Goal: Task Accomplishment & Management: Manage account settings

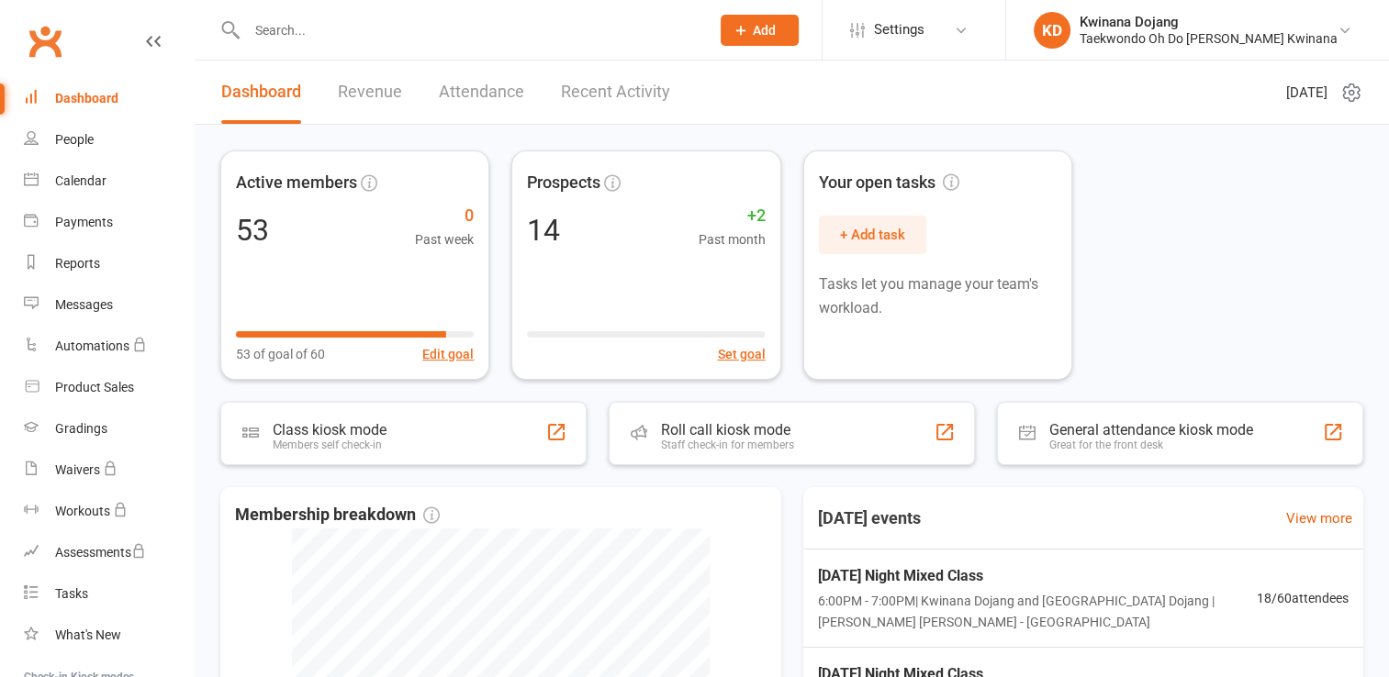
click at [75, 98] on div "Dashboard" at bounding box center [86, 98] width 63 height 15
click at [574, 89] on link "Recent Activity" at bounding box center [615, 92] width 109 height 63
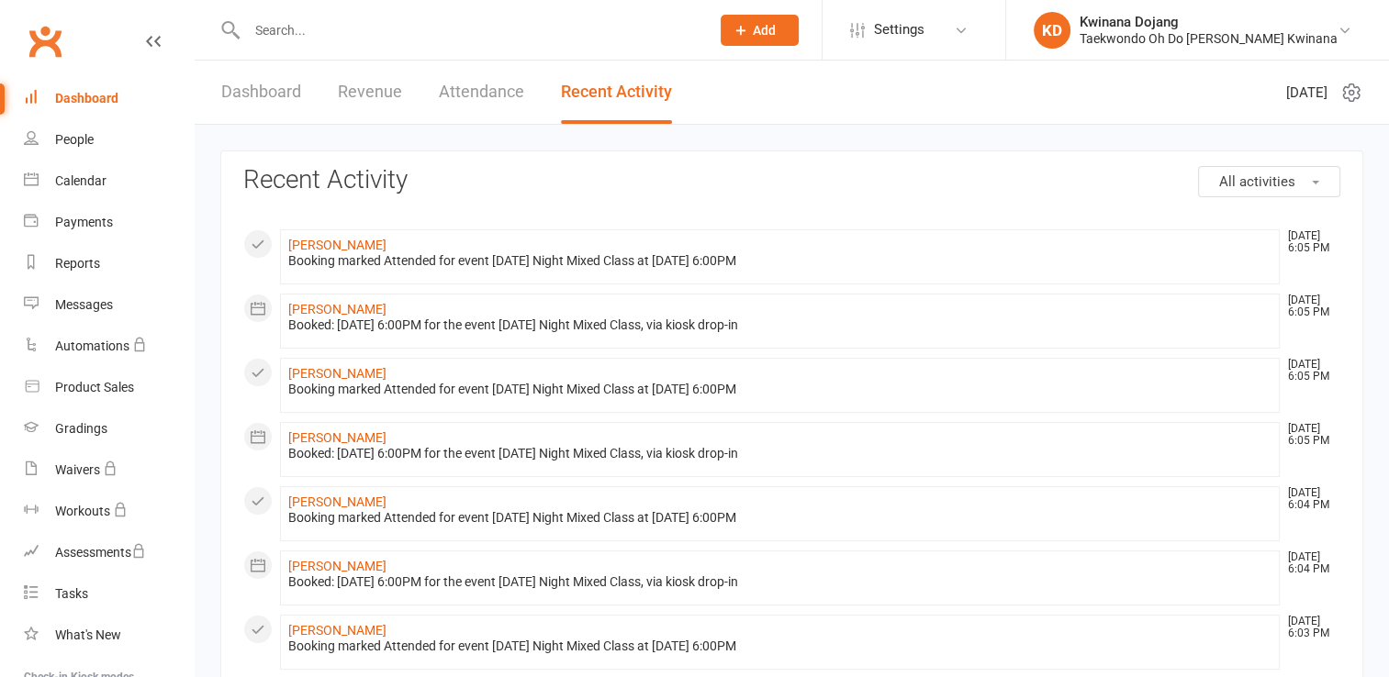
click at [71, 114] on link "Dashboard" at bounding box center [109, 98] width 170 height 41
click at [70, 101] on div "Dashboard" at bounding box center [86, 98] width 63 height 15
click at [256, 79] on link "Dashboard" at bounding box center [261, 92] width 80 height 63
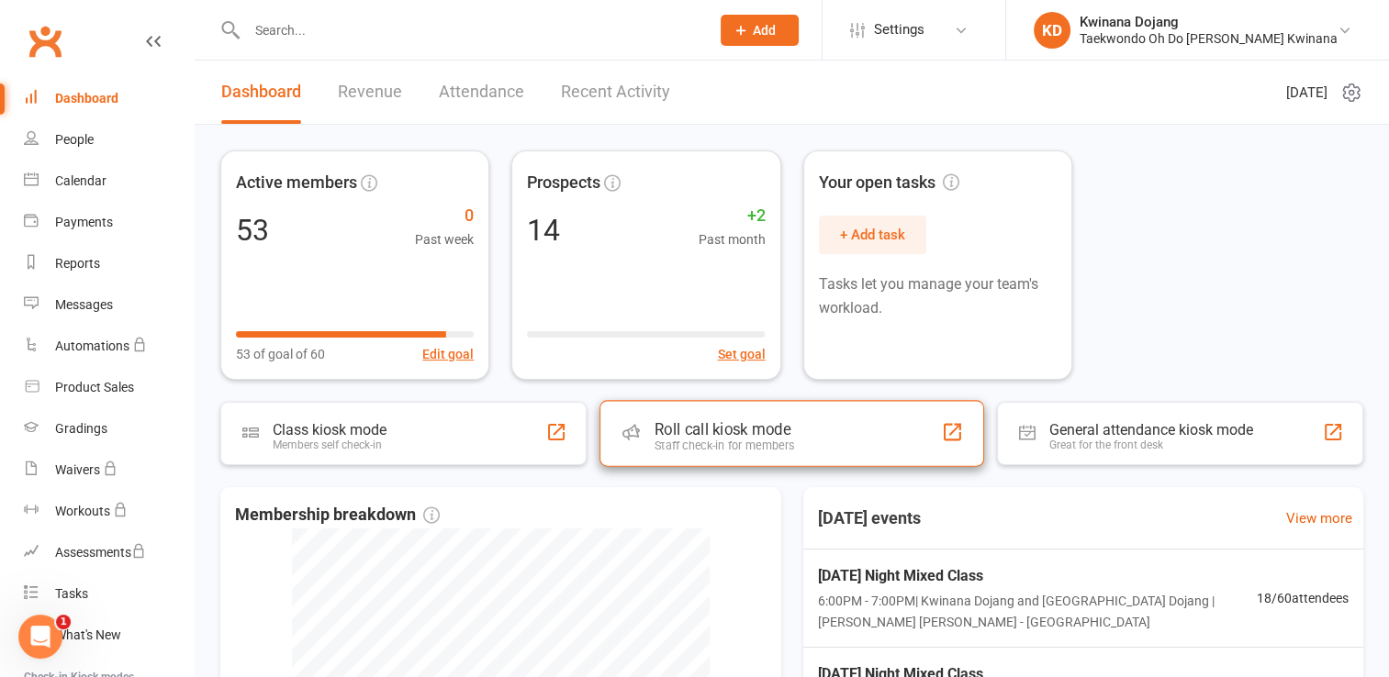
click at [693, 446] on div "Staff check-in for members" at bounding box center [724, 446] width 140 height 14
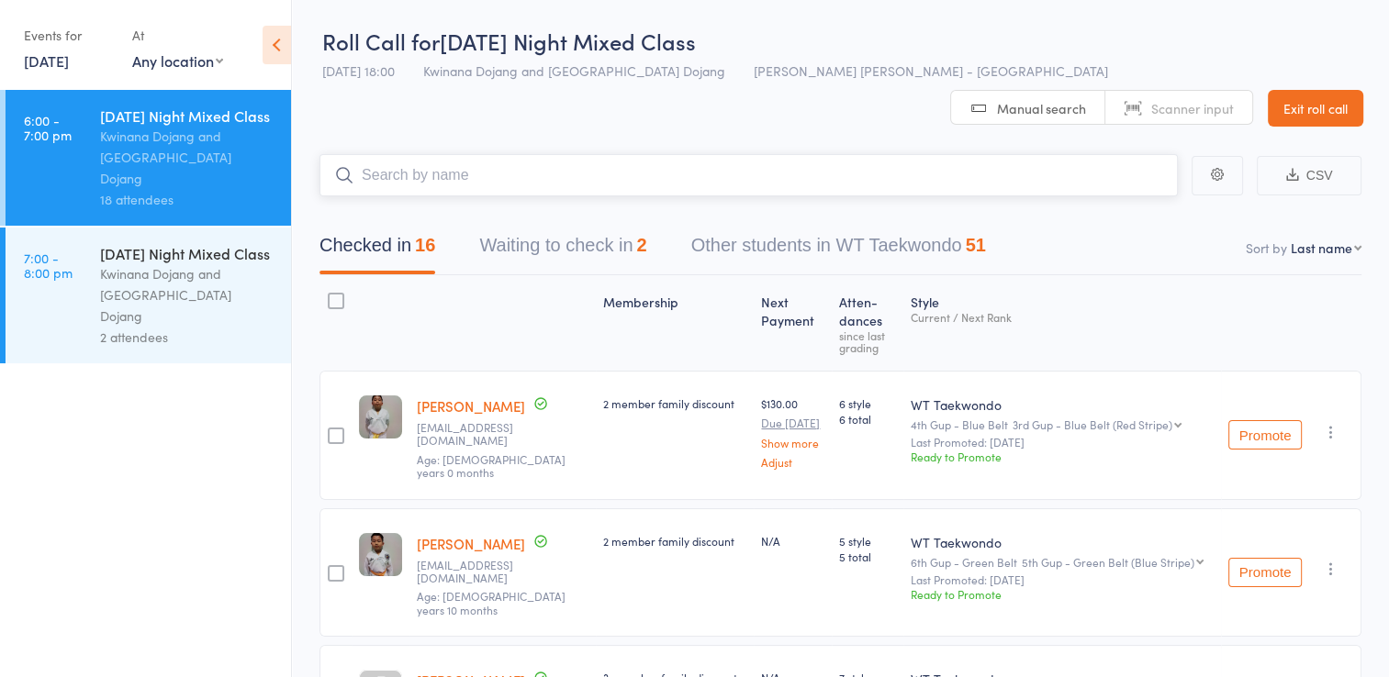
click at [534, 226] on button "Waiting to check in 2" at bounding box center [562, 250] width 167 height 49
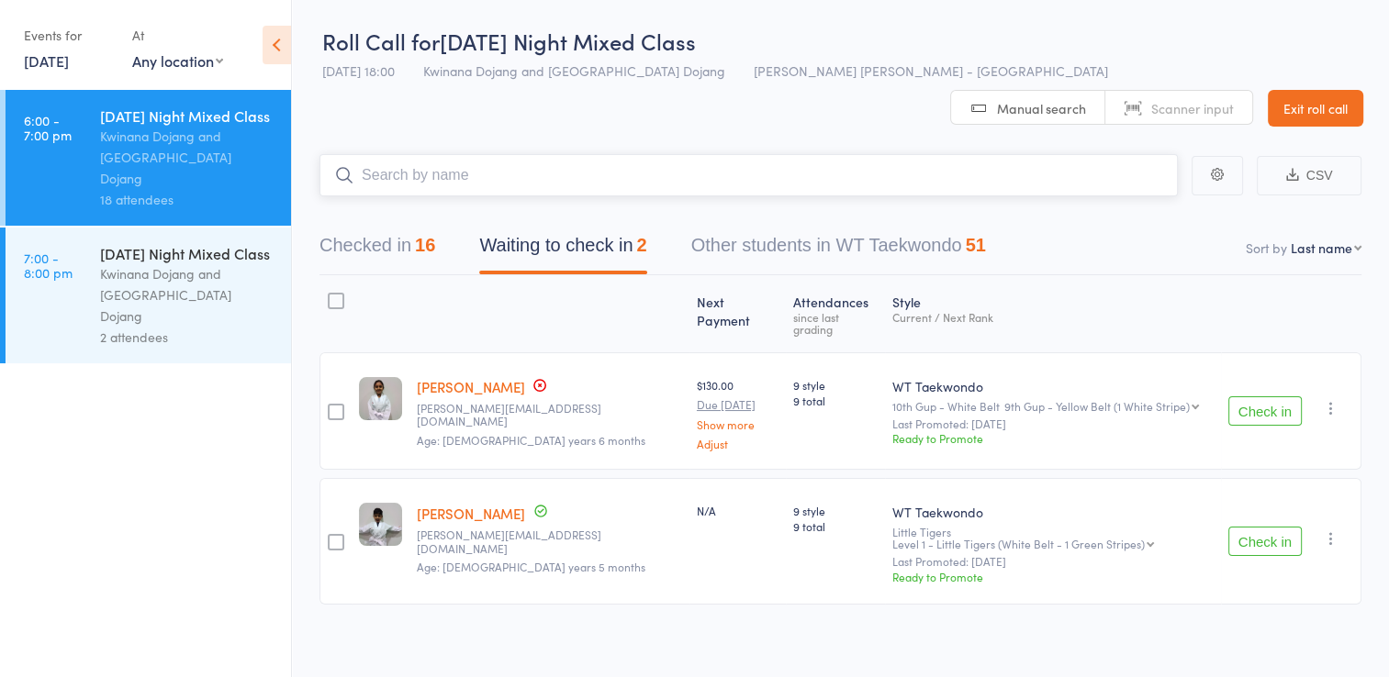
click at [370, 226] on button "Checked in 16" at bounding box center [377, 250] width 116 height 49
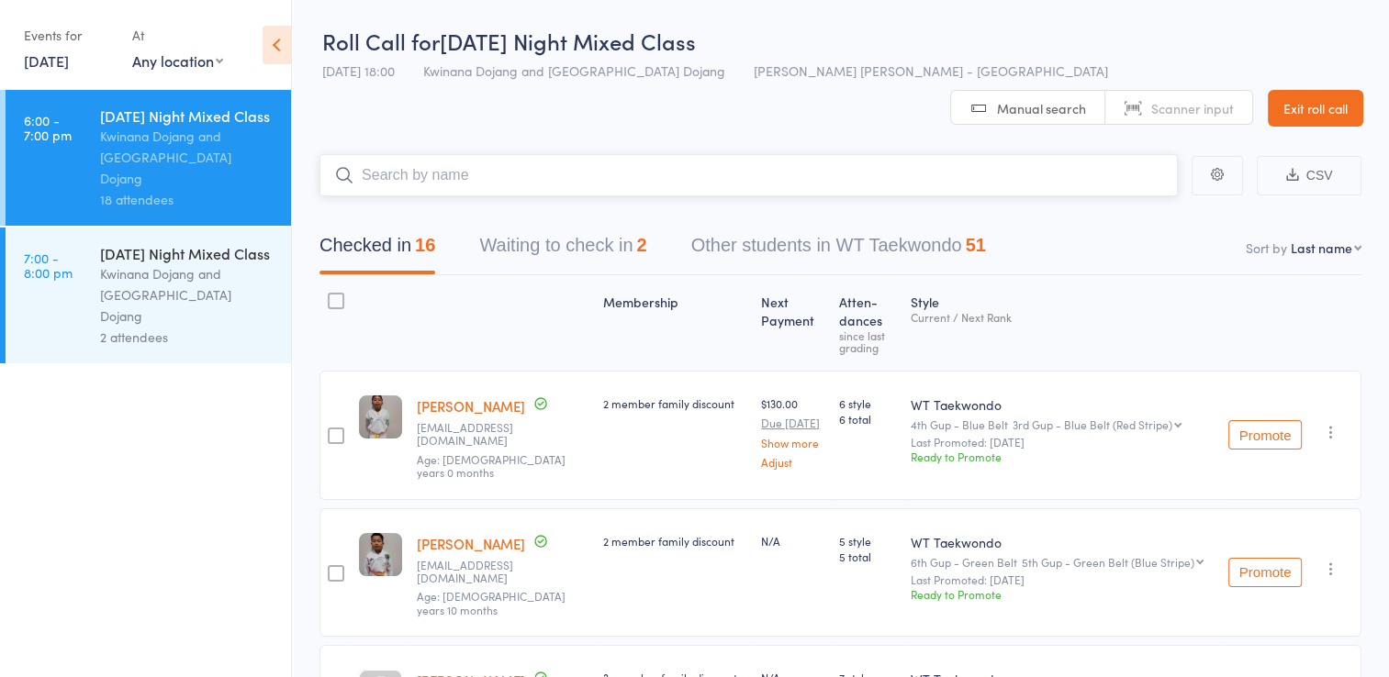
click at [545, 154] on input "search" at bounding box center [748, 175] width 858 height 42
drag, startPoint x: 510, startPoint y: 131, endPoint x: 345, endPoint y: 132, distance: 165.2
click at [345, 154] on form "riven (Riven) Franz Riven Purcia Already checked in" at bounding box center [748, 175] width 858 height 42
type input "oliver"
click at [1126, 200] on link "Drop in" at bounding box center [1130, 214] width 60 height 28
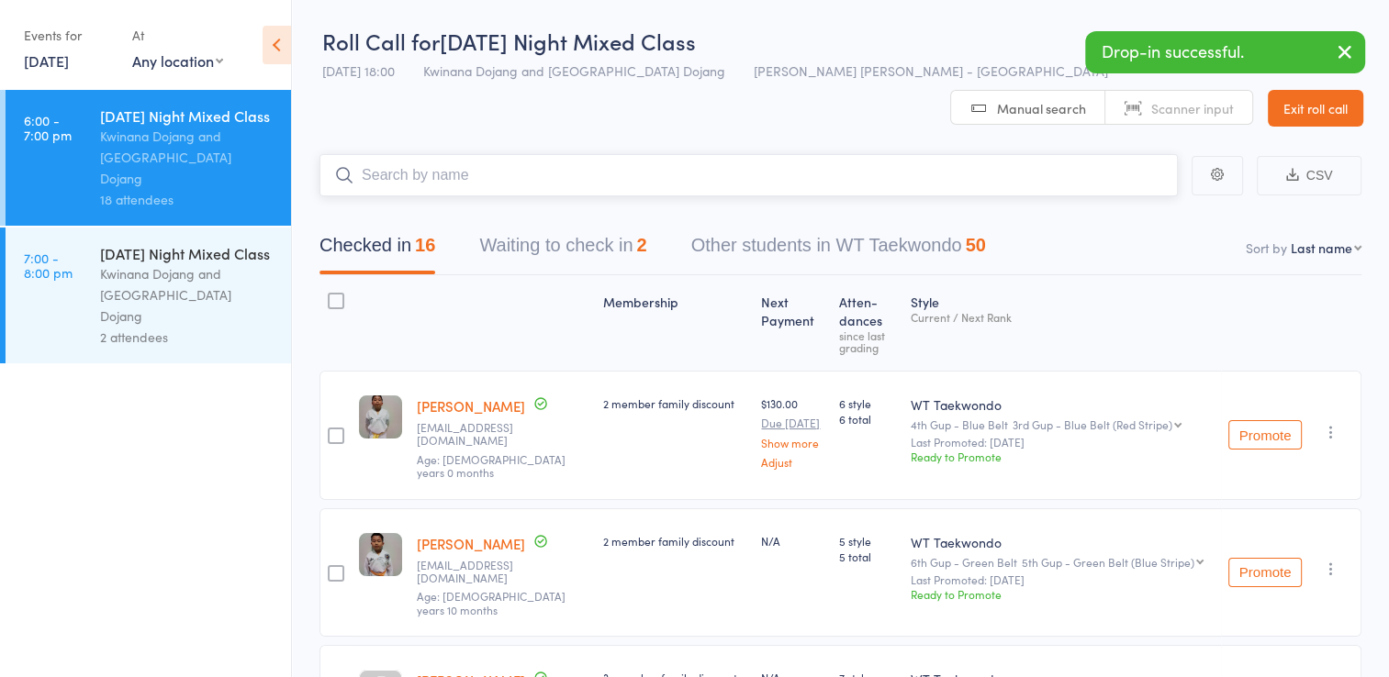
click at [657, 154] on input "search" at bounding box center [748, 175] width 858 height 42
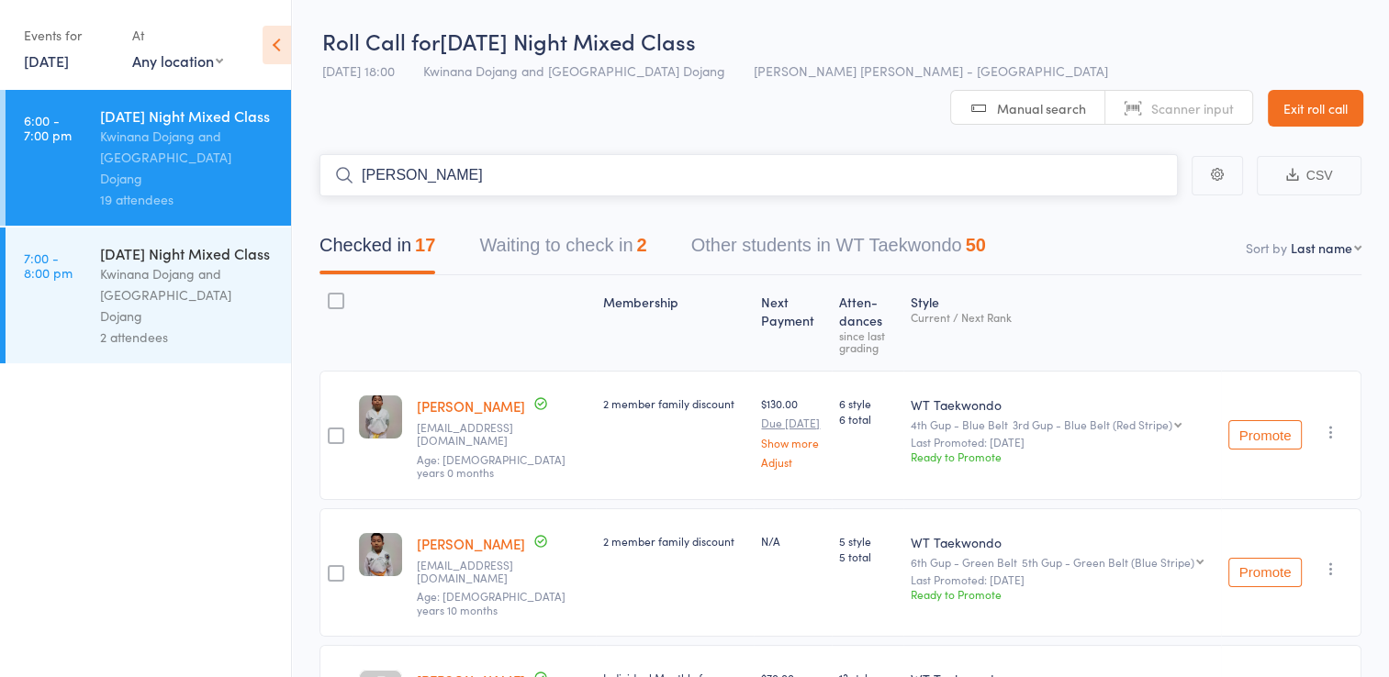
drag, startPoint x: 517, startPoint y: 144, endPoint x: 337, endPoint y: 126, distance: 180.8
click at [337, 154] on input "william" at bounding box center [748, 175] width 858 height 42
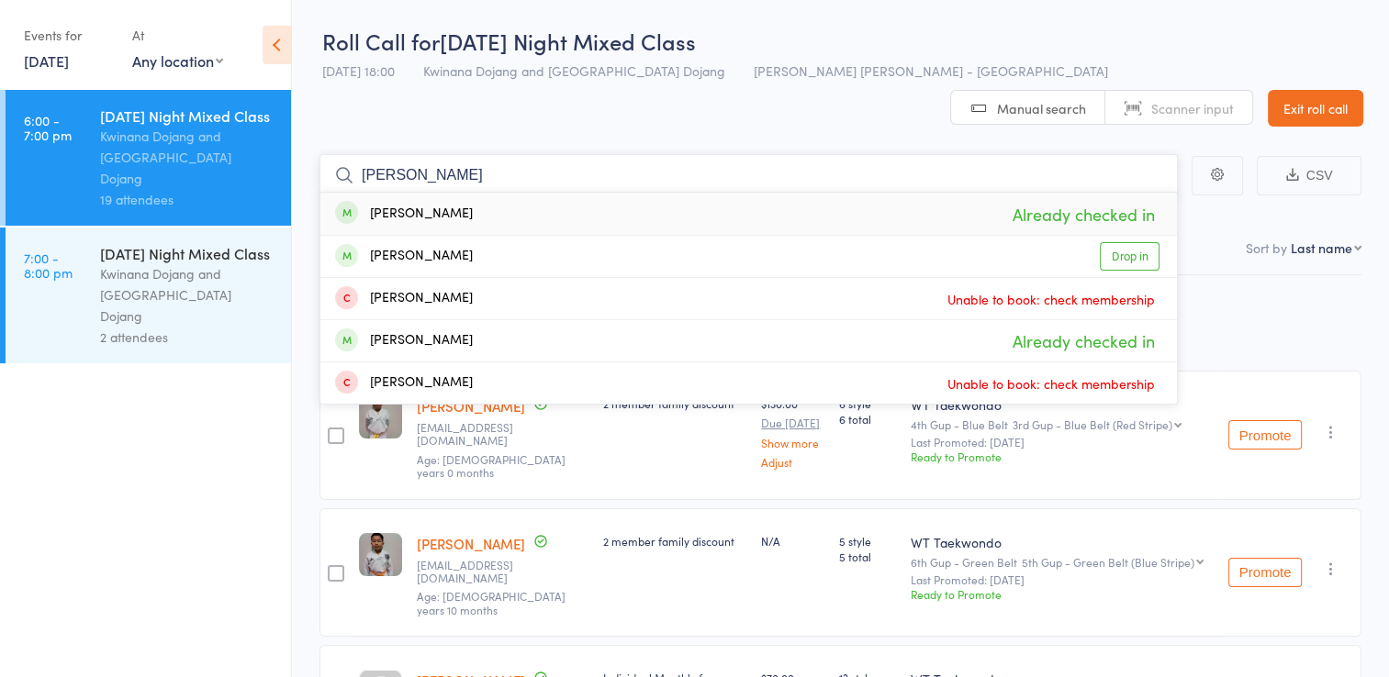
drag, startPoint x: 408, startPoint y: 126, endPoint x: 334, endPoint y: 127, distance: 73.4
click at [334, 154] on input "liam" at bounding box center [748, 175] width 858 height 42
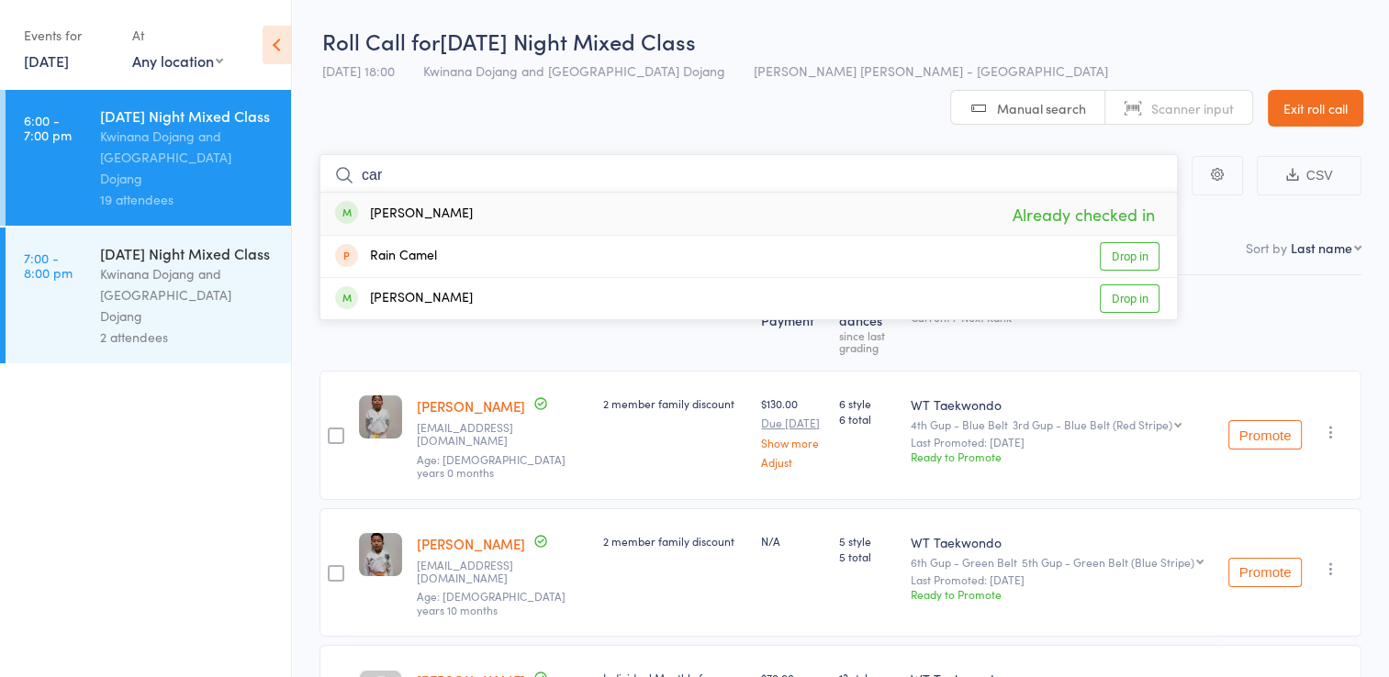
drag, startPoint x: 407, startPoint y: 134, endPoint x: 329, endPoint y: 129, distance: 78.2
click at [328, 154] on input "car" at bounding box center [748, 175] width 858 height 42
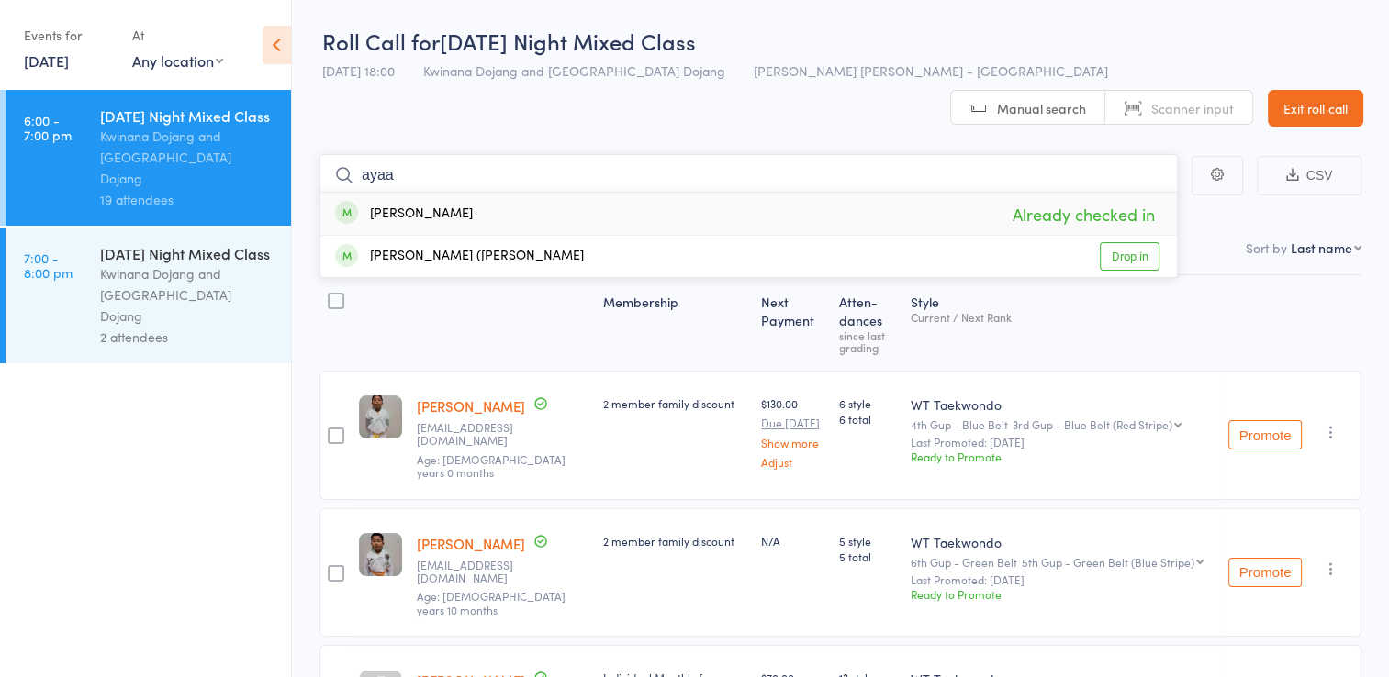
drag, startPoint x: 397, startPoint y: 134, endPoint x: 323, endPoint y: 129, distance: 73.6
click at [326, 154] on input "ayaa" at bounding box center [748, 175] width 858 height 42
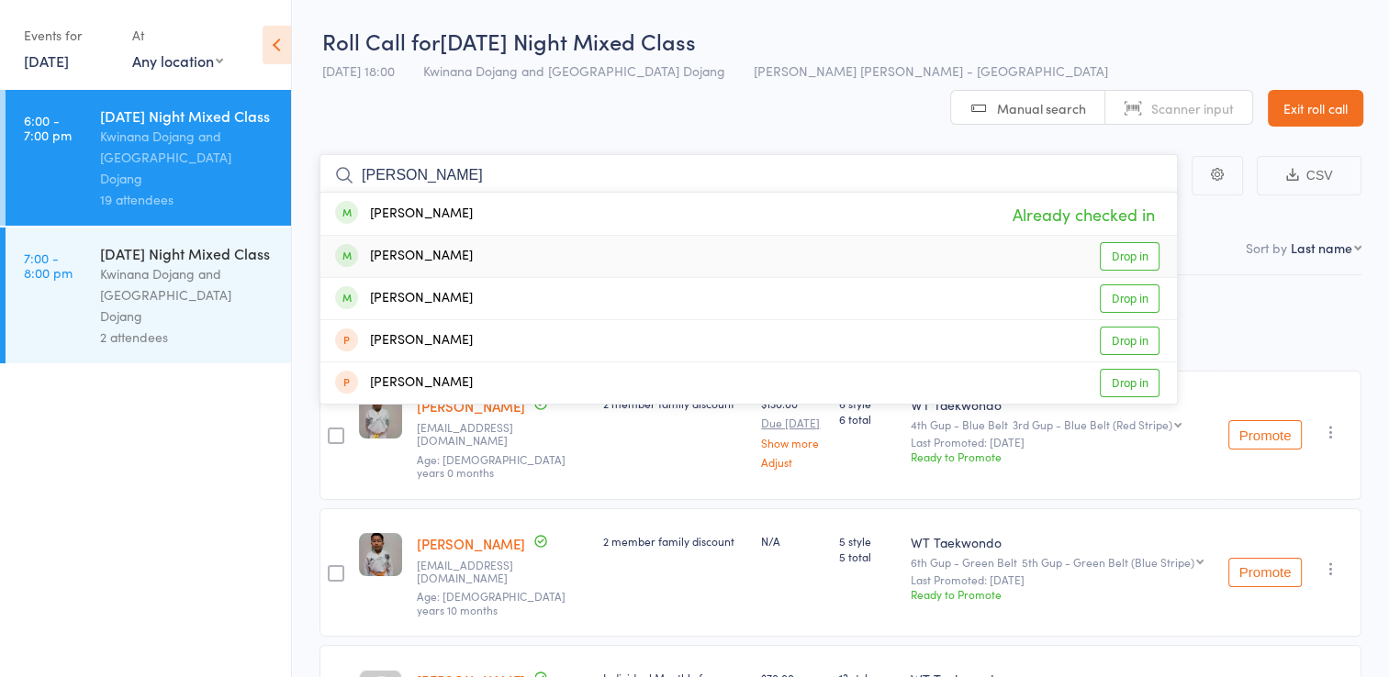
type input "goudy"
click at [1135, 242] on link "Drop in" at bounding box center [1130, 256] width 60 height 28
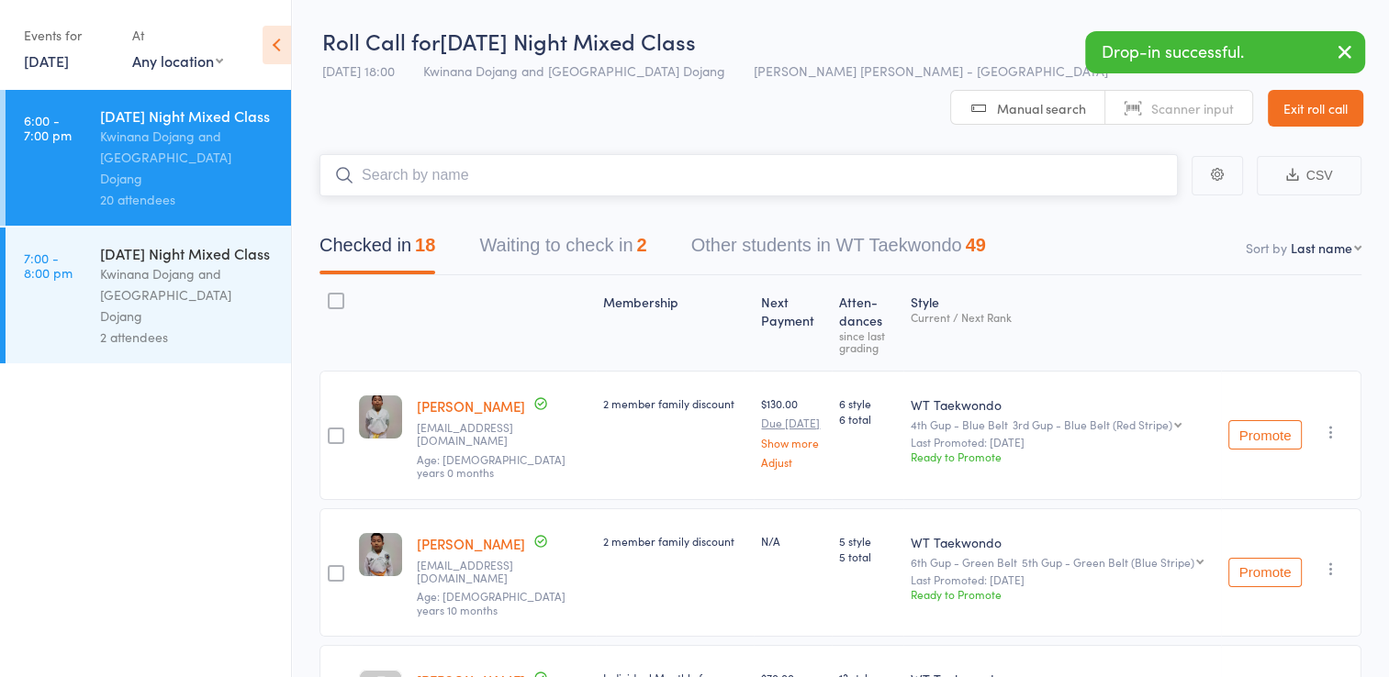
click at [654, 154] on input "search" at bounding box center [748, 175] width 858 height 42
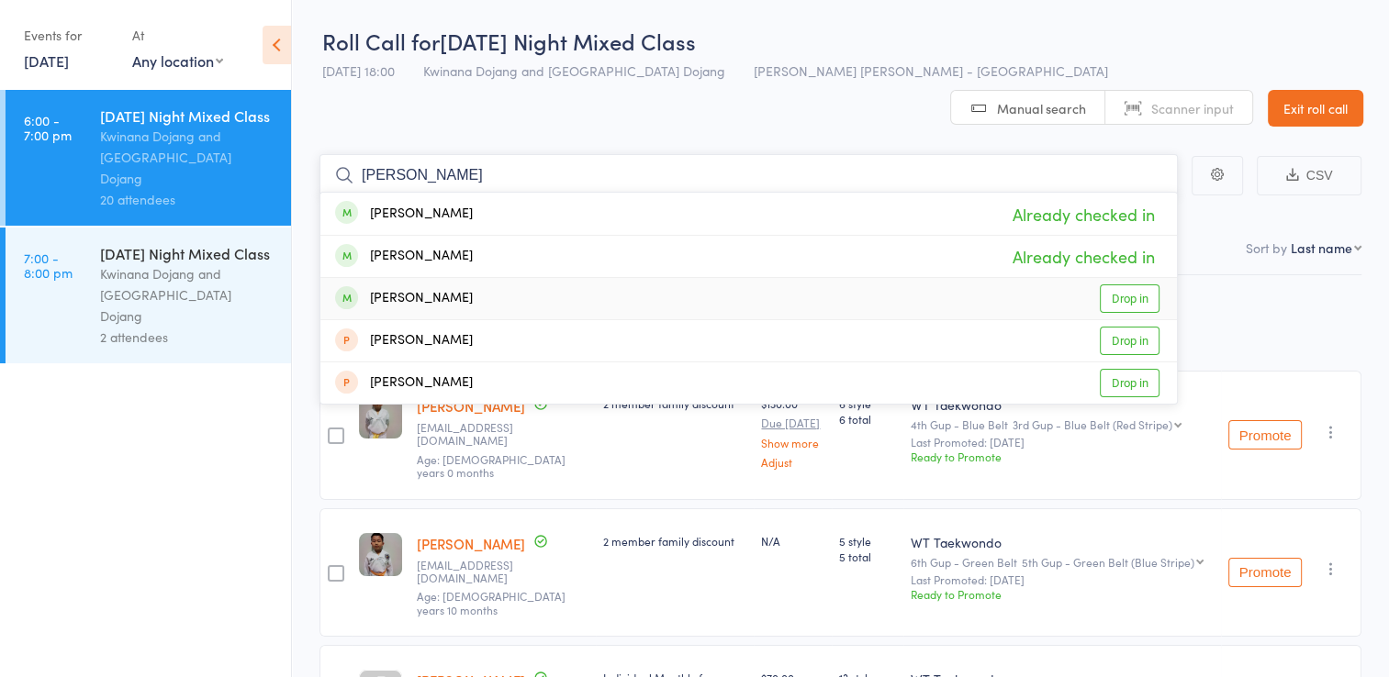
type input "goudy"
click at [1120, 285] on link "Drop in" at bounding box center [1130, 299] width 60 height 28
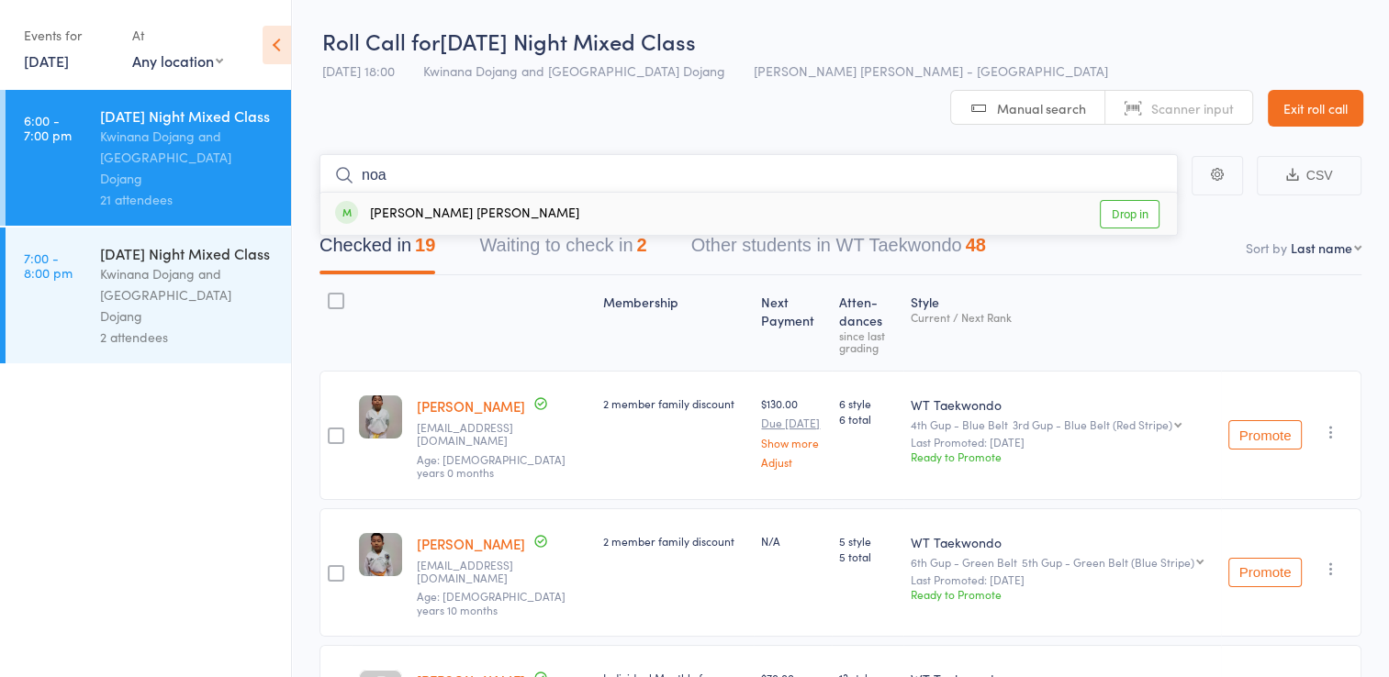
type input "noa"
click at [1116, 200] on link "Drop in" at bounding box center [1130, 214] width 60 height 28
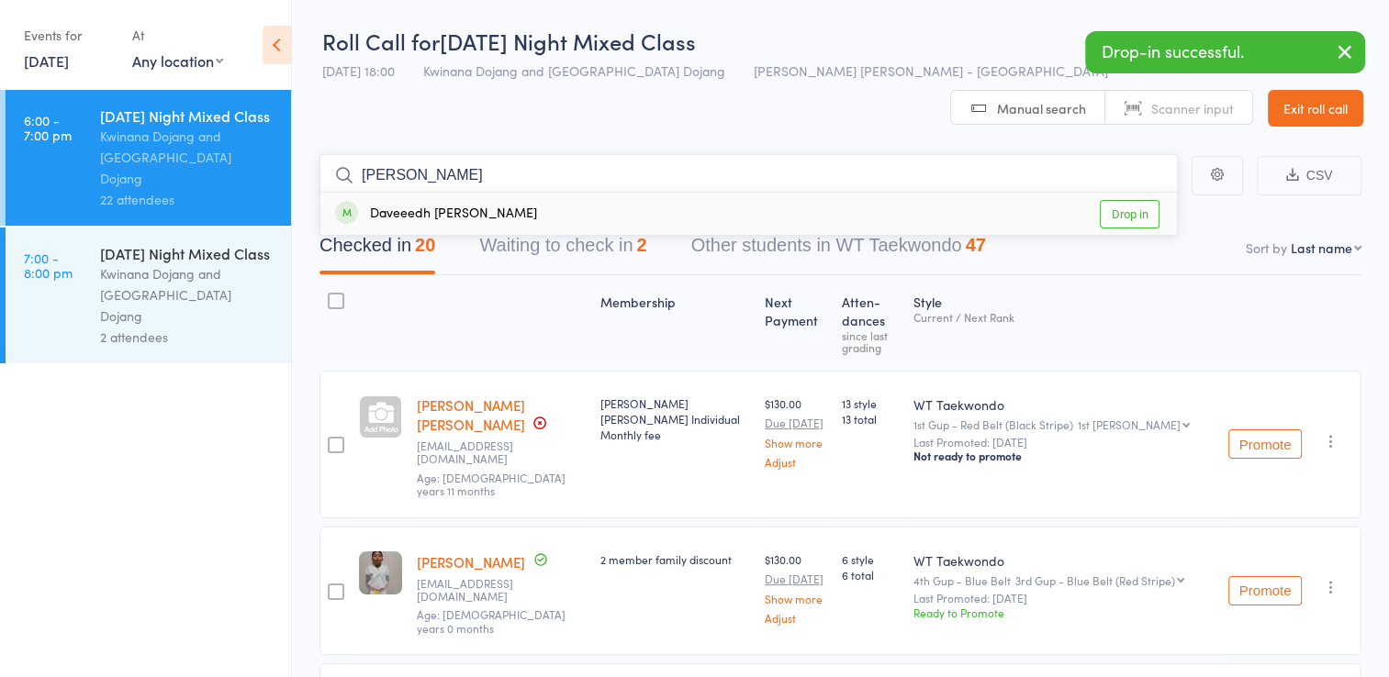
type input "dave"
click at [1124, 200] on link "Drop in" at bounding box center [1130, 214] width 60 height 28
click at [531, 154] on input "search" at bounding box center [748, 175] width 858 height 42
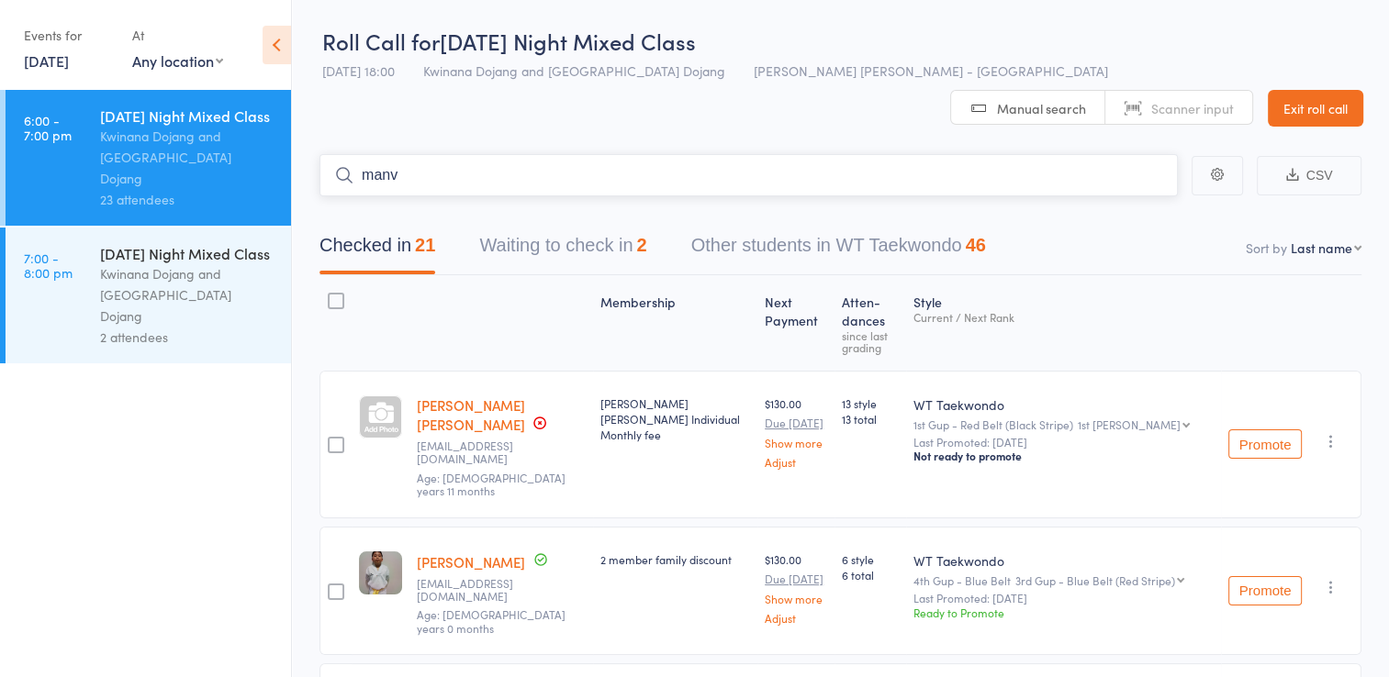
type input "manve"
drag, startPoint x: 479, startPoint y: 138, endPoint x: 344, endPoint y: 132, distance: 135.0
click at [344, 154] on form "manve Manveer Singh Already checked in" at bounding box center [748, 175] width 858 height 42
drag, startPoint x: 411, startPoint y: 131, endPoint x: 349, endPoint y: 130, distance: 62.4
click at [349, 154] on form "jasmin Jasmine Kaur Turvd Already checked in" at bounding box center [748, 175] width 858 height 42
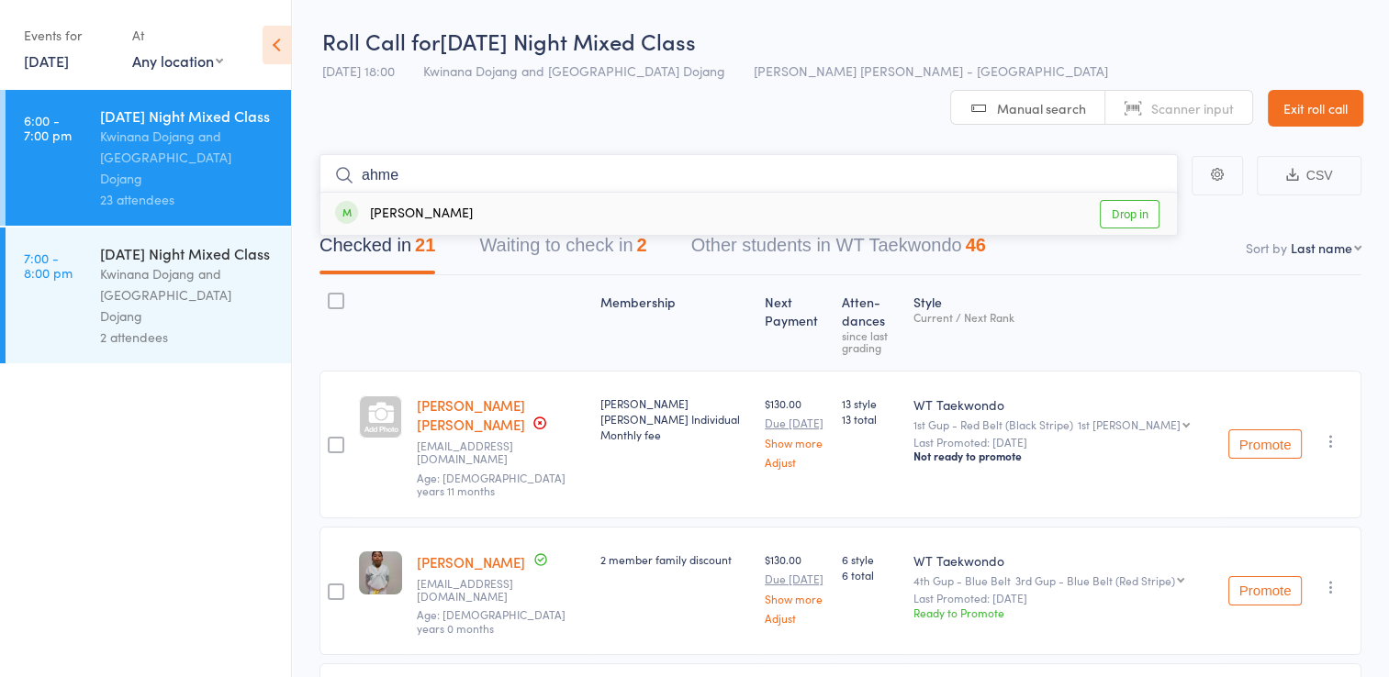
type input "ahme"
click at [1108, 200] on link "Drop in" at bounding box center [1130, 214] width 60 height 28
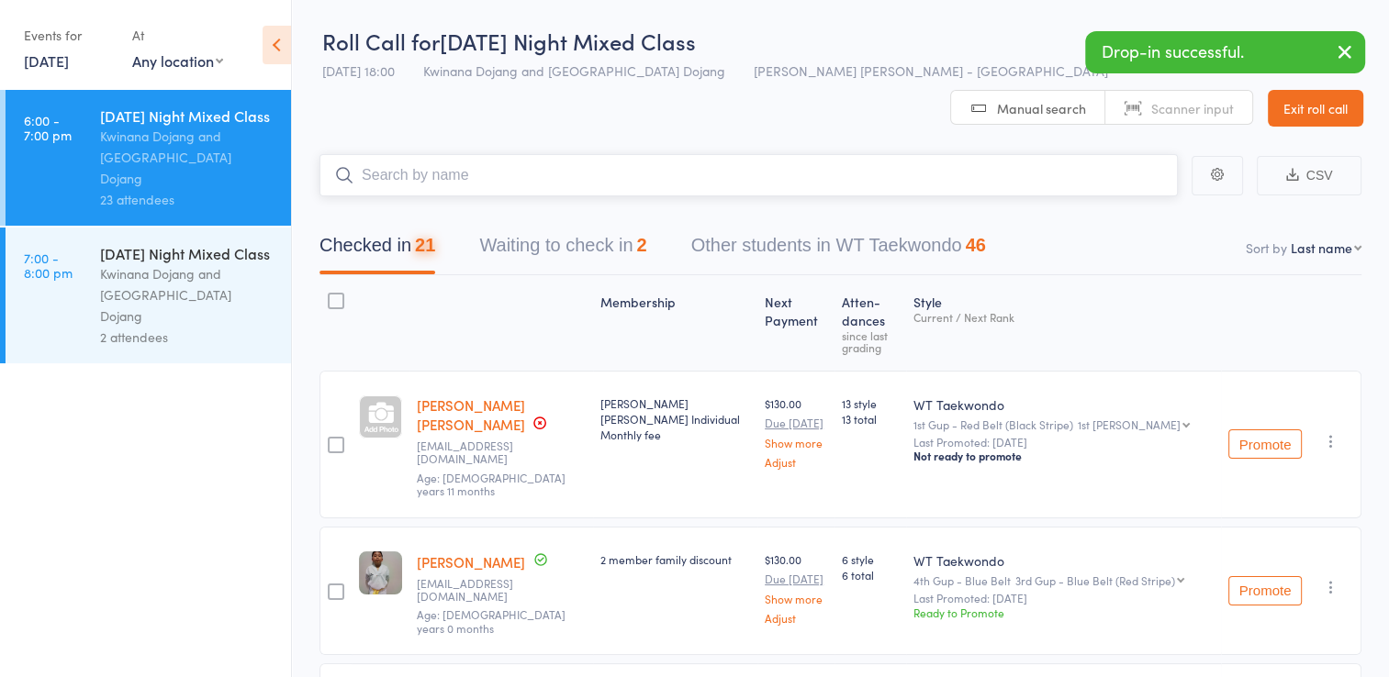
click at [775, 154] on input "search" at bounding box center [748, 175] width 858 height 42
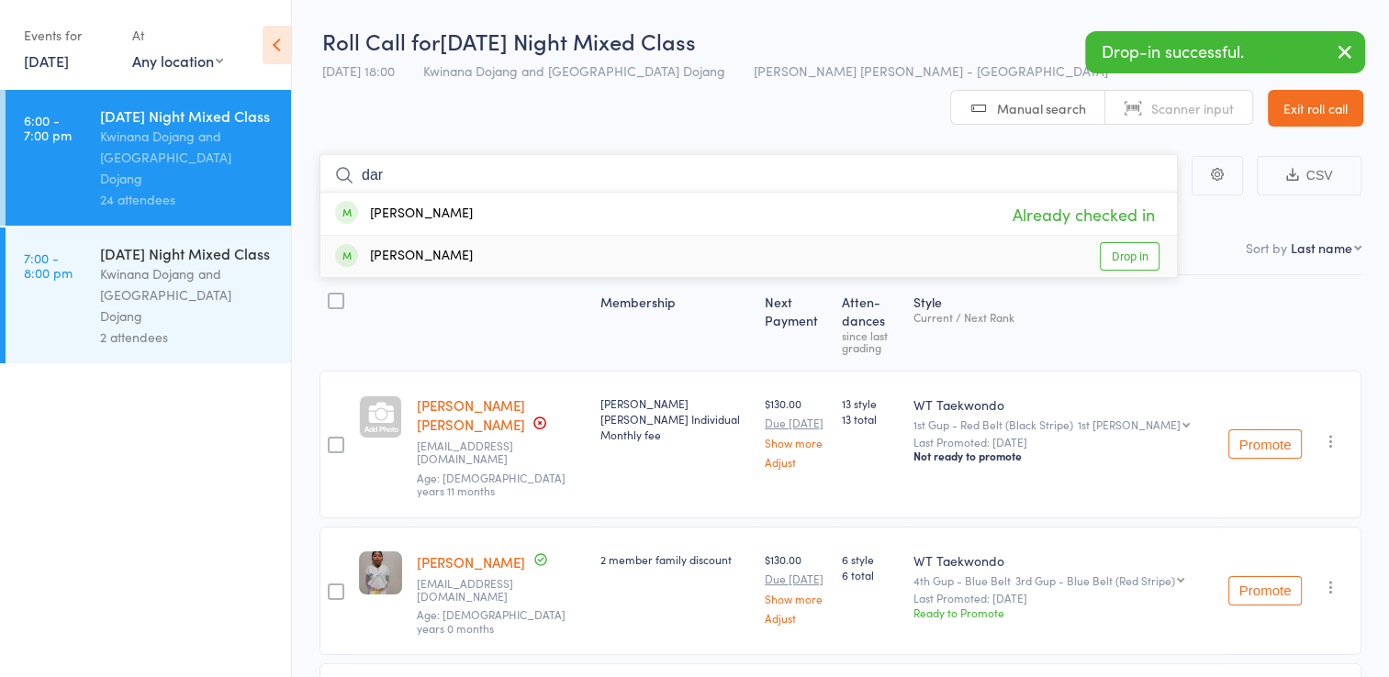
type input "dar"
drag, startPoint x: 1101, startPoint y: 215, endPoint x: 1116, endPoint y: 218, distance: 16.0
click at [1107, 242] on link "Drop in" at bounding box center [1130, 256] width 60 height 28
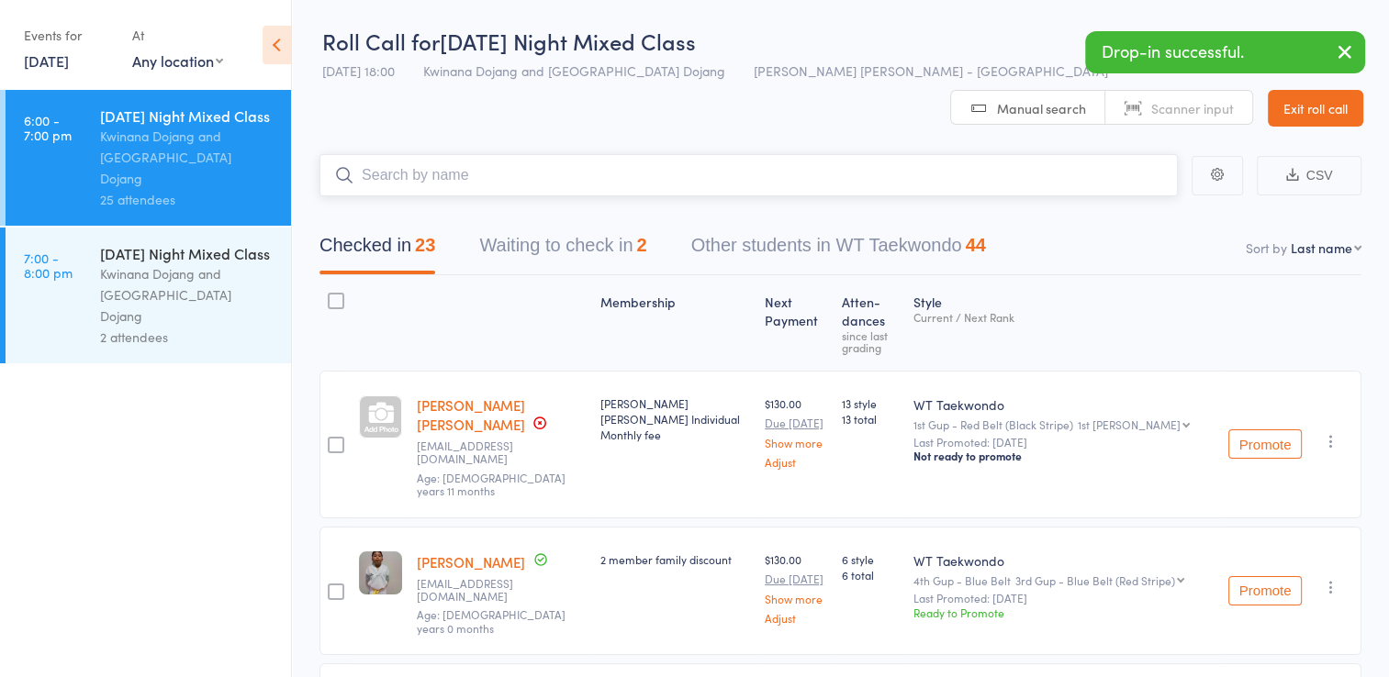
click at [606, 154] on input "search" at bounding box center [748, 175] width 858 height 42
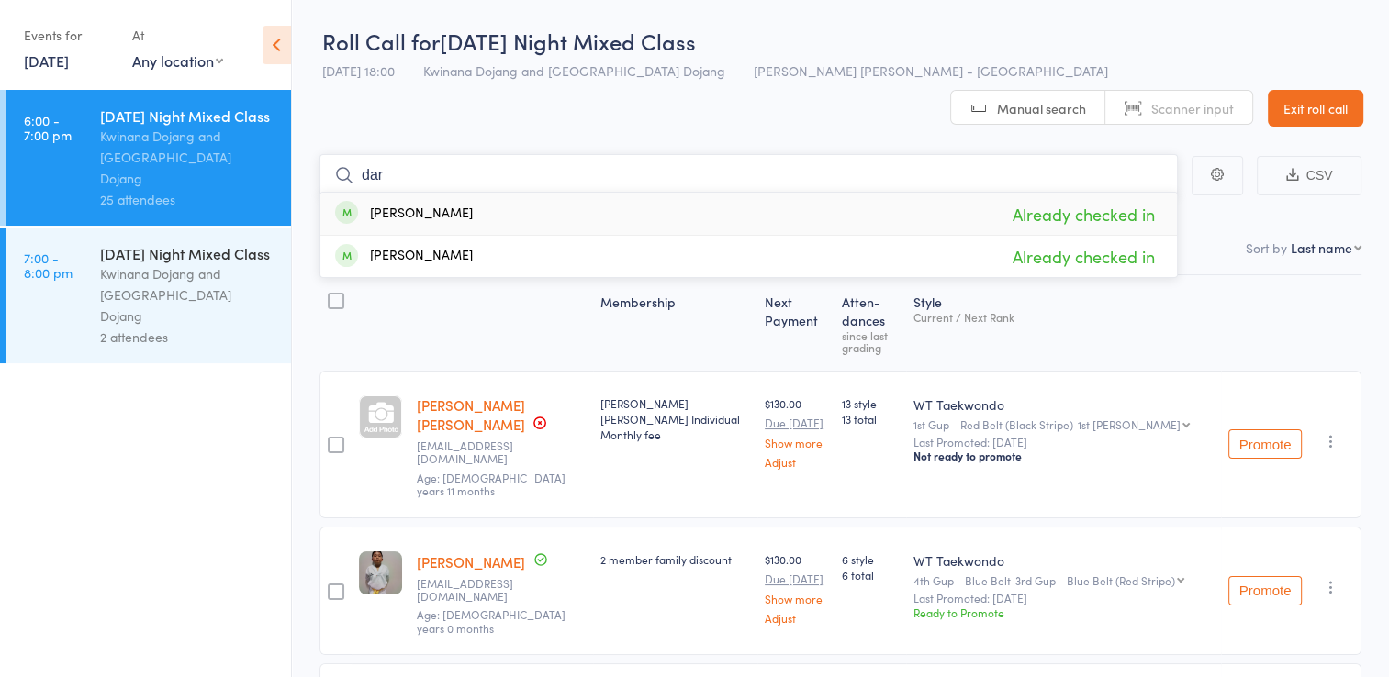
drag, startPoint x: 391, startPoint y: 145, endPoint x: 341, endPoint y: 141, distance: 49.7
click at [341, 154] on form "dar Ahmed Daruish Already checked in Mohamed Daruish Already checked in" at bounding box center [748, 175] width 858 height 42
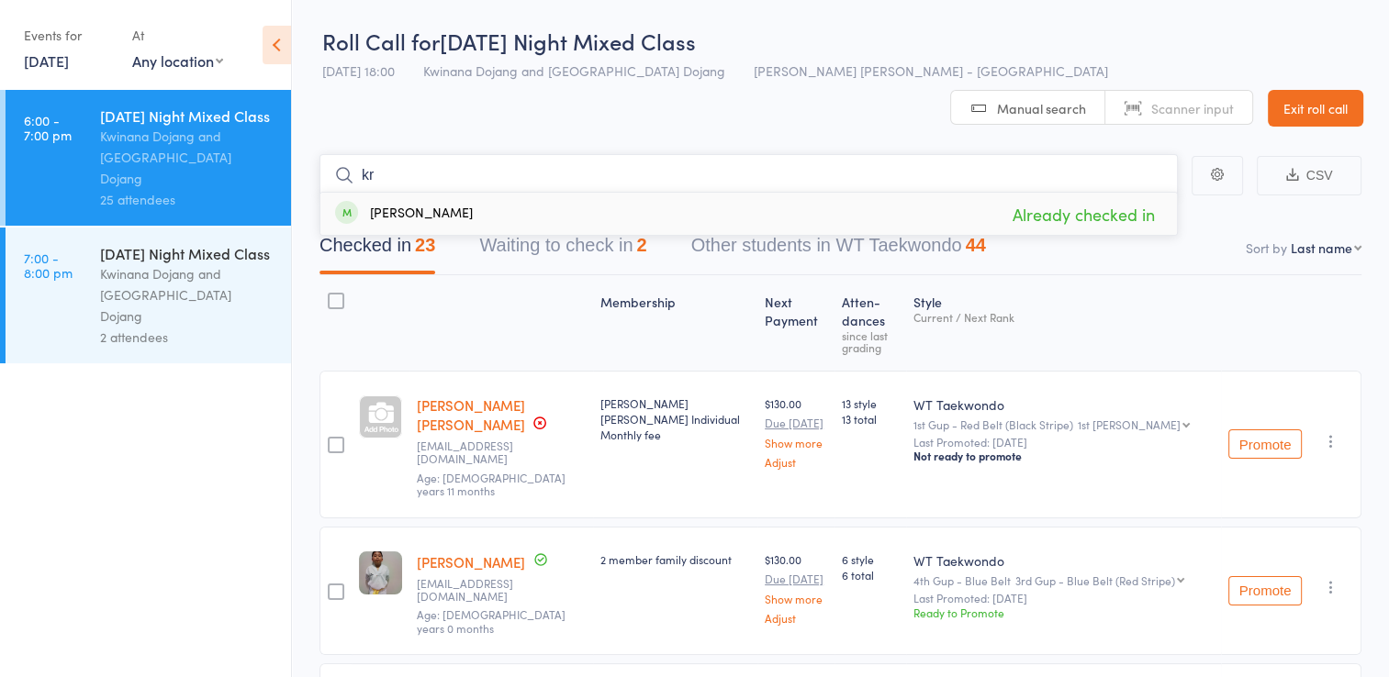
type input "k"
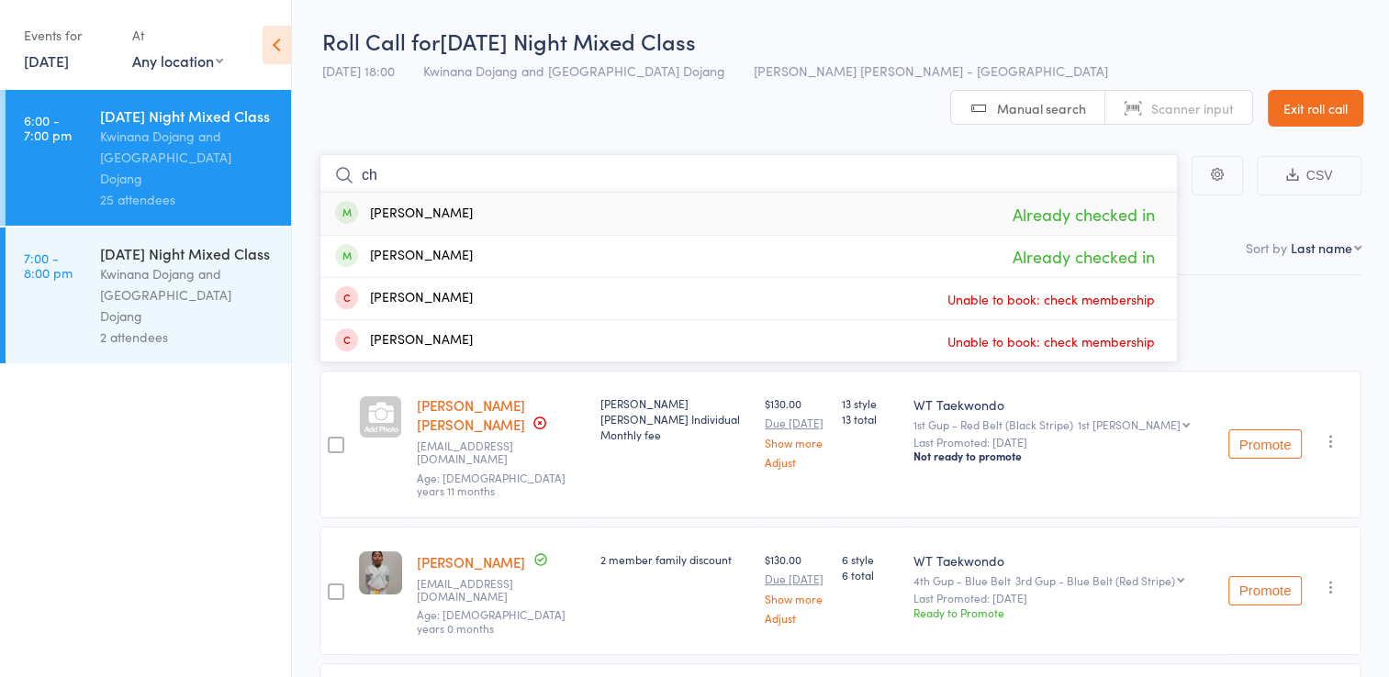
type input "c"
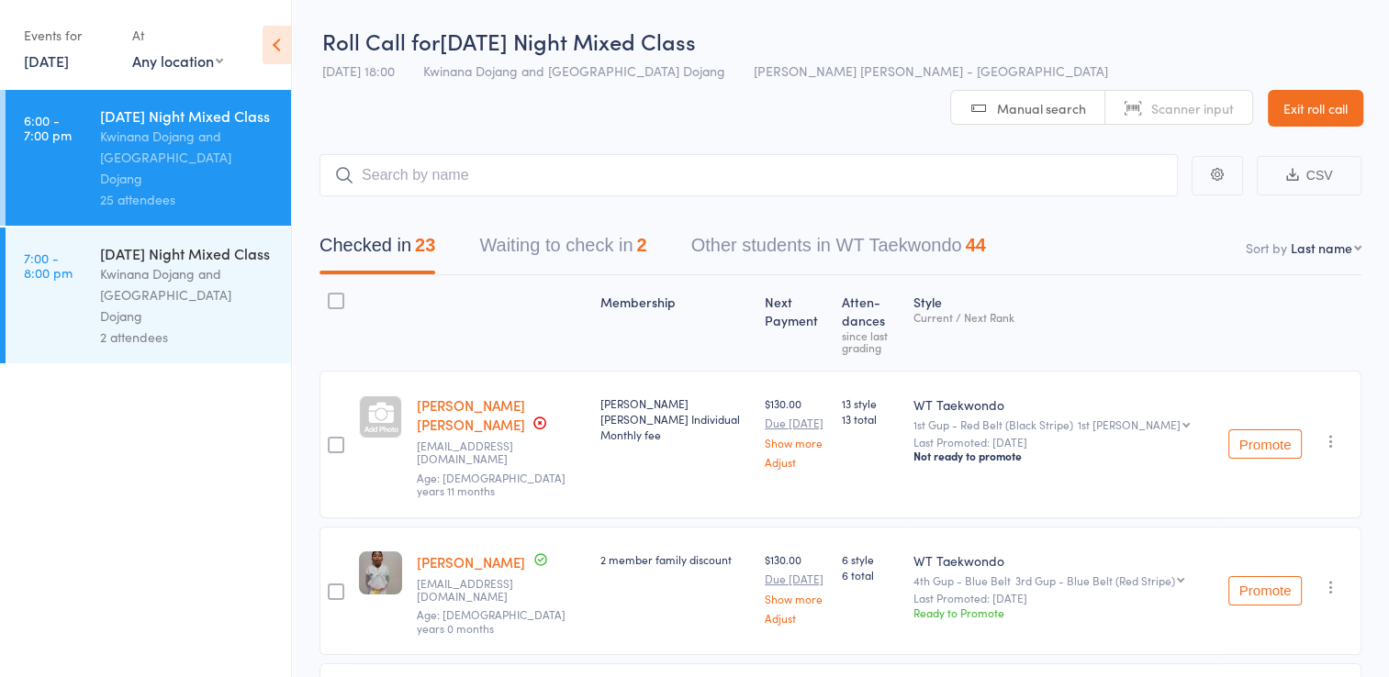
click at [93, 298] on link "7:00 - 8:00 pm Wednesday Night Mixed Class Kwinana Dojang and Kwinana Dojang 2 …" at bounding box center [148, 296] width 285 height 136
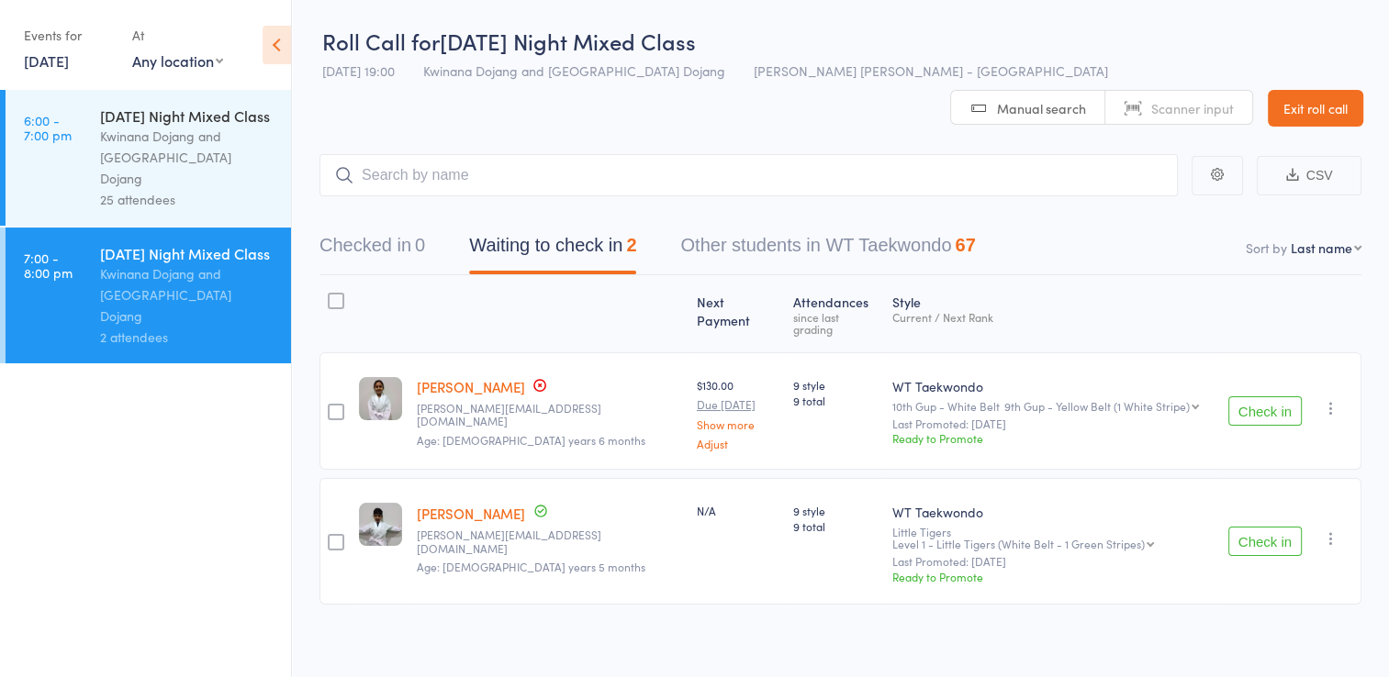
click at [1336, 399] on icon "button" at bounding box center [1331, 408] width 18 height 18
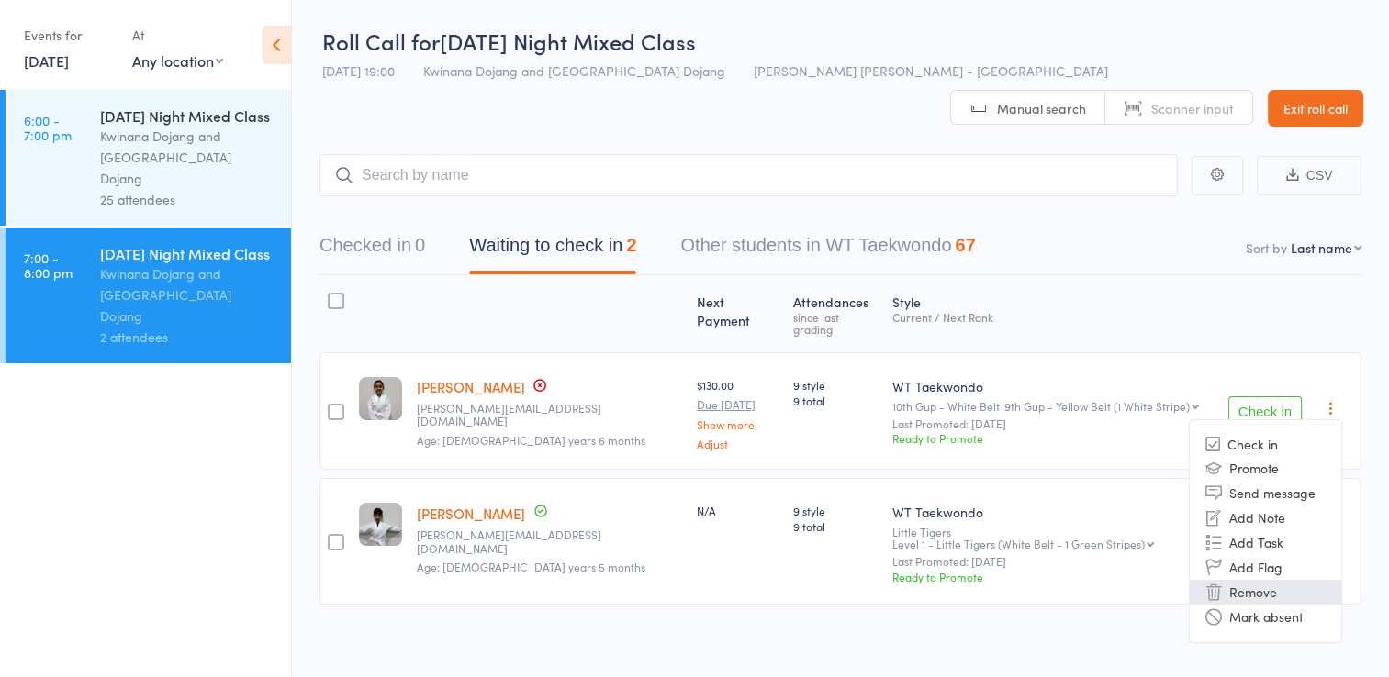
click at [1244, 580] on li "Remove" at bounding box center [1265, 592] width 151 height 25
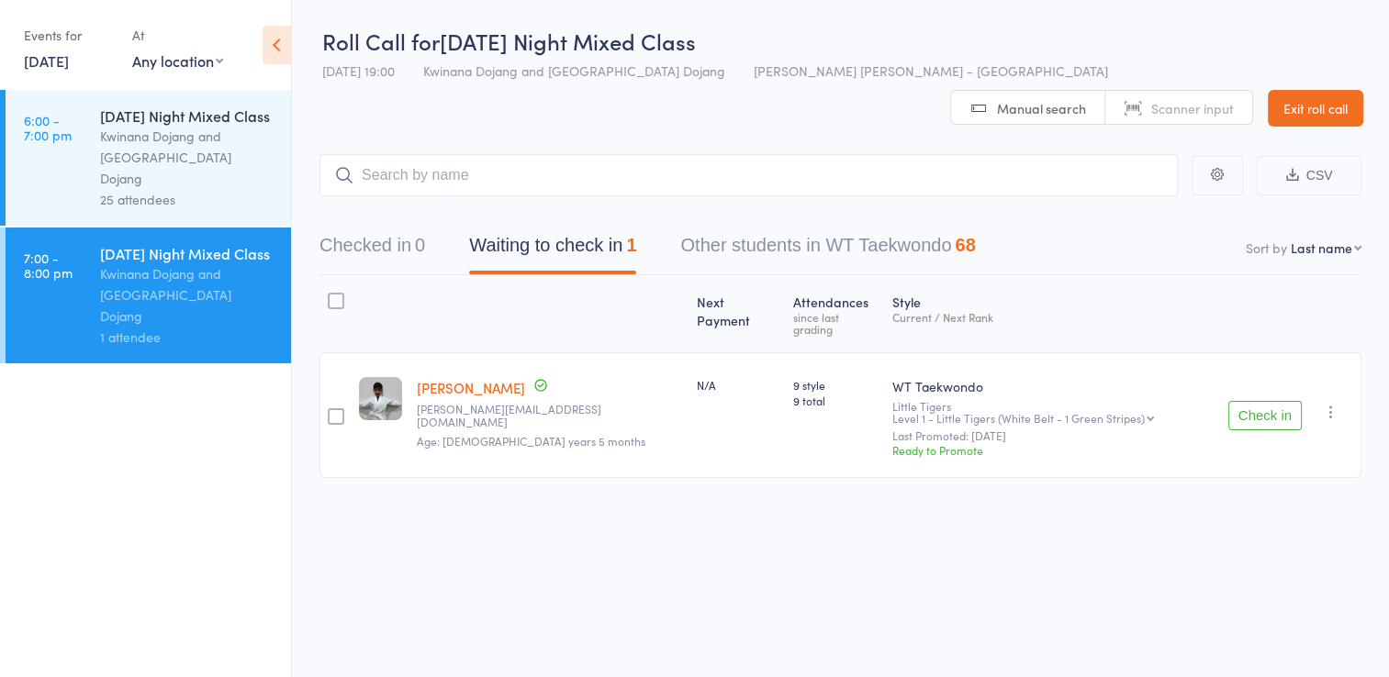
click at [1325, 403] on icon "button" at bounding box center [1331, 412] width 18 height 18
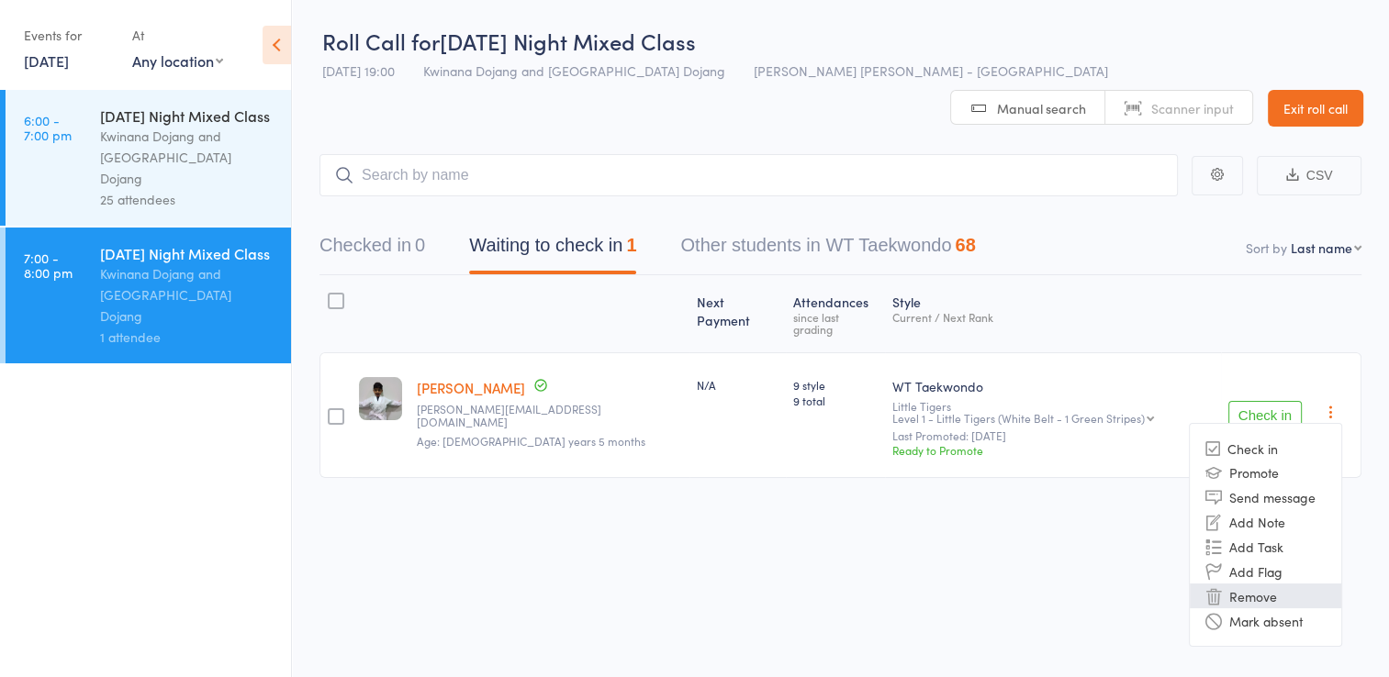
click at [1258, 584] on li "Remove" at bounding box center [1265, 596] width 151 height 25
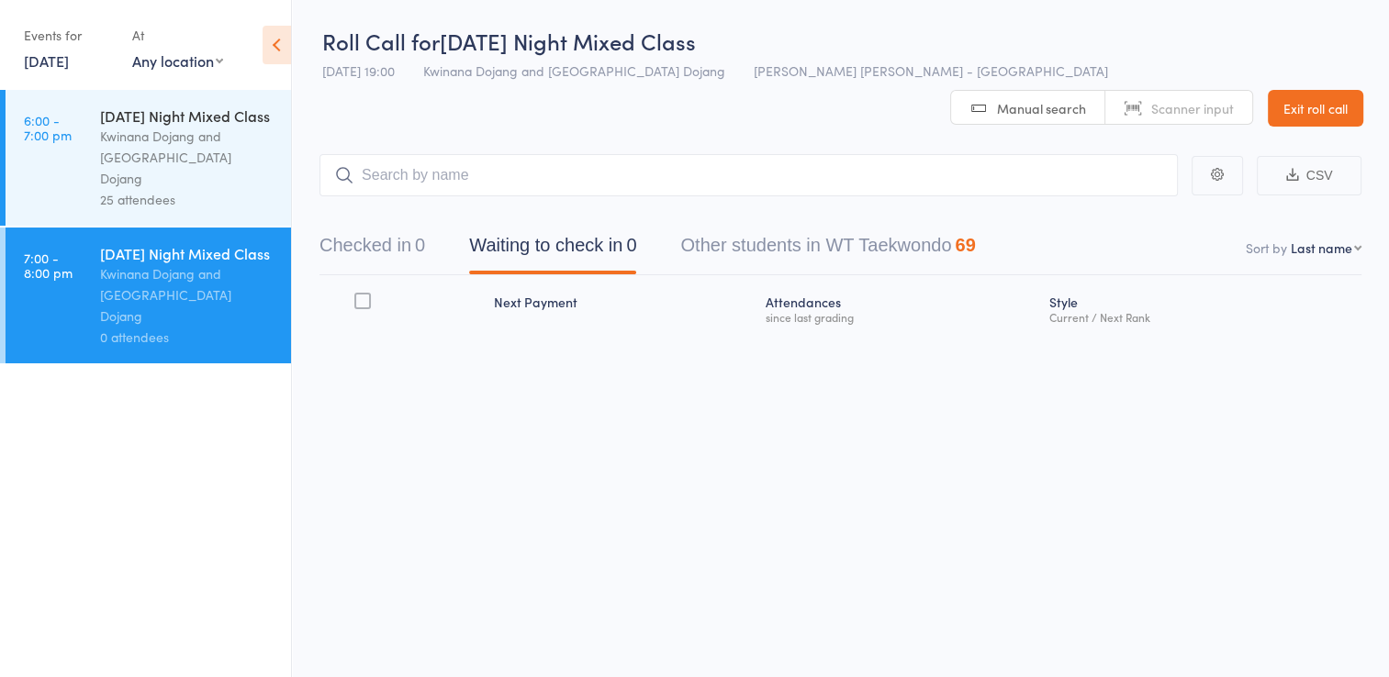
click at [129, 175] on div "Kwinana Dojang and Kwinana Dojang" at bounding box center [187, 157] width 175 height 63
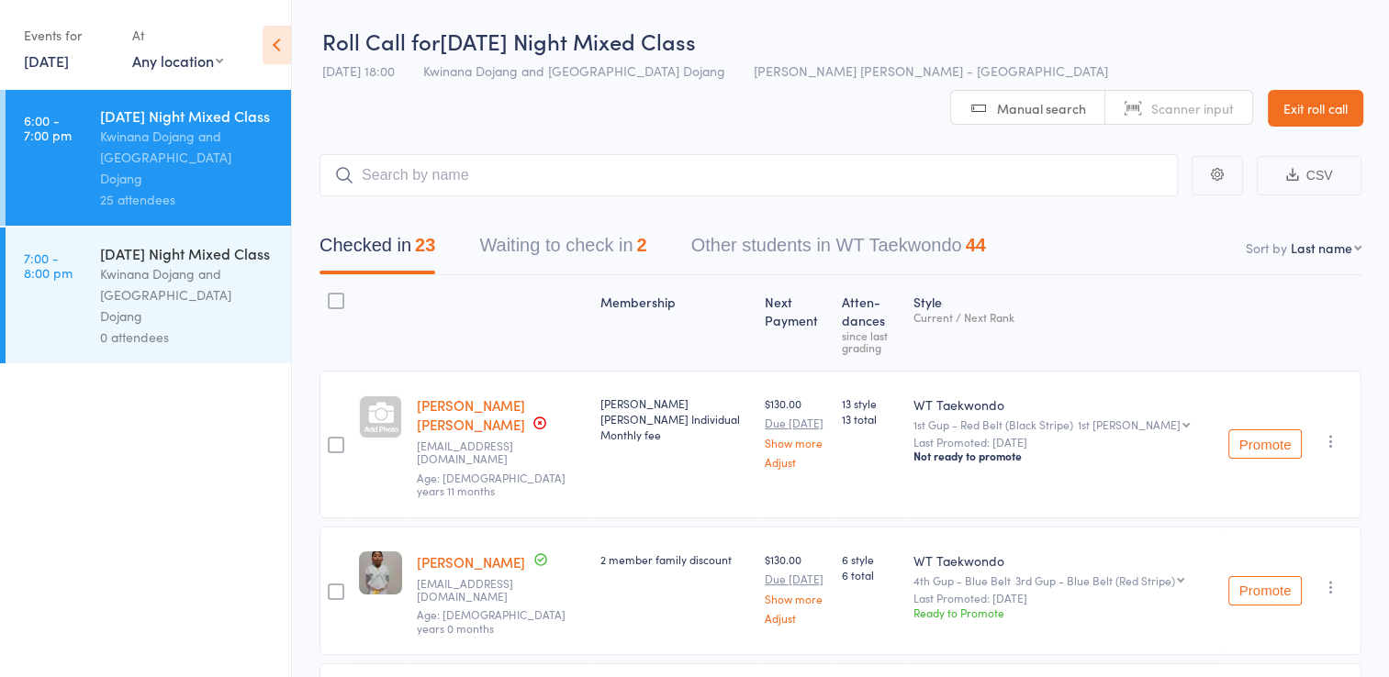
click at [615, 226] on button "Waiting to check in 2" at bounding box center [562, 250] width 167 height 49
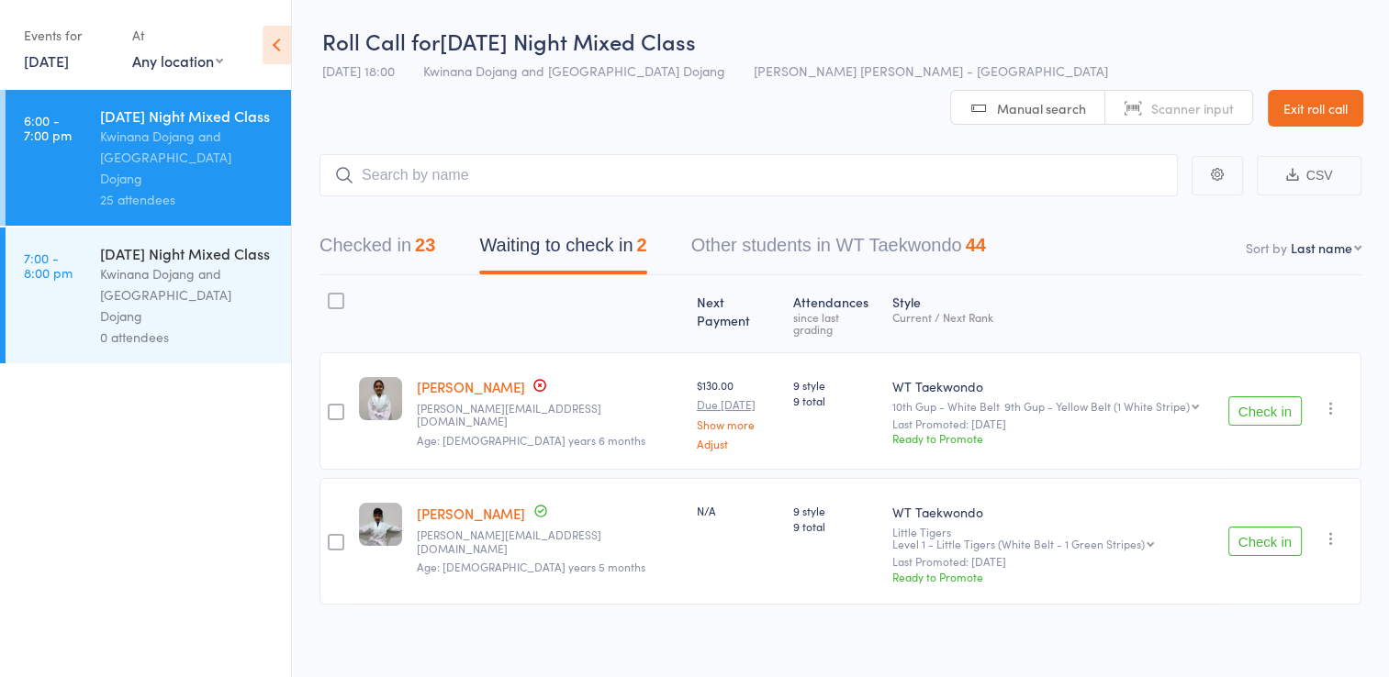
click at [1329, 399] on icon "button" at bounding box center [1331, 408] width 18 height 18
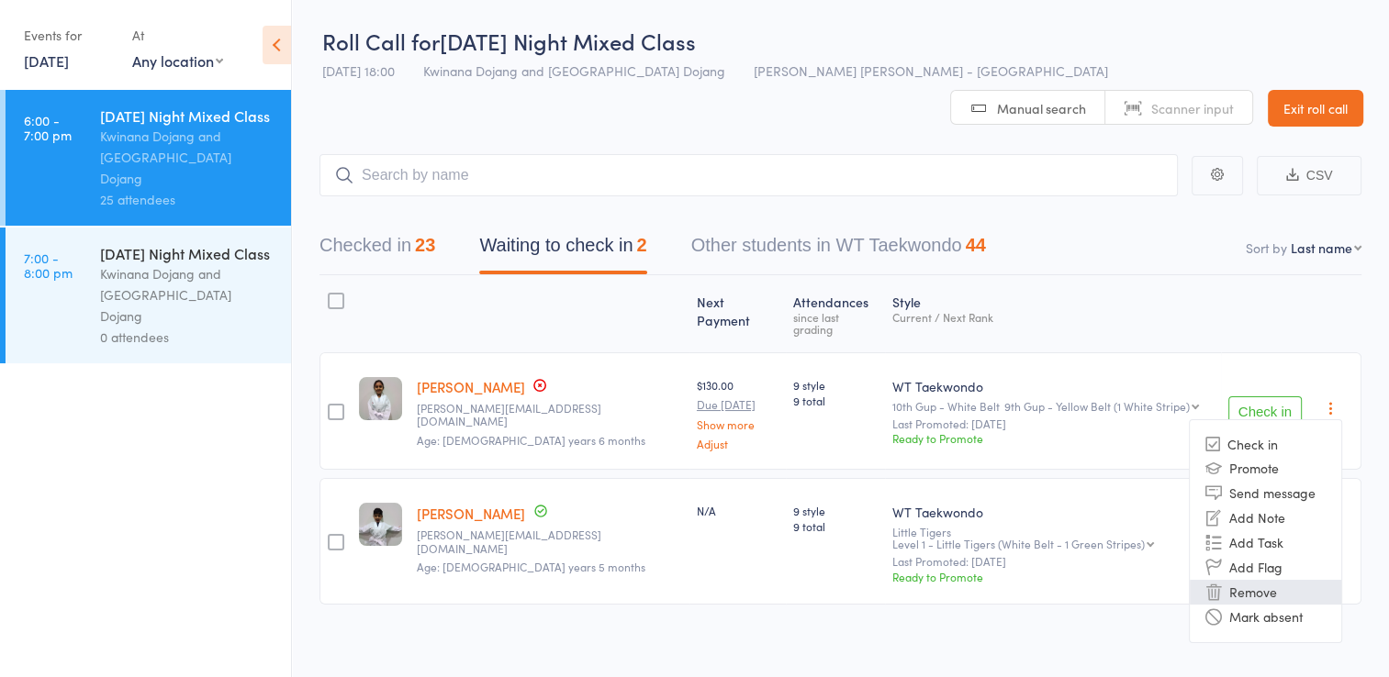
click at [1267, 580] on li "Remove" at bounding box center [1265, 592] width 151 height 25
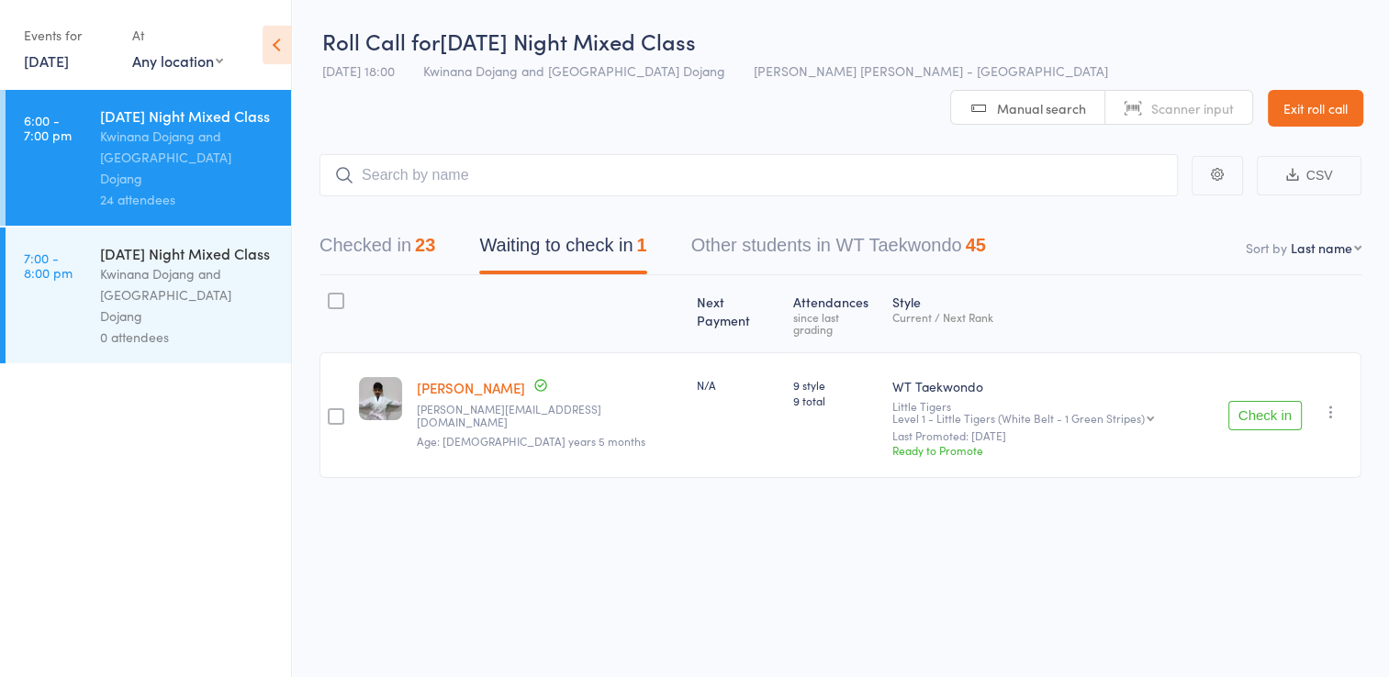
click at [1325, 403] on icon "button" at bounding box center [1331, 412] width 18 height 18
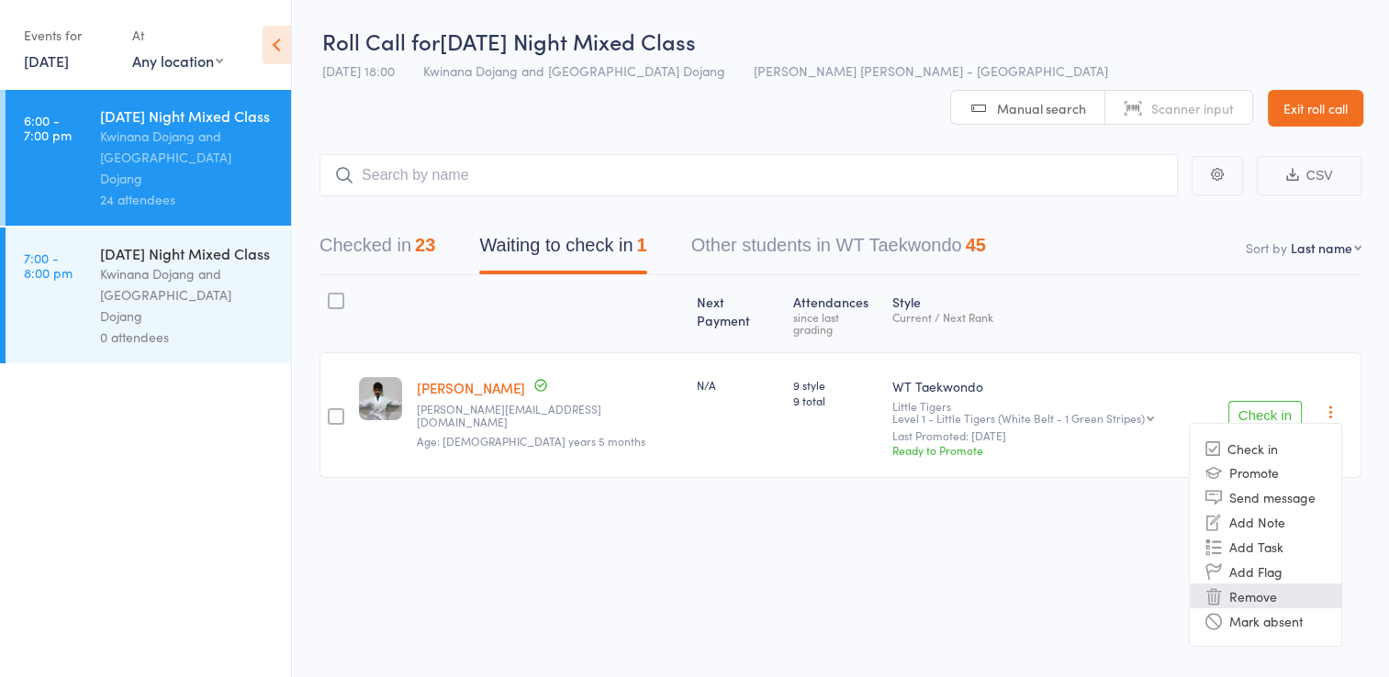
click at [1274, 584] on li "Remove" at bounding box center [1265, 596] width 151 height 25
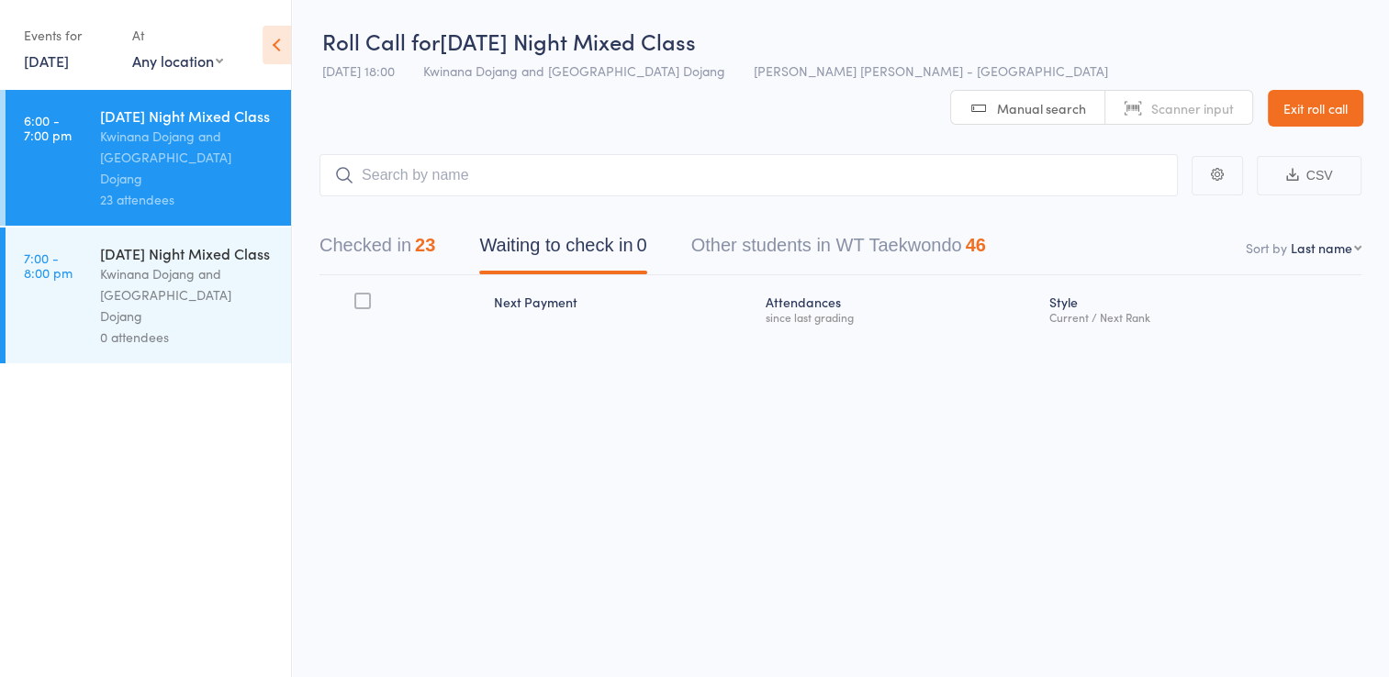
click at [906, 226] on button "Other students in WT Taekwondo 46" at bounding box center [838, 250] width 295 height 49
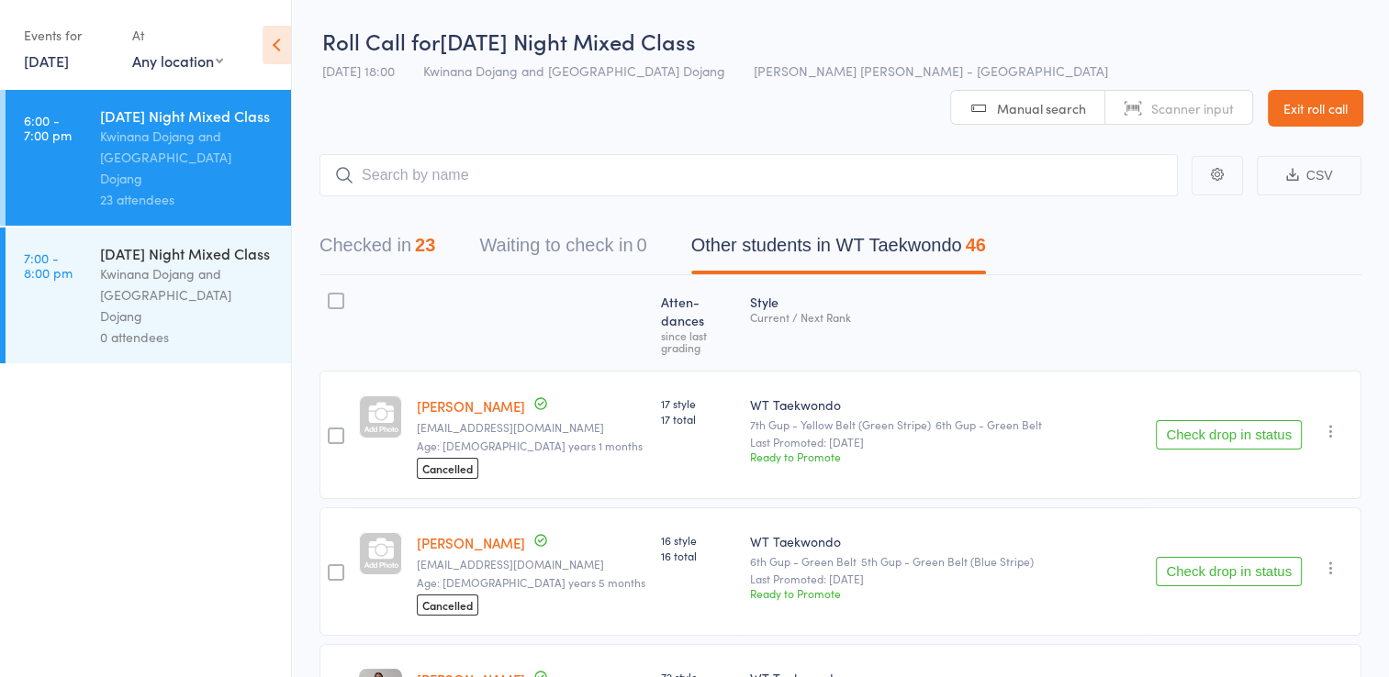
click at [1325, 422] on icon "button" at bounding box center [1331, 431] width 18 height 18
click at [378, 226] on button "Checked in 23" at bounding box center [377, 250] width 116 height 49
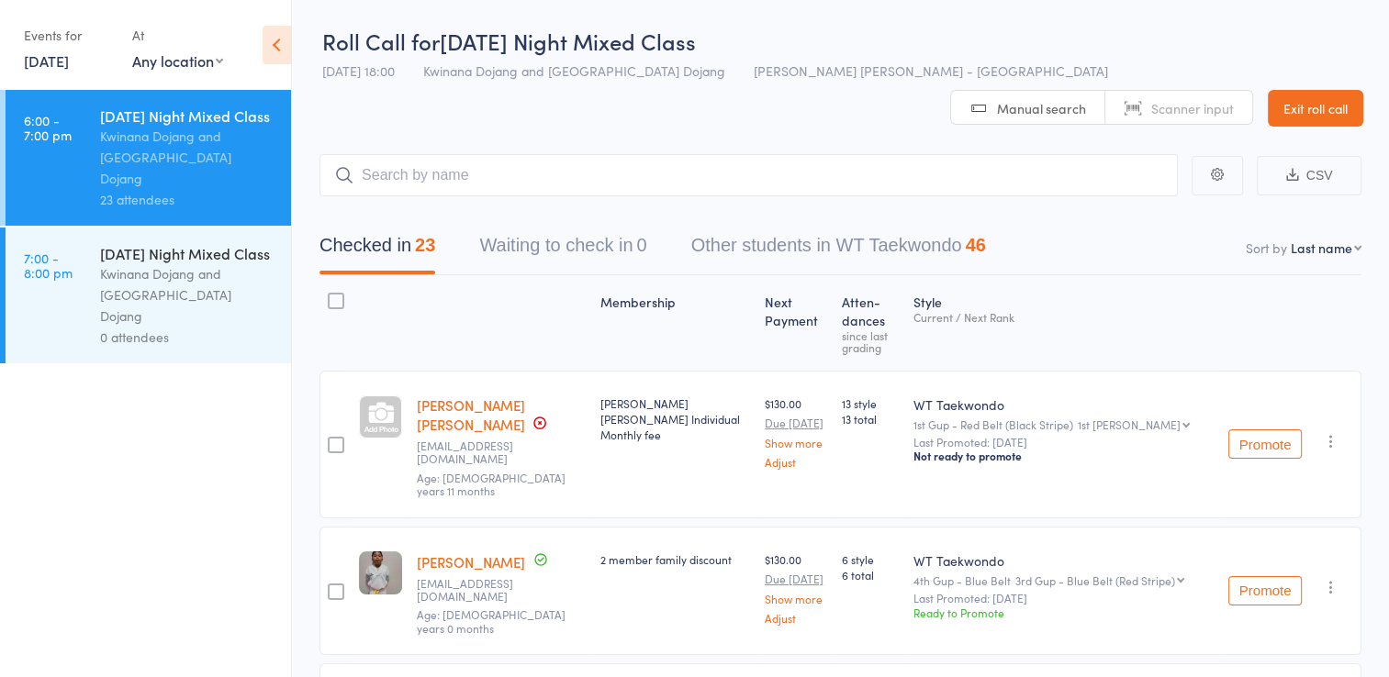
click at [129, 290] on div "Kwinana Dojang and Kwinana Dojang" at bounding box center [187, 294] width 175 height 63
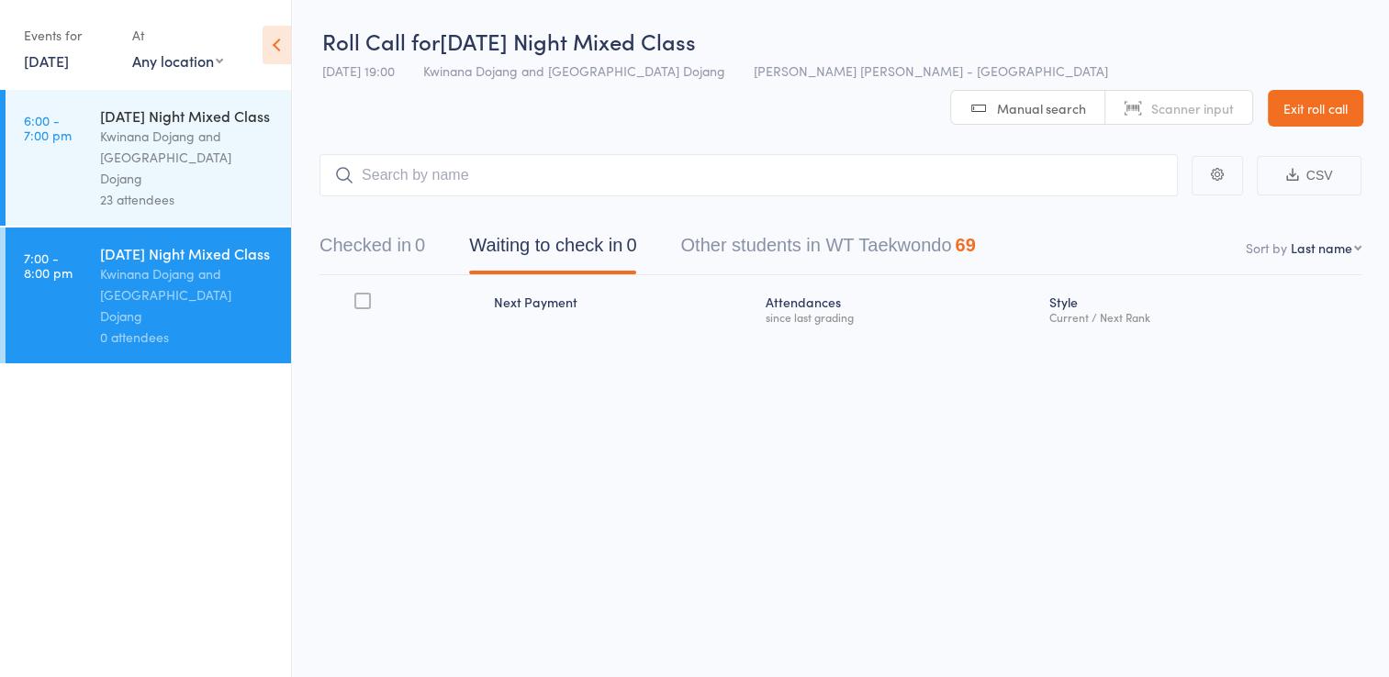
click at [1357, 239] on select "First name Last name Birthday today? Behind on payments? Check in time Next pay…" at bounding box center [1326, 248] width 71 height 18
select select "8"
click at [1291, 239] on select "First name Last name Birthday today? Behind on payments? Check in time Next pay…" at bounding box center [1326, 248] width 71 height 18
click at [863, 226] on button "Other students in WT Taekwondo 69" at bounding box center [827, 250] width 295 height 49
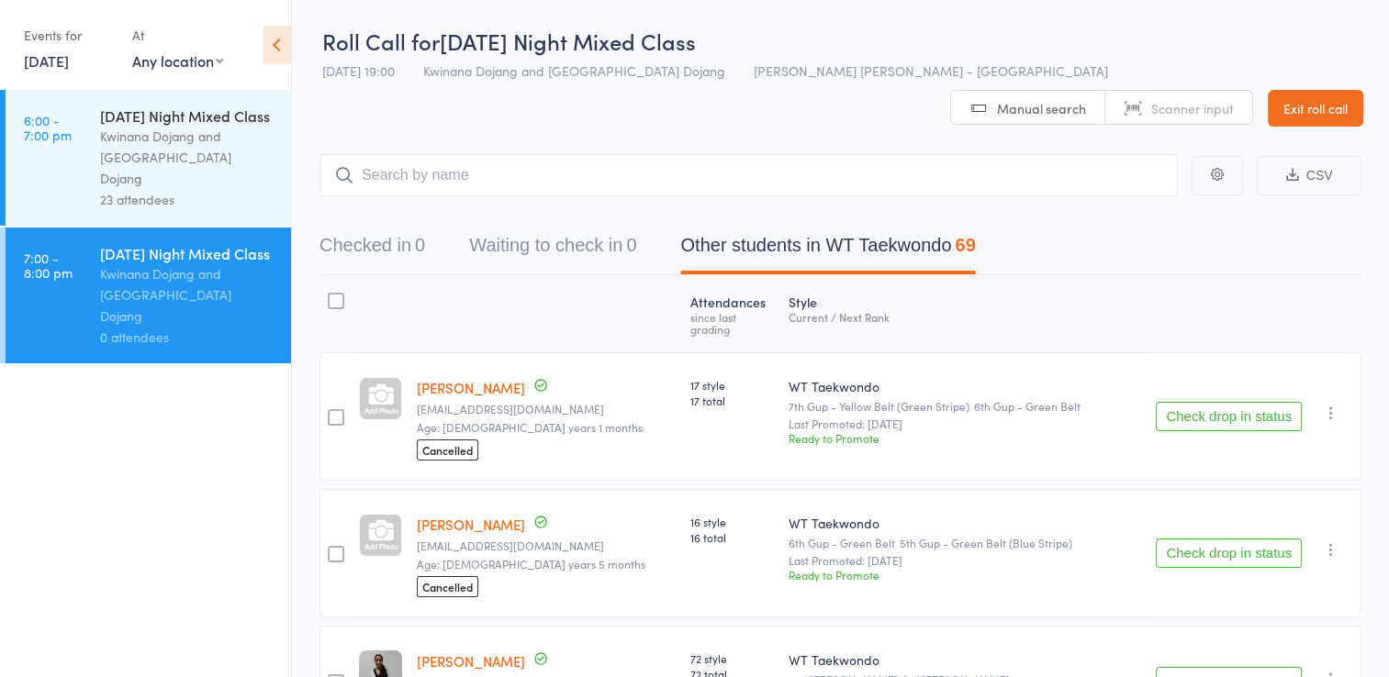
click at [568, 226] on button "Waiting to check in 0" at bounding box center [552, 250] width 167 height 49
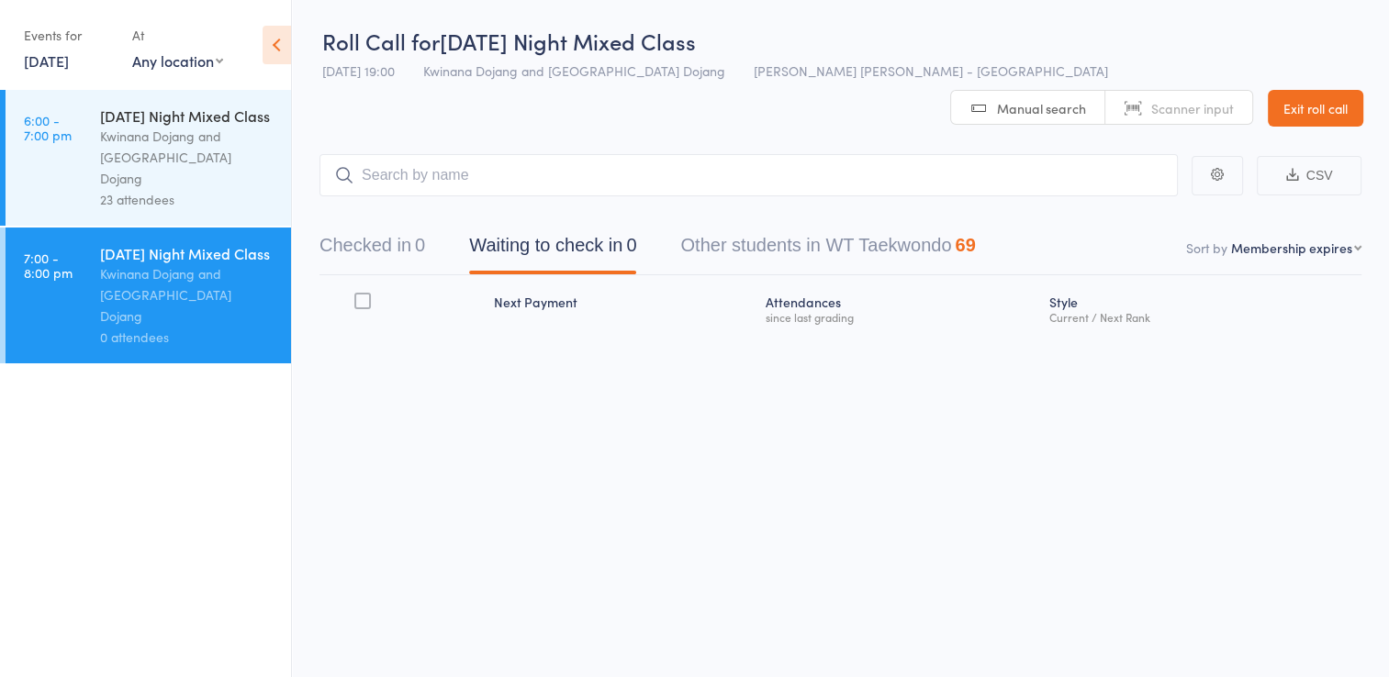
click at [384, 226] on button "Checked in 0" at bounding box center [372, 250] width 106 height 49
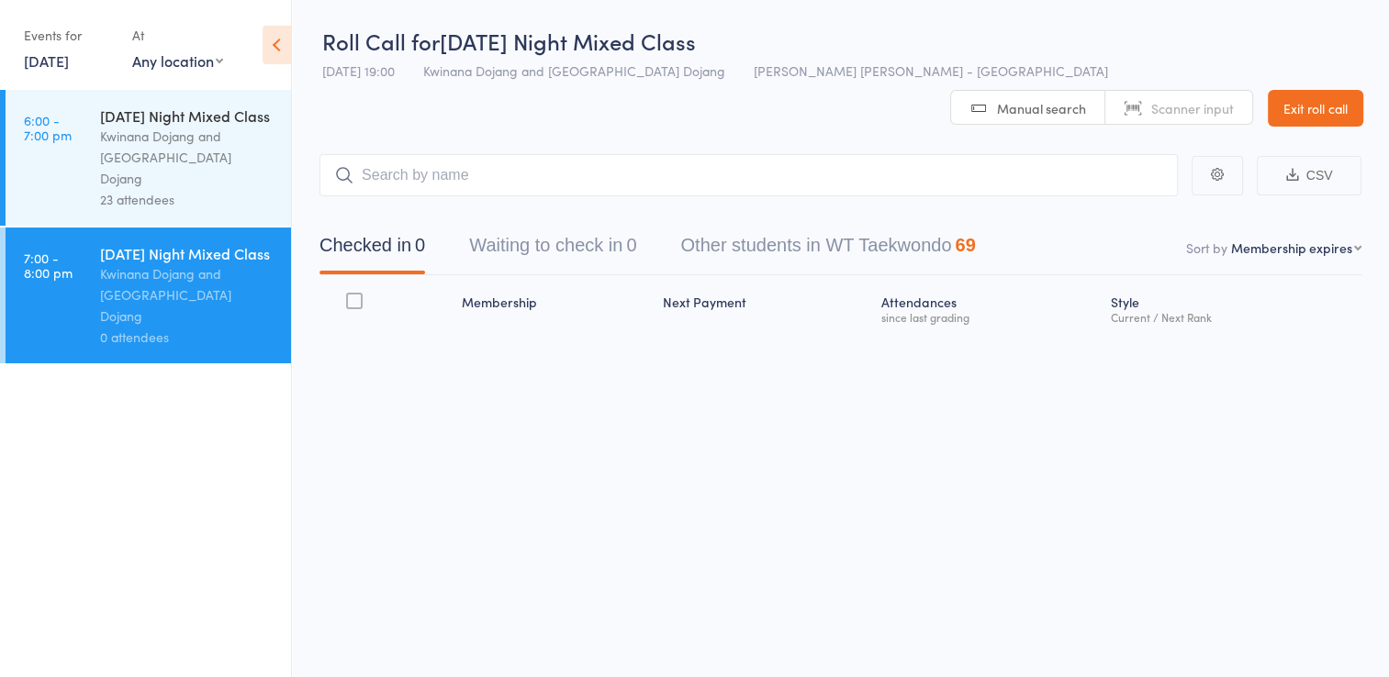
click at [358, 293] on div at bounding box center [354, 301] width 17 height 17
click at [350, 296] on input "checkbox" at bounding box center [350, 296] width 0 height 0
click at [364, 284] on strong at bounding box center [354, 308] width 70 height 49
click at [349, 293] on div at bounding box center [354, 301] width 17 height 17
click at [350, 296] on input "checkbox" at bounding box center [350, 296] width 0 height 0
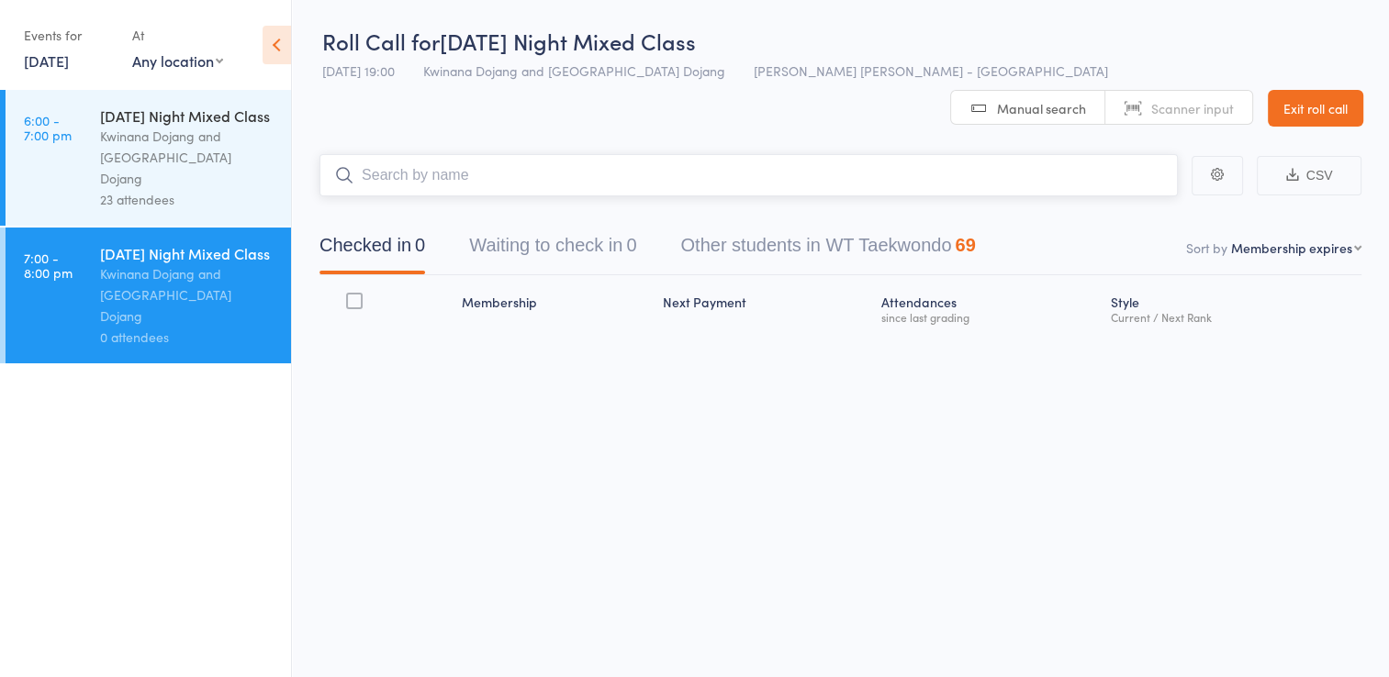
click at [573, 154] on input "search" at bounding box center [748, 175] width 858 height 42
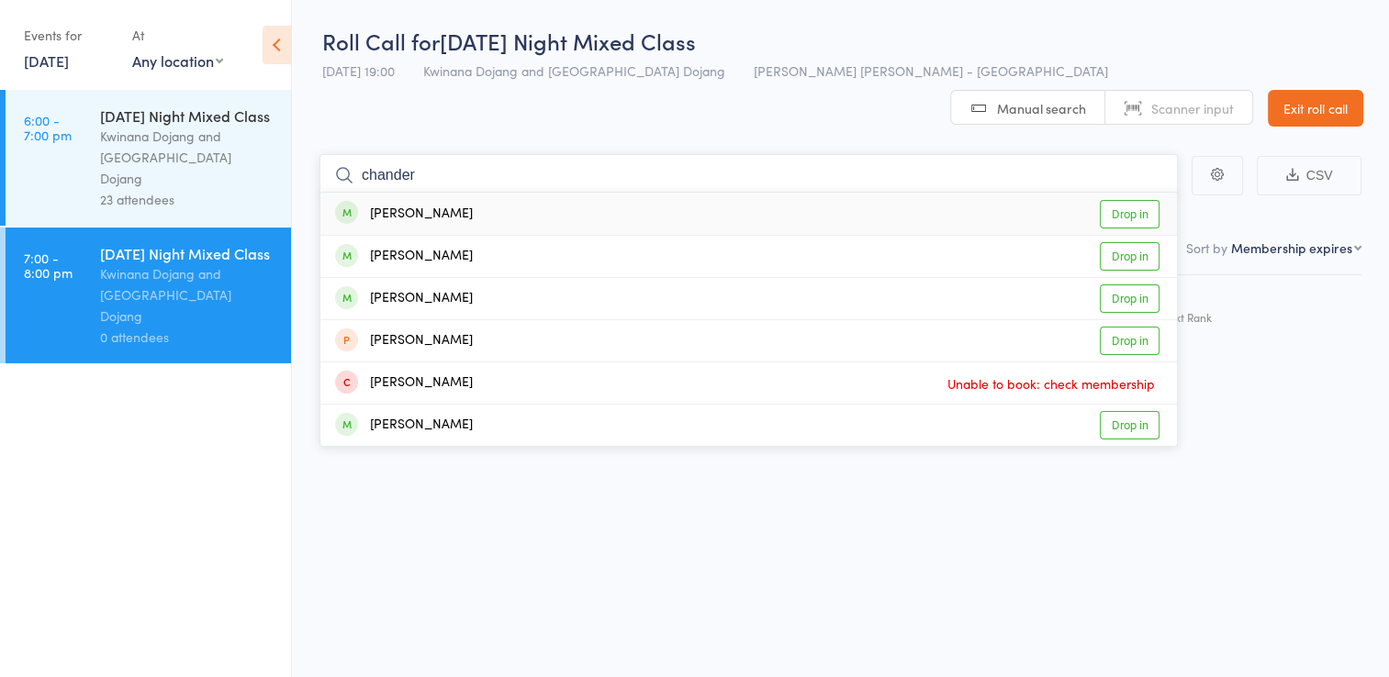
type input "chander"
click at [1131, 200] on link "Drop in" at bounding box center [1130, 214] width 60 height 28
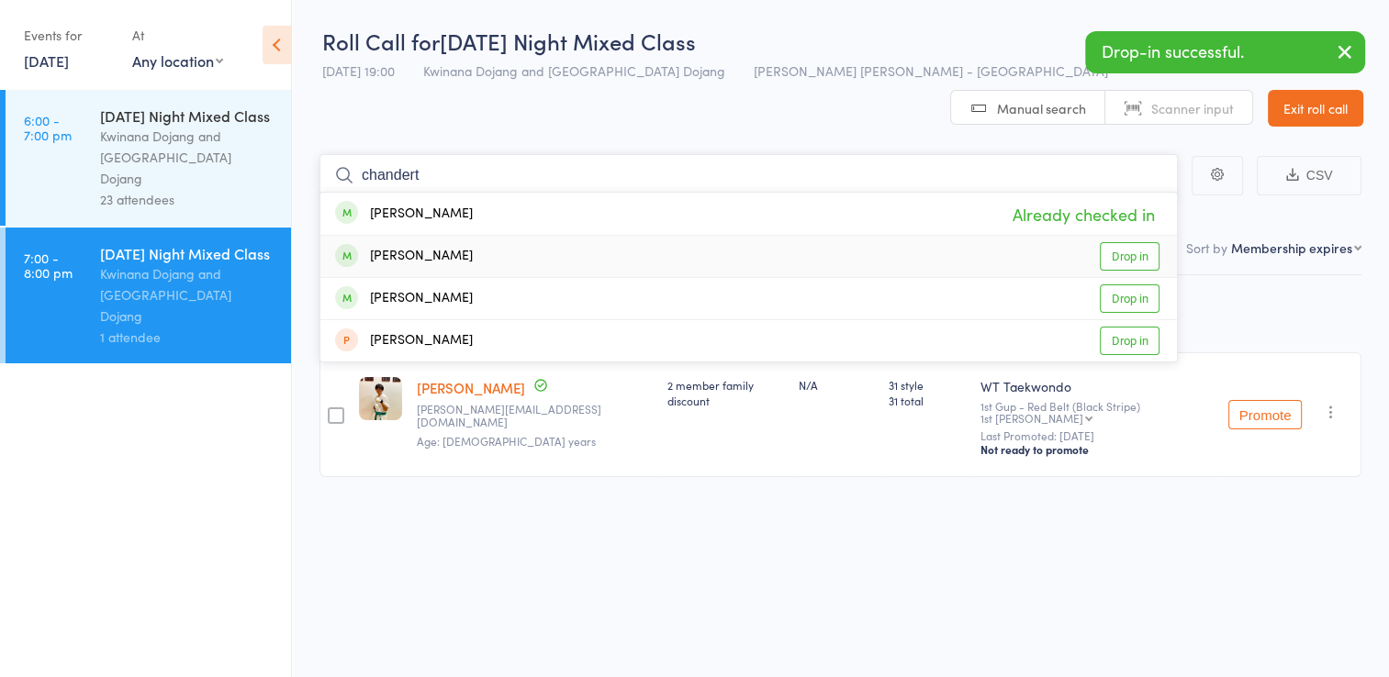
type input "chandert"
click at [1136, 242] on link "Drop in" at bounding box center [1130, 256] width 60 height 28
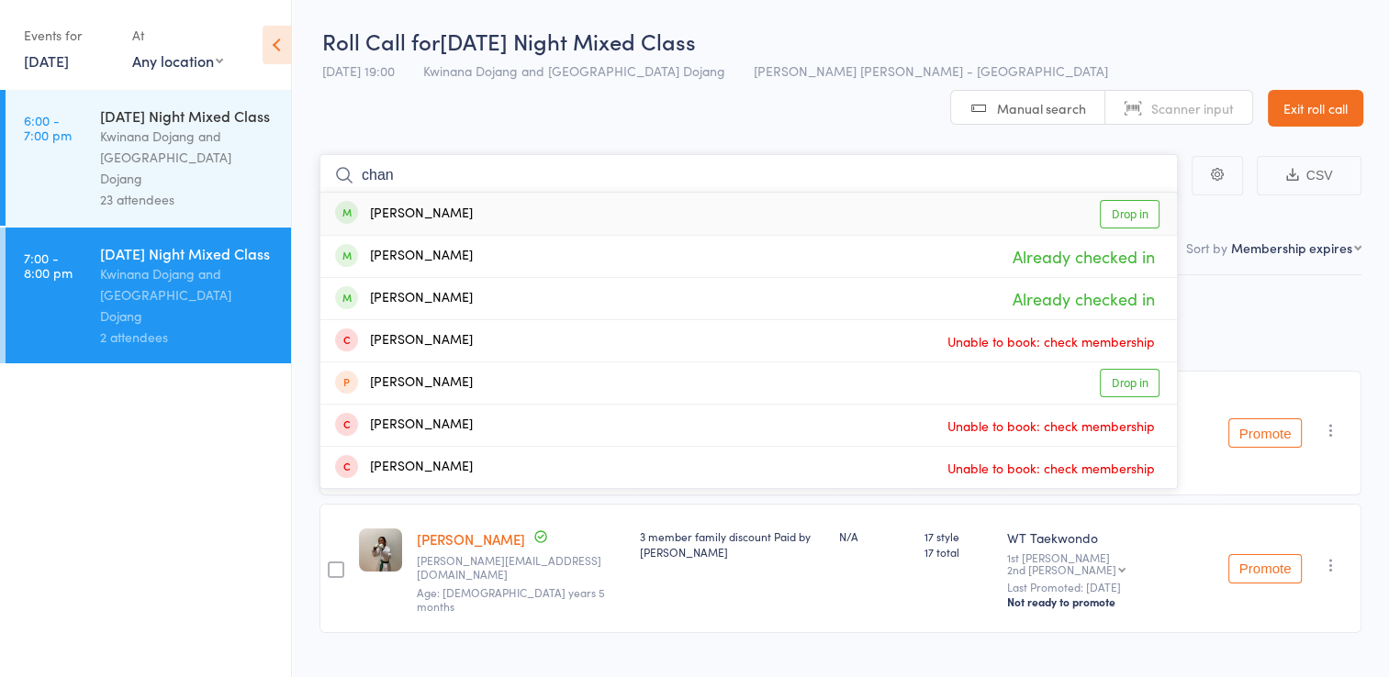
type input "chan"
click at [1131, 200] on link "Drop in" at bounding box center [1130, 214] width 60 height 28
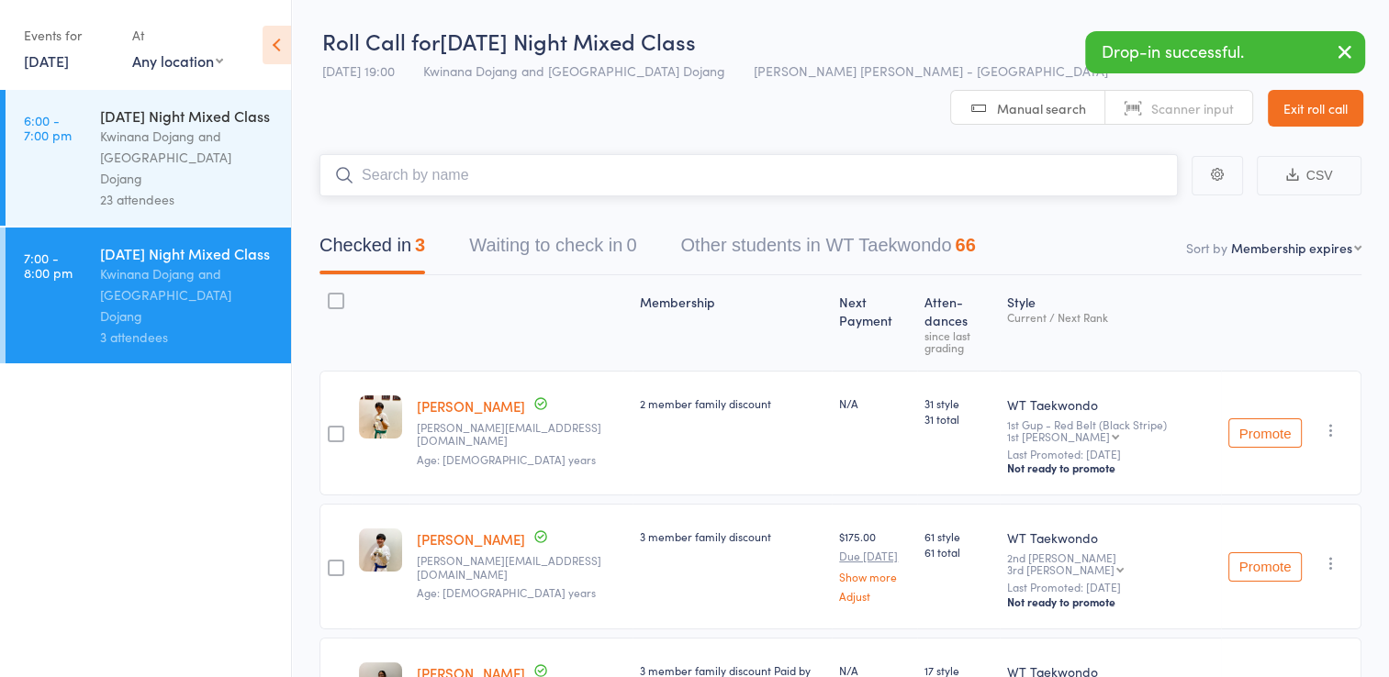
click at [617, 154] on input "search" at bounding box center [748, 175] width 858 height 42
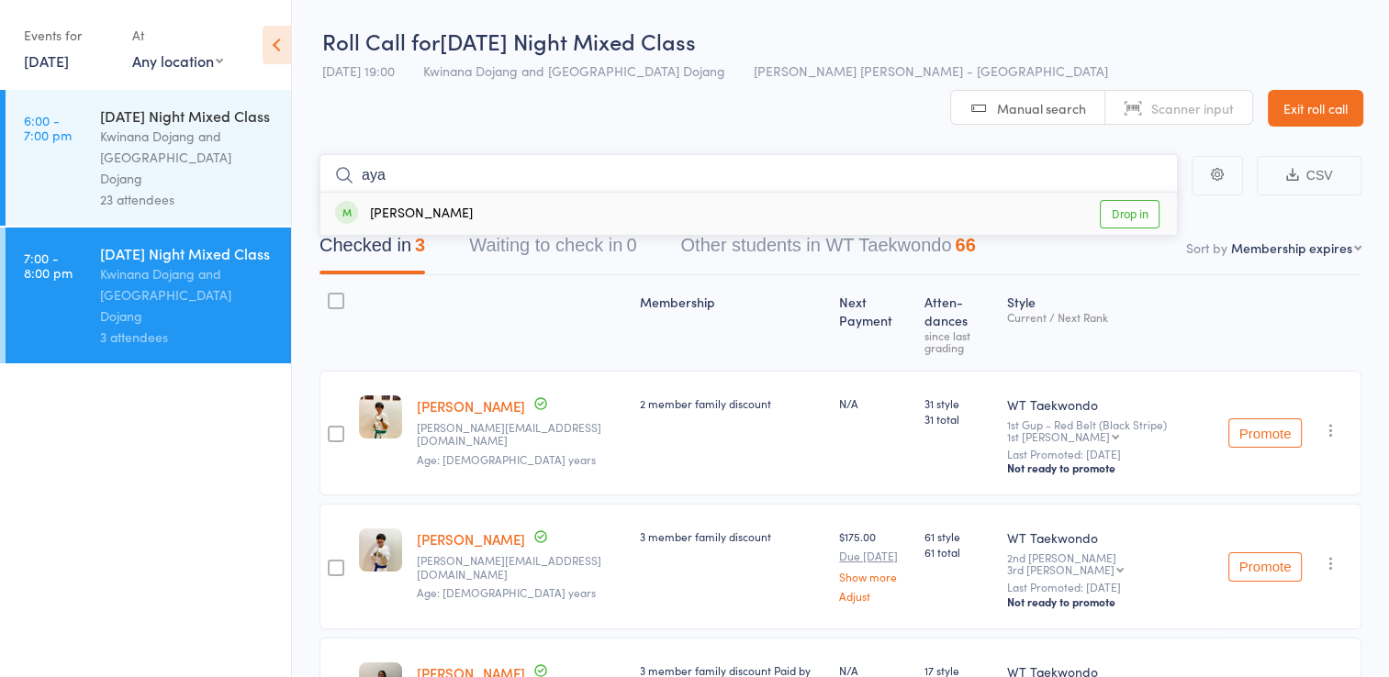
type input "aya"
click at [1110, 200] on link "Drop in" at bounding box center [1130, 214] width 60 height 28
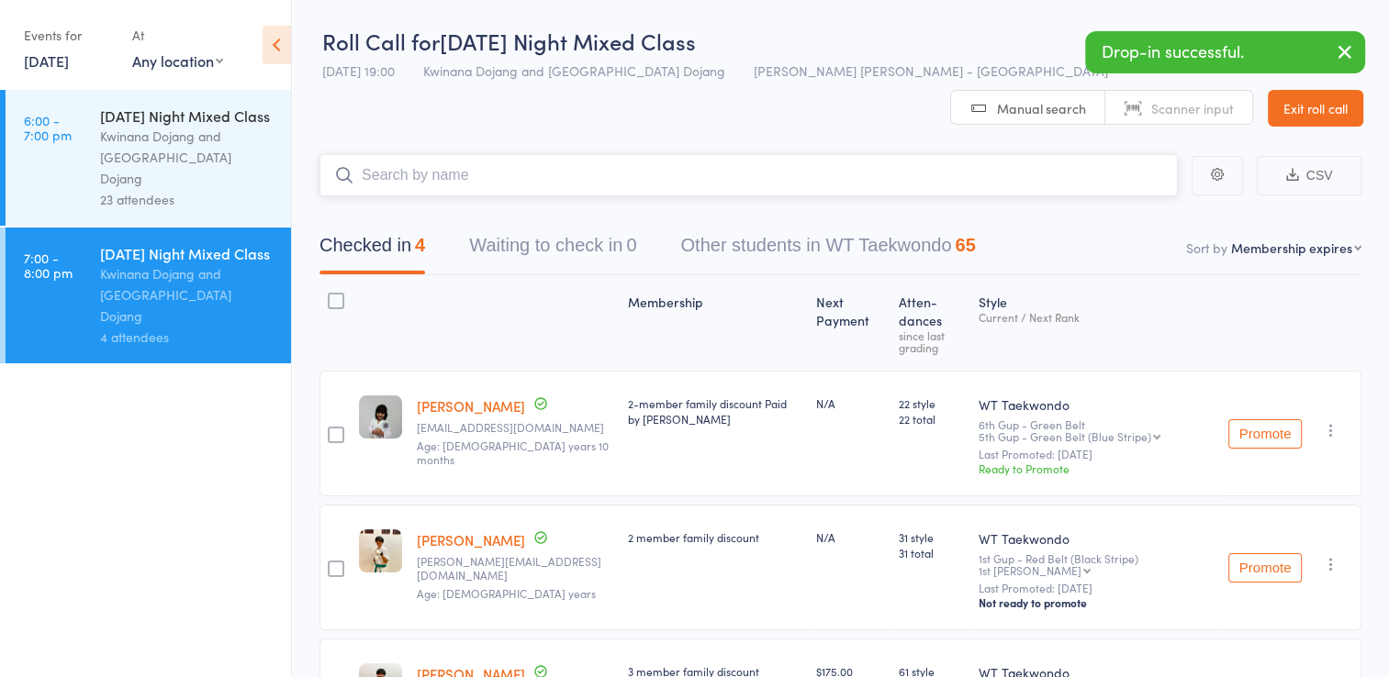
click at [797, 154] on input "search" at bounding box center [748, 175] width 858 height 42
type input "nasif"
click at [1129, 200] on link "Drop in" at bounding box center [1130, 214] width 60 height 28
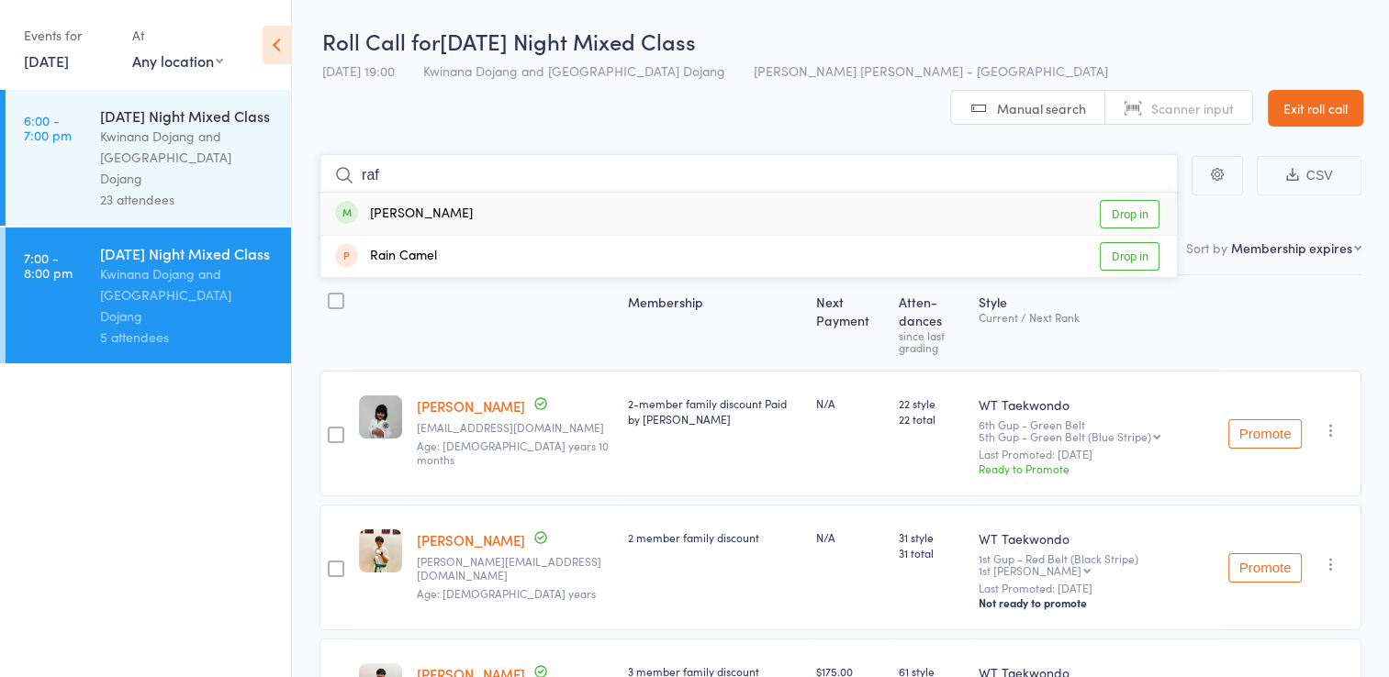
type input "raf"
click at [1120, 200] on link "Drop in" at bounding box center [1130, 214] width 60 height 28
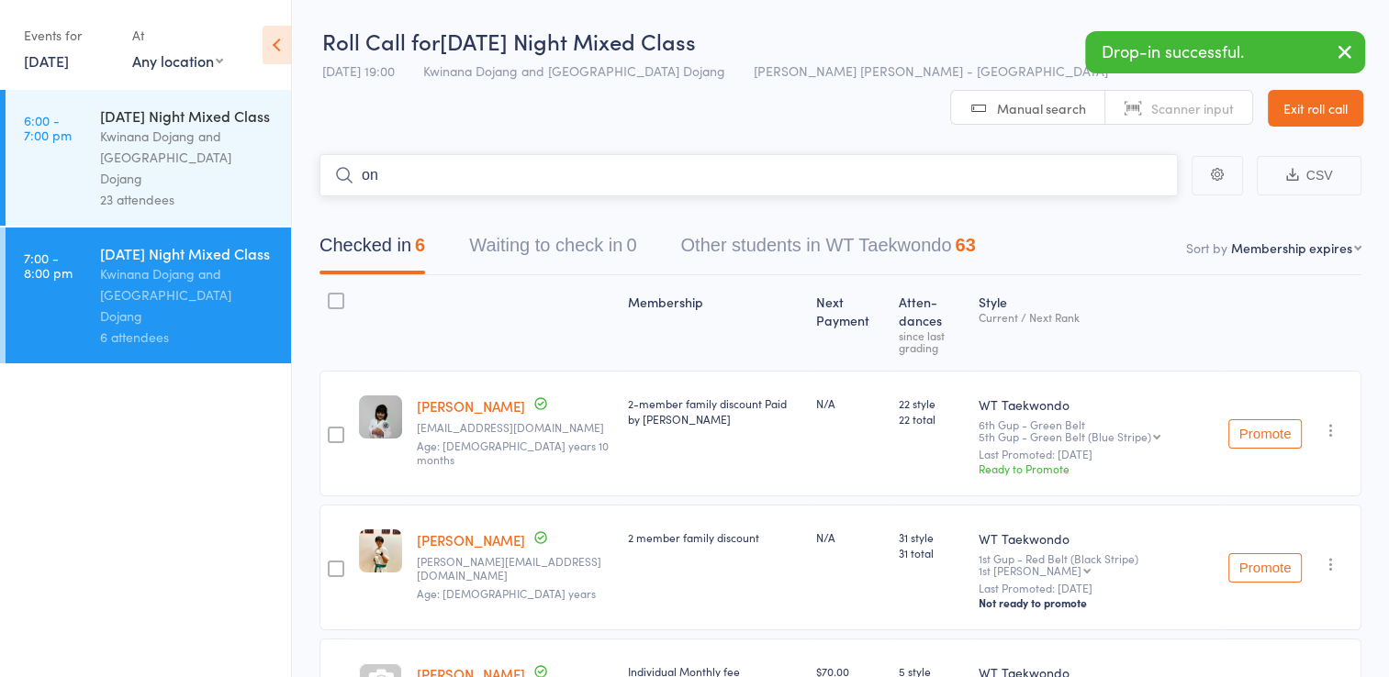
type input "o"
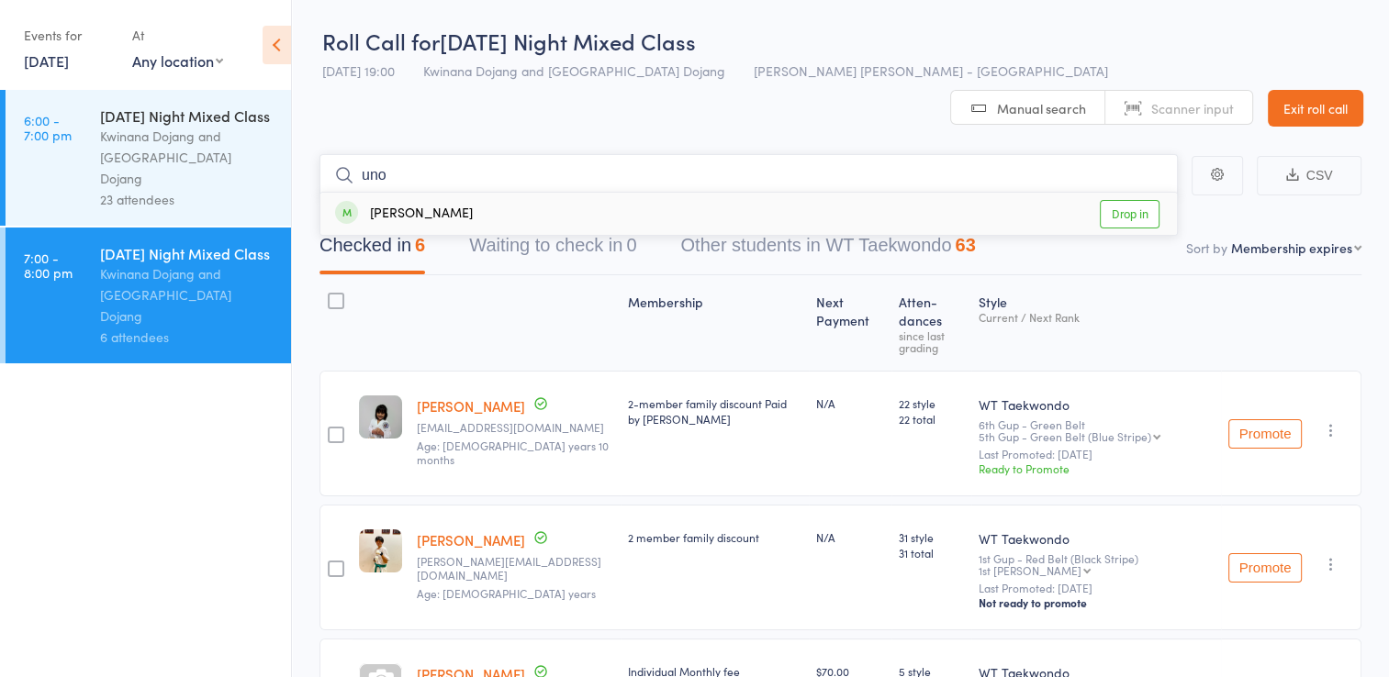
type input "uno"
click at [1139, 200] on link "Drop in" at bounding box center [1130, 214] width 60 height 28
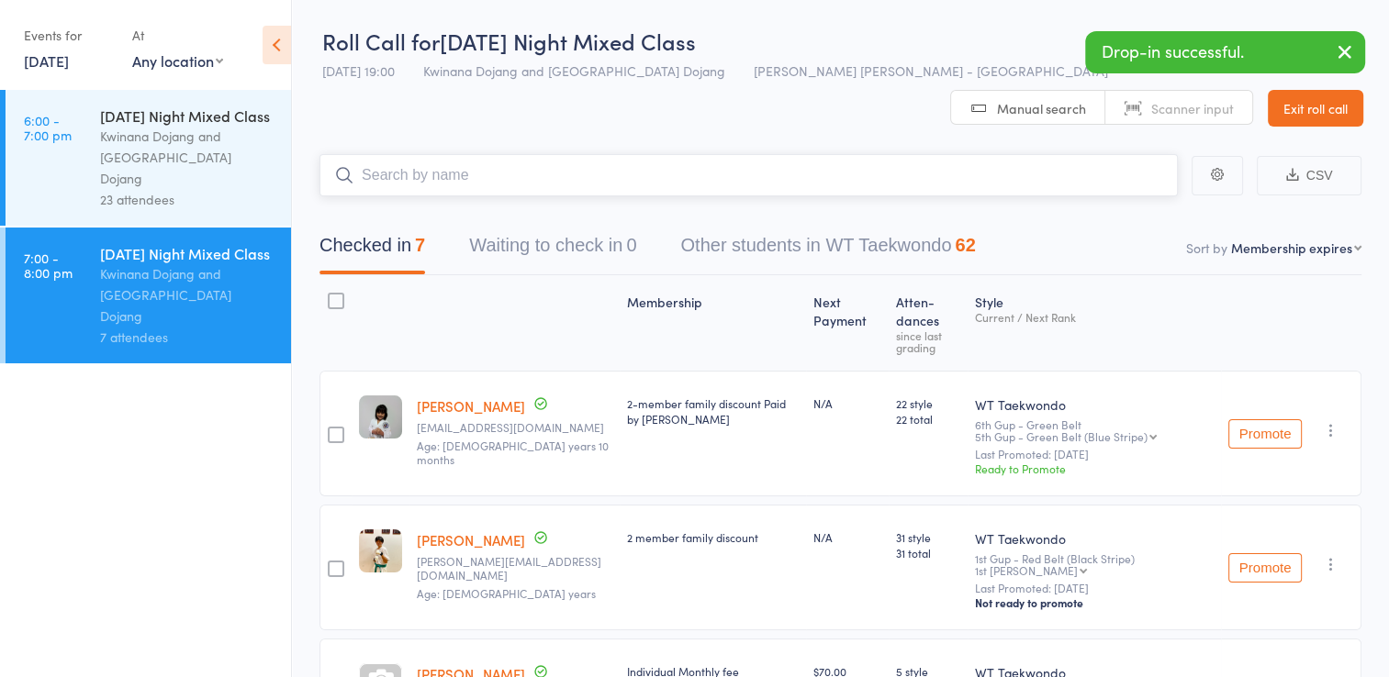
click at [747, 154] on input "search" at bounding box center [748, 175] width 858 height 42
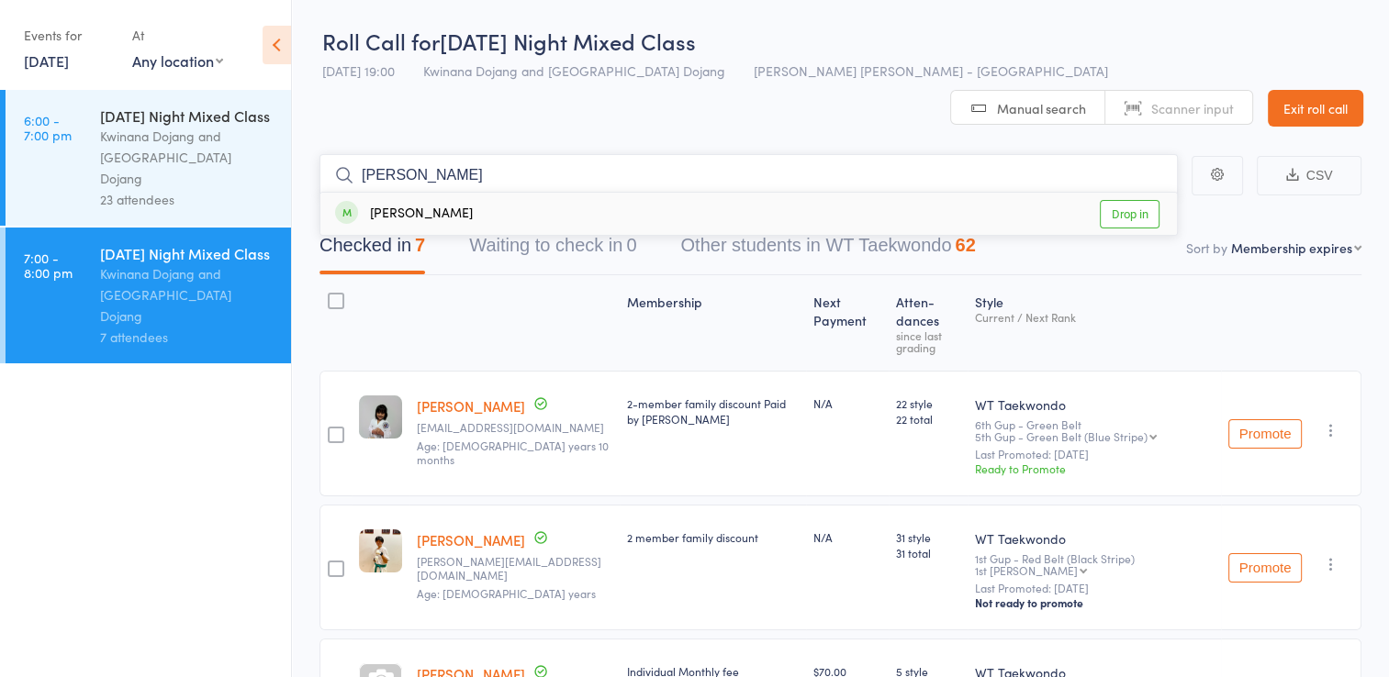
type input "naomi"
click at [1123, 200] on link "Drop in" at bounding box center [1130, 214] width 60 height 28
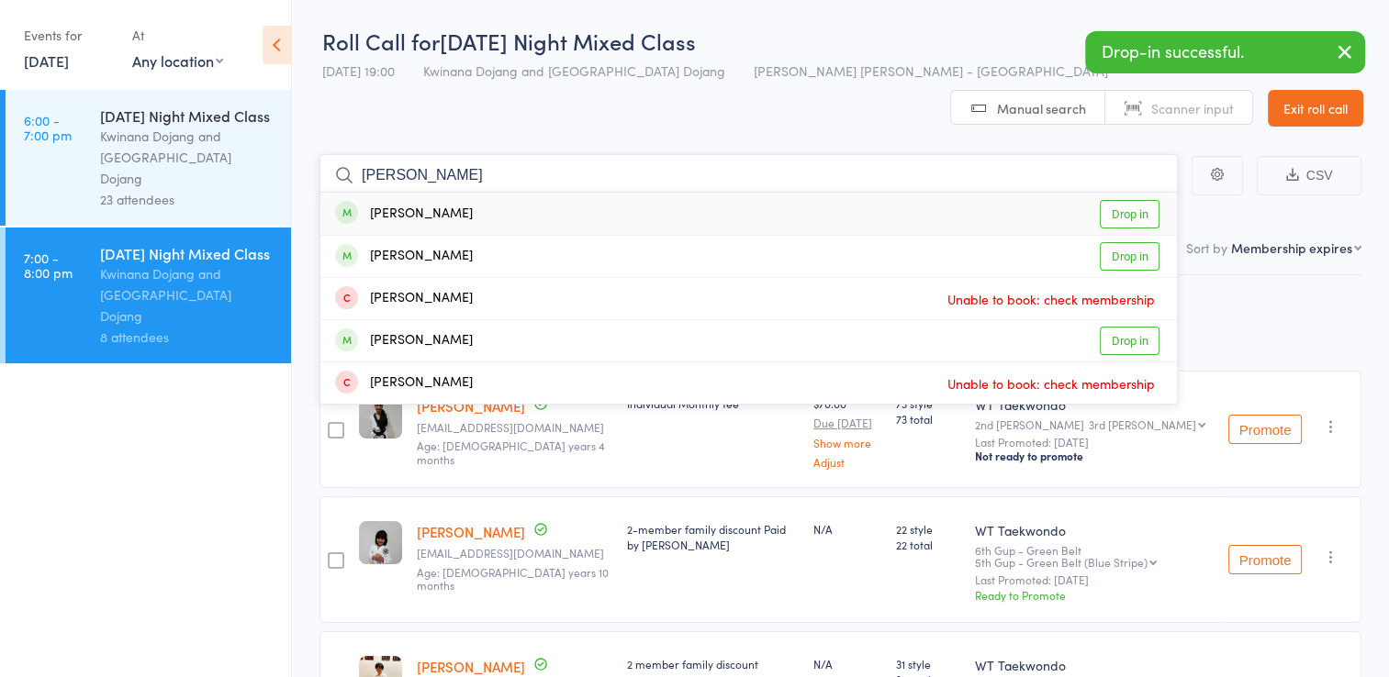
type input "liam"
click at [1142, 200] on link "Drop in" at bounding box center [1130, 214] width 60 height 28
type input "liam"
click at [1135, 242] on link "Drop in" at bounding box center [1130, 256] width 60 height 28
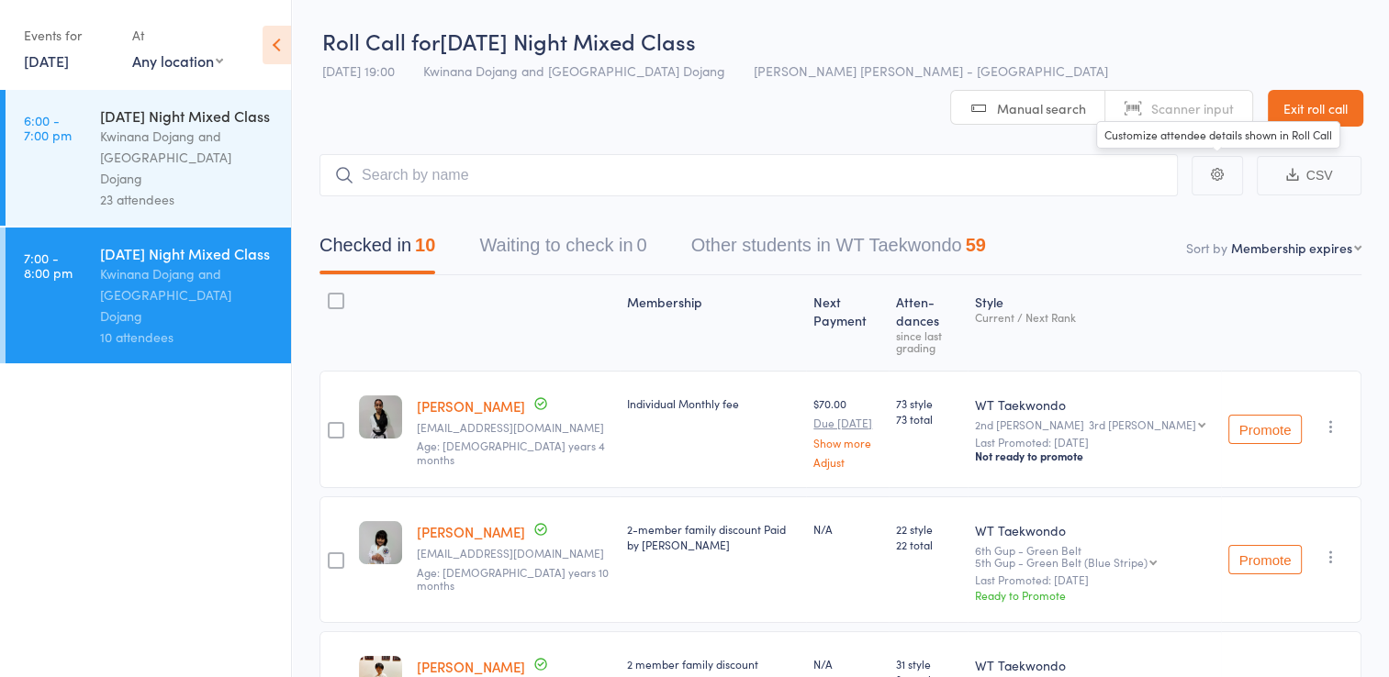
click at [1300, 90] on link "Exit roll call" at bounding box center [1315, 108] width 95 height 37
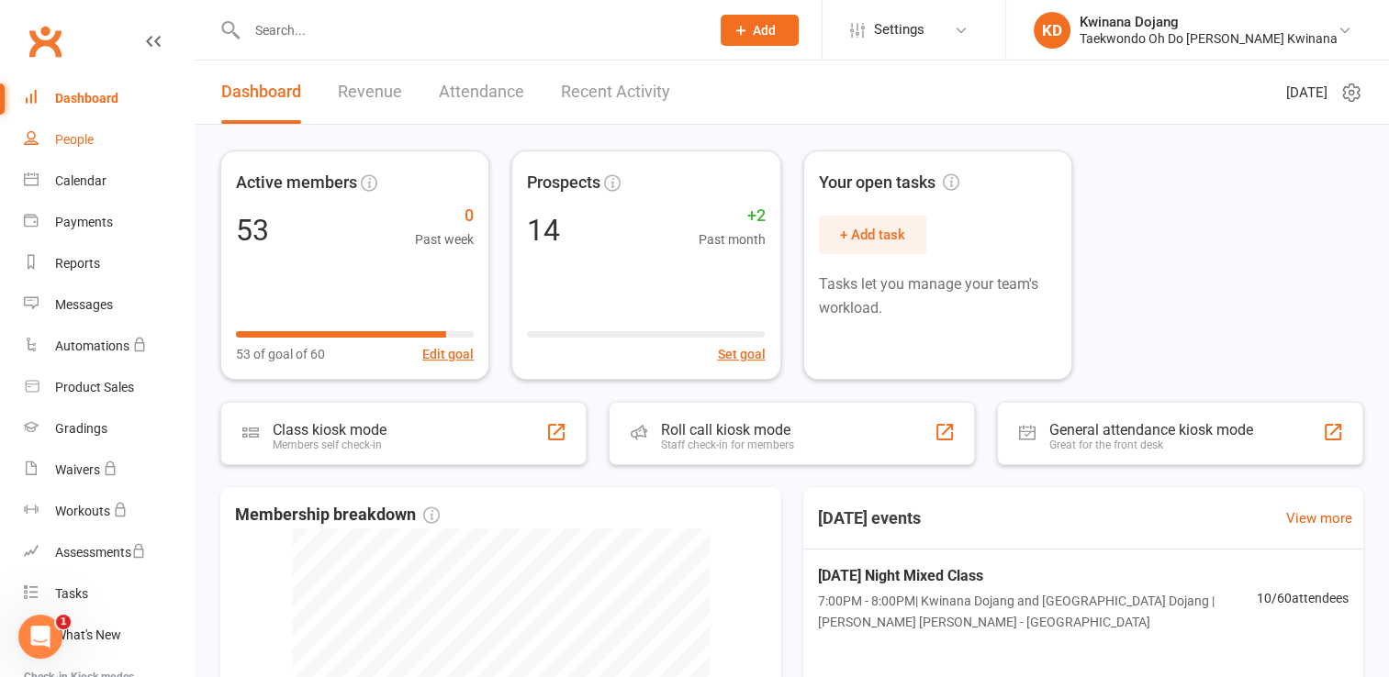
click at [72, 144] on div "People" at bounding box center [74, 139] width 39 height 15
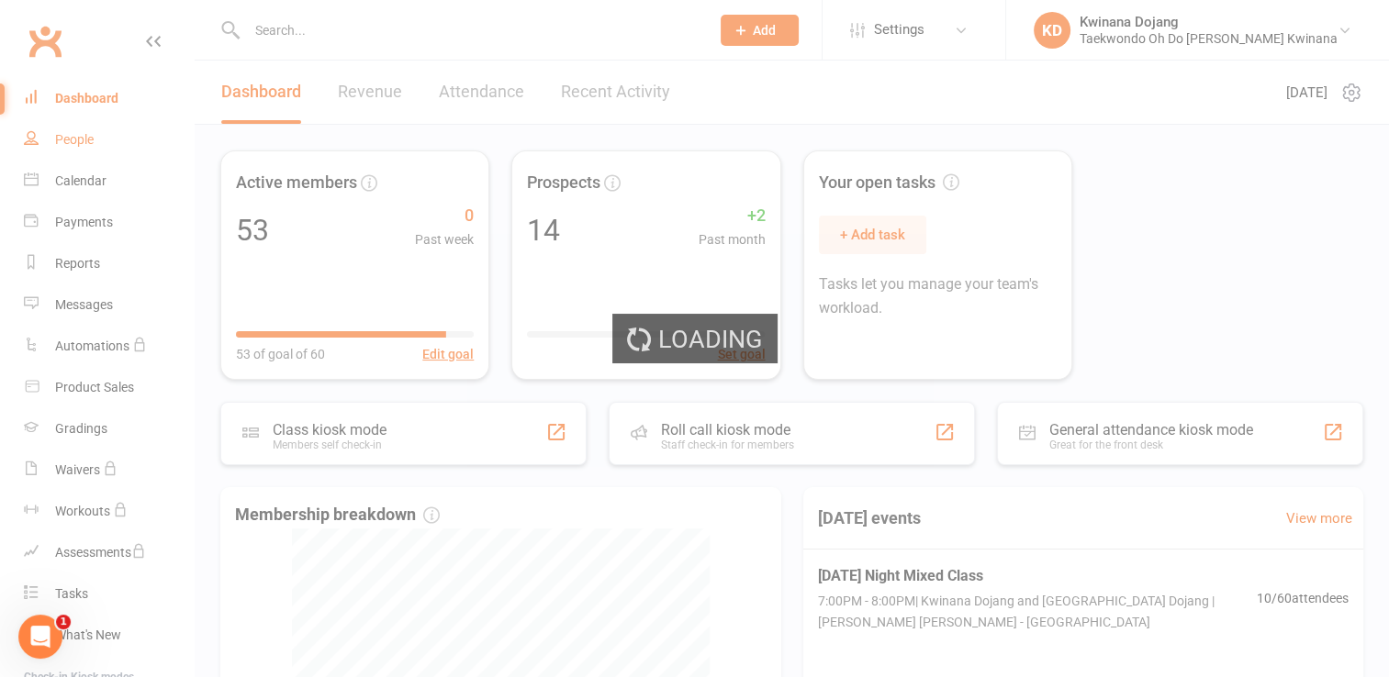
select select "100"
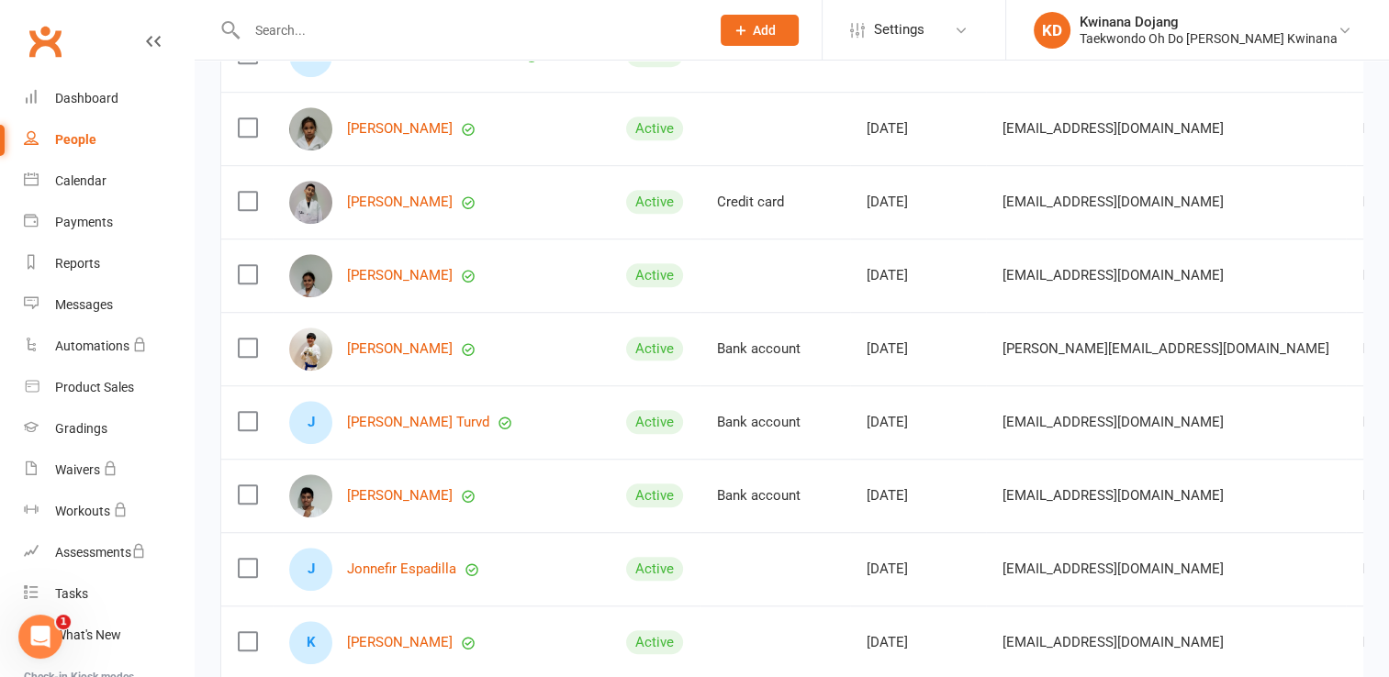
scroll to position [1191, 0]
click at [375, 574] on link "Jonnefir Espadilla" at bounding box center [401, 569] width 109 height 16
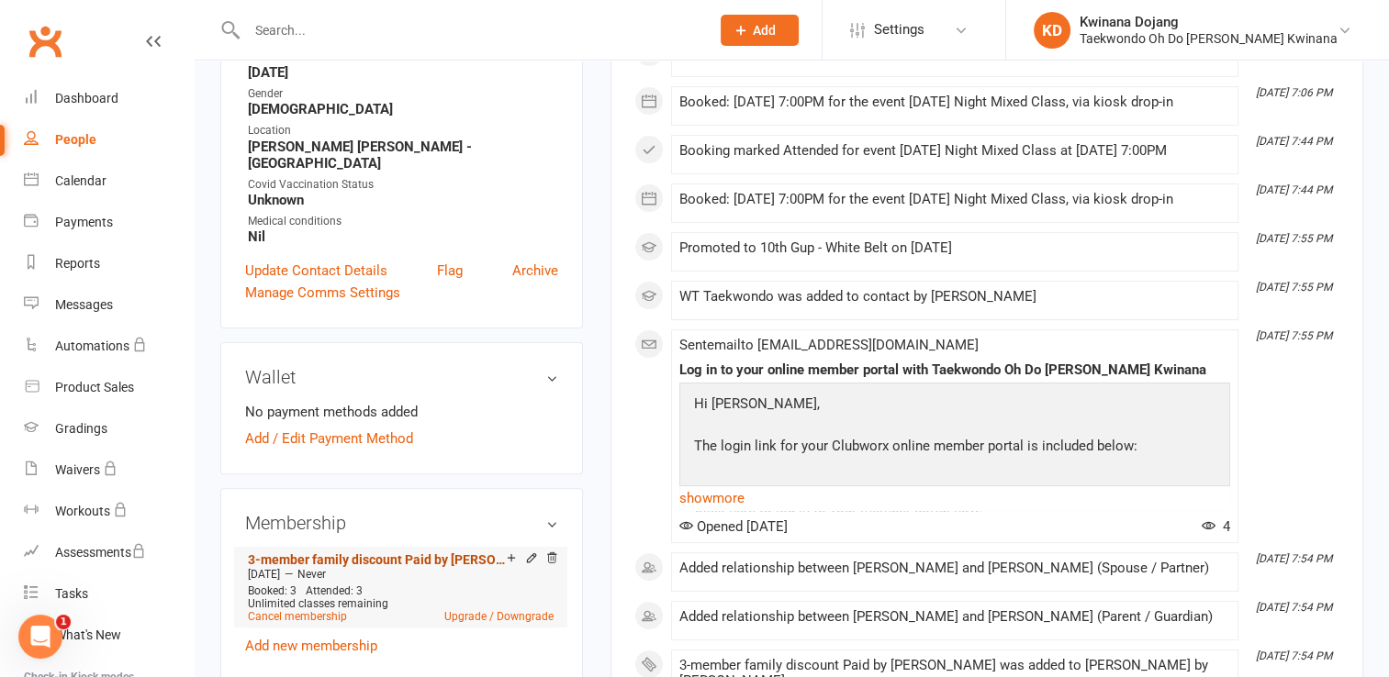
scroll to position [457, 0]
click at [456, 552] on link "3-member family discount Paid by Nicolas" at bounding box center [377, 559] width 259 height 15
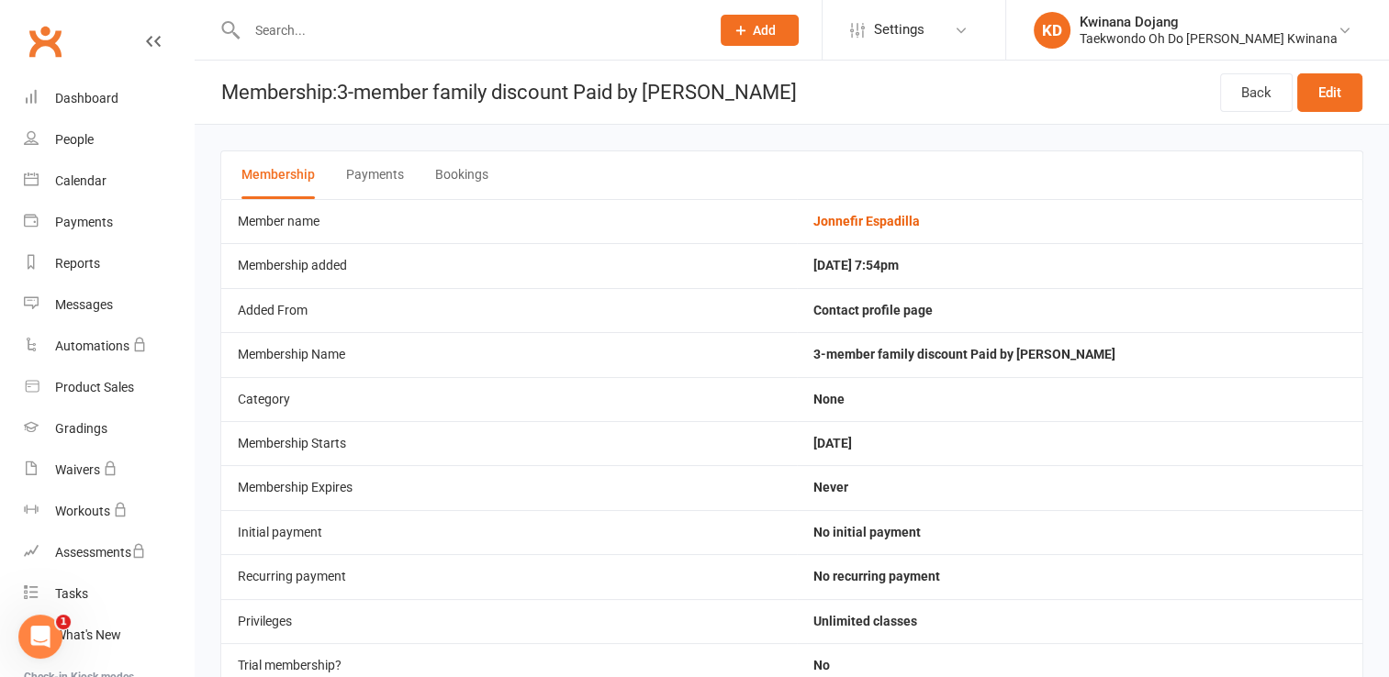
click at [353, 167] on button "Payments" at bounding box center [375, 175] width 58 height 48
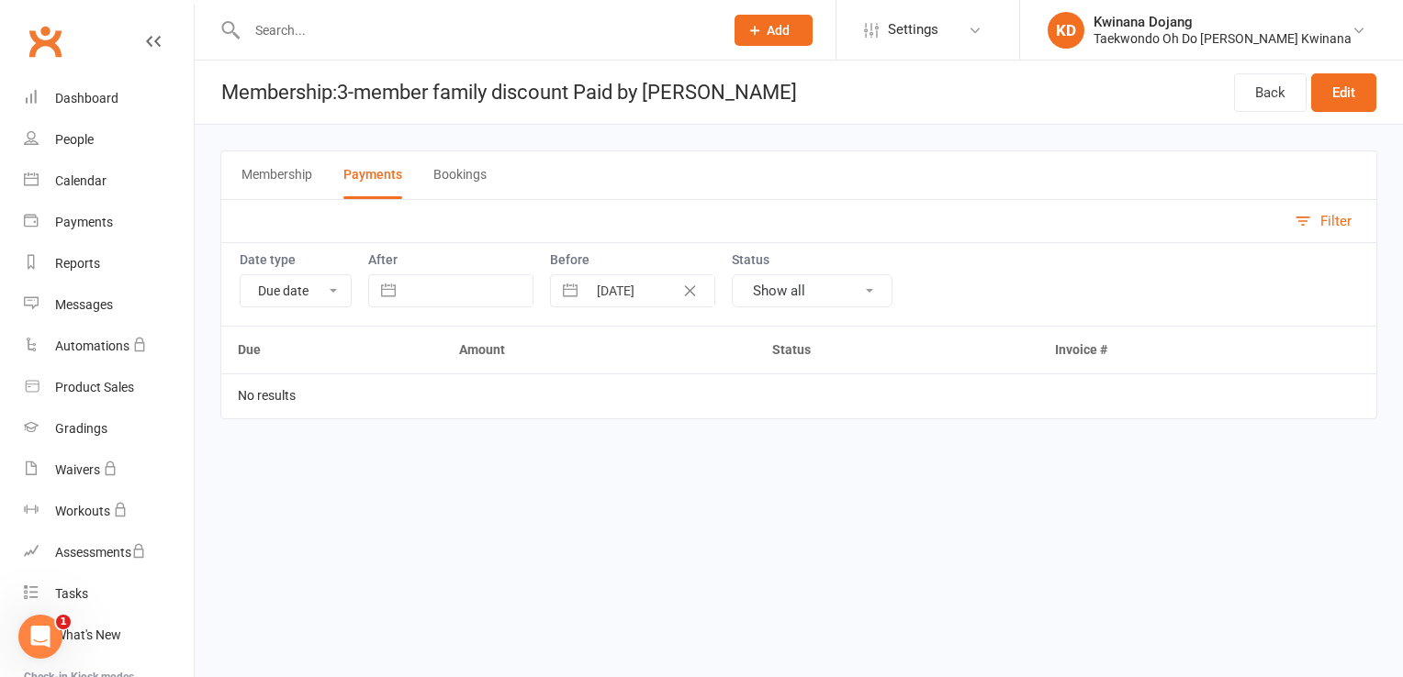
click at [457, 154] on button "Bookings" at bounding box center [459, 175] width 53 height 48
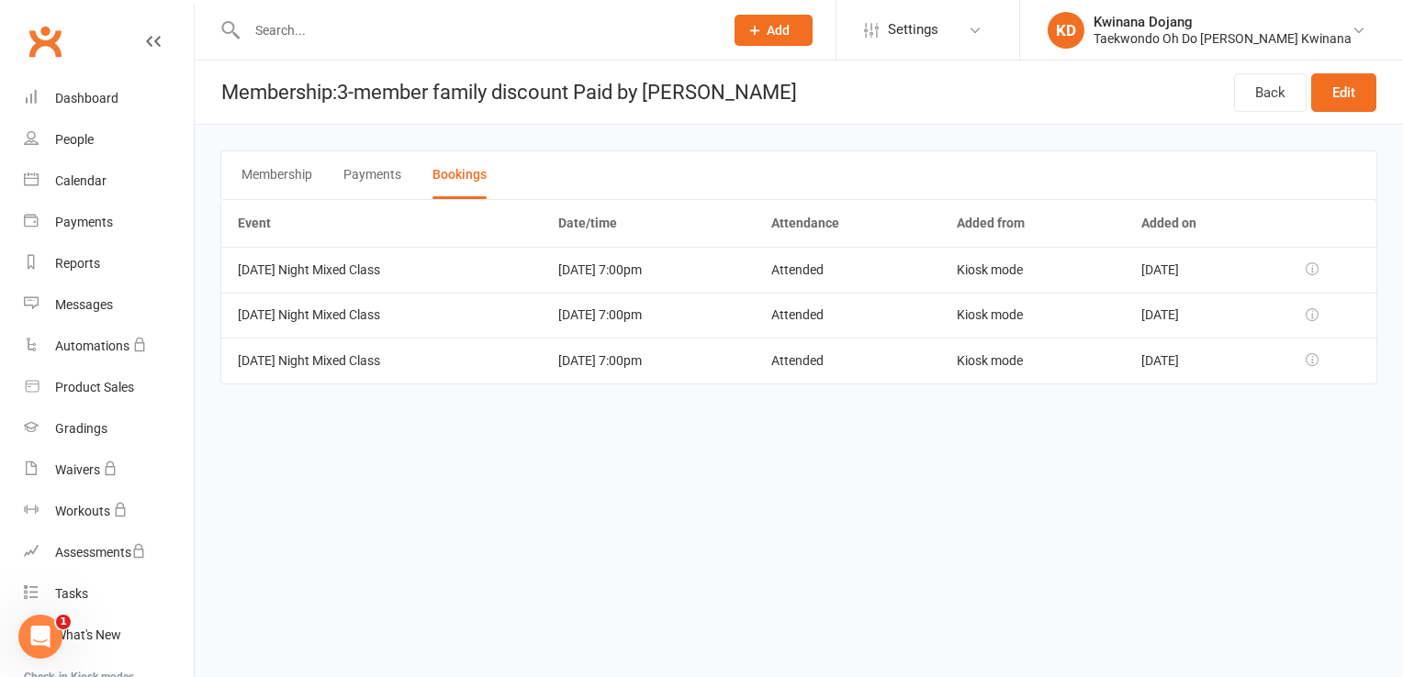
click at [285, 178] on button "Membership" at bounding box center [276, 175] width 71 height 48
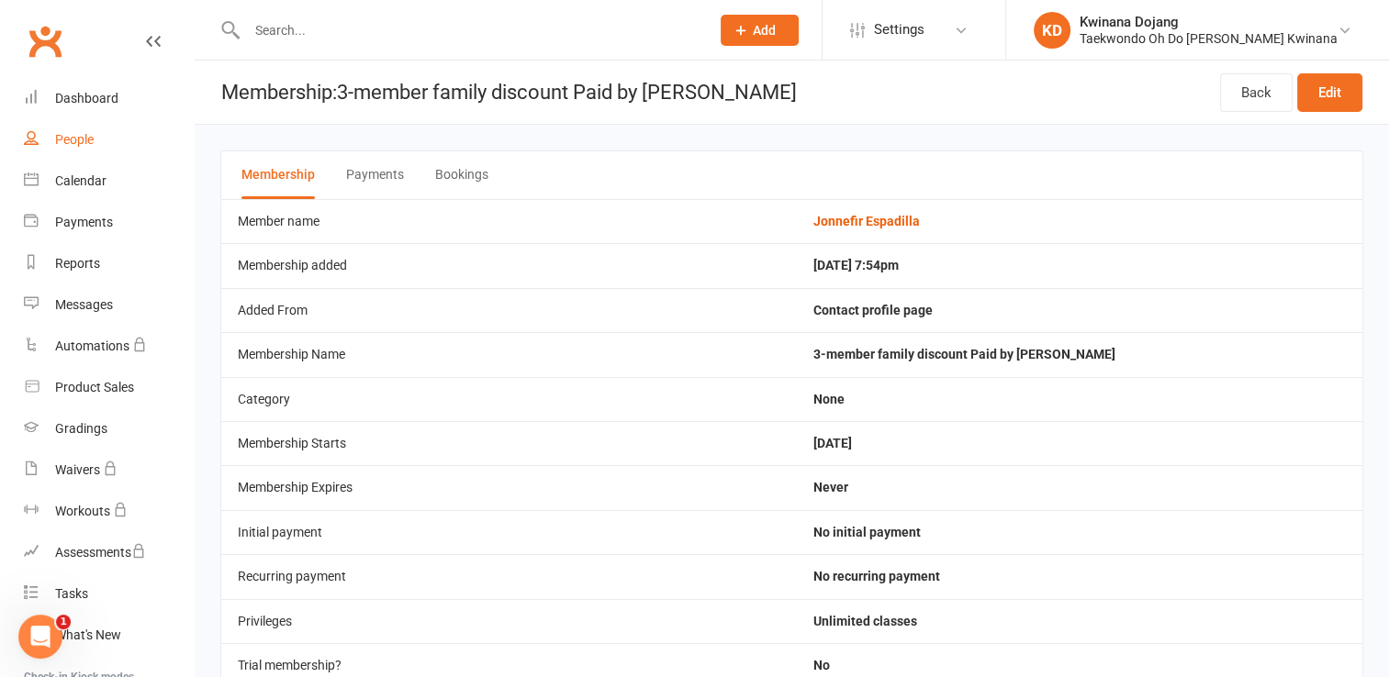
click at [81, 131] on link "People" at bounding box center [109, 139] width 170 height 41
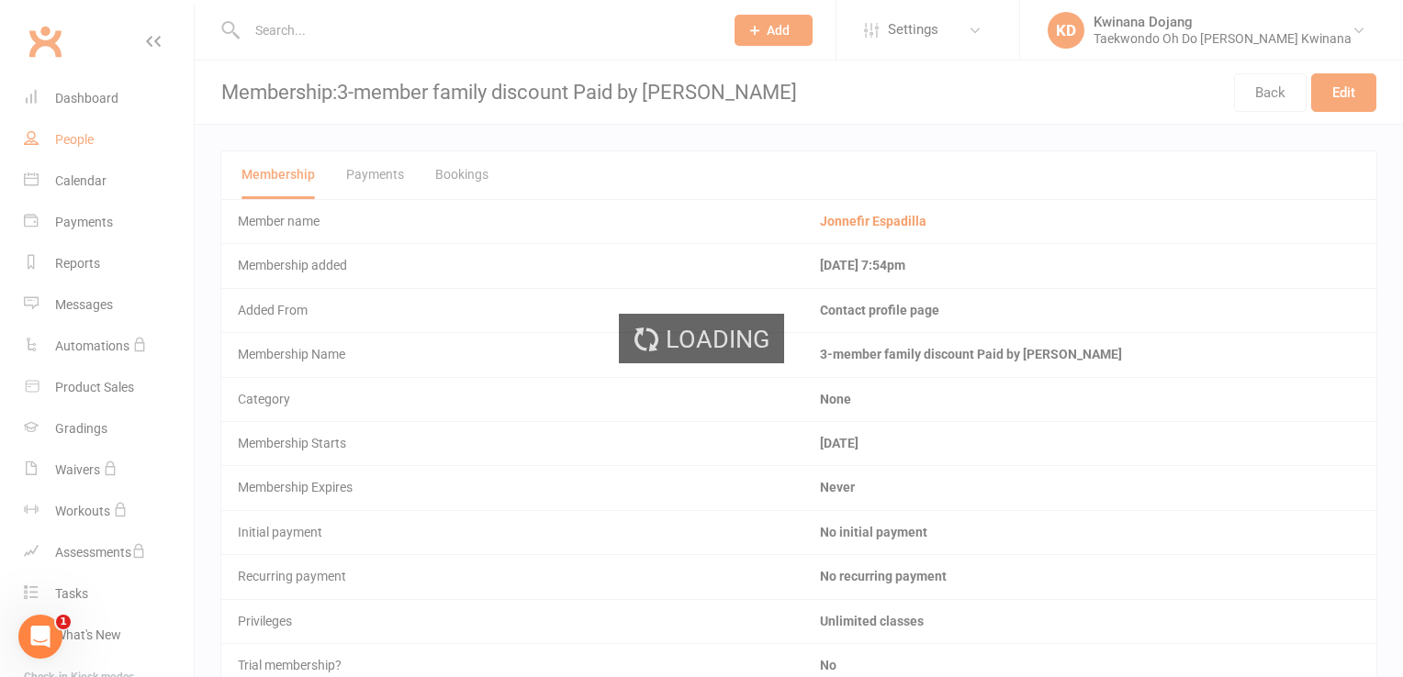
select select "100"
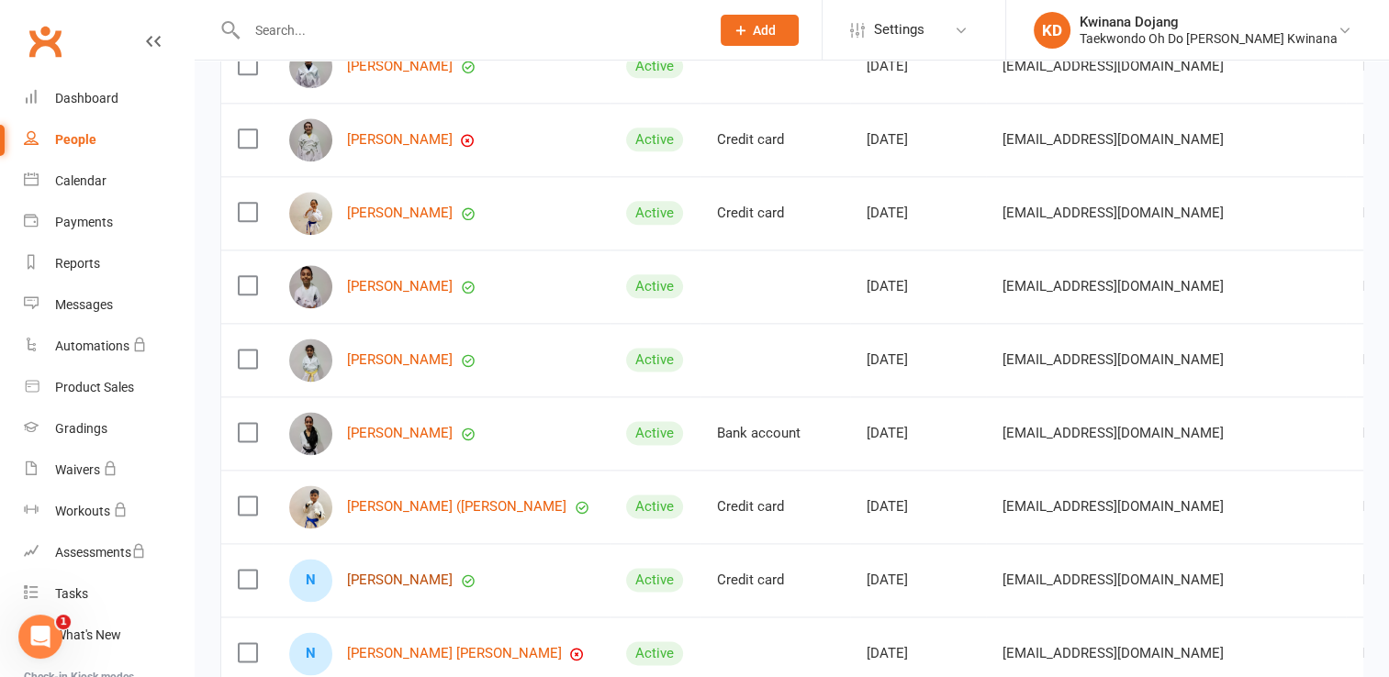
click at [376, 588] on link "Nicolas Espadilla" at bounding box center [400, 581] width 106 height 16
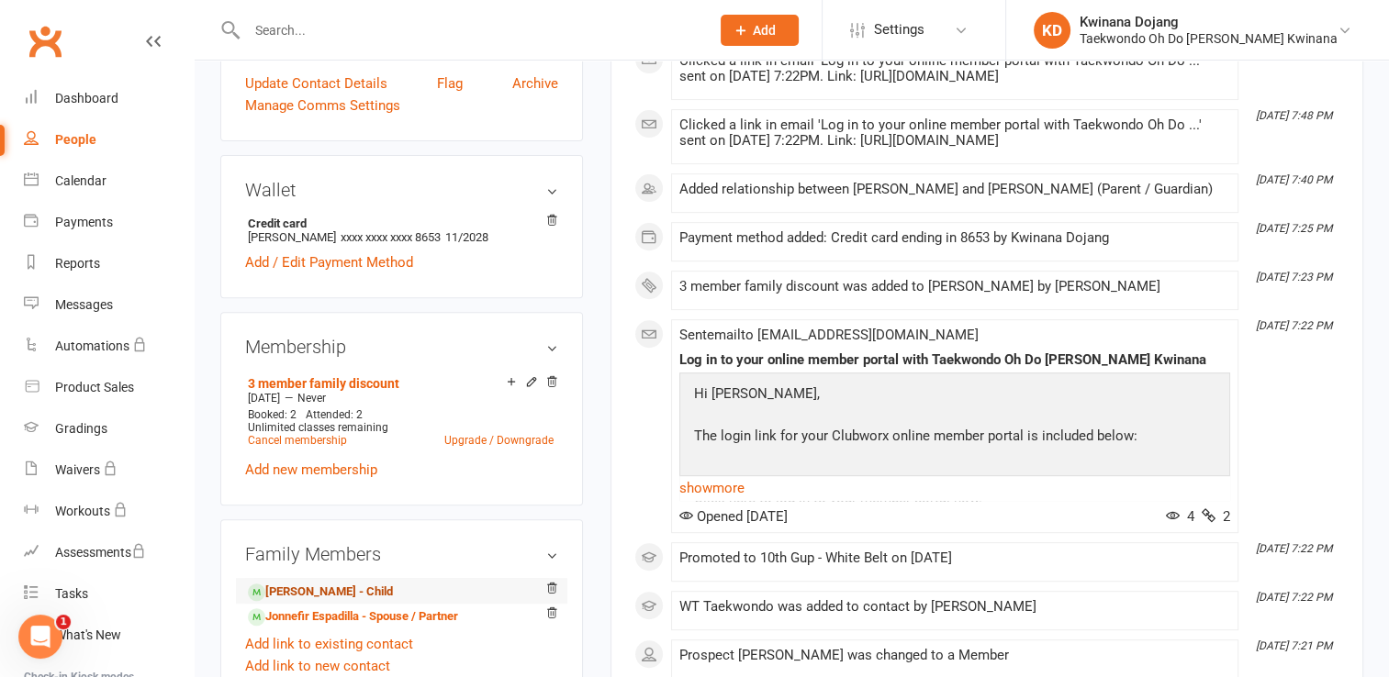
scroll to position [644, 0]
click at [337, 582] on link "Kobe Espadilla - Child" at bounding box center [320, 591] width 145 height 19
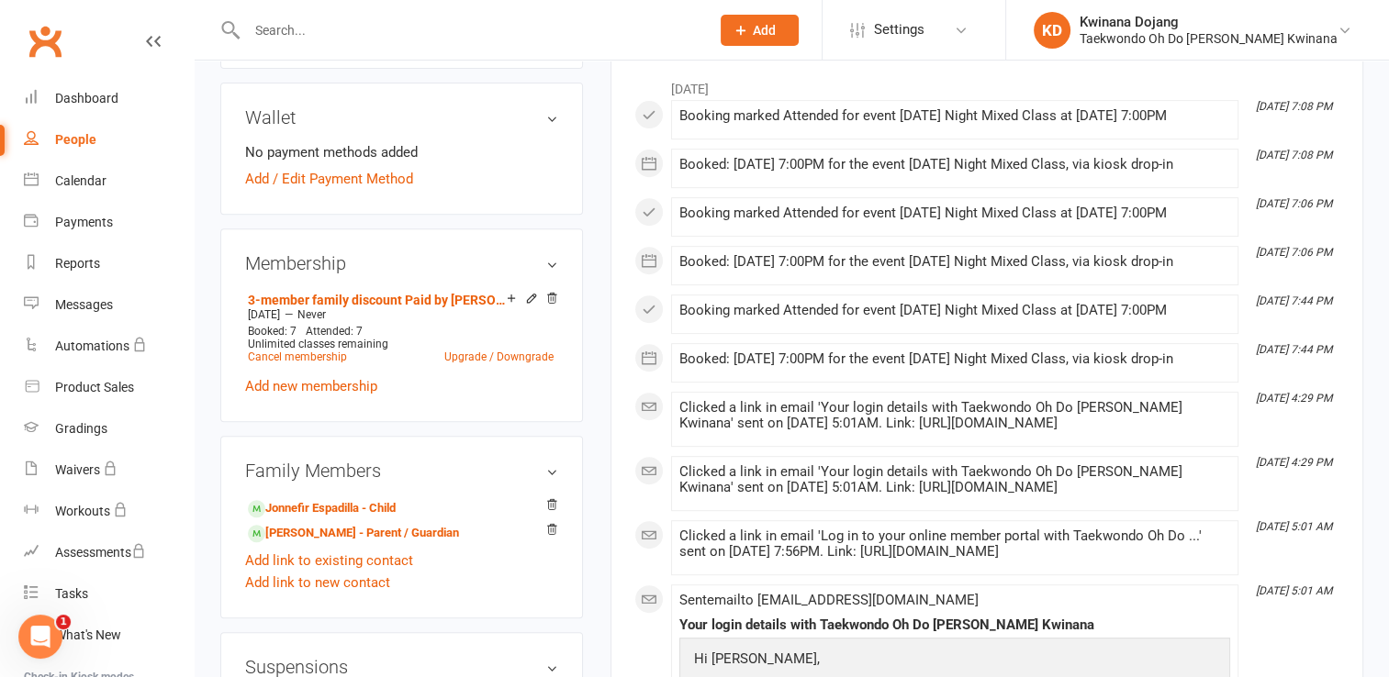
scroll to position [717, 0]
click at [93, 219] on div "Payments" at bounding box center [84, 222] width 58 height 15
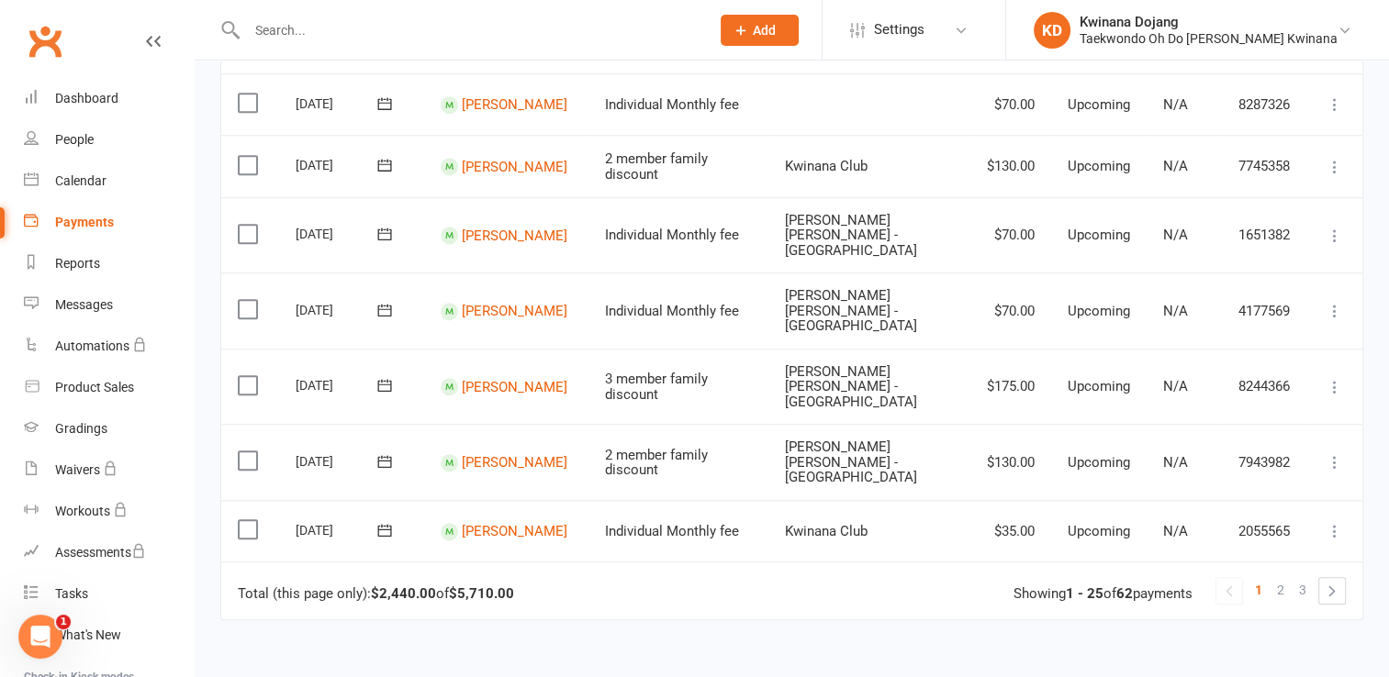
scroll to position [1465, 0]
click at [1277, 576] on span "2" at bounding box center [1280, 589] width 7 height 26
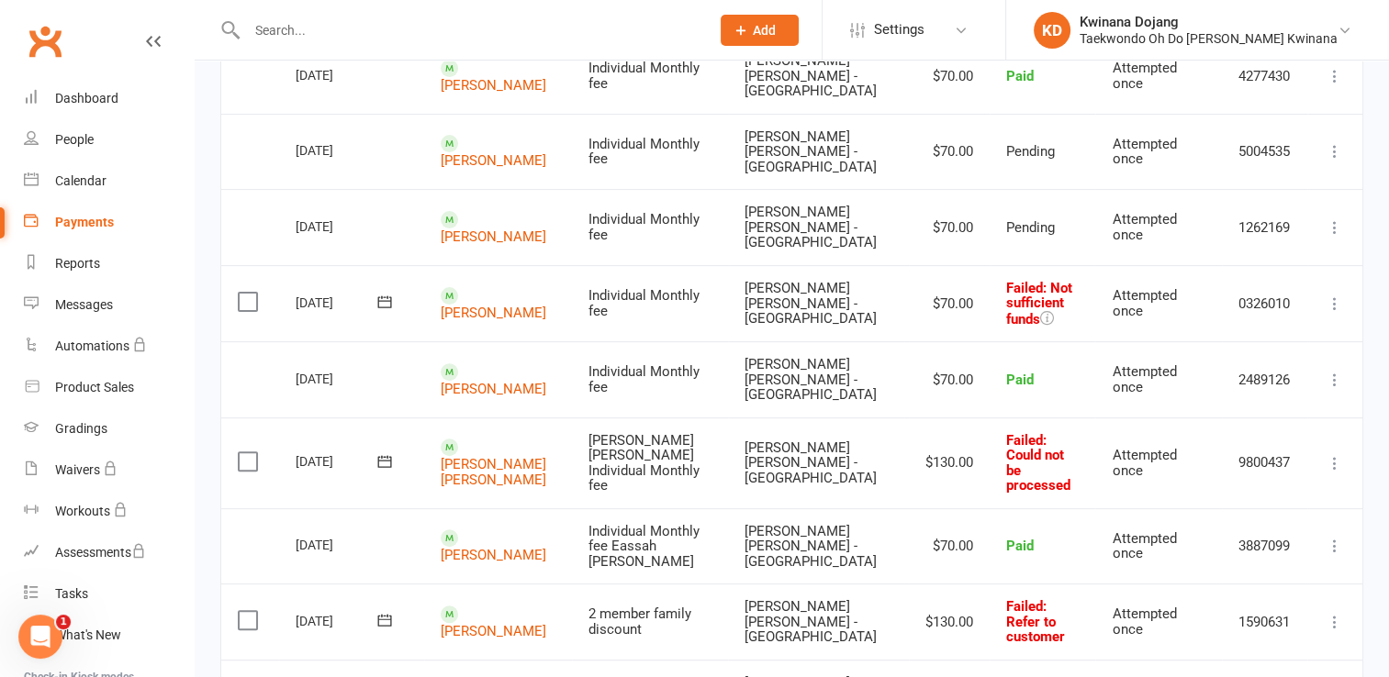
scroll to position [549, 0]
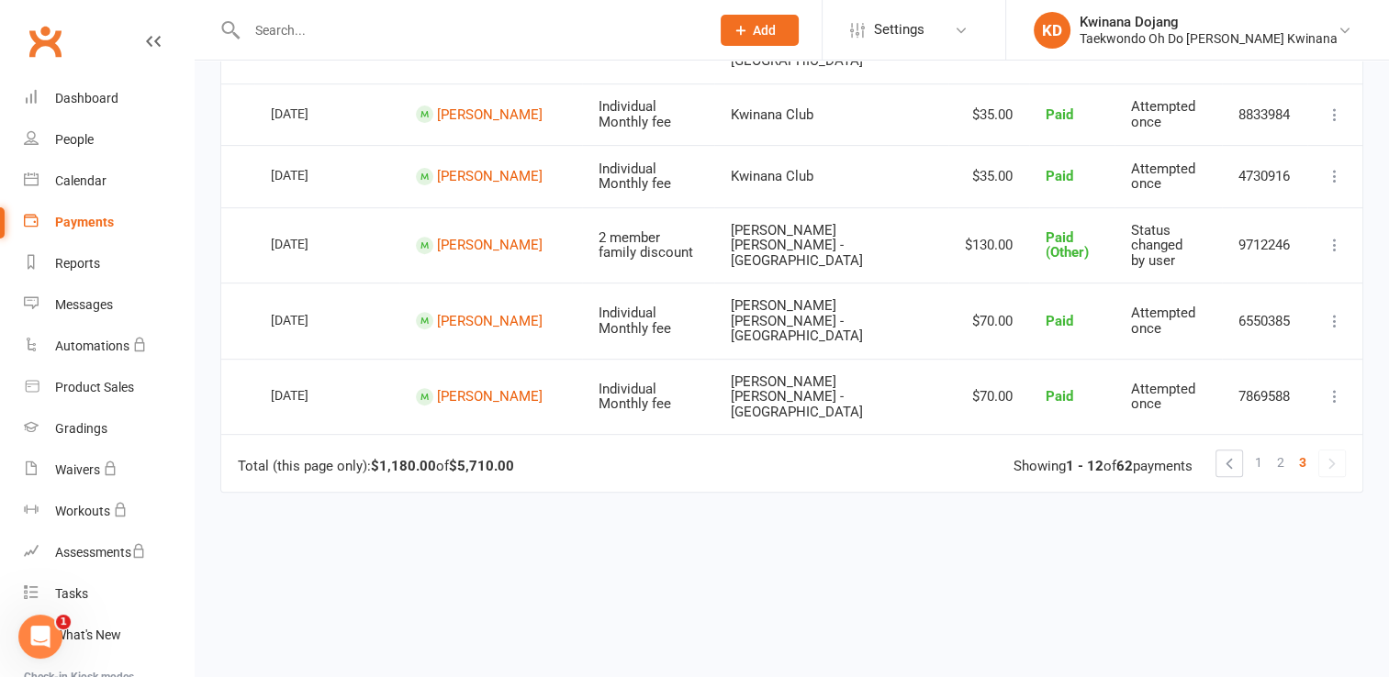
scroll to position [690, 0]
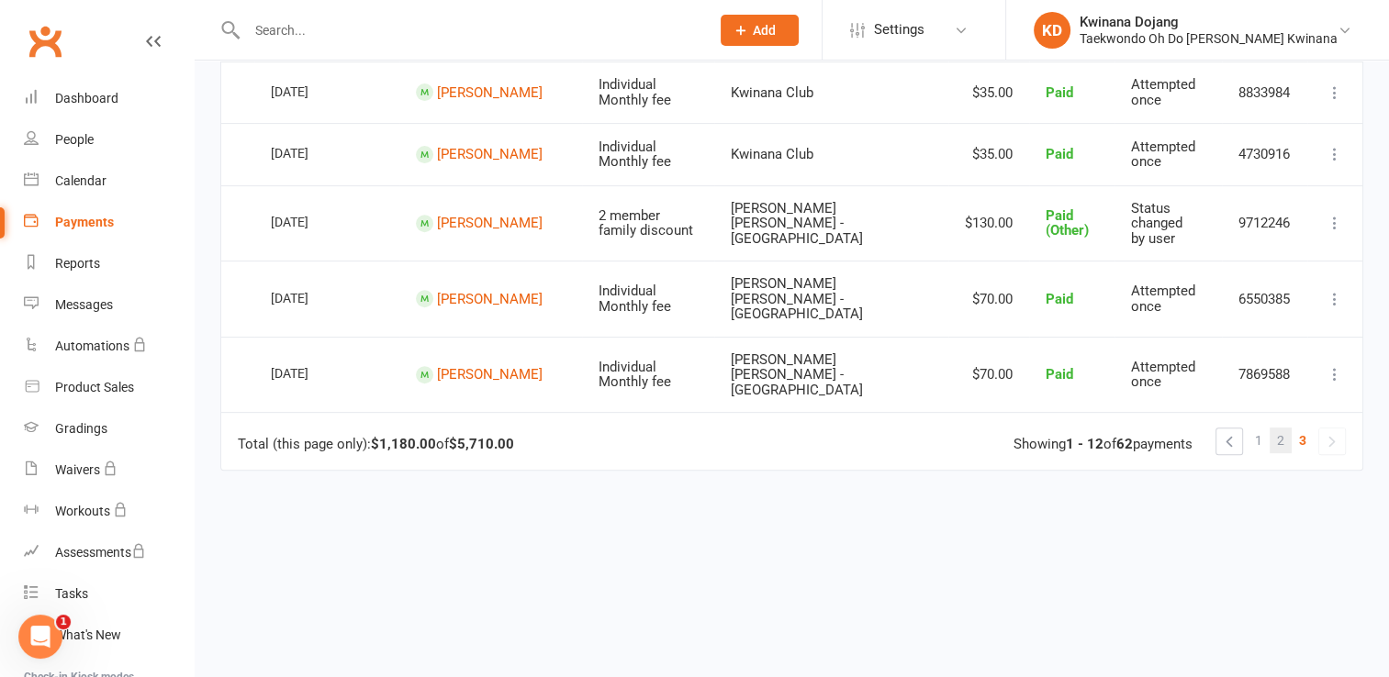
click at [1274, 428] on link "2" at bounding box center [1280, 441] width 22 height 26
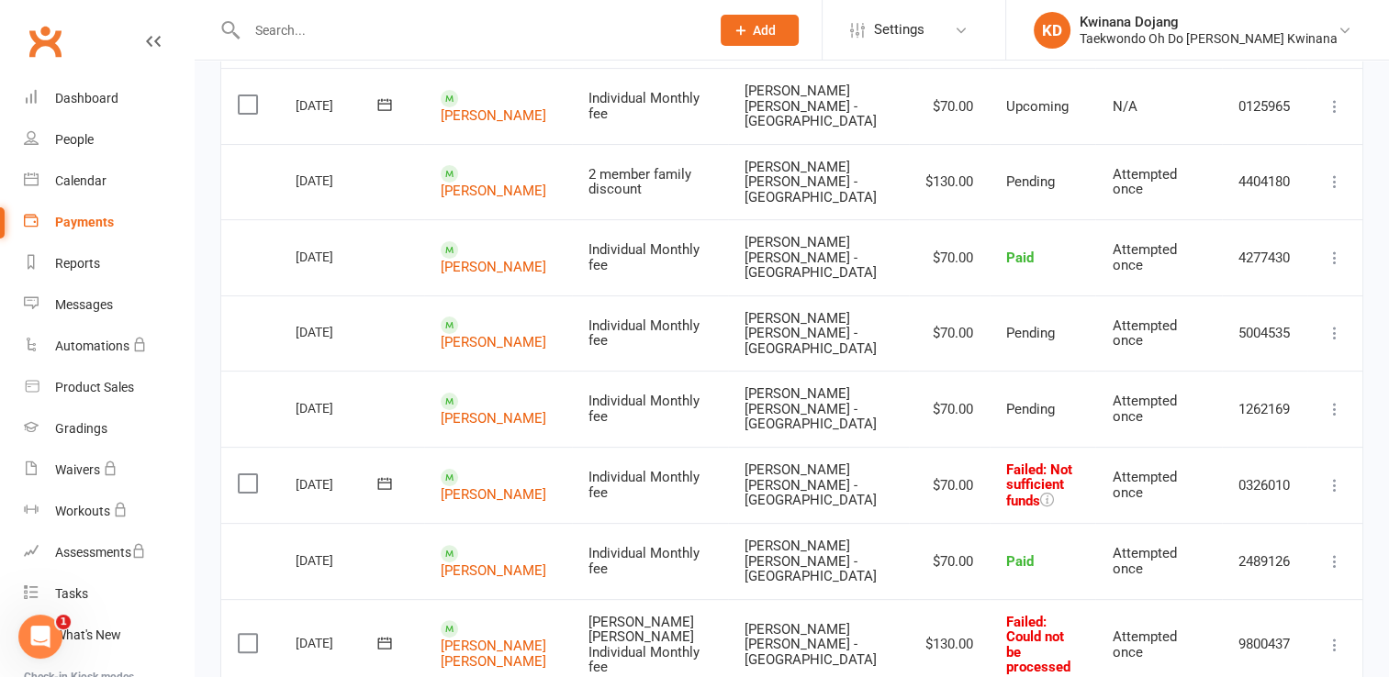
scroll to position [367, 0]
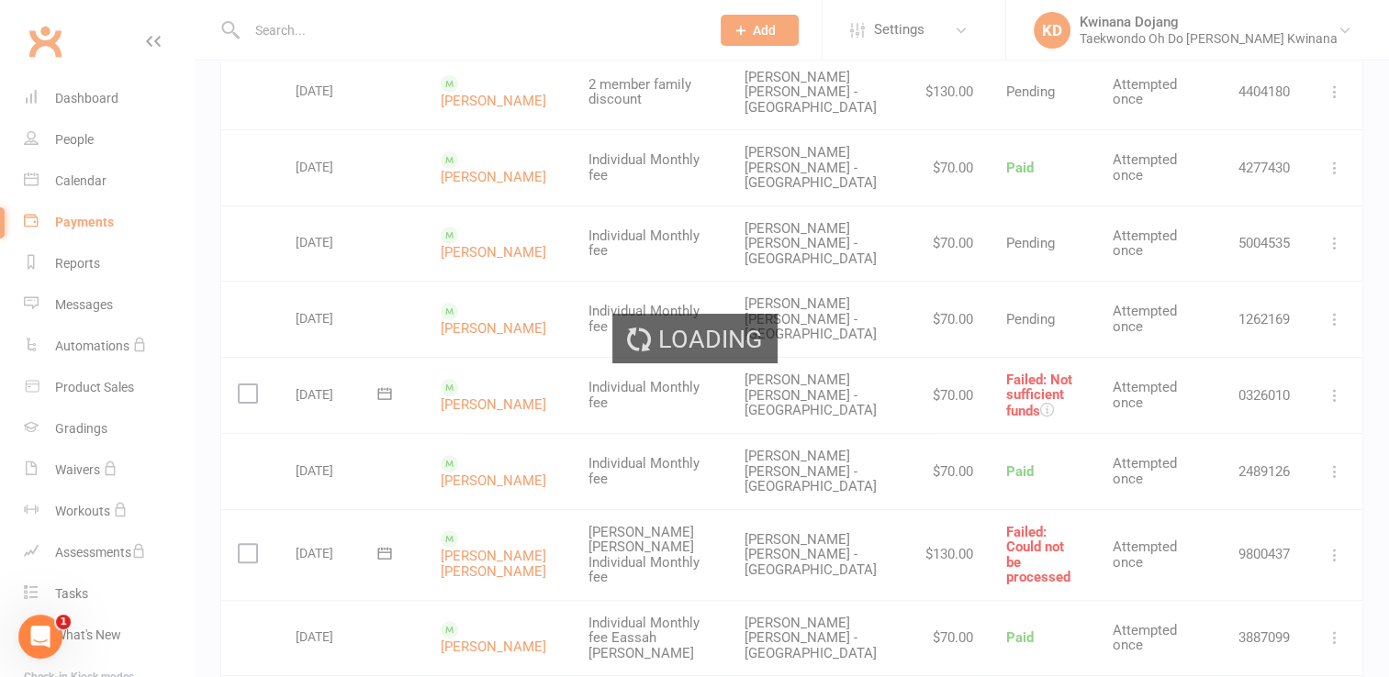
scroll to position [457, 0]
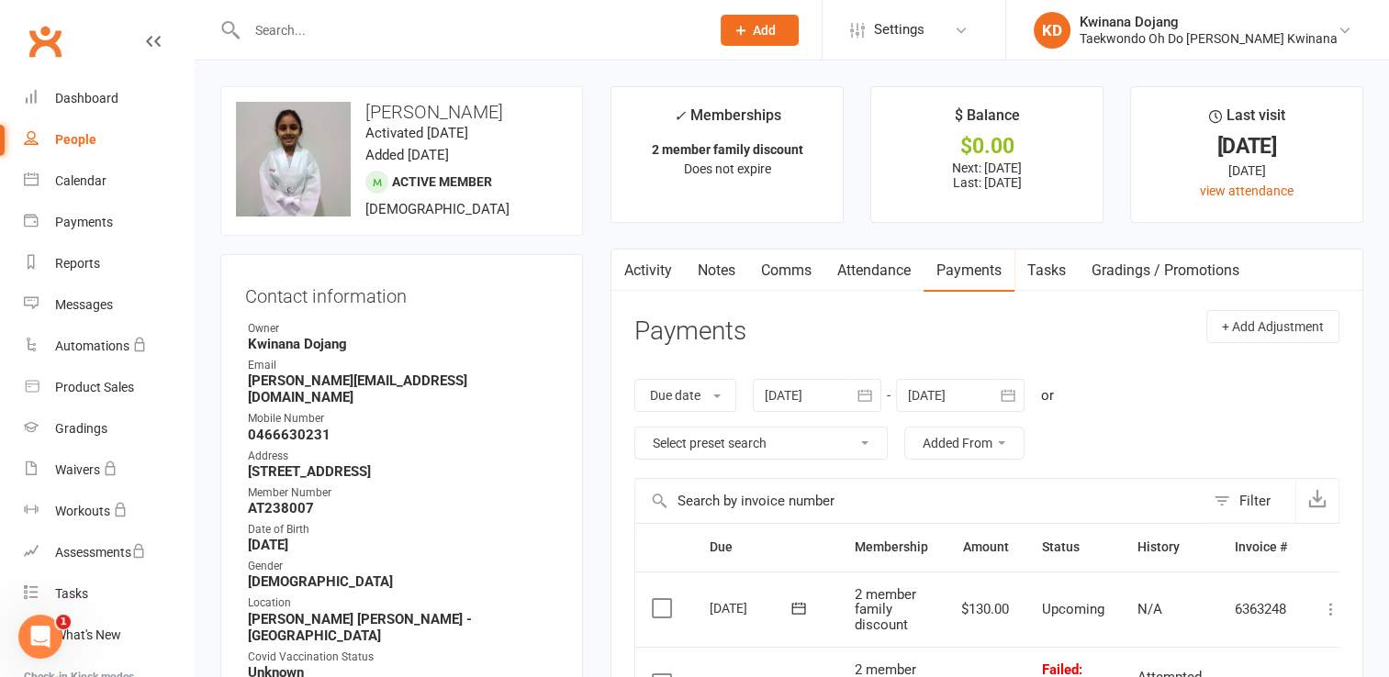
click at [80, 141] on div "People" at bounding box center [75, 139] width 41 height 15
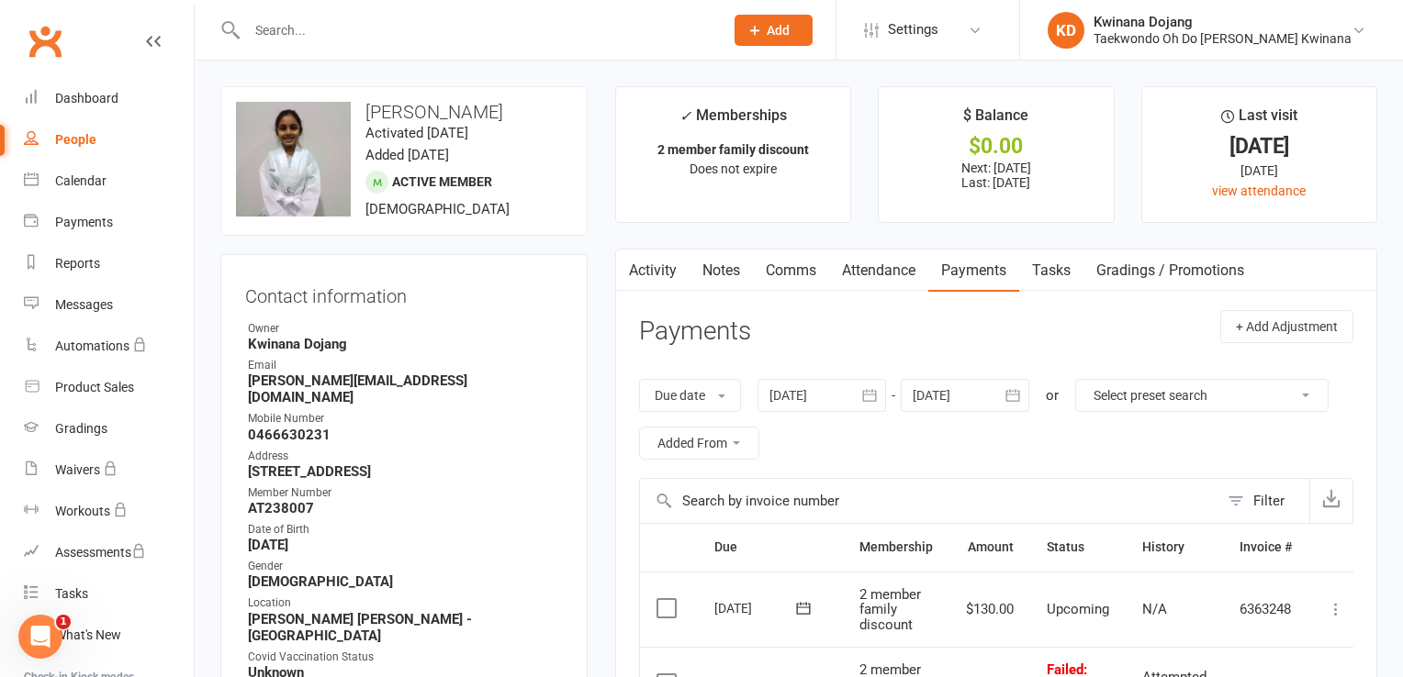
select select "100"
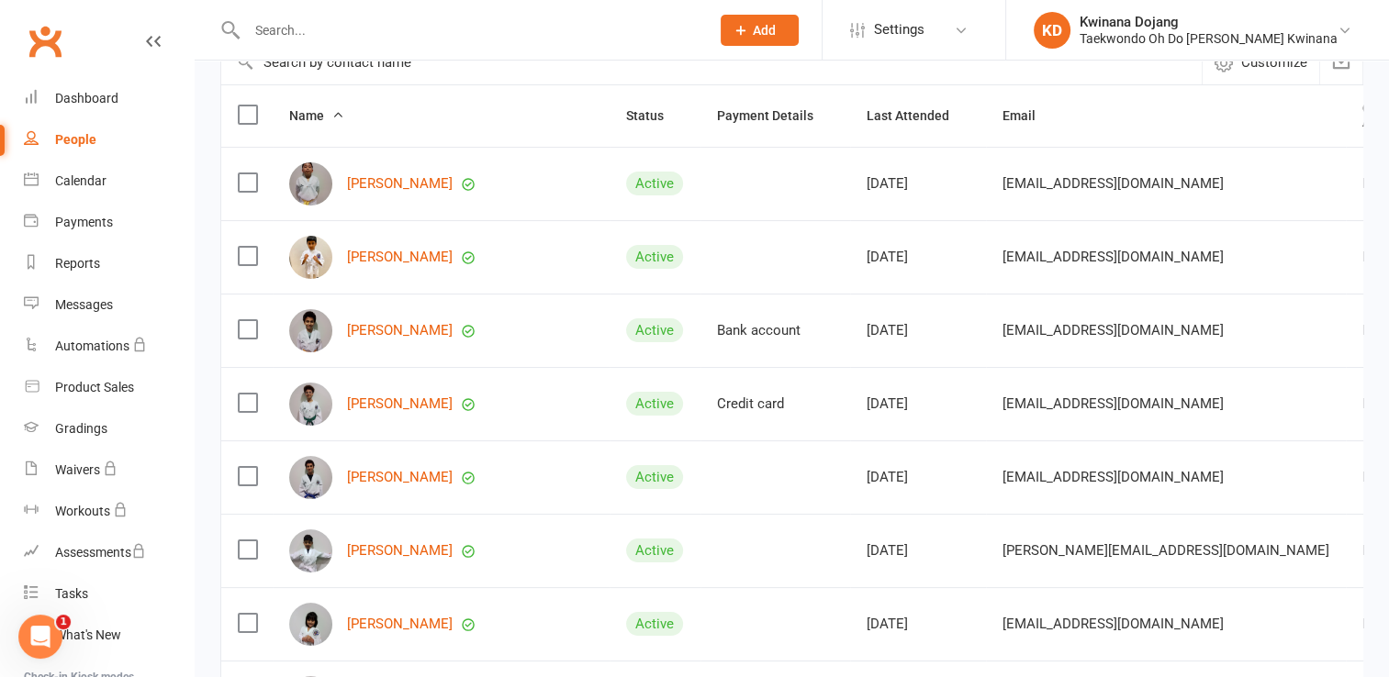
scroll to position [182, 0]
click at [403, 553] on link "Arunan Ganeshkumar" at bounding box center [400, 550] width 106 height 16
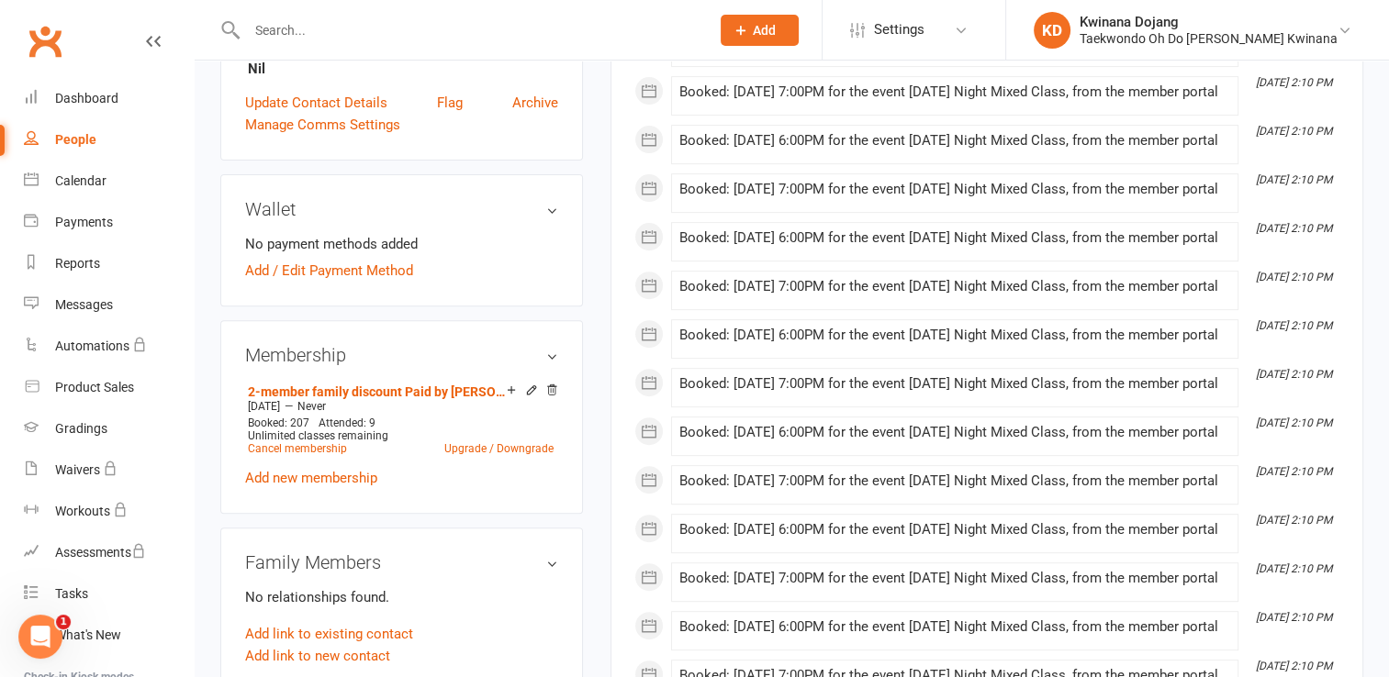
select select "100"
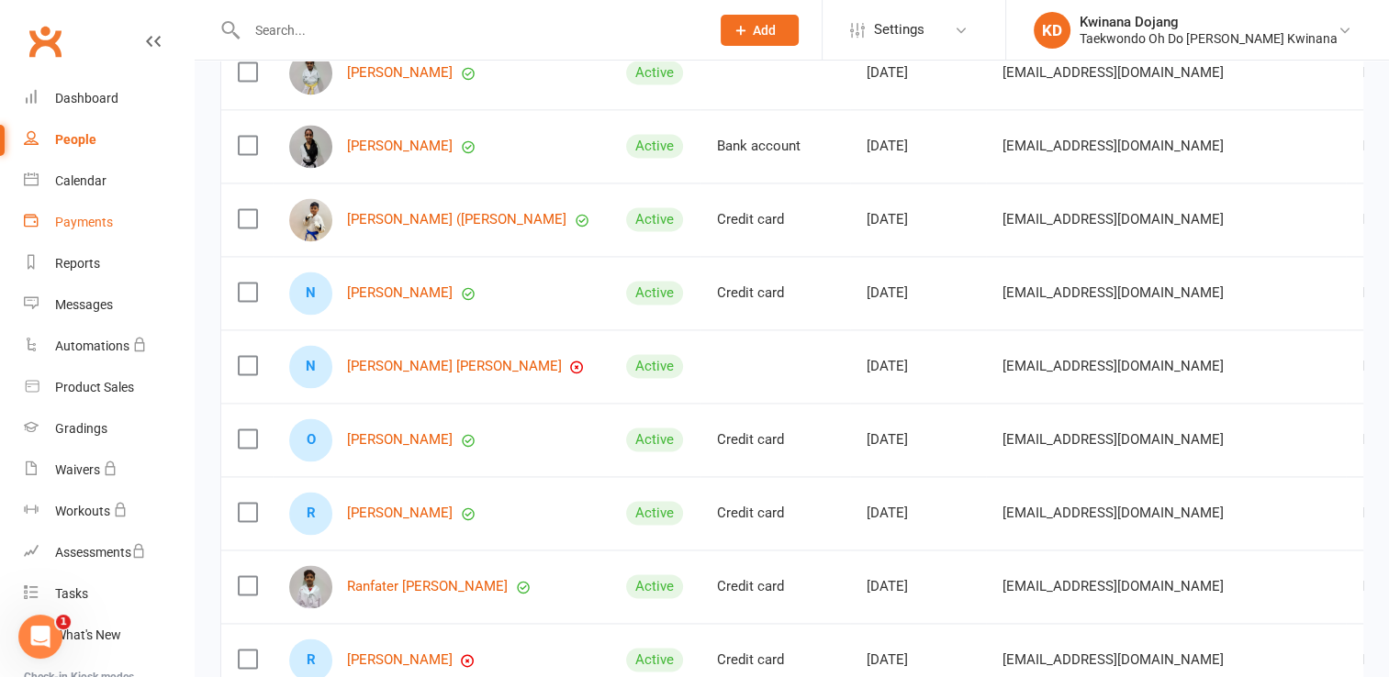
scroll to position [2569, 0]
click at [77, 221] on div "Payments" at bounding box center [84, 222] width 58 height 15
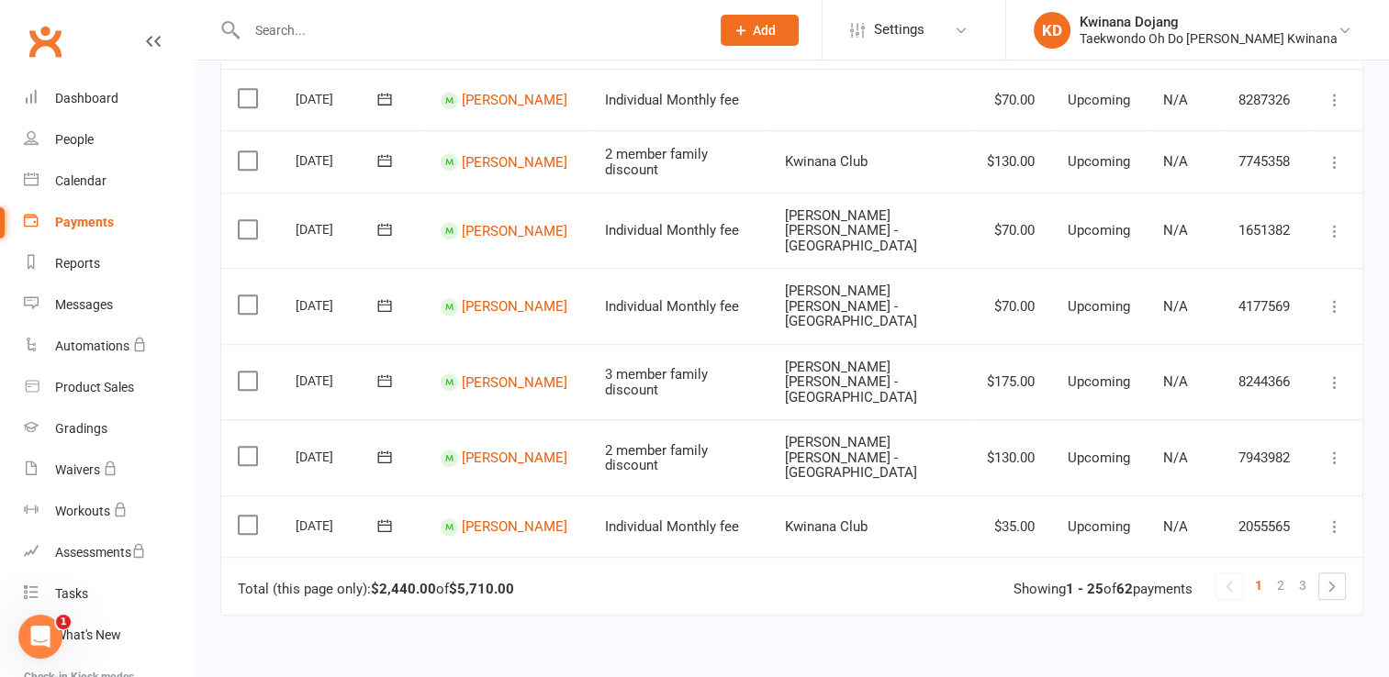
scroll to position [1492, 0]
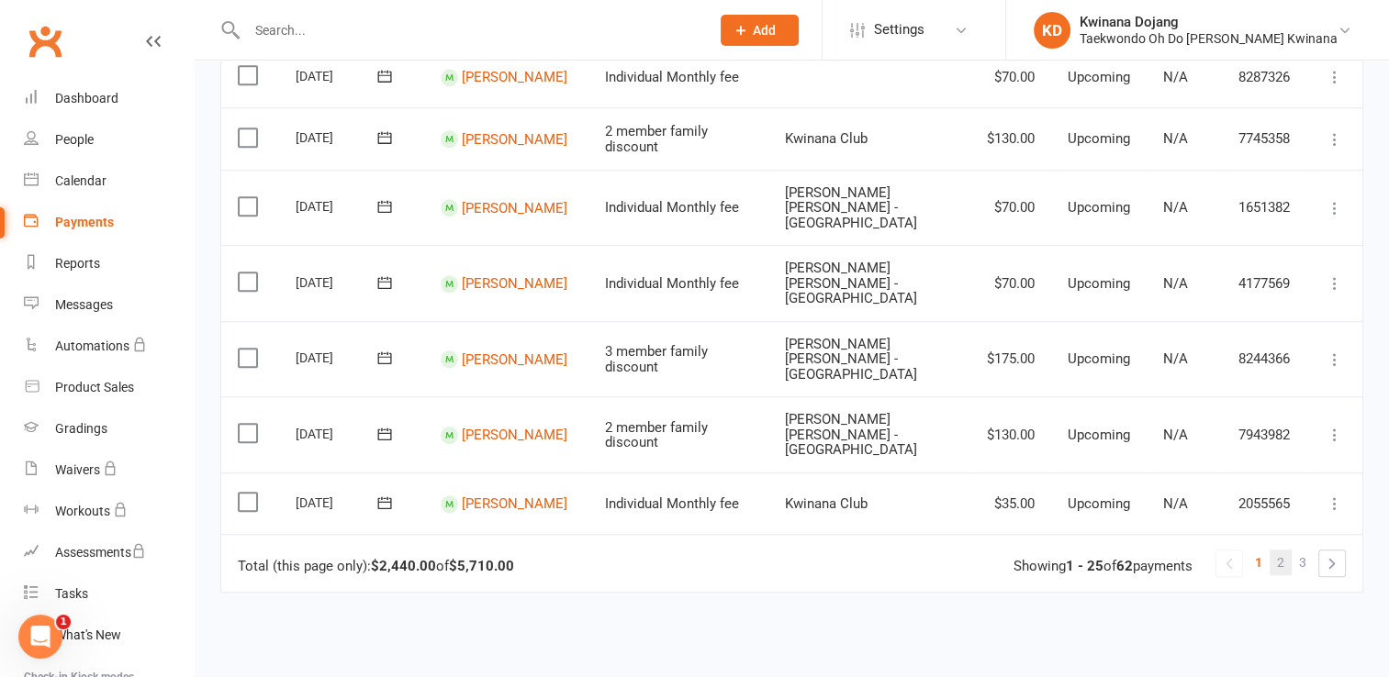
click at [1281, 550] on span "2" at bounding box center [1280, 563] width 7 height 26
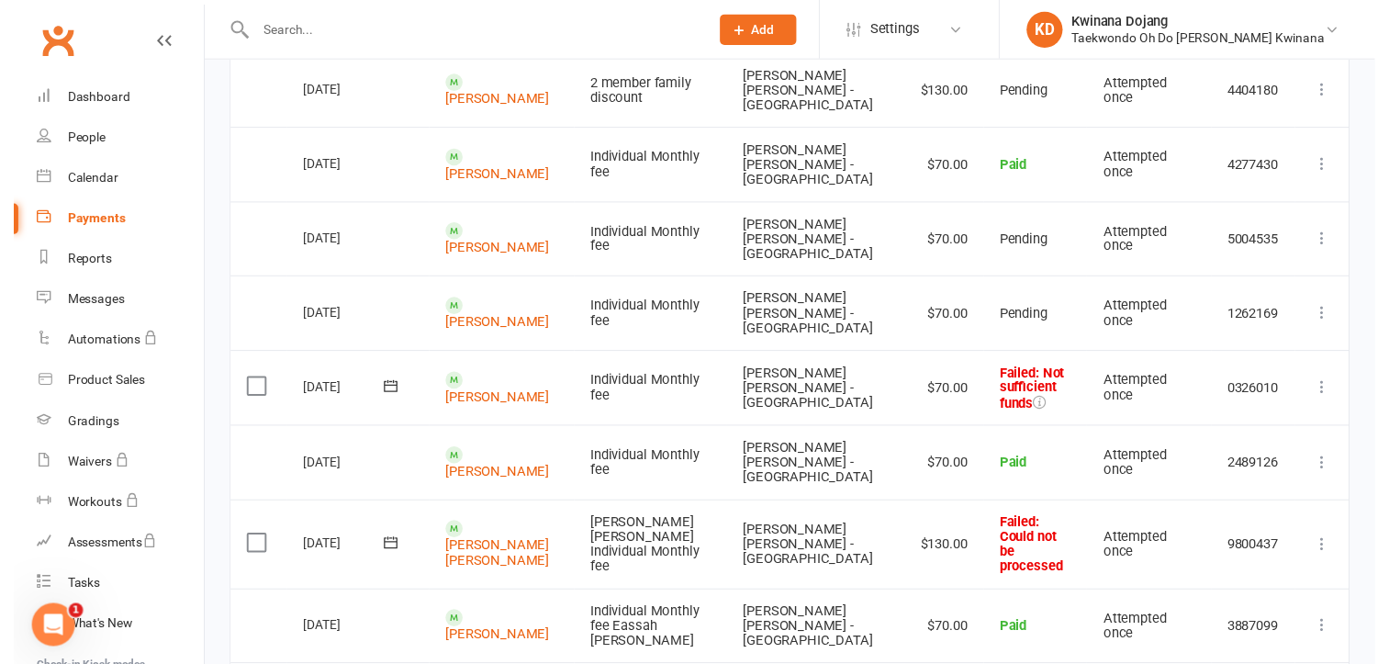
scroll to position [458, 0]
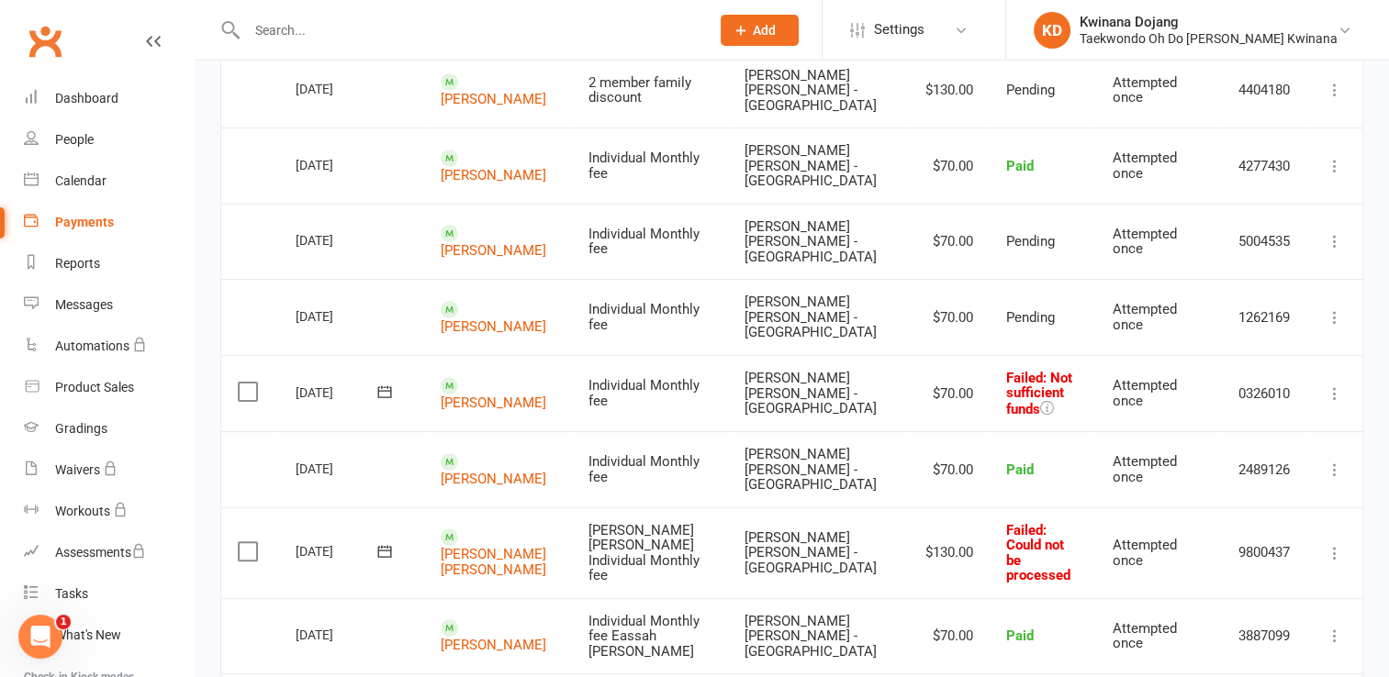
click at [1330, 385] on icon at bounding box center [1334, 394] width 18 height 18
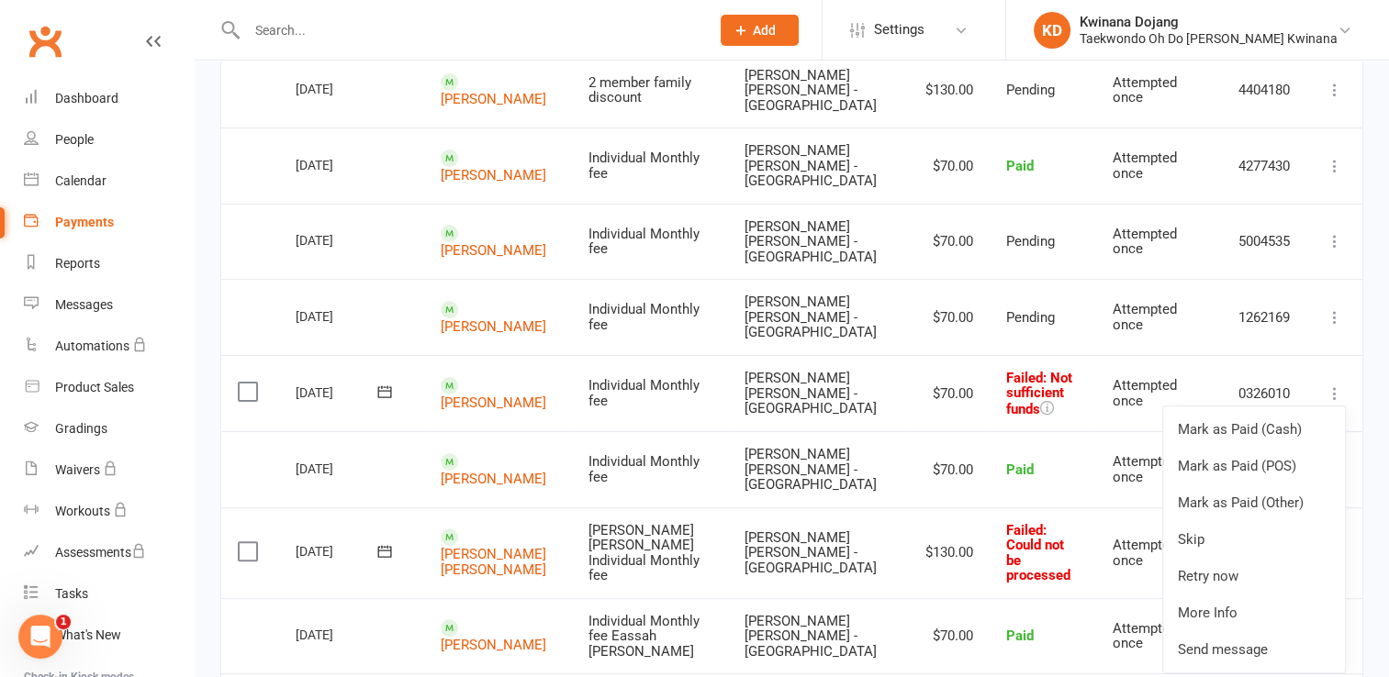
click at [1034, 355] on td "Failed : Not sufficient funds" at bounding box center [1042, 393] width 106 height 77
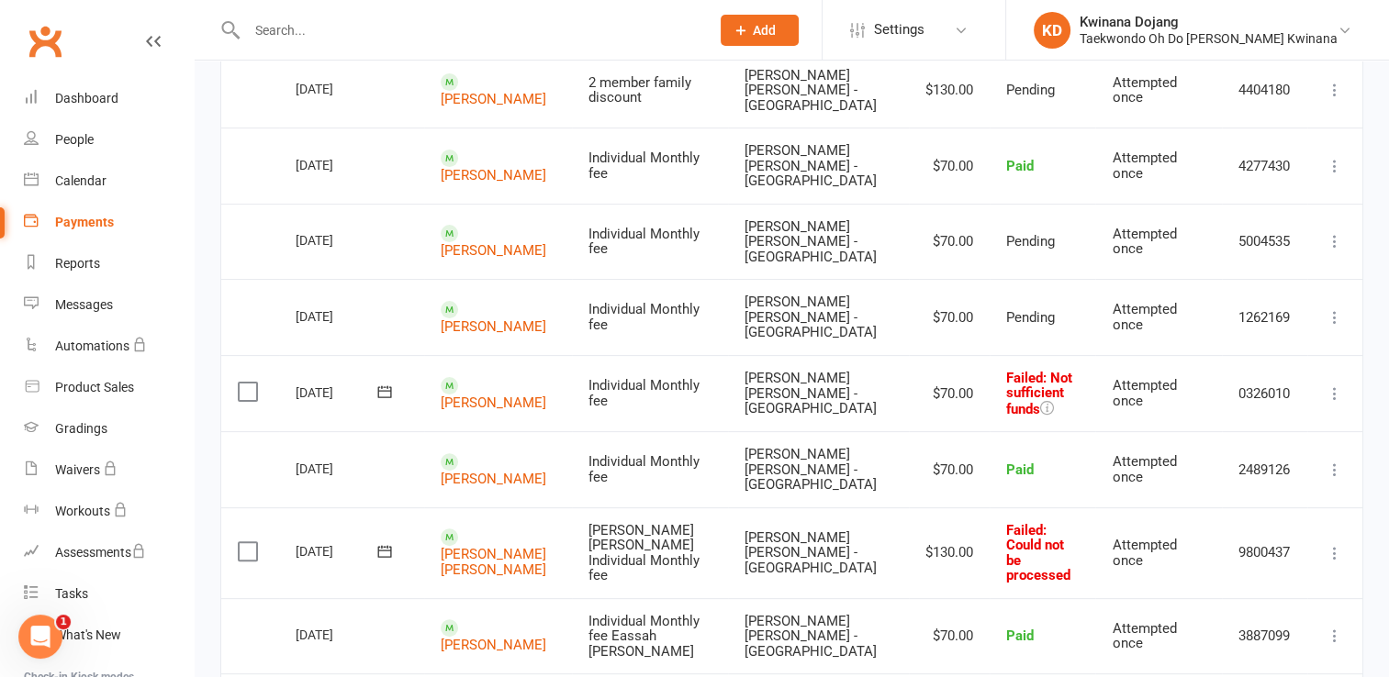
click at [378, 383] on icon at bounding box center [384, 392] width 18 height 18
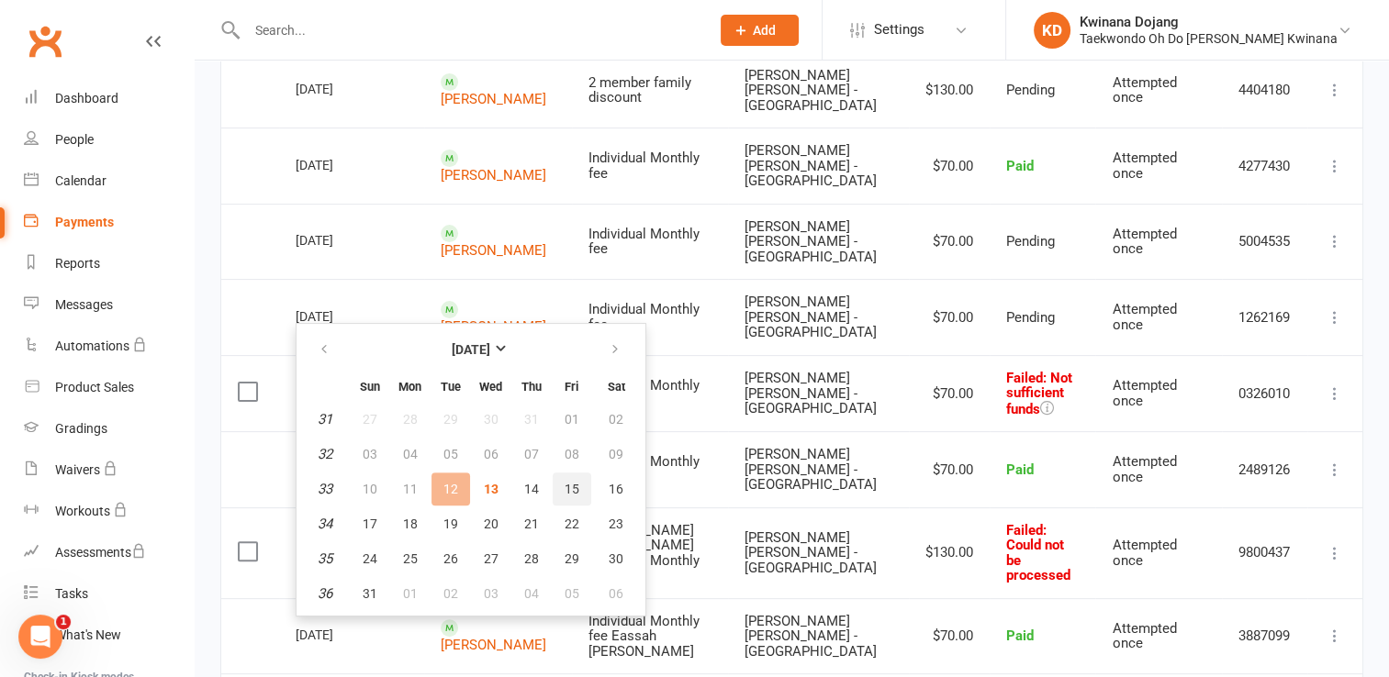
drag, startPoint x: 565, startPoint y: 486, endPoint x: 797, endPoint y: 101, distance: 448.8
click at [566, 486] on span "15" at bounding box center [572, 489] width 15 height 15
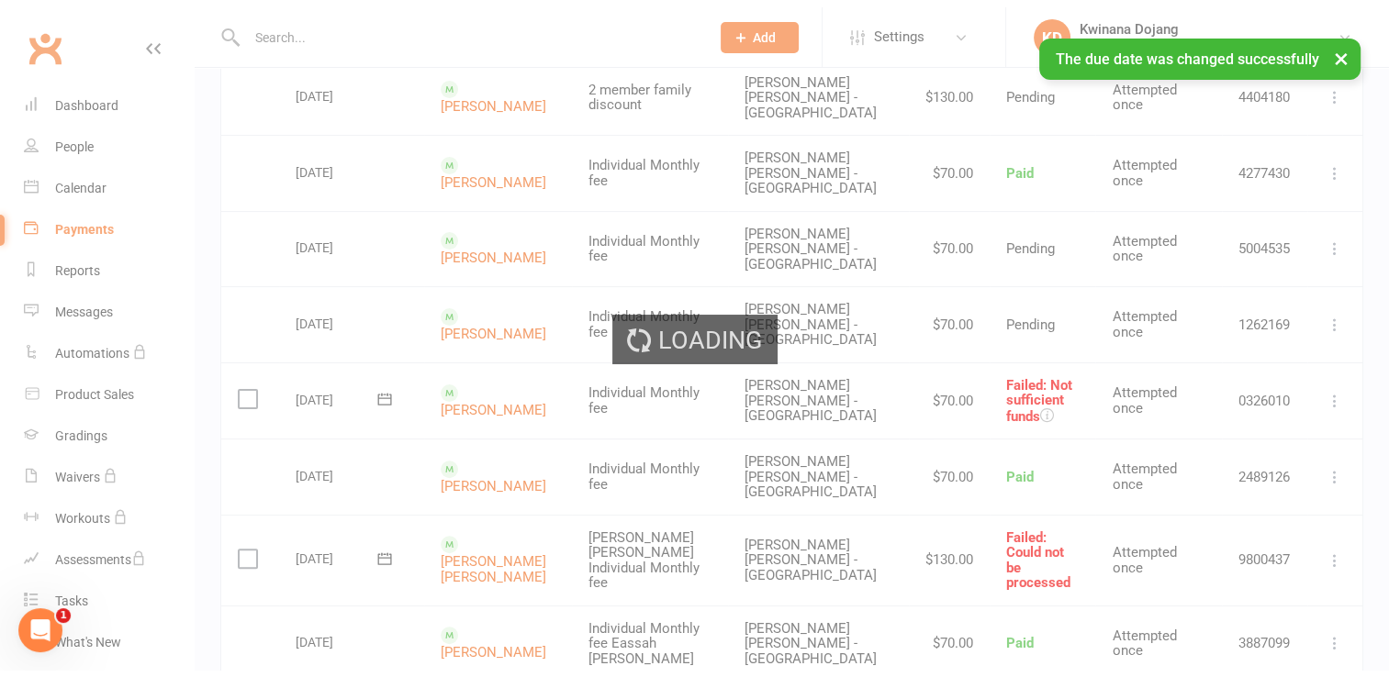
scroll to position [534, 0]
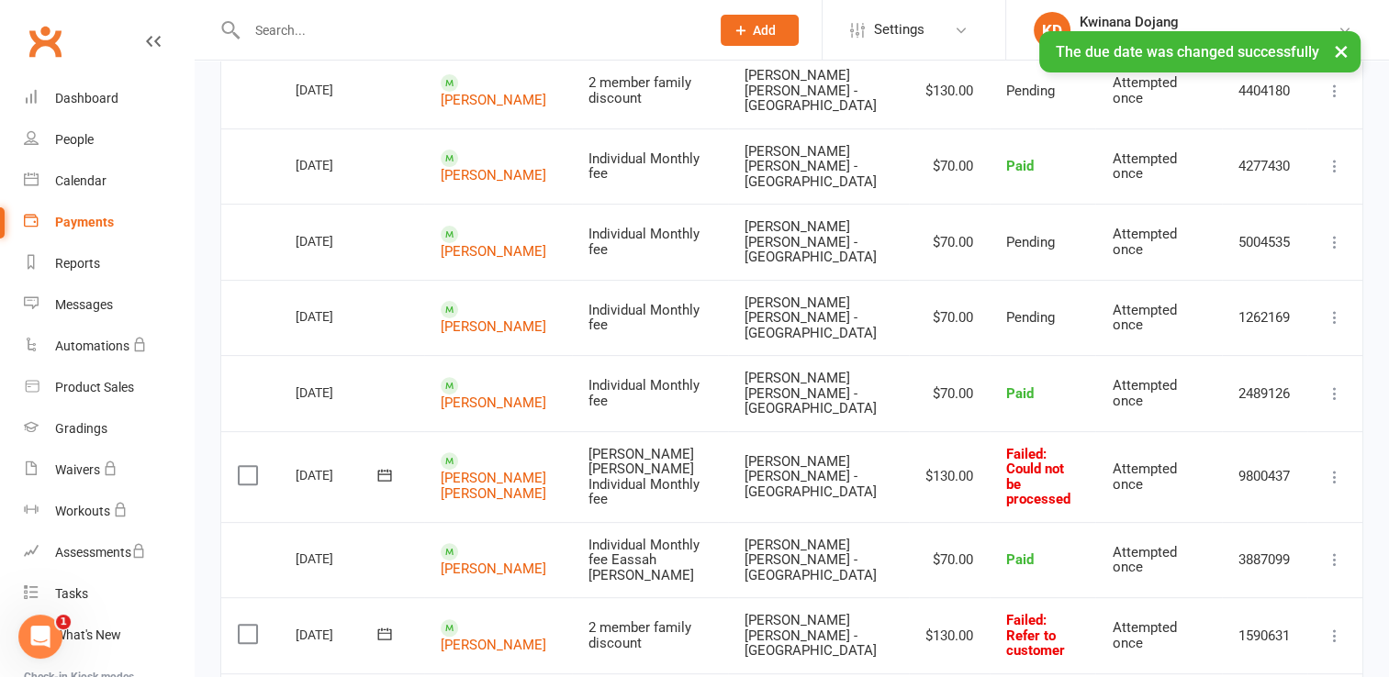
click at [386, 625] on icon at bounding box center [384, 634] width 18 height 18
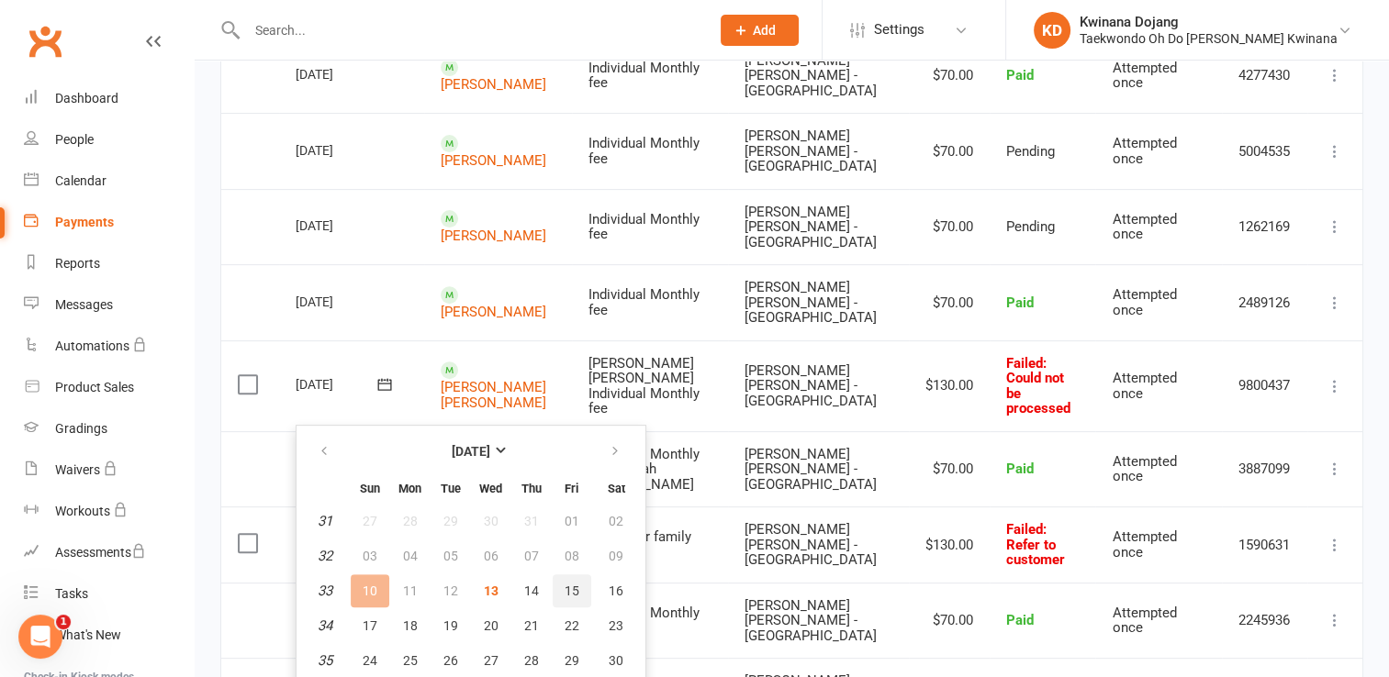
scroll to position [626, 0]
click at [568, 589] on span "15" at bounding box center [572, 590] width 15 height 15
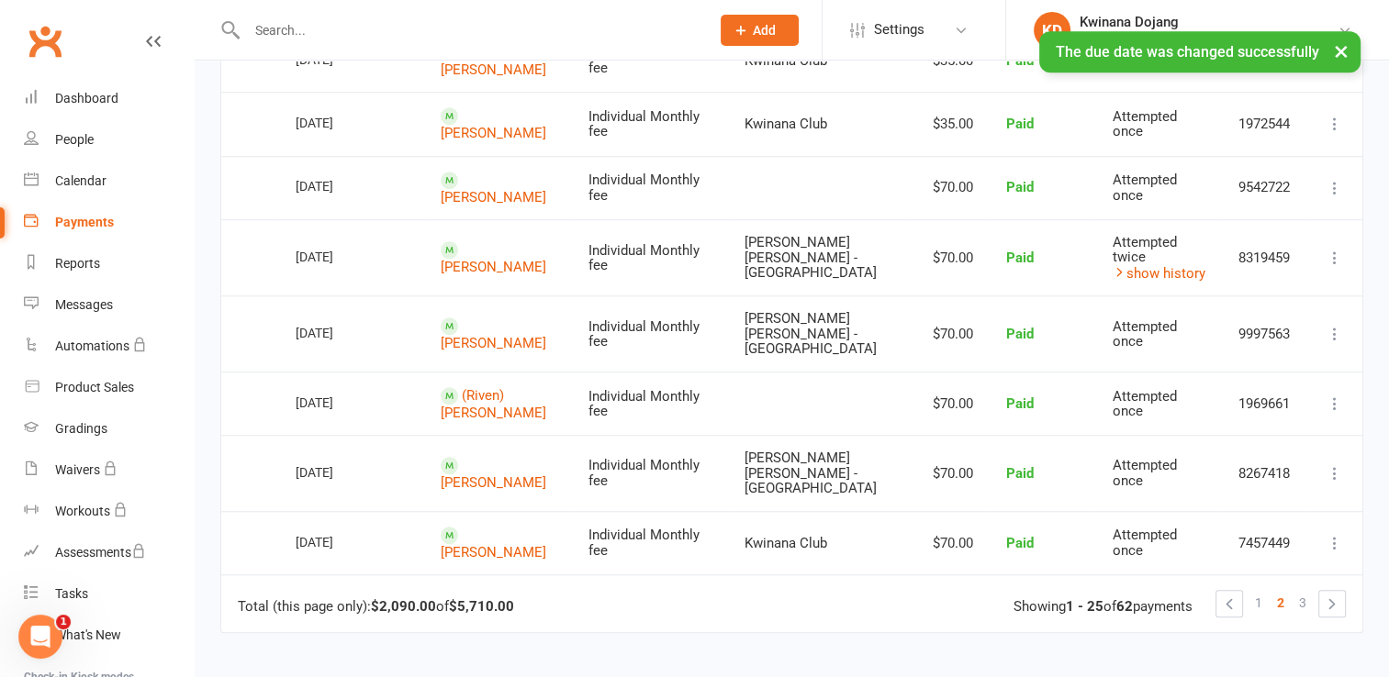
scroll to position [1551, 0]
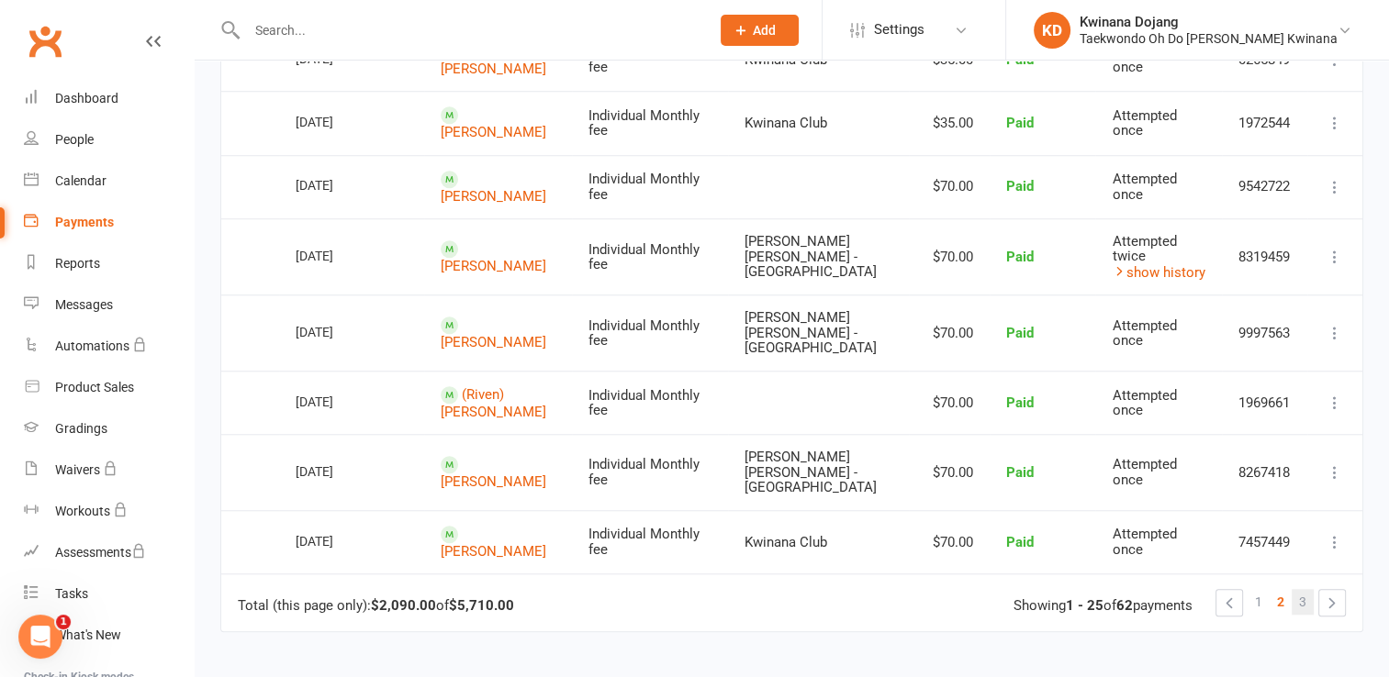
click at [1304, 589] on span "3" at bounding box center [1302, 602] width 7 height 26
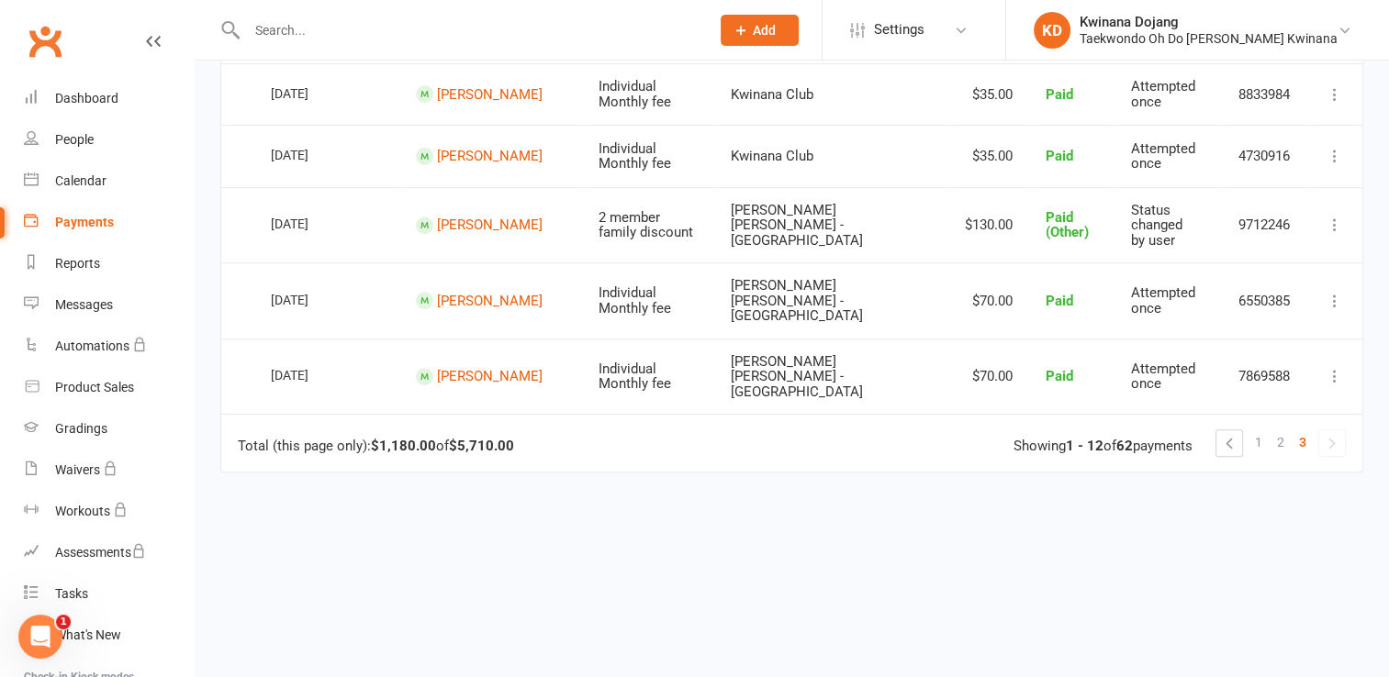
scroll to position [690, 0]
click at [1260, 428] on span "1" at bounding box center [1258, 441] width 7 height 26
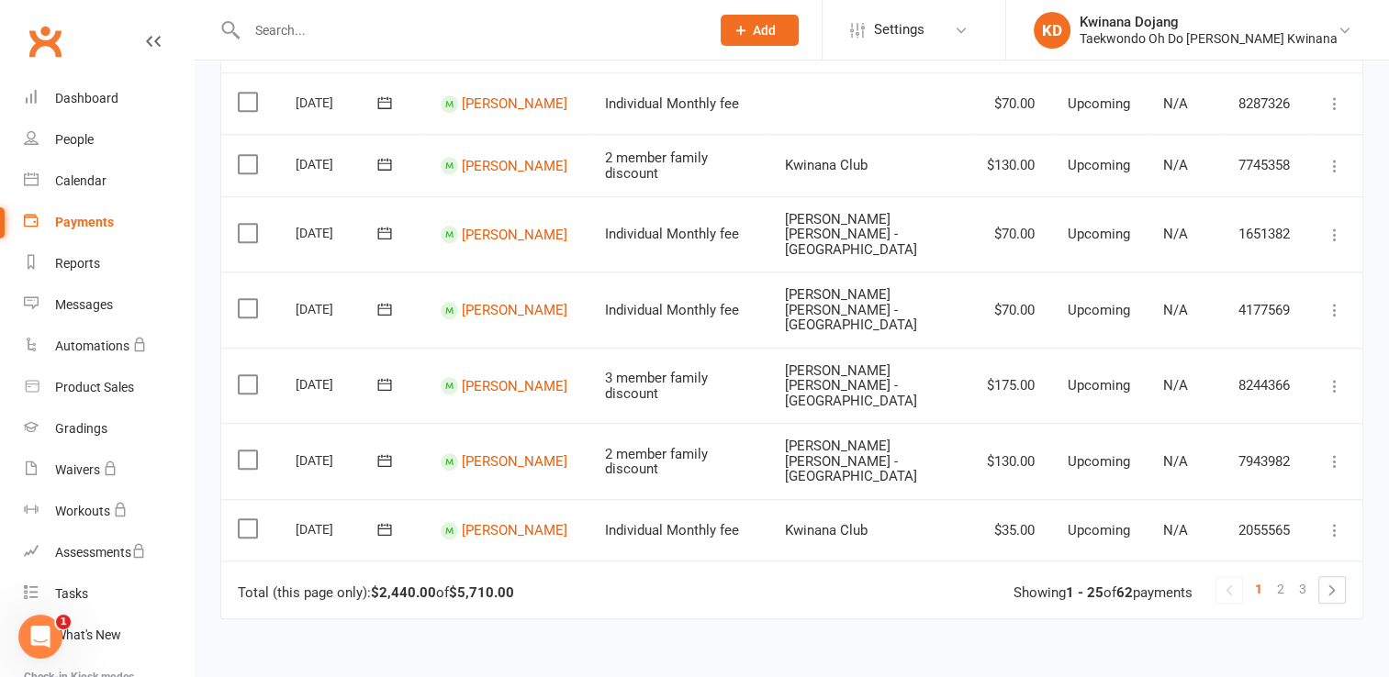
scroll to position [1492, 0]
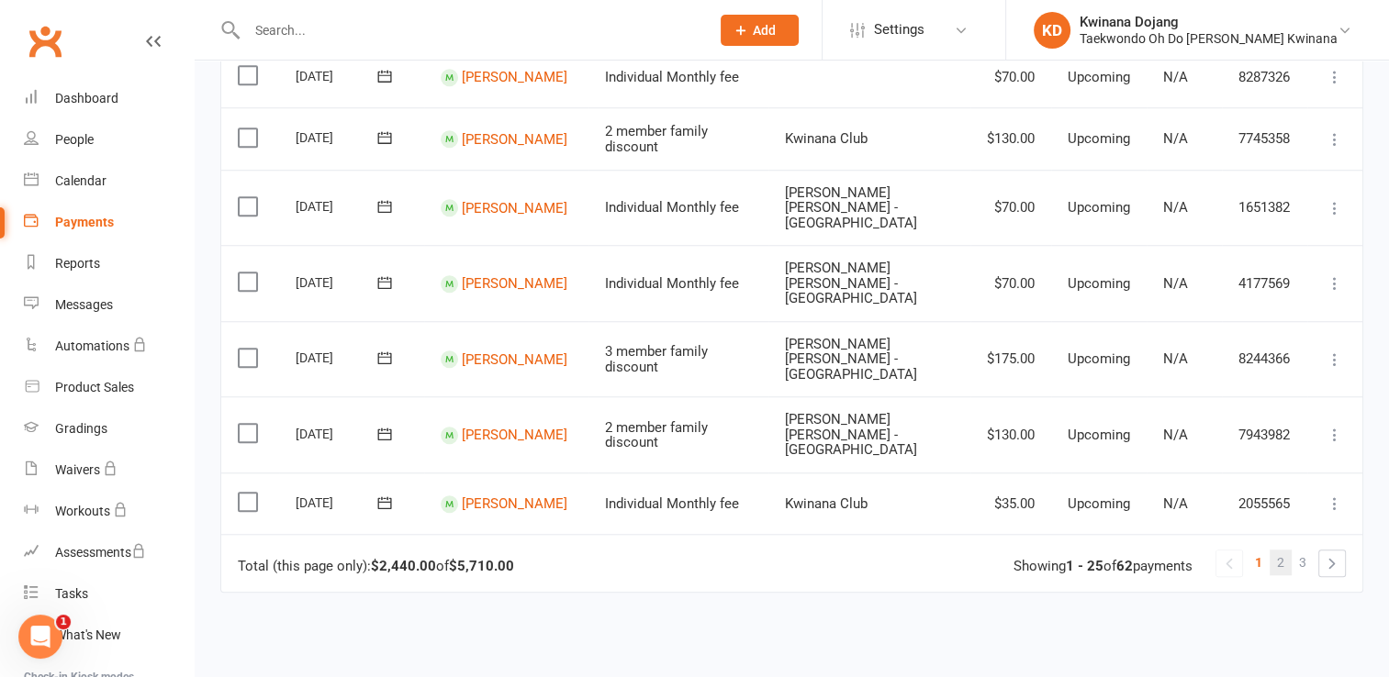
click at [1277, 550] on span "2" at bounding box center [1280, 563] width 7 height 26
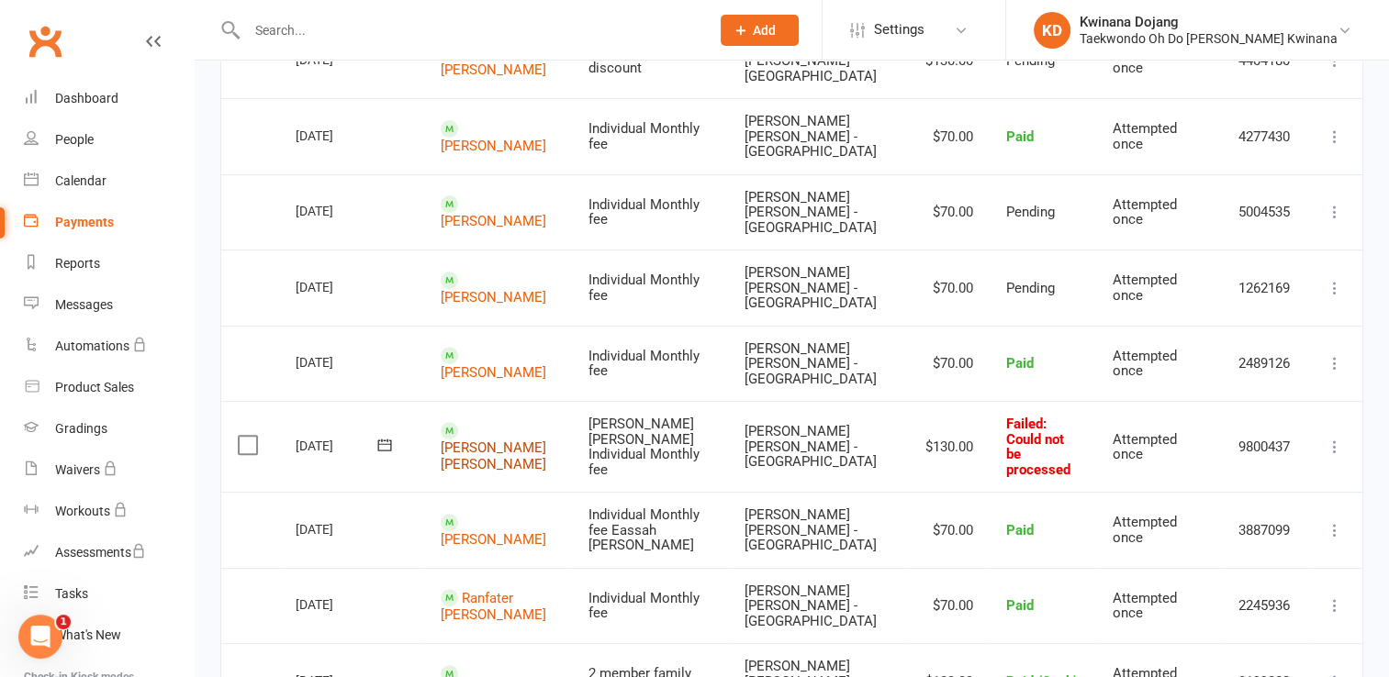
scroll to position [642, 0]
click at [1340, 437] on icon at bounding box center [1334, 446] width 18 height 18
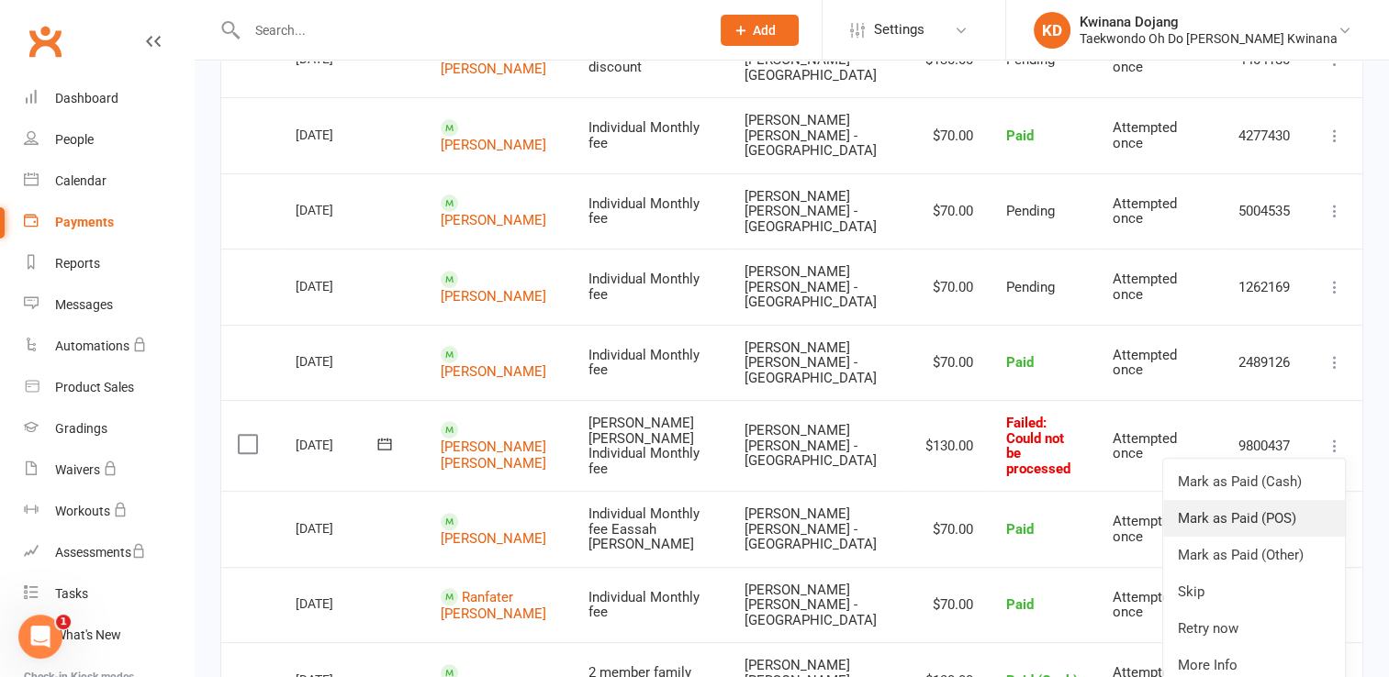
click at [1234, 500] on link "Mark as Paid (POS)" at bounding box center [1254, 518] width 182 height 37
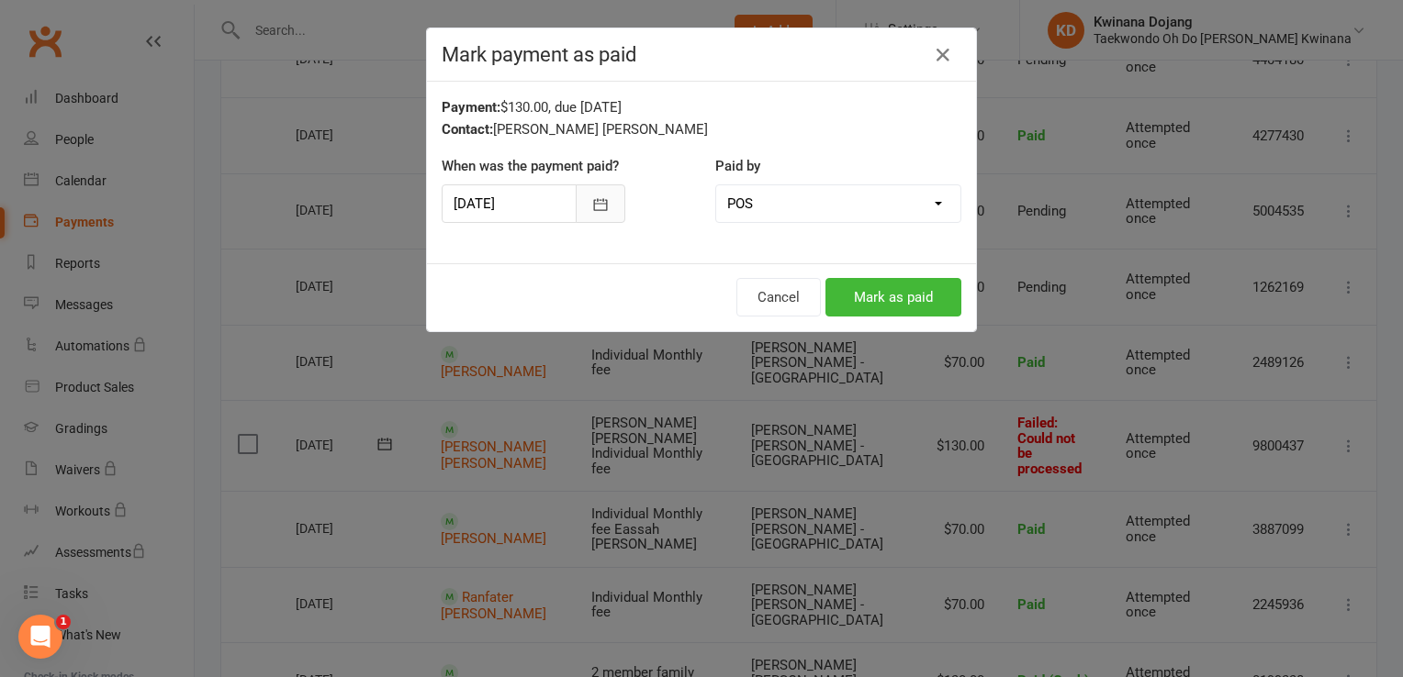
click at [591, 198] on icon "button" at bounding box center [600, 205] width 18 height 18
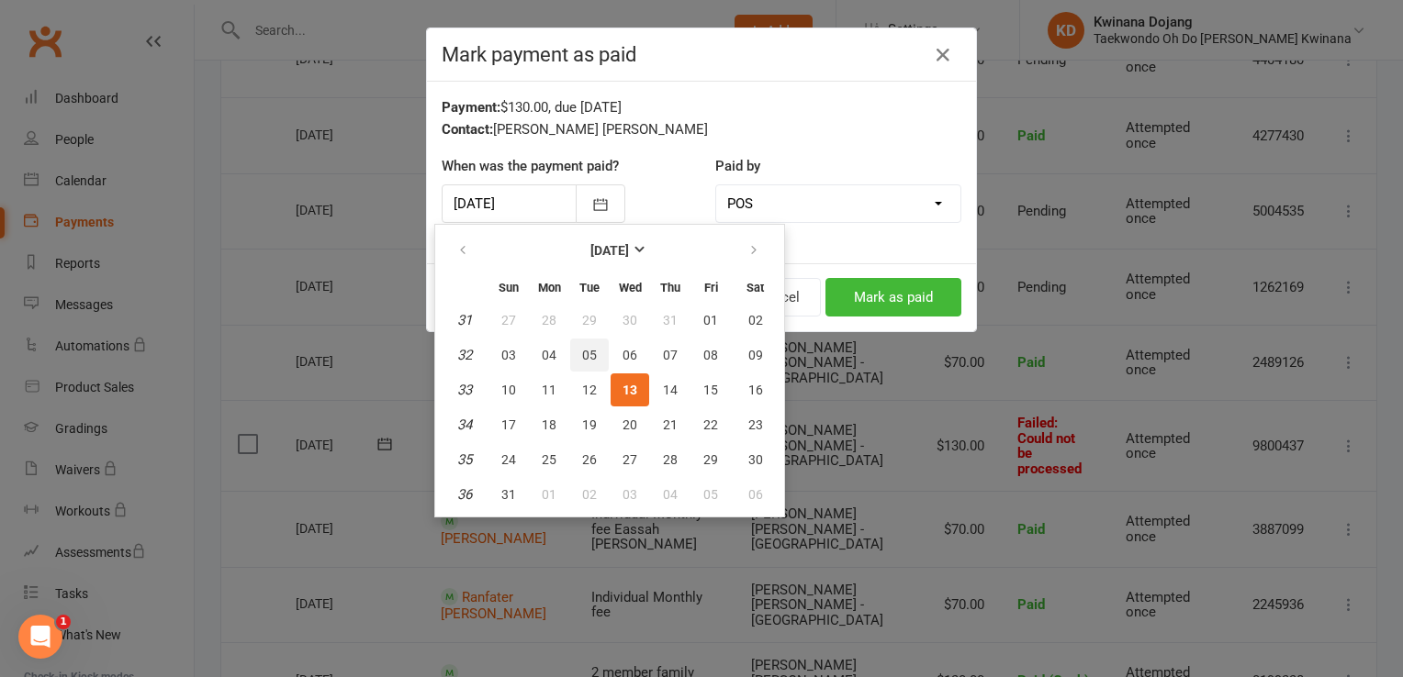
click at [585, 348] on span "05" at bounding box center [589, 355] width 15 height 15
type input "05 Aug 2025"
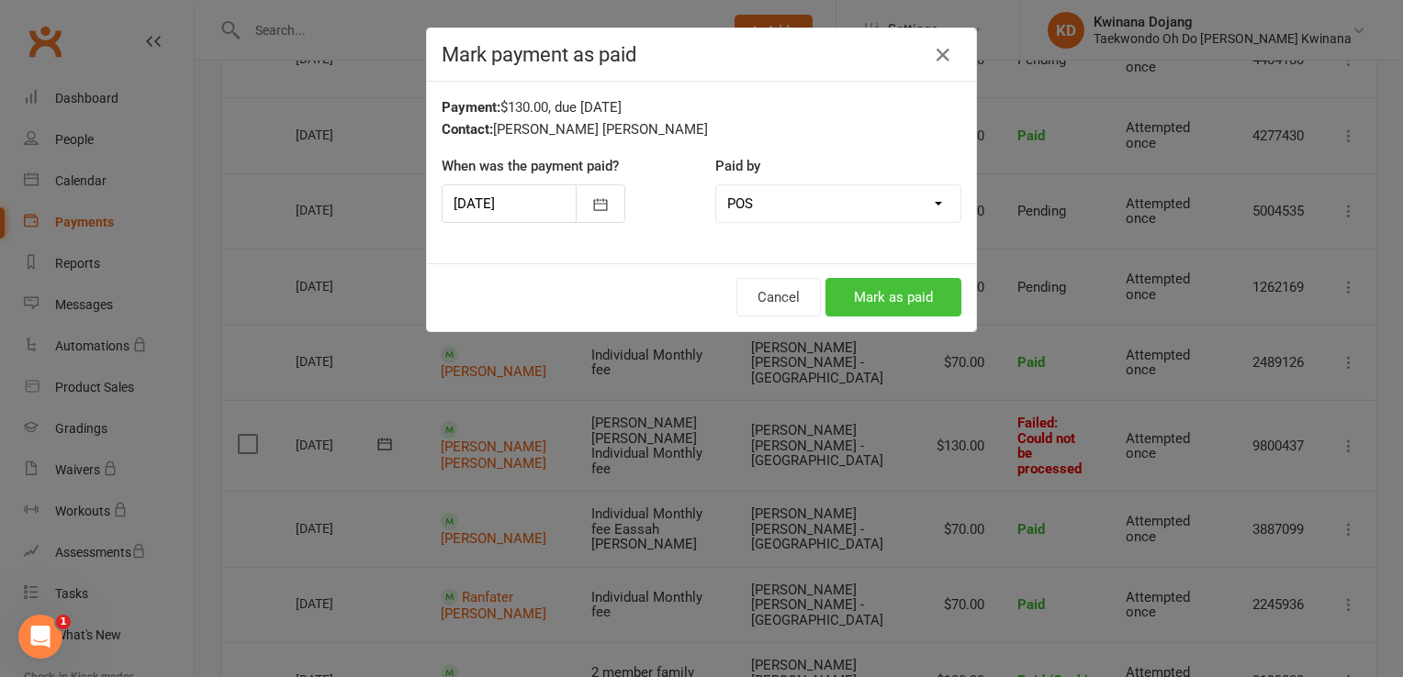
click at [882, 292] on button "Mark as paid" at bounding box center [893, 297] width 136 height 39
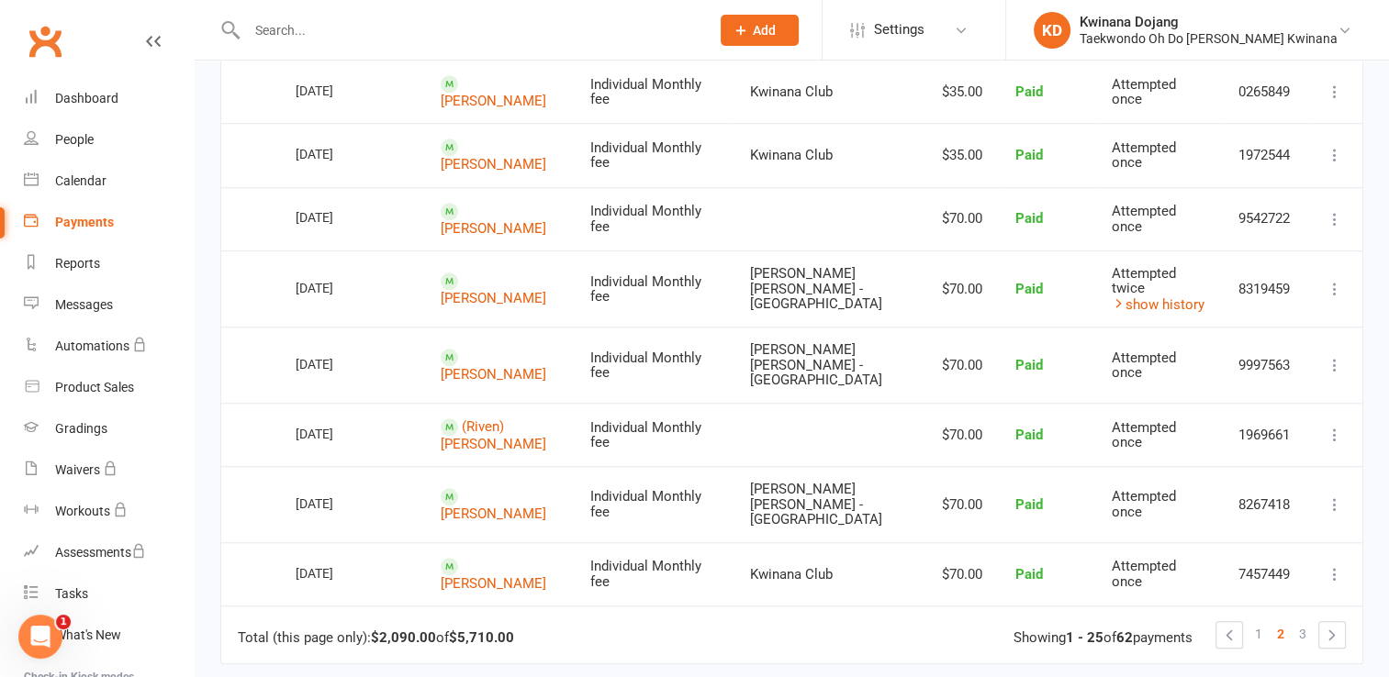
scroll to position [1520, 0]
click at [1307, 620] on link "3" at bounding box center [1302, 633] width 22 height 26
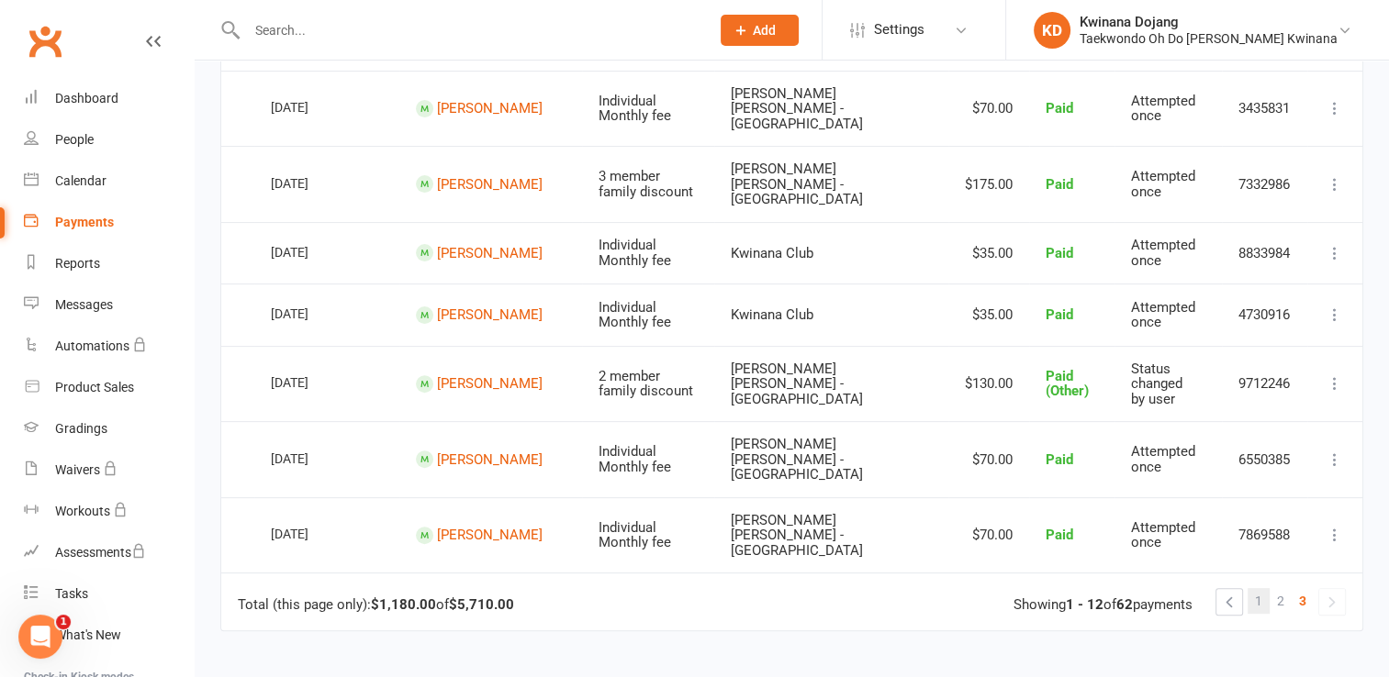
scroll to position [531, 0]
click at [1332, 588] on link at bounding box center [1332, 601] width 26 height 26
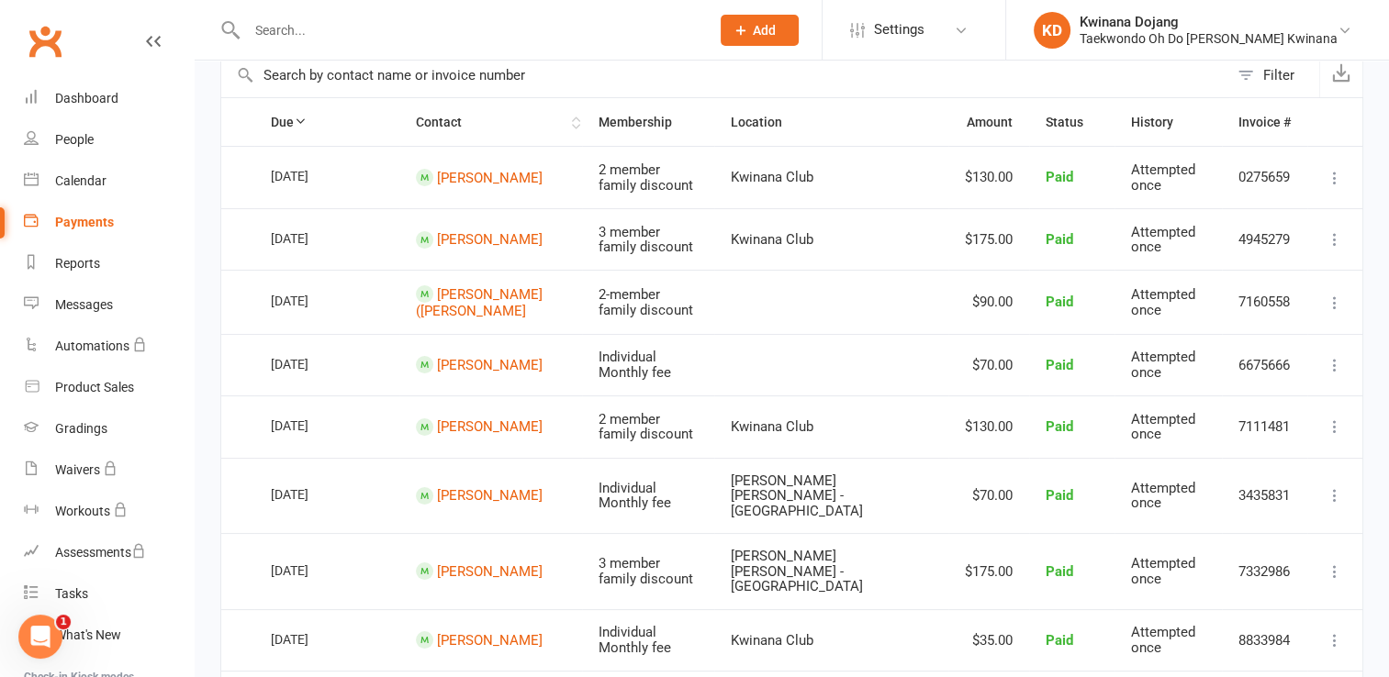
scroll to position [0, 0]
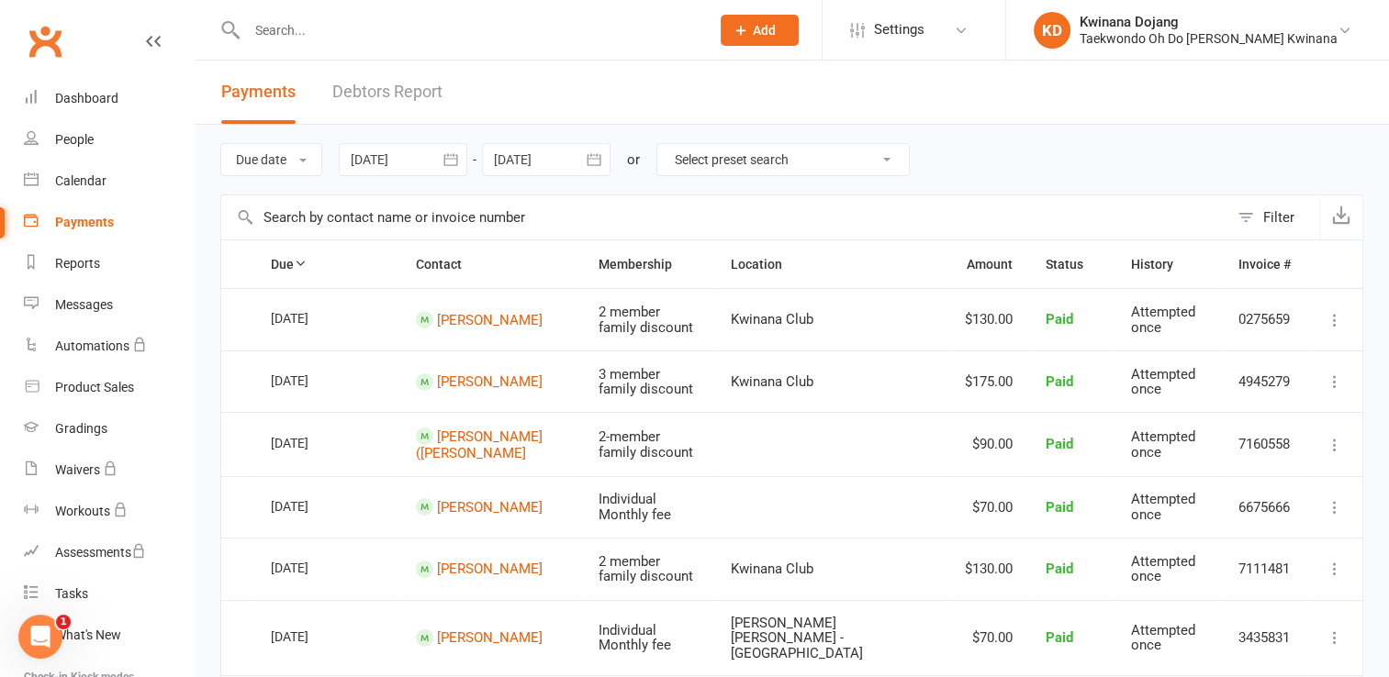
click at [455, 164] on icon "button" at bounding box center [450, 159] width 14 height 12
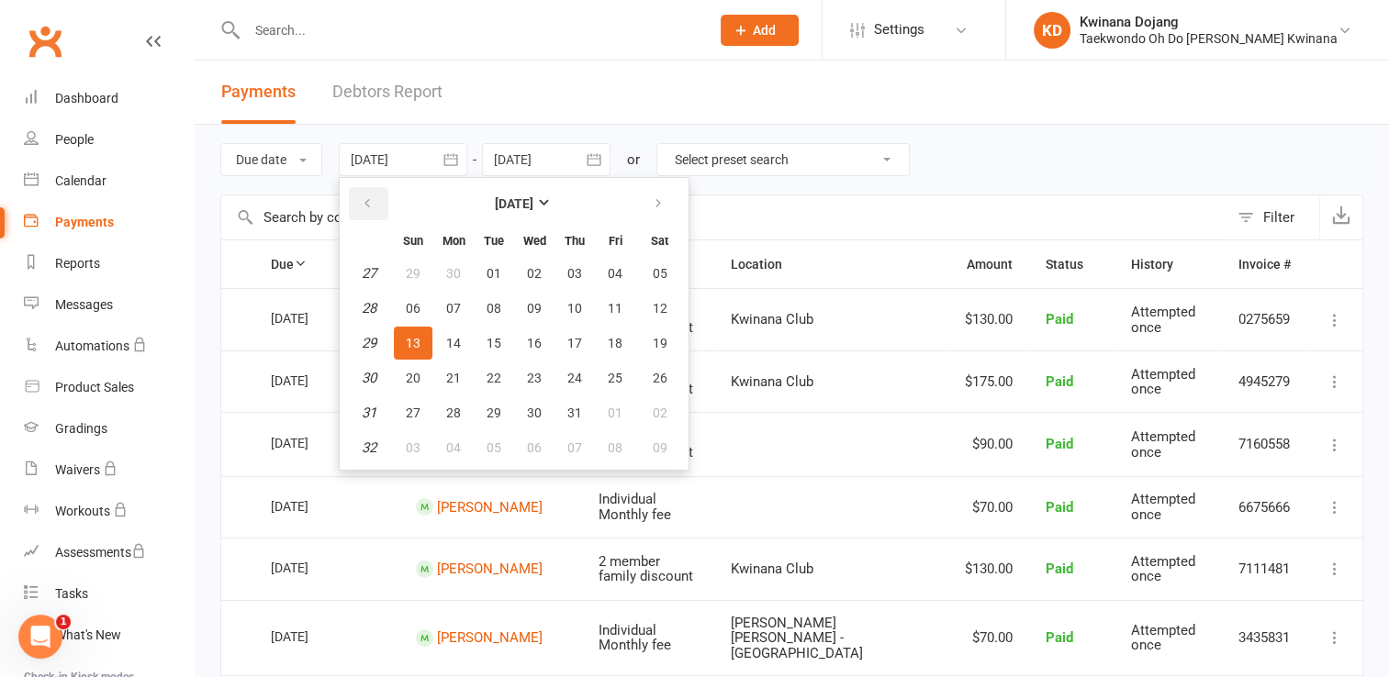
click at [375, 200] on button "button" at bounding box center [368, 203] width 39 height 33
click at [417, 270] on span "01" at bounding box center [413, 273] width 15 height 15
type input "01 Jun 2025"
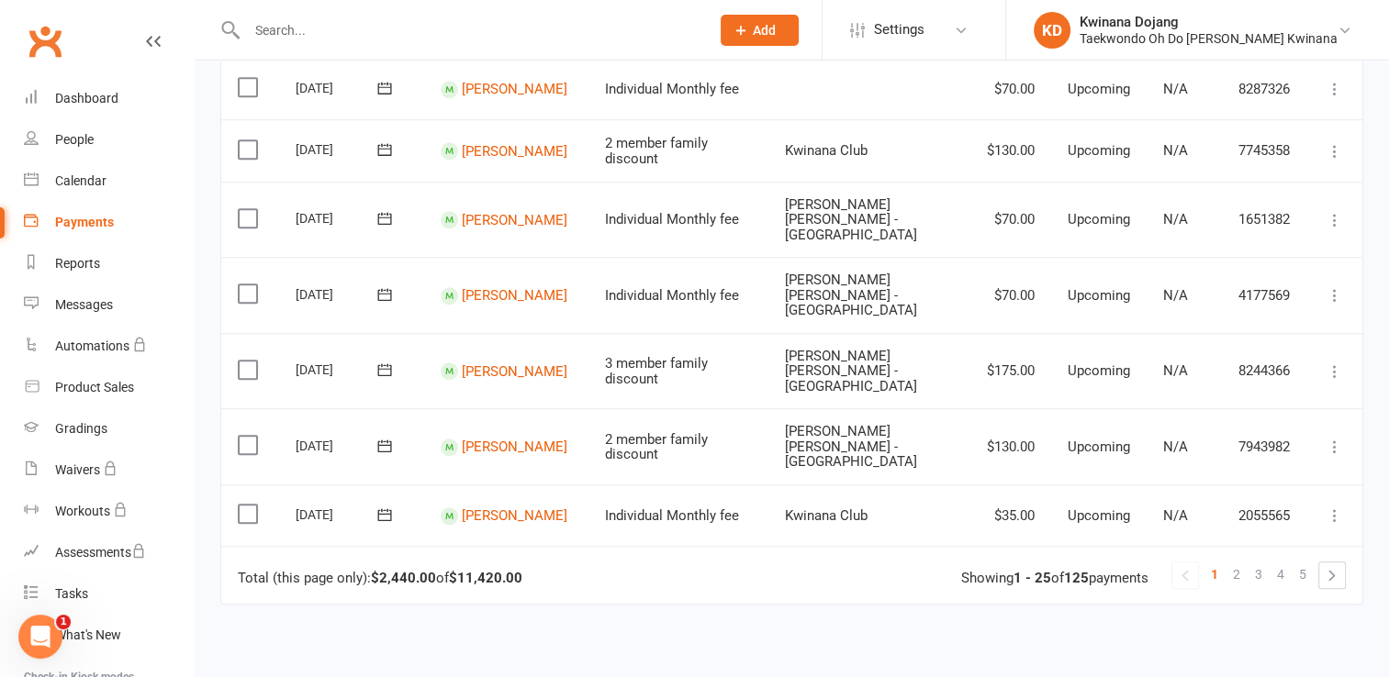
scroll to position [1492, 0]
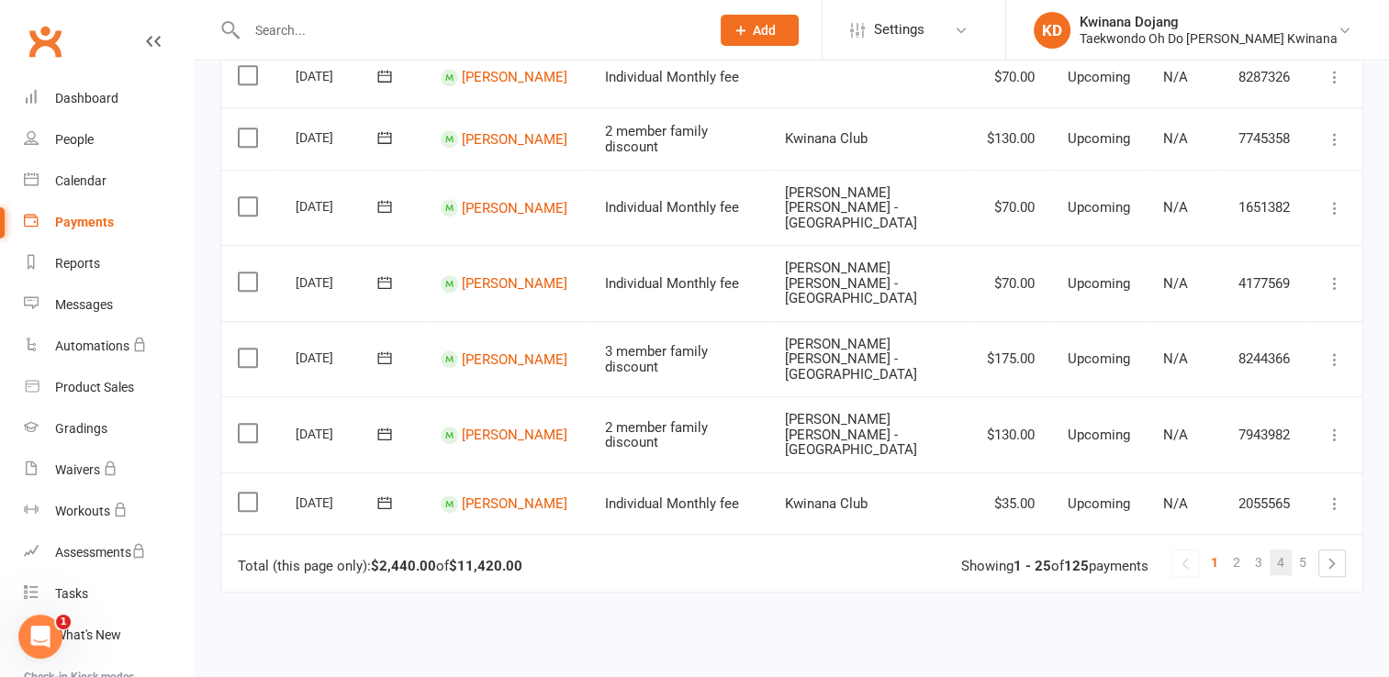
click at [1280, 550] on span "4" at bounding box center [1280, 563] width 7 height 26
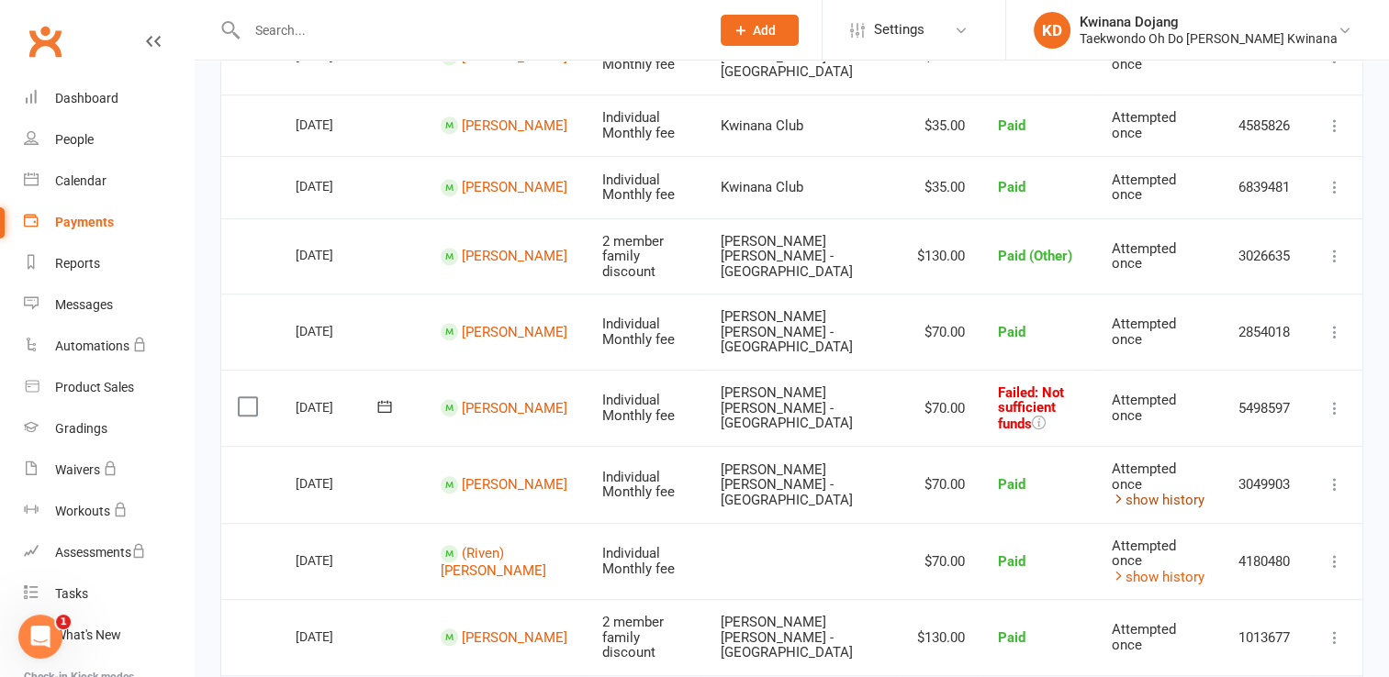
scroll to position [1285, 0]
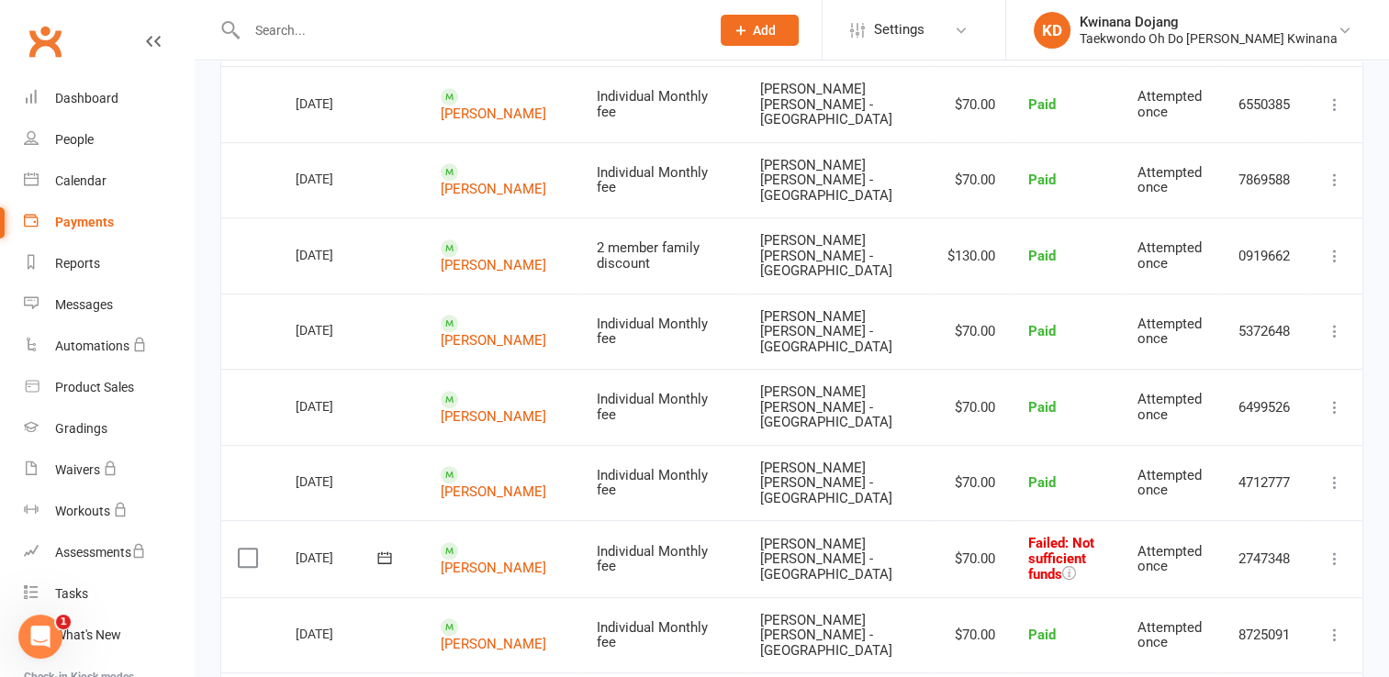
scroll to position [918, 0]
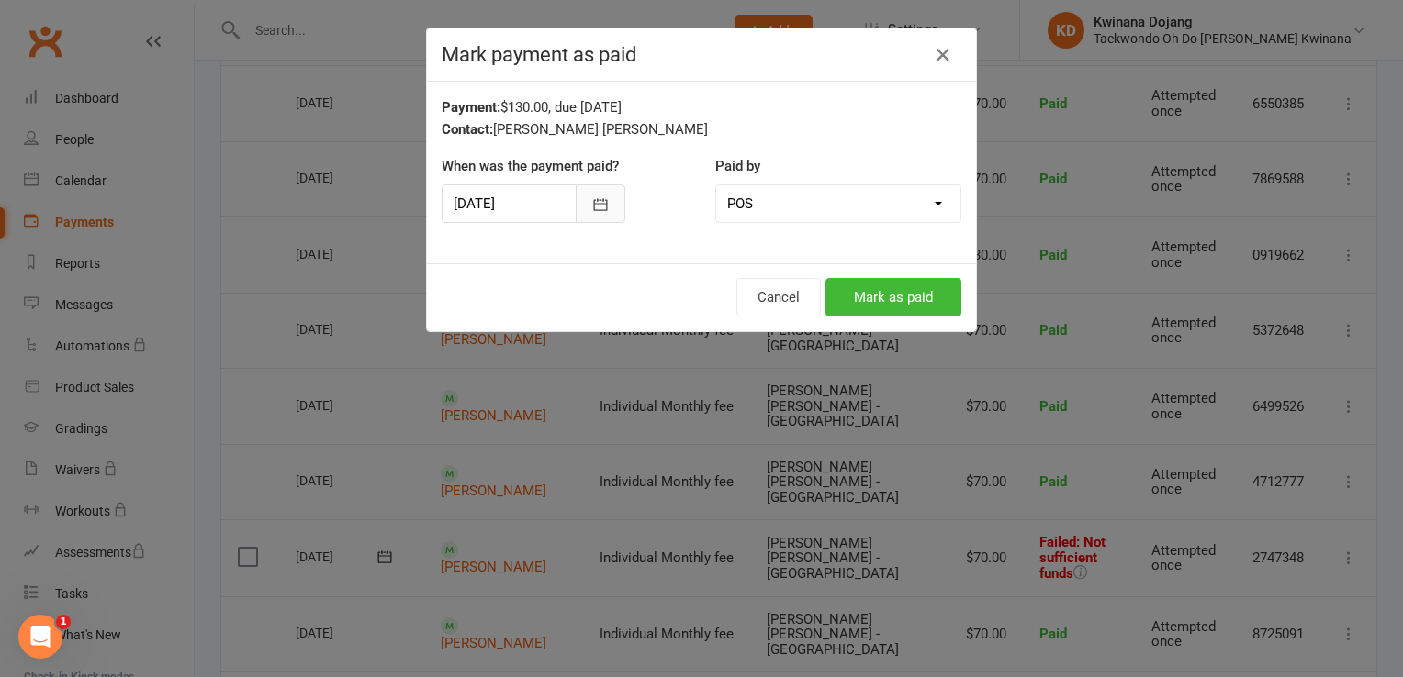
click at [591, 206] on icon "button" at bounding box center [600, 205] width 18 height 18
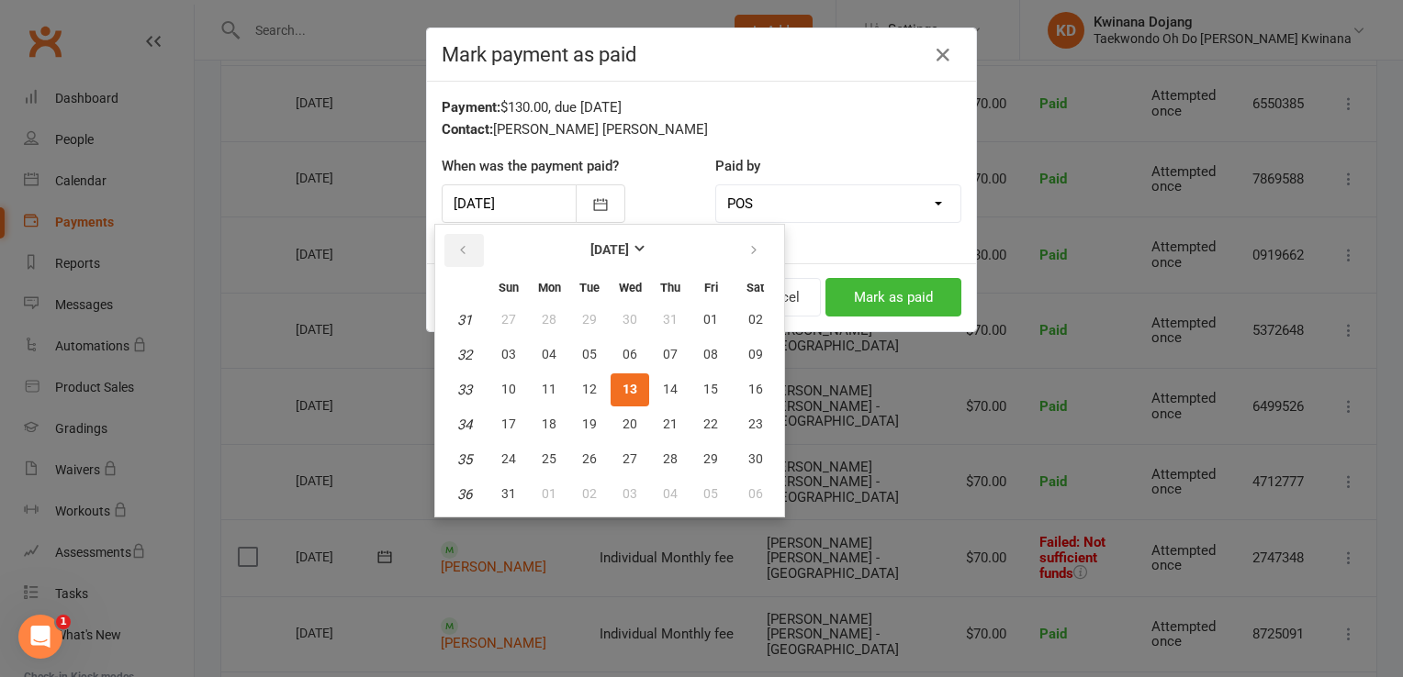
click at [458, 248] on icon "button" at bounding box center [462, 250] width 13 height 15
click at [748, 317] on span "05" at bounding box center [755, 319] width 15 height 15
type input "05 Jul 2025"
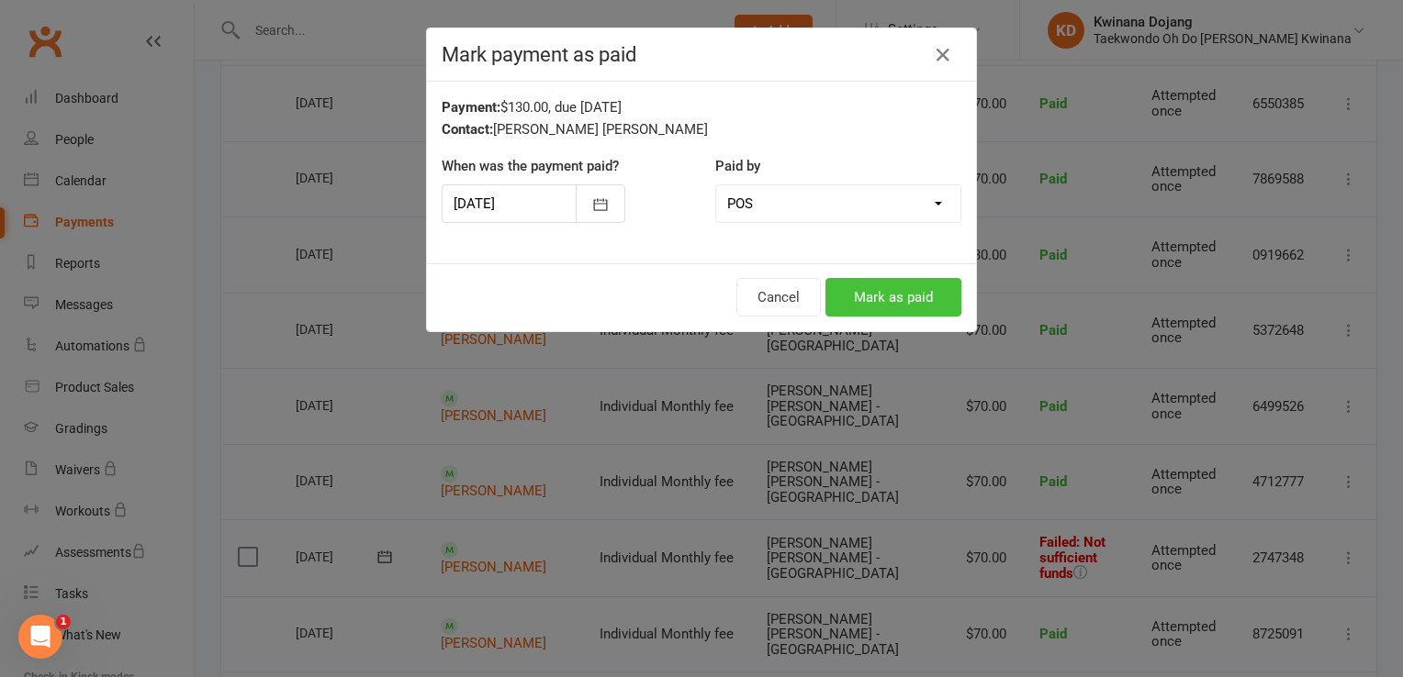
click at [892, 299] on button "Mark as paid" at bounding box center [893, 297] width 136 height 39
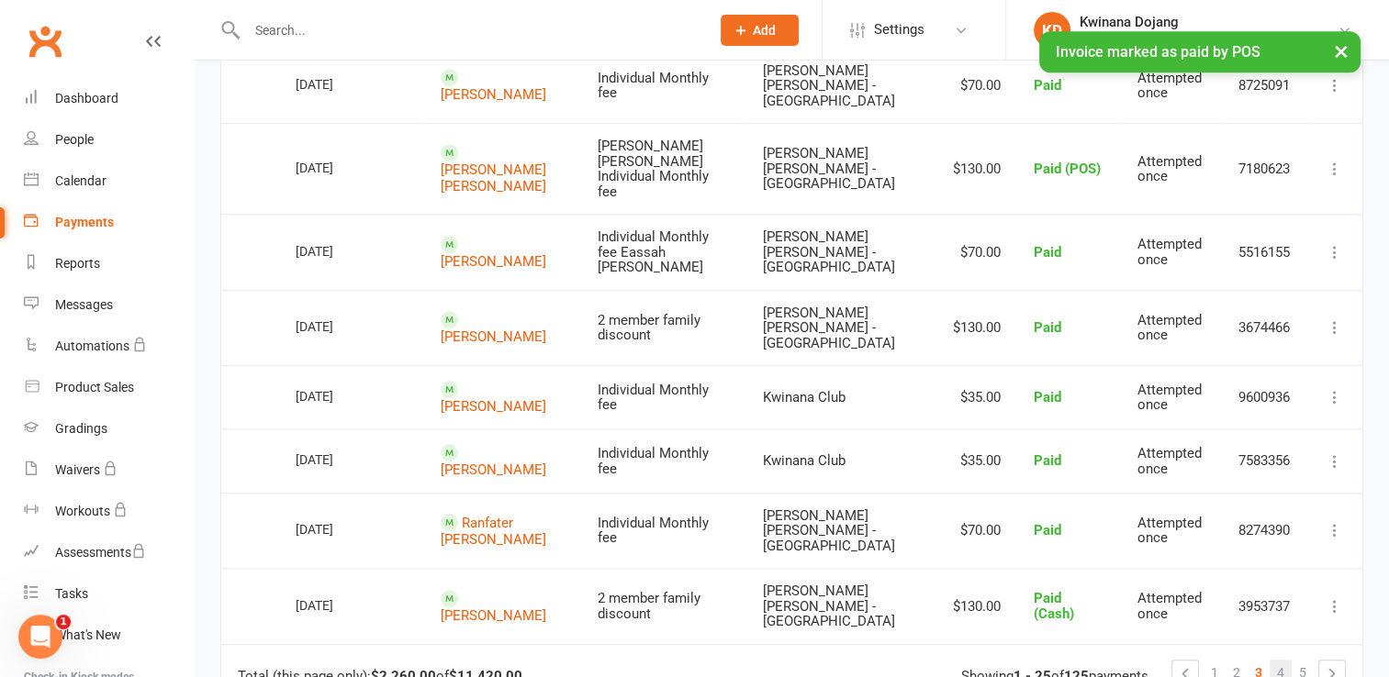
click at [1285, 660] on link "4" at bounding box center [1280, 673] width 22 height 26
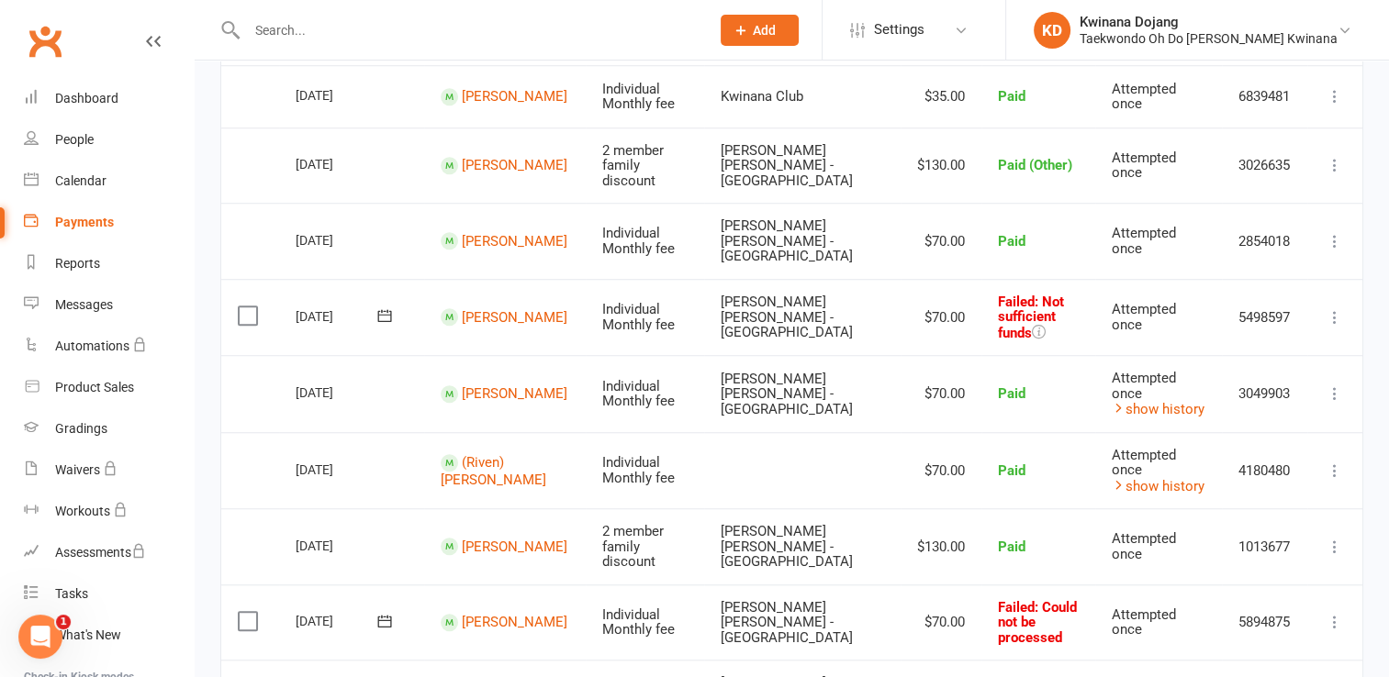
scroll to position [1376, 0]
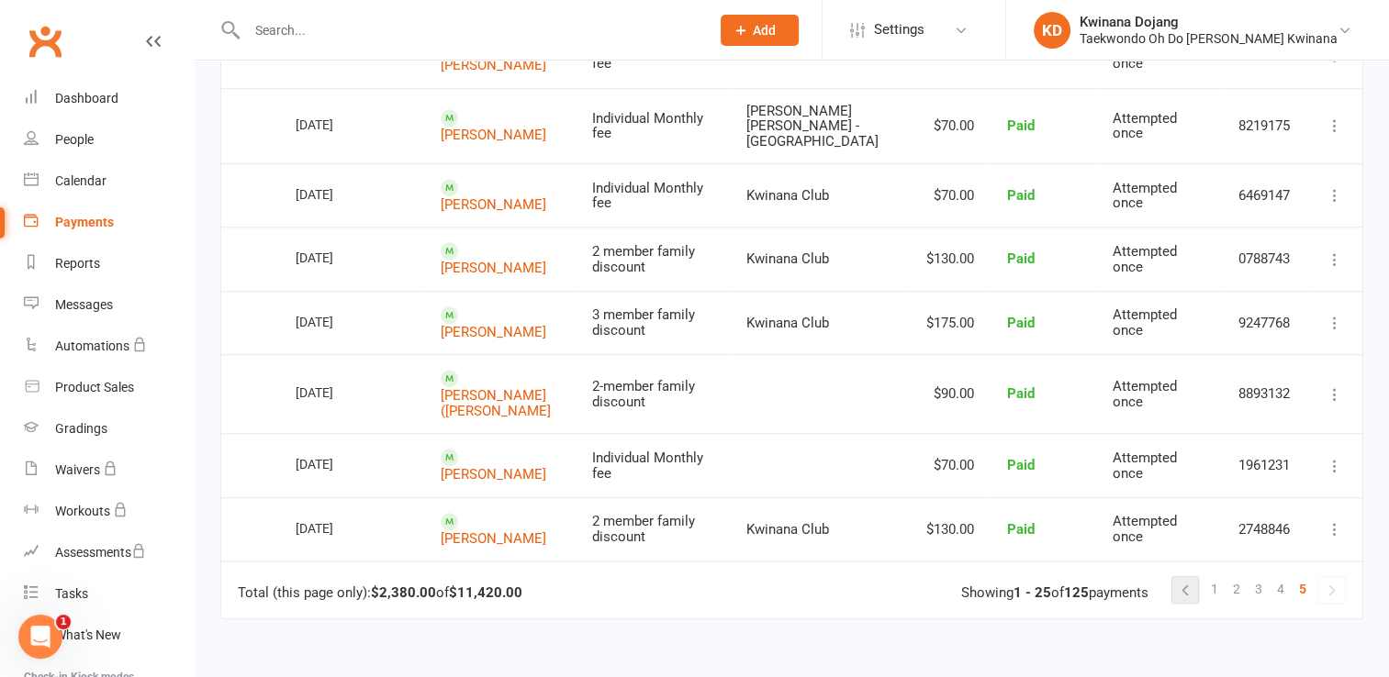
scroll to position [1560, 0]
click at [1213, 576] on span "1" at bounding box center [1214, 589] width 7 height 26
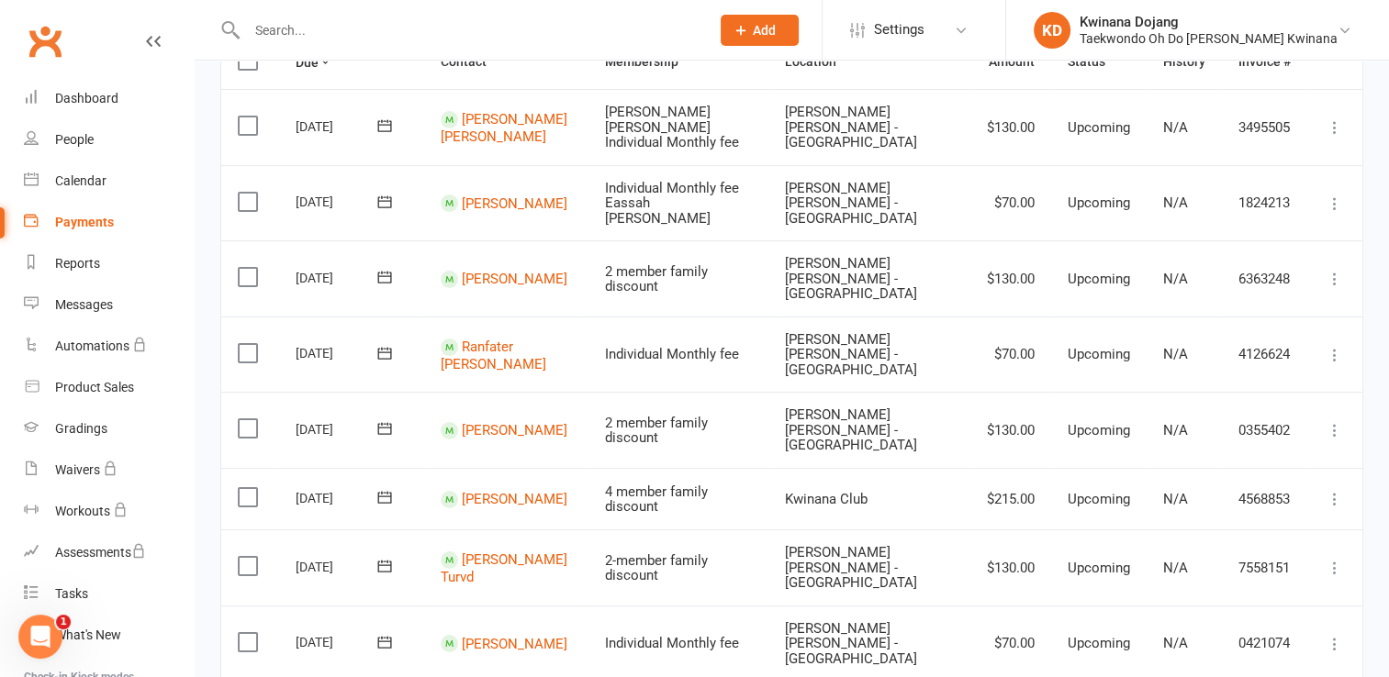
scroll to position [0, 0]
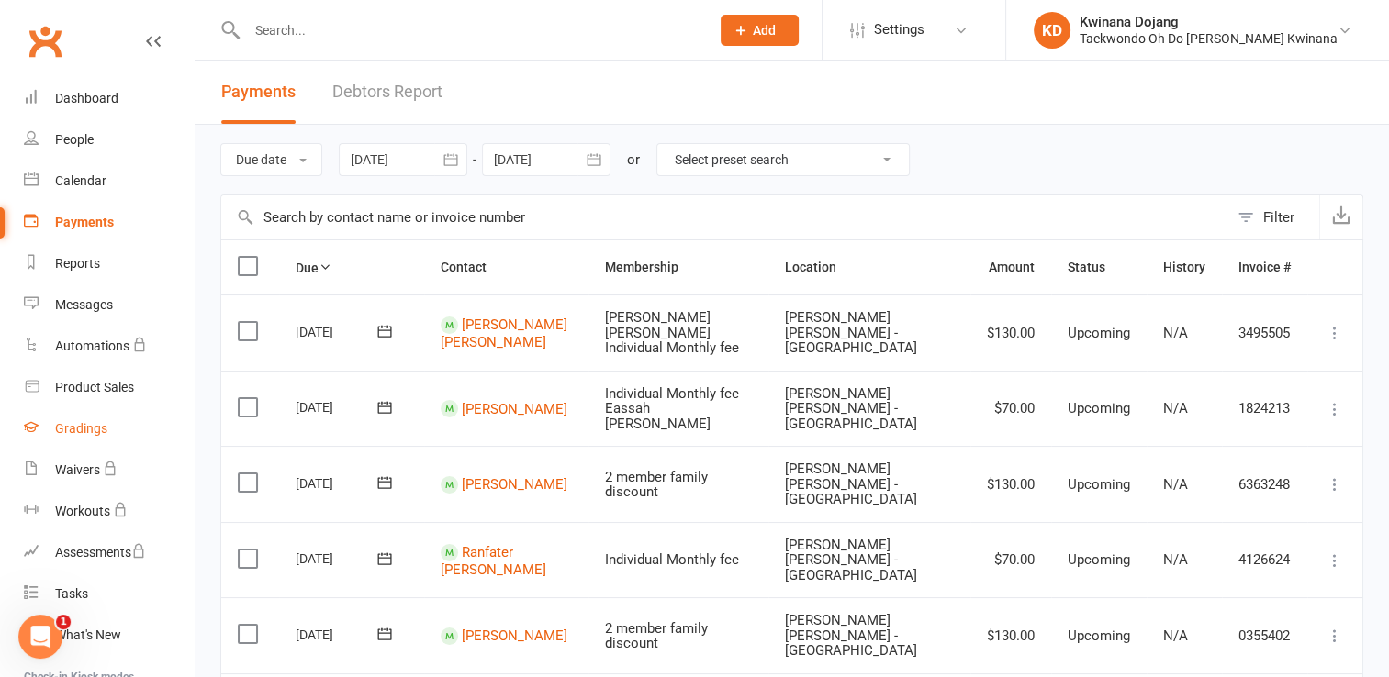
click at [70, 426] on div "Gradings" at bounding box center [81, 428] width 52 height 15
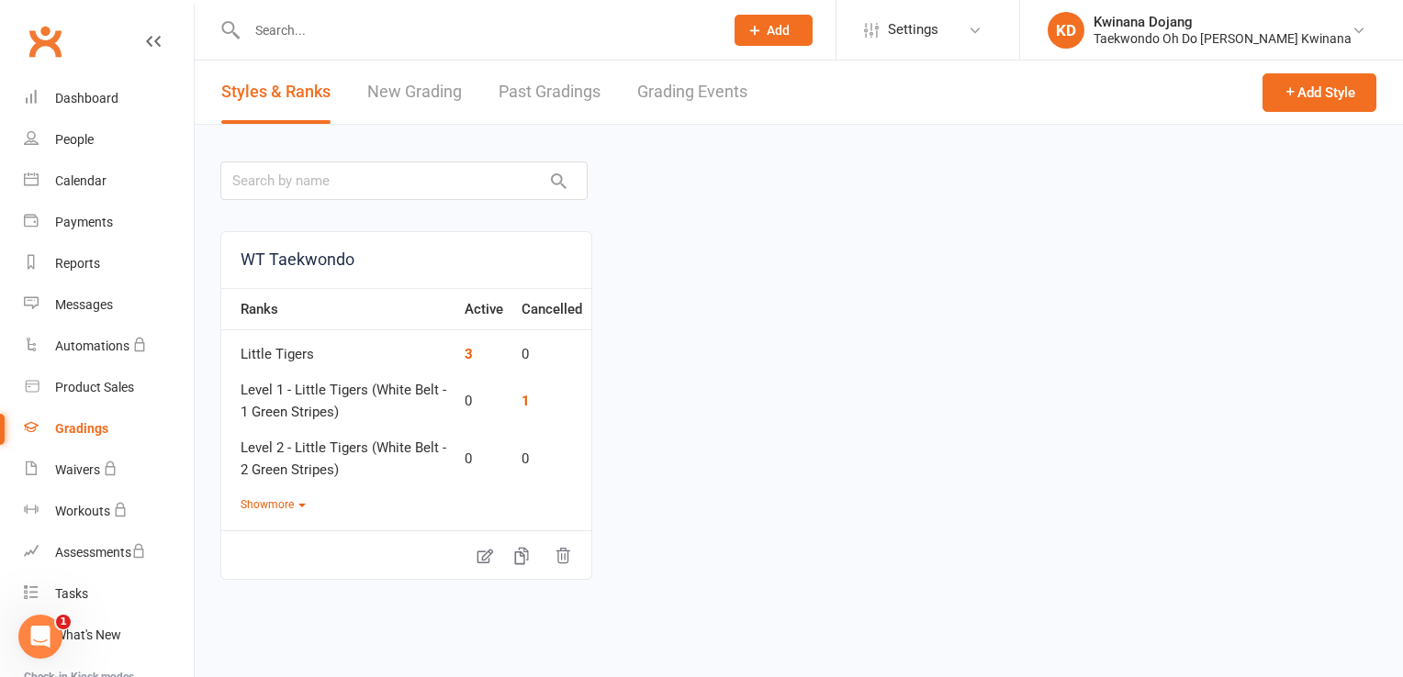
click at [676, 94] on link "Grading Events" at bounding box center [692, 92] width 110 height 63
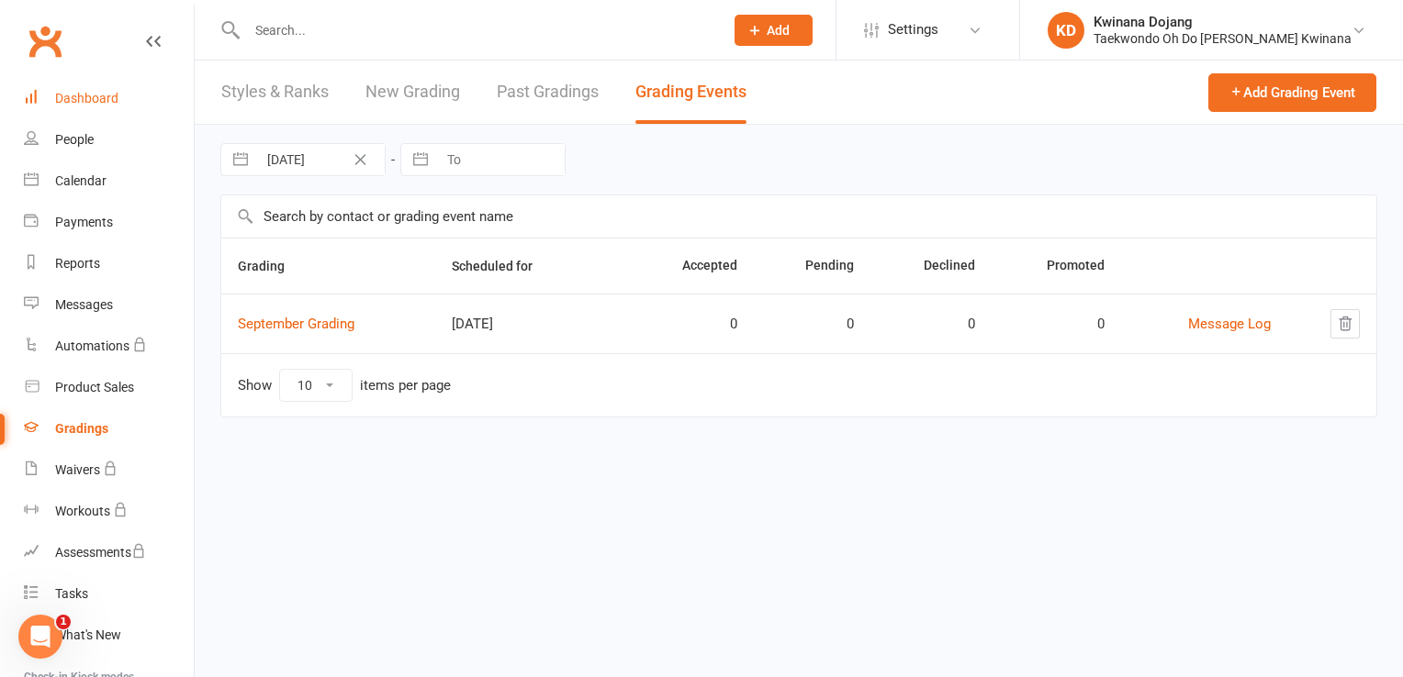
click at [93, 99] on div "Dashboard" at bounding box center [86, 98] width 63 height 15
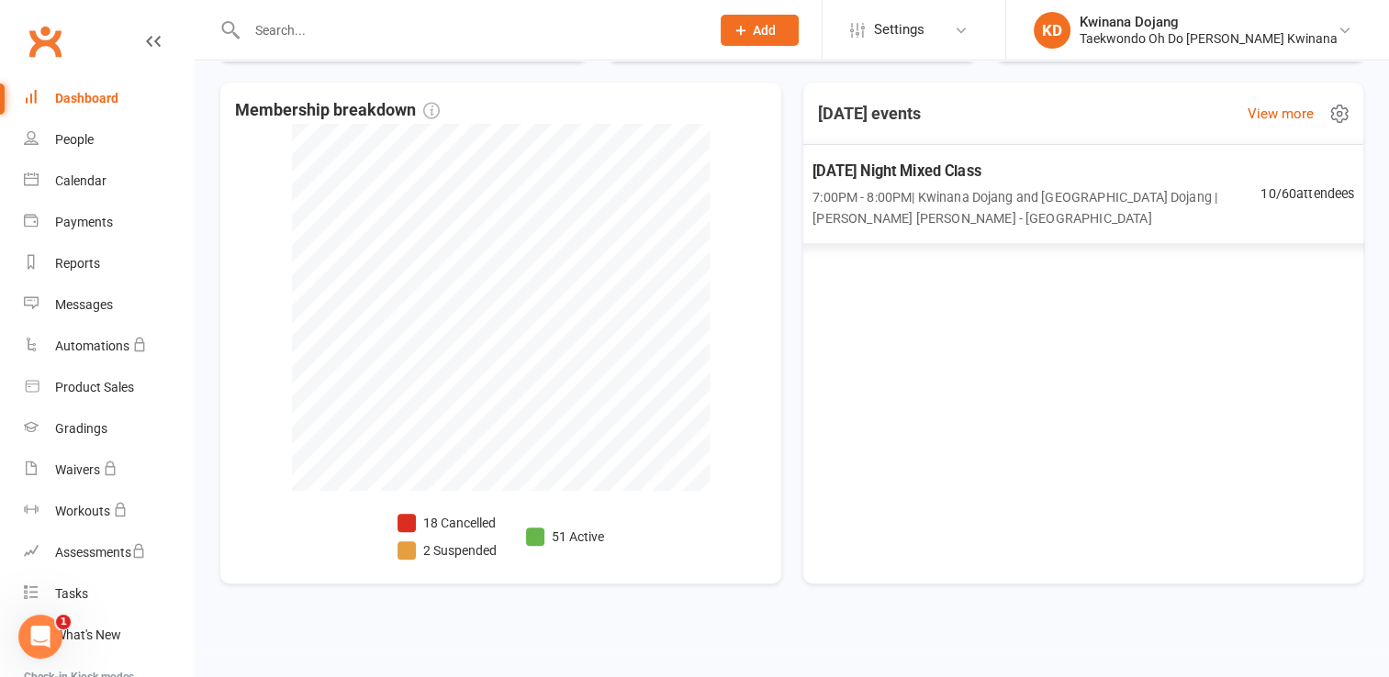
scroll to position [406, 0]
click at [86, 129] on link "People" at bounding box center [109, 139] width 170 height 41
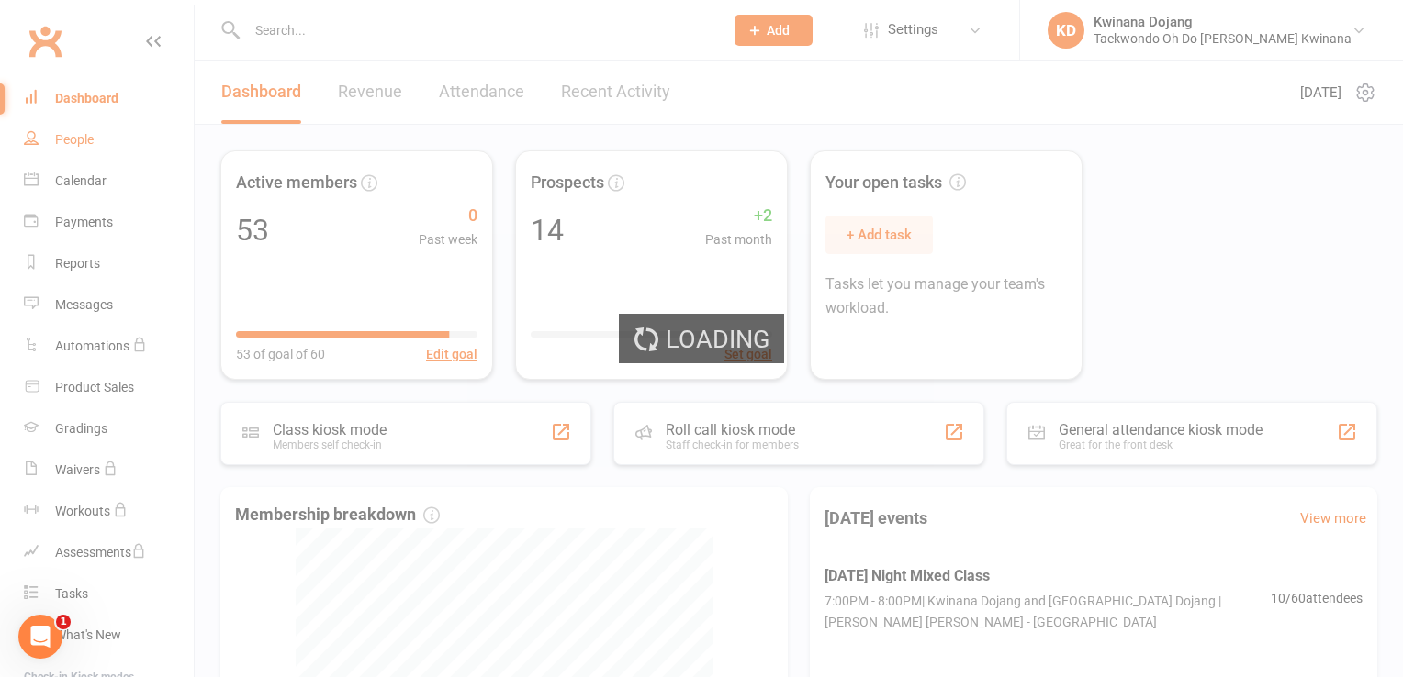
select select "100"
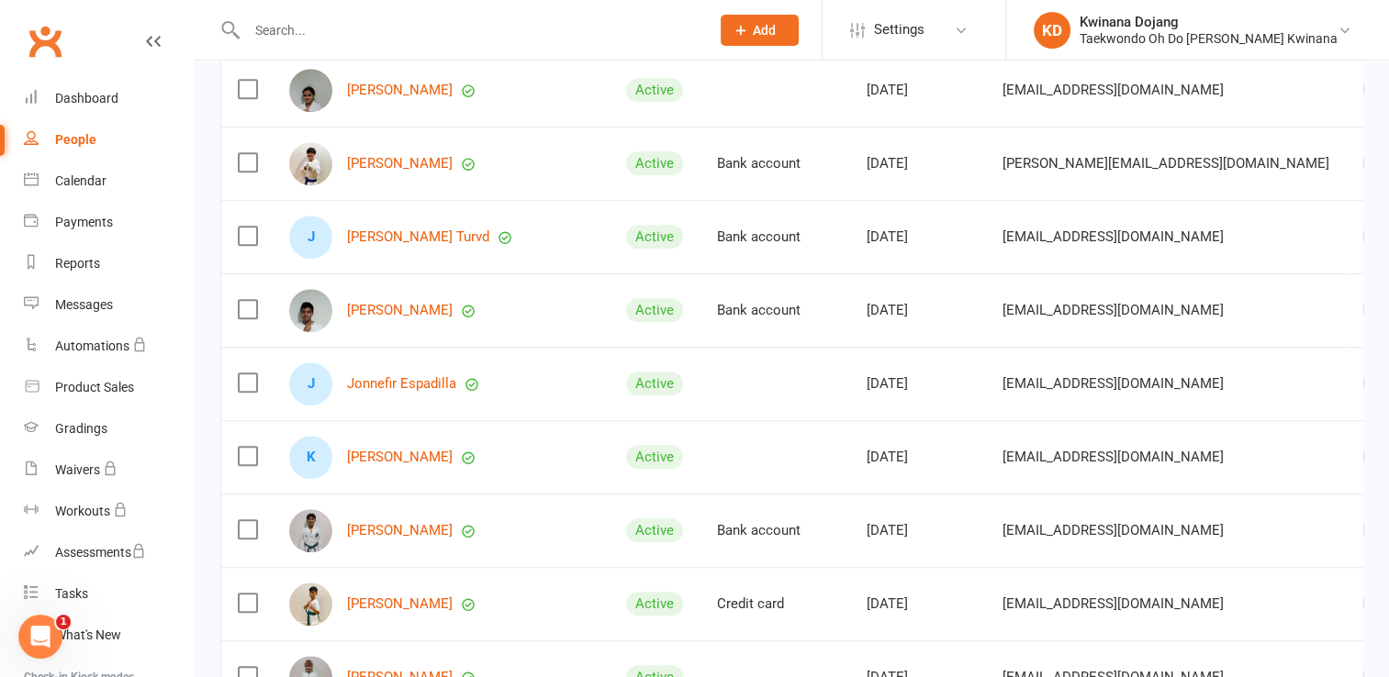
scroll to position [1377, 0]
click at [362, 458] on link "[PERSON_NAME]" at bounding box center [400, 457] width 106 height 16
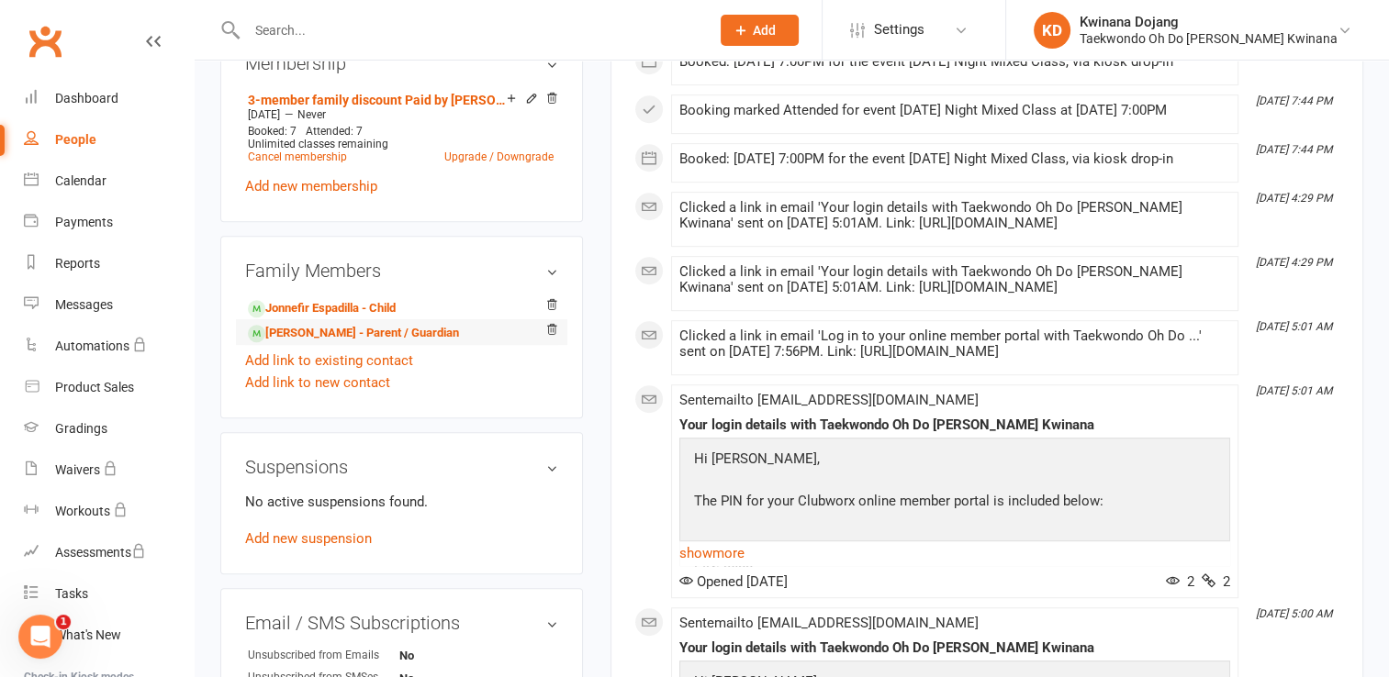
scroll to position [917, 0]
click at [296, 323] on link "Nicolas Espadilla - Parent / Guardian" at bounding box center [353, 332] width 211 height 19
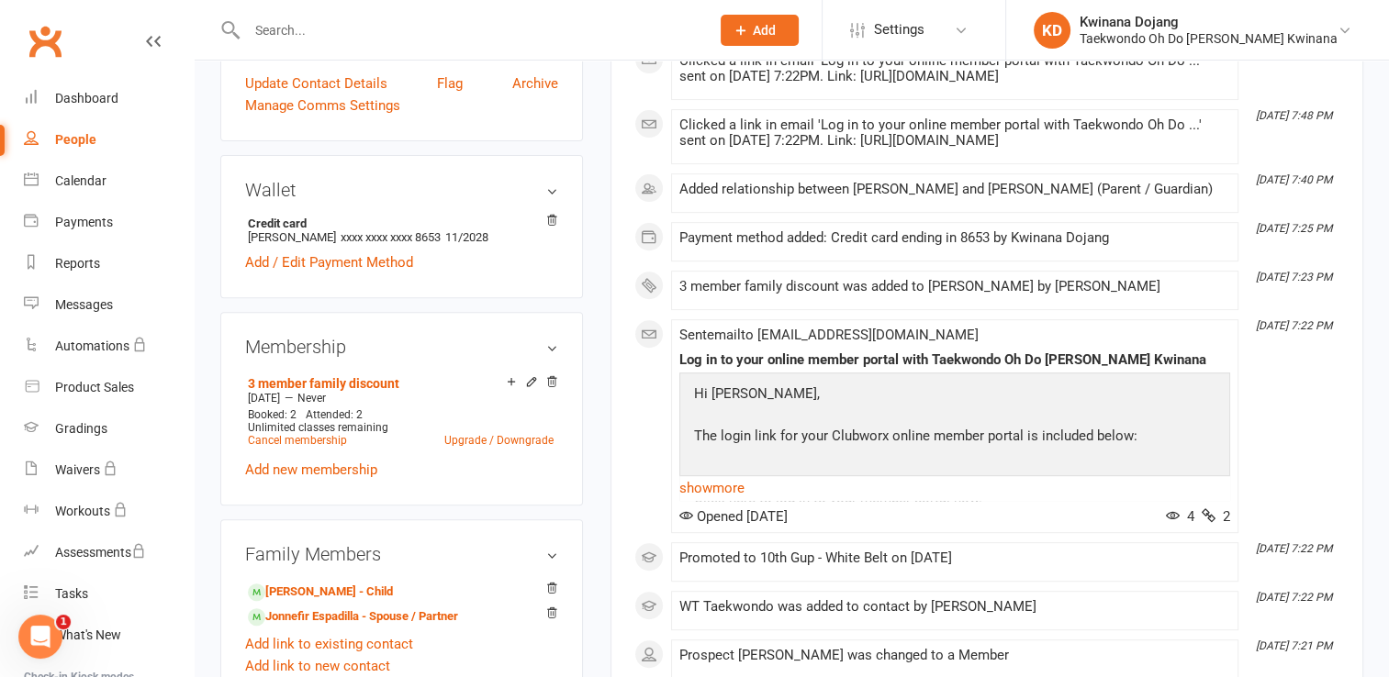
scroll to position [643, 0]
click at [532, 376] on icon at bounding box center [531, 382] width 13 height 13
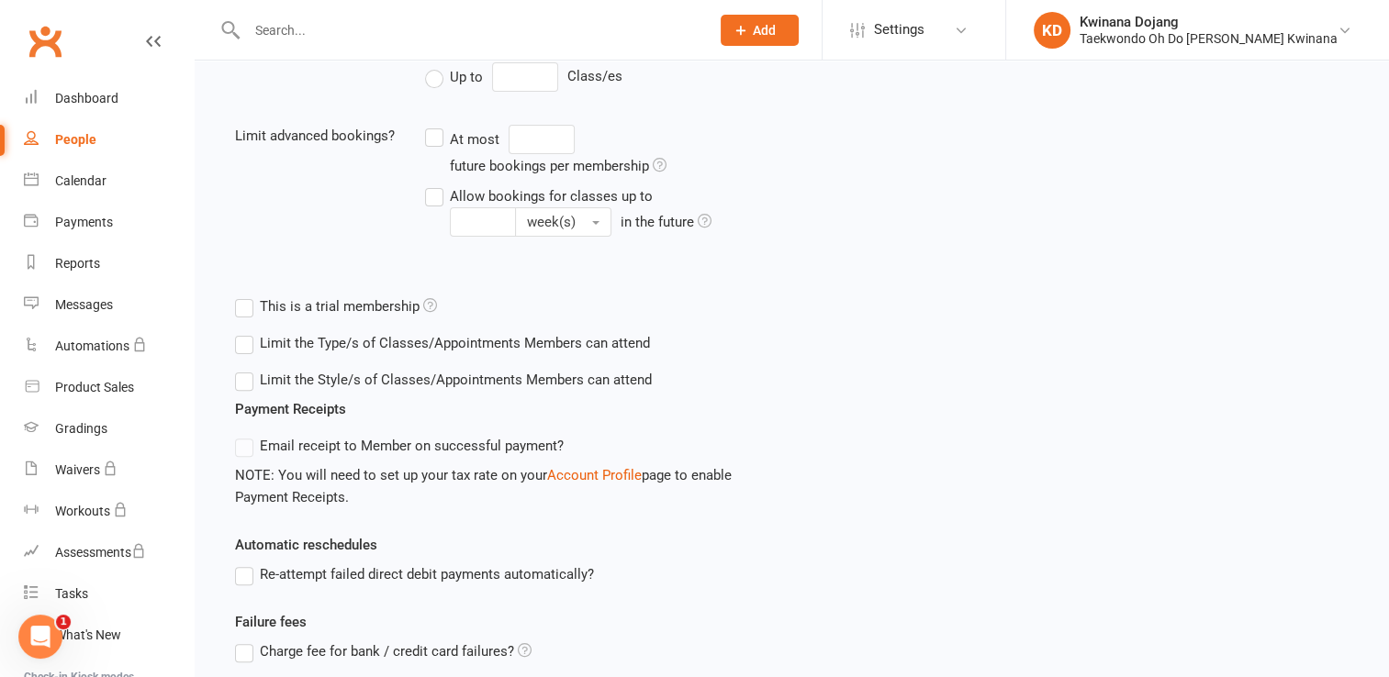
scroll to position [648, 0]
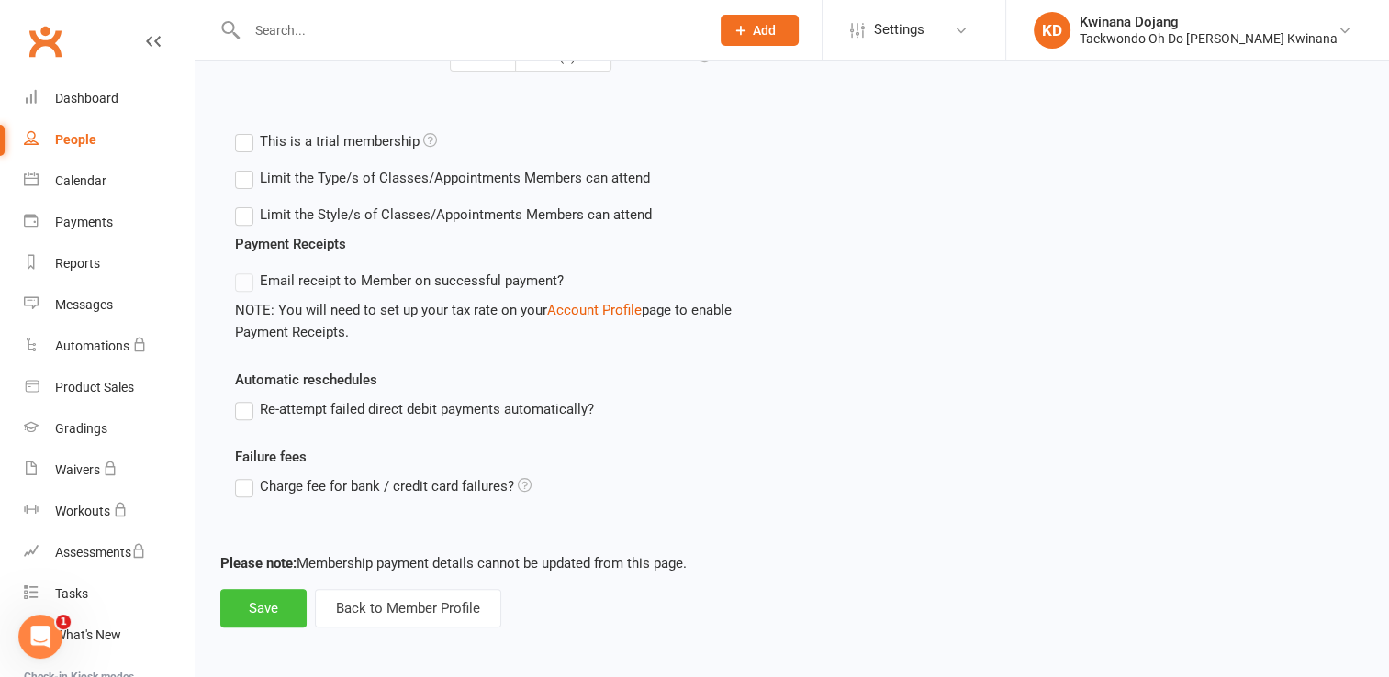
click at [293, 615] on button "Save" at bounding box center [263, 608] width 86 height 39
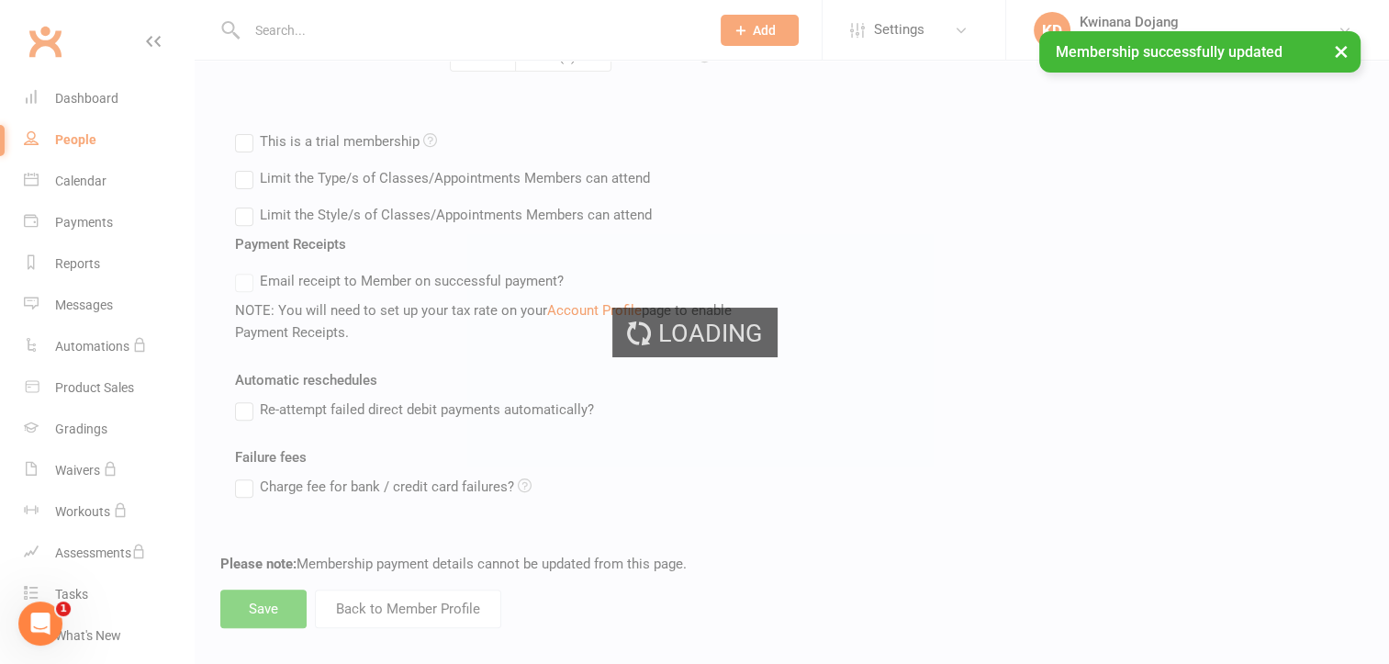
click at [248, 593] on div "Loading" at bounding box center [694, 332] width 1389 height 664
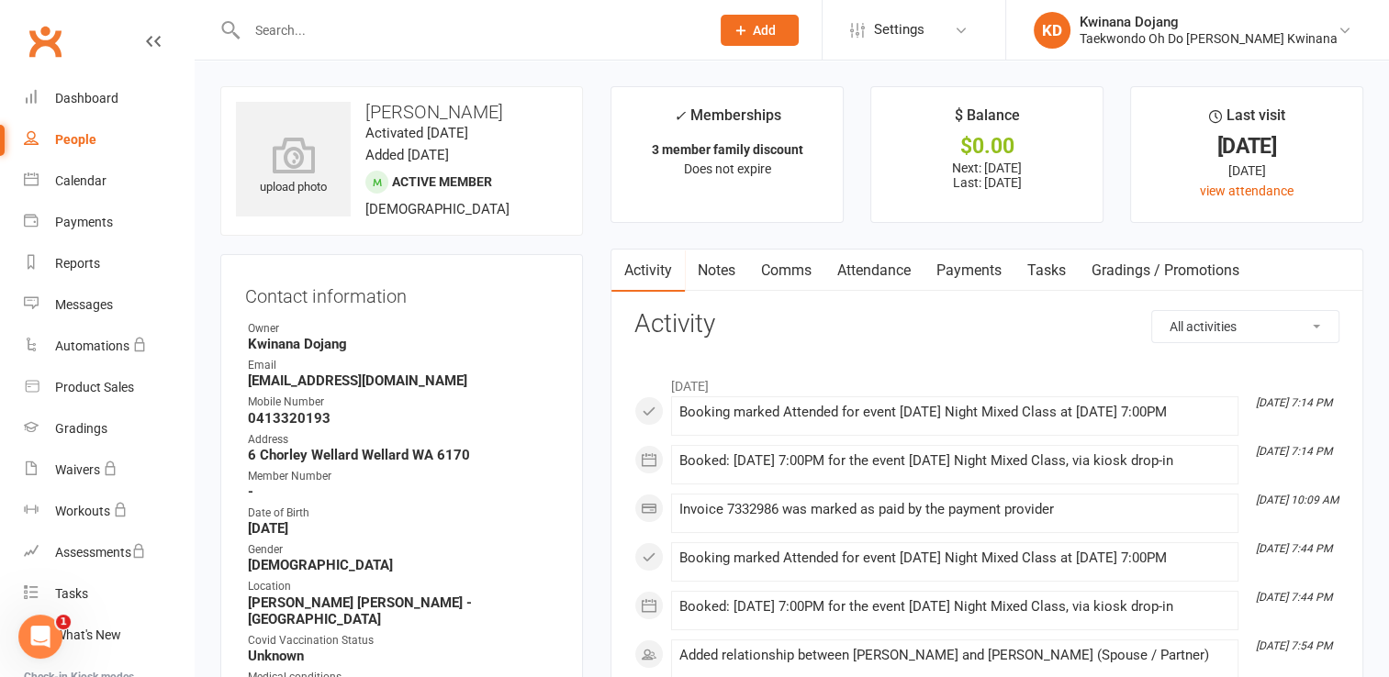
click at [966, 270] on link "Payments" at bounding box center [968, 271] width 91 height 42
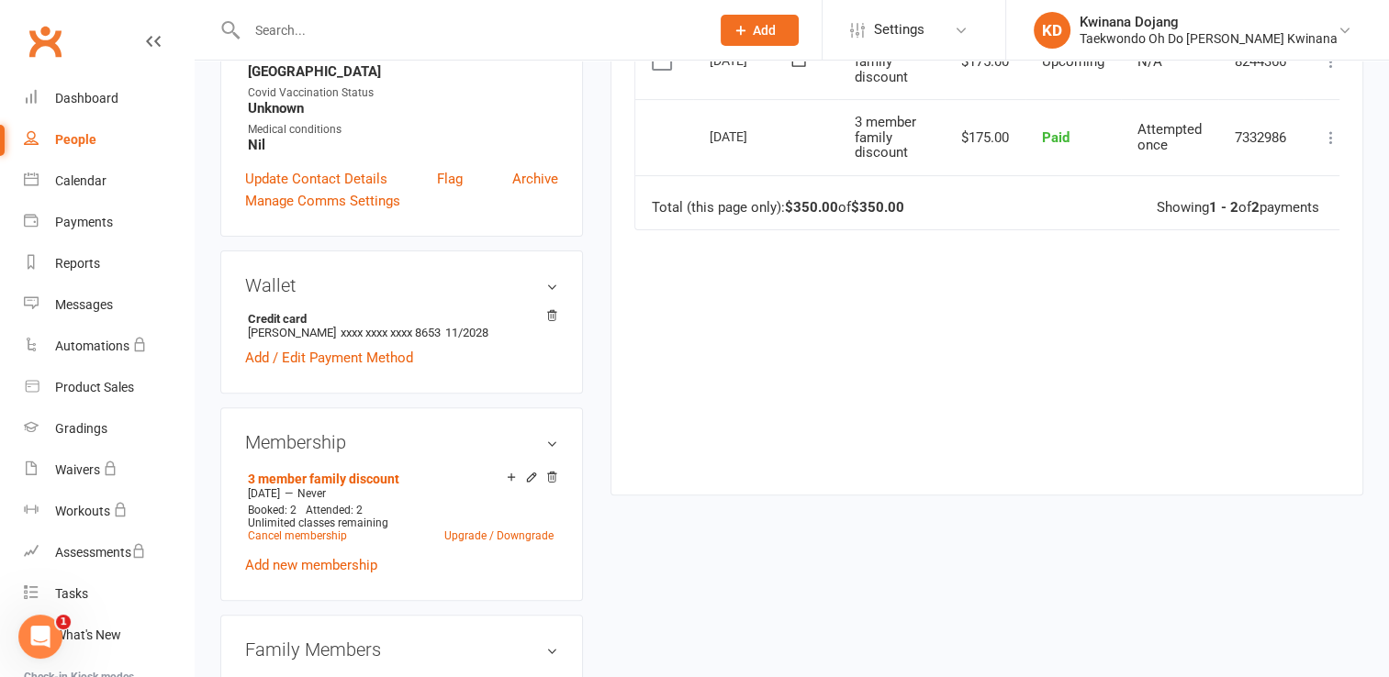
scroll to position [549, 0]
click at [324, 556] on link "Add new membership" at bounding box center [311, 564] width 132 height 17
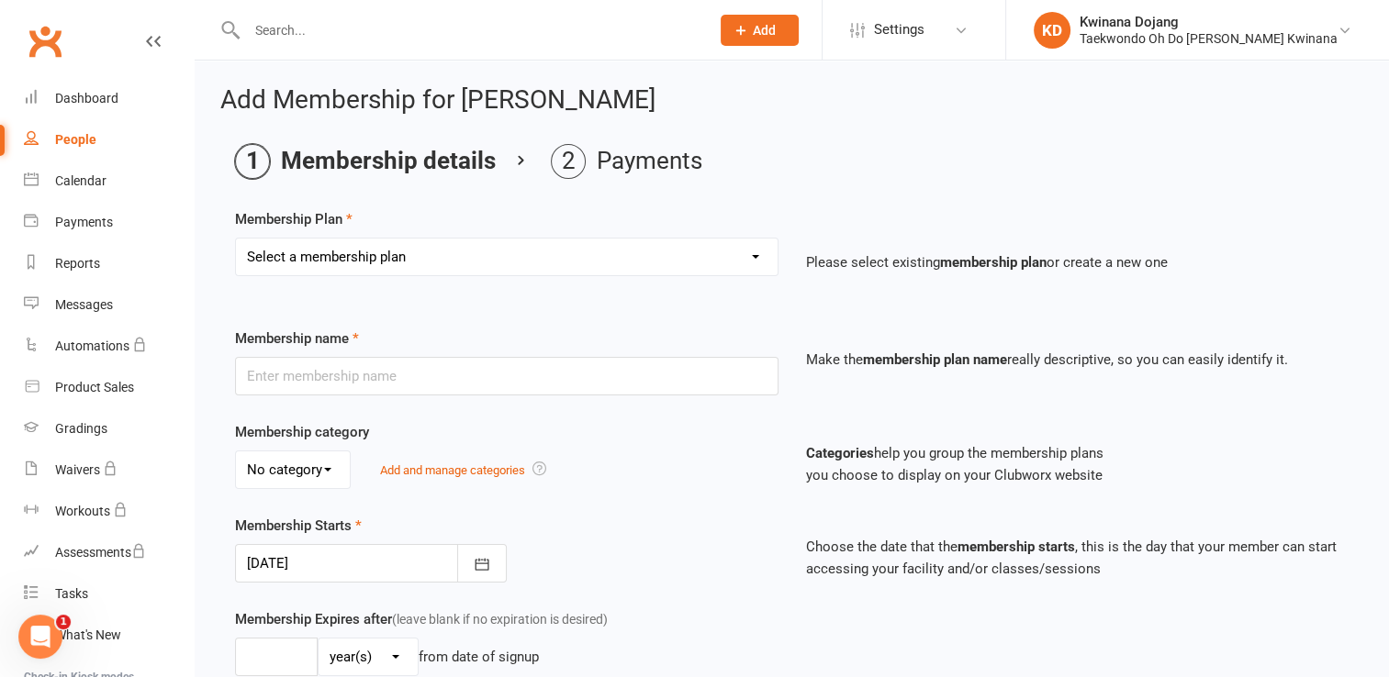
click at [351, 268] on select "Select a membership plan Create new Membership Plan Casual Member 2 member fami…" at bounding box center [507, 257] width 542 height 37
select select "5"
click at [236, 239] on select "Select a membership plan Create new Membership Plan Casual Member 2 member fami…" at bounding box center [507, 257] width 542 height 37
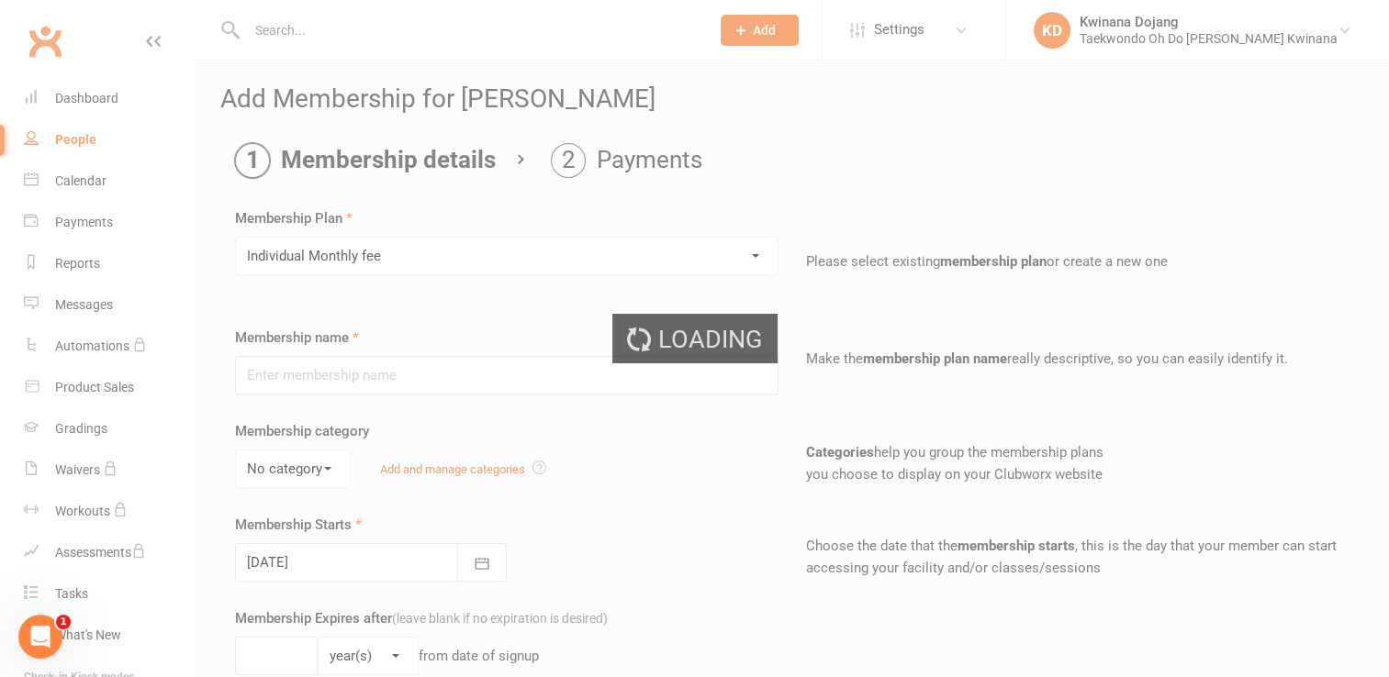
type input "Individual Monthly fee"
type input "0"
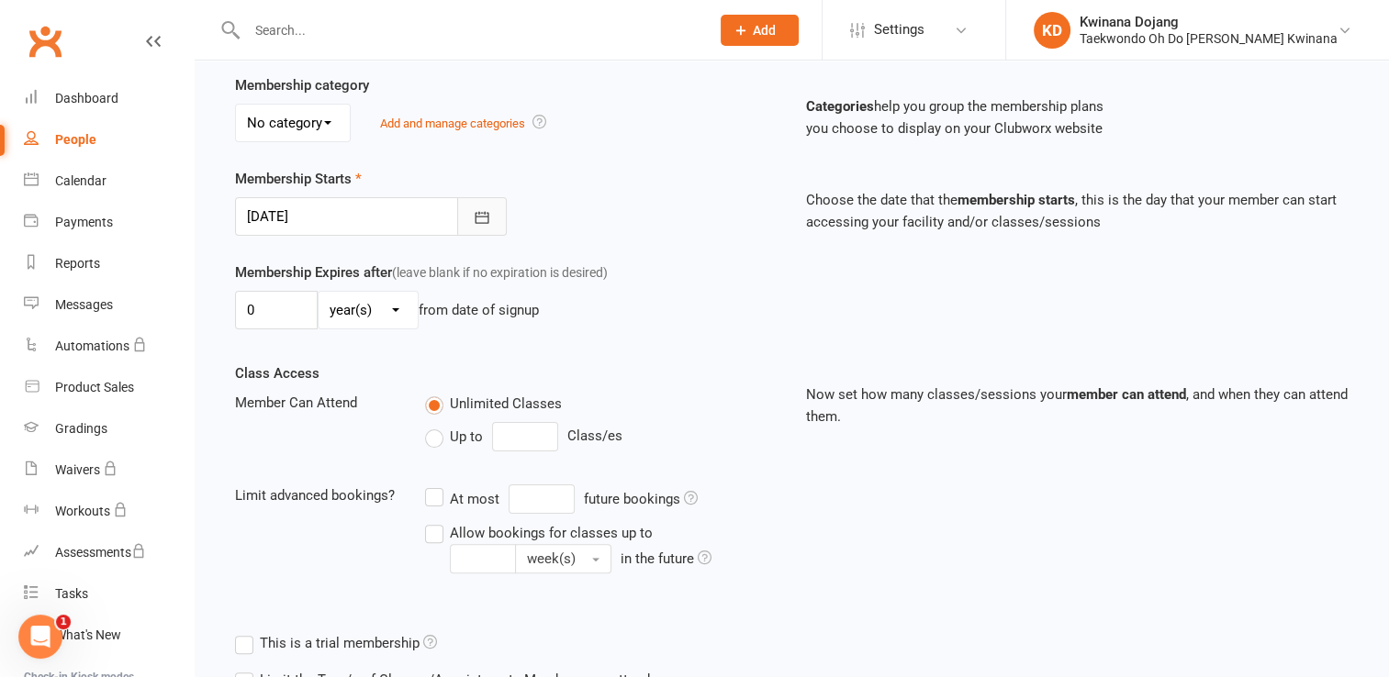
click at [479, 208] on icon "button" at bounding box center [482, 217] width 18 height 18
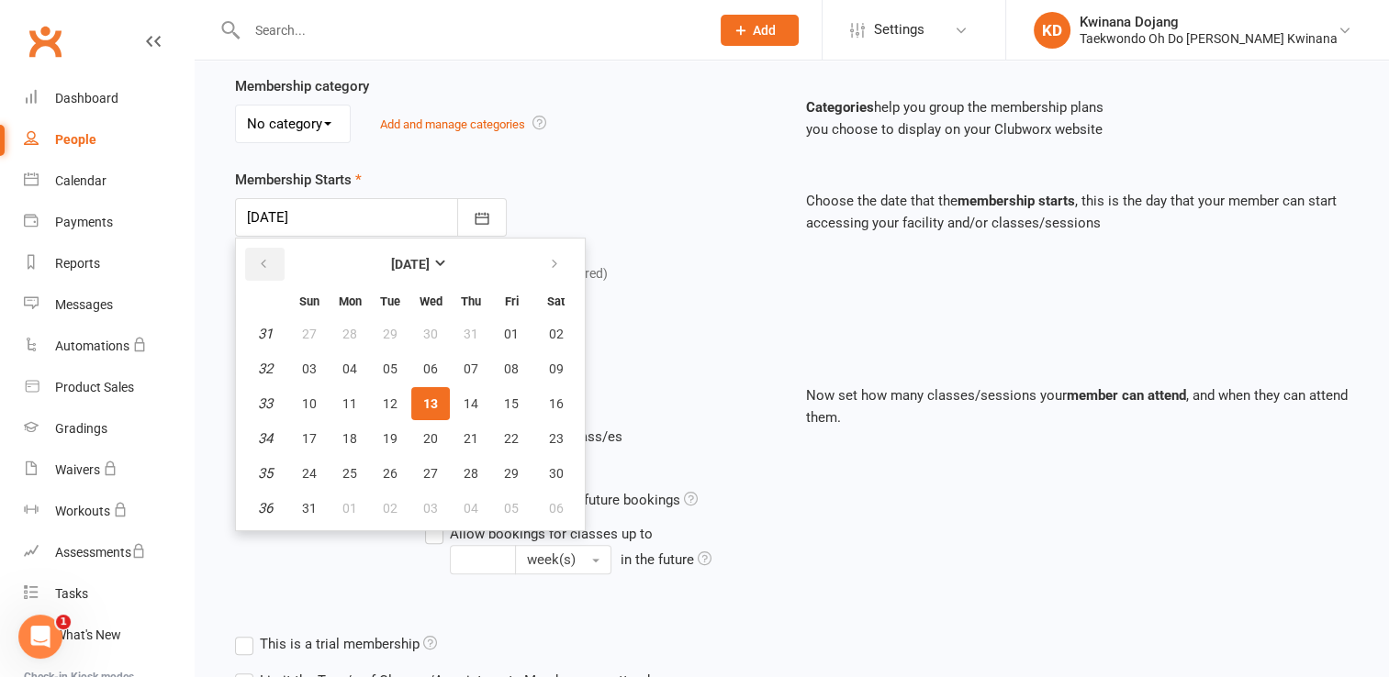
click at [275, 268] on button "button" at bounding box center [264, 264] width 39 height 33
click at [348, 435] on span "21" at bounding box center [349, 438] width 15 height 15
type input "21 Jul 2025"
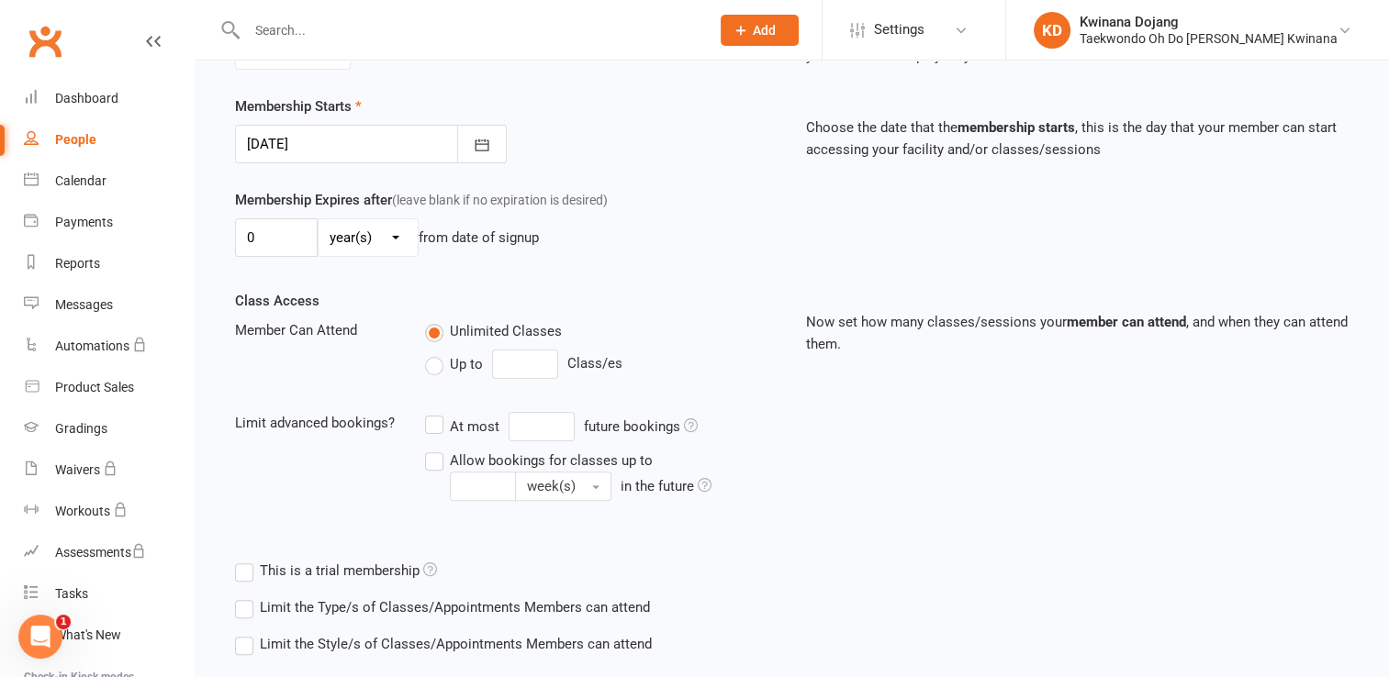
scroll to position [521, 0]
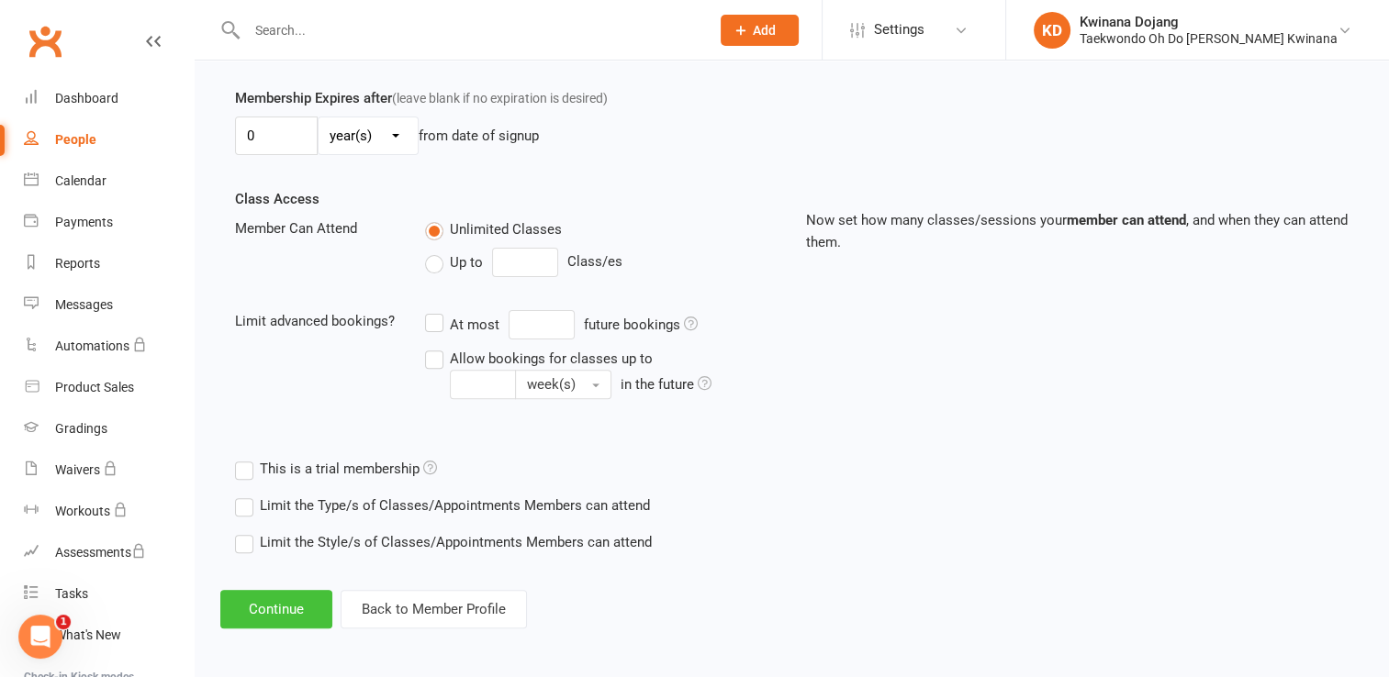
click at [264, 600] on button "Continue" at bounding box center [276, 609] width 112 height 39
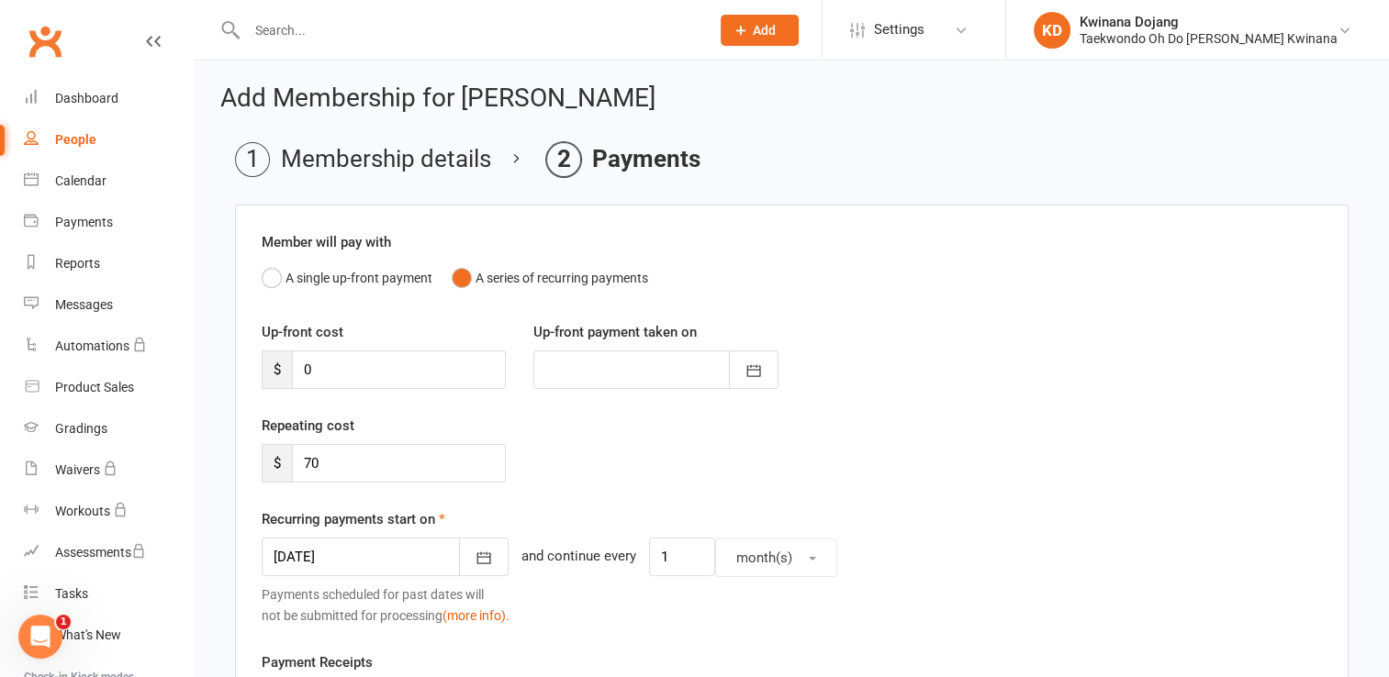
scroll to position [3, 0]
click at [475, 556] on icon "button" at bounding box center [484, 557] width 18 height 18
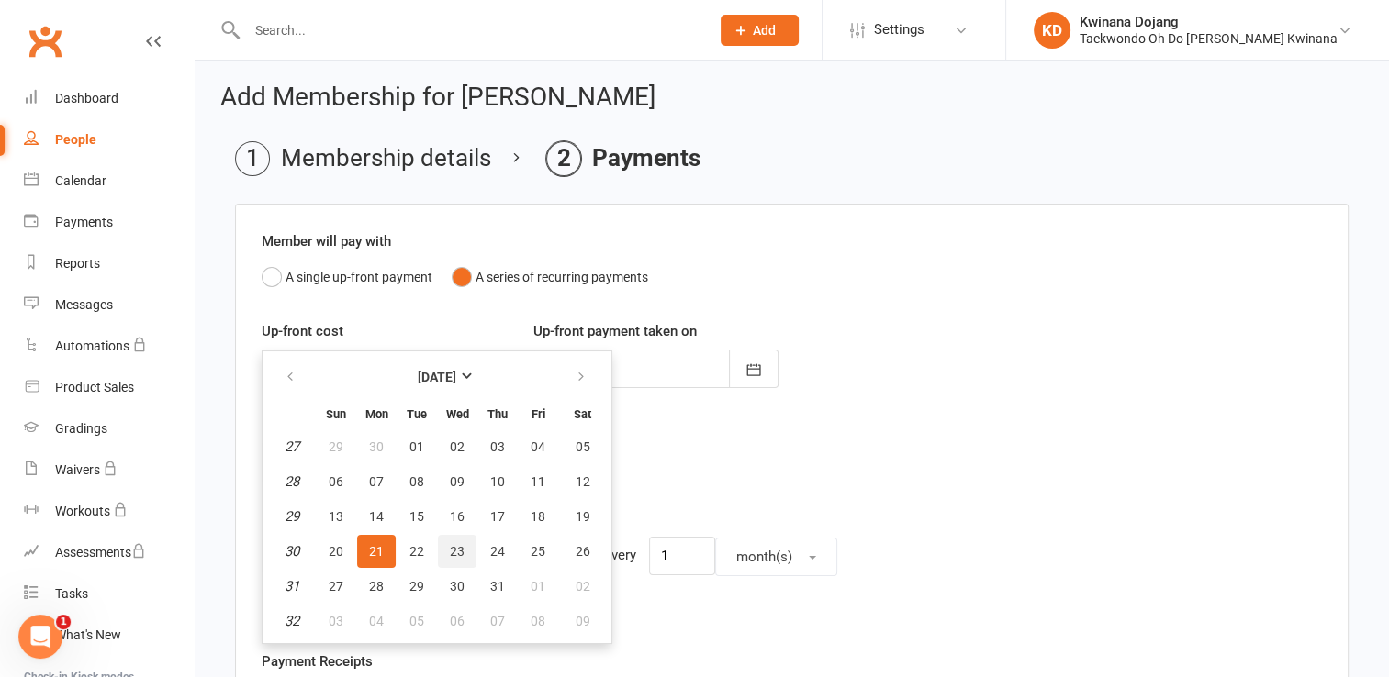
click at [455, 547] on span "23" at bounding box center [457, 551] width 15 height 15
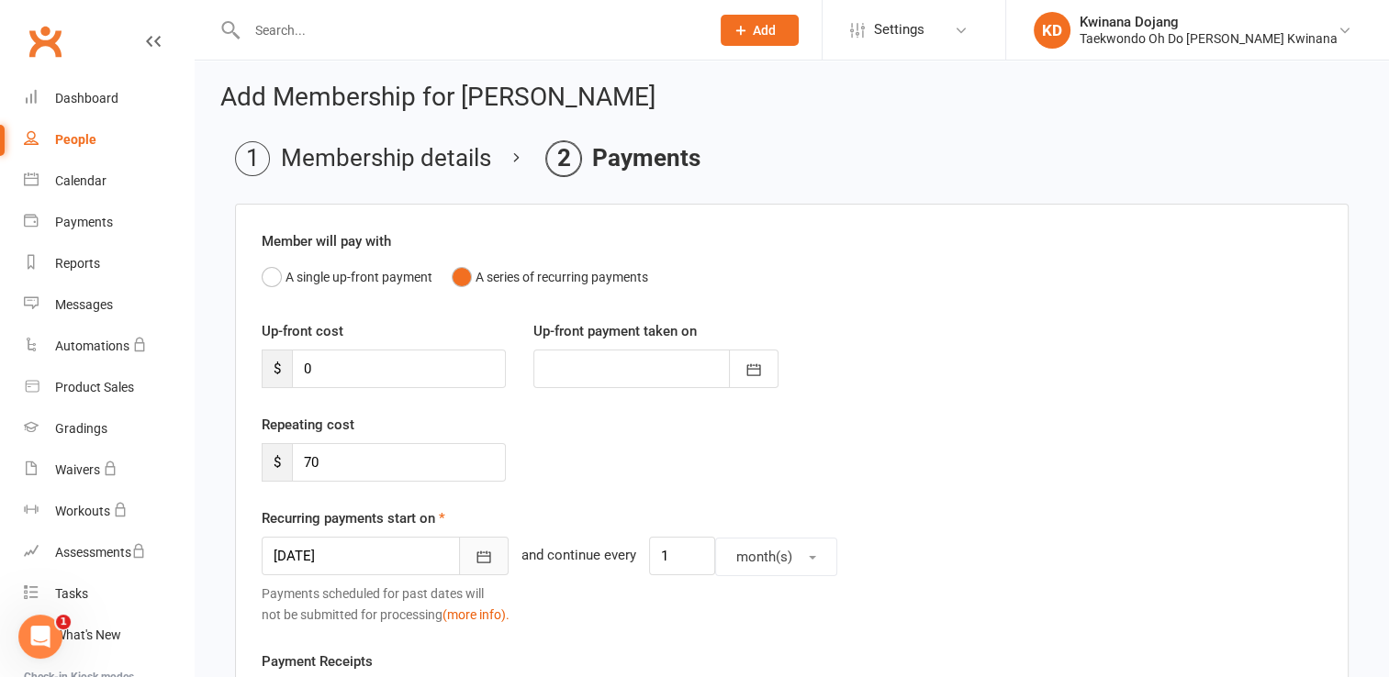
click at [475, 558] on icon "button" at bounding box center [484, 557] width 18 height 18
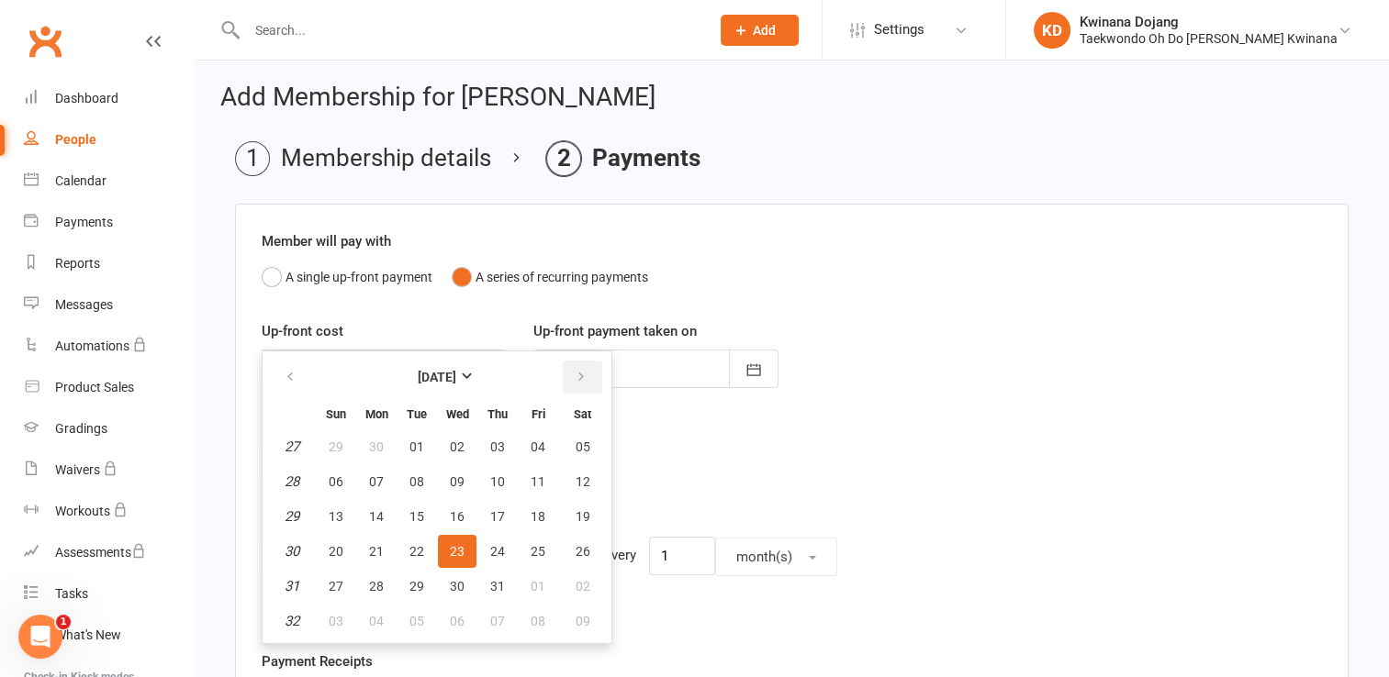
click at [576, 378] on icon "button" at bounding box center [581, 377] width 13 height 15
click at [580, 545] on span "23" at bounding box center [583, 551] width 15 height 15
type input "23 Aug 2025"
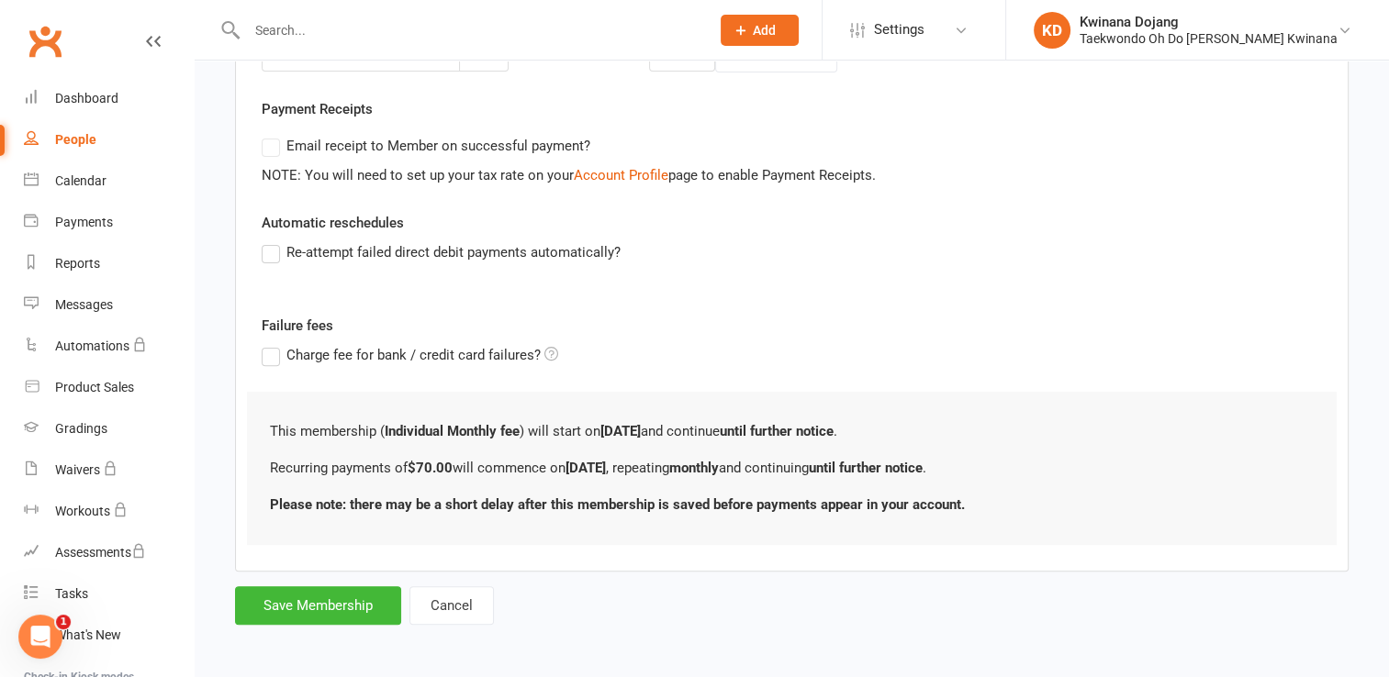
scroll to position [508, 0]
click at [312, 599] on button "Save Membership" at bounding box center [318, 605] width 166 height 39
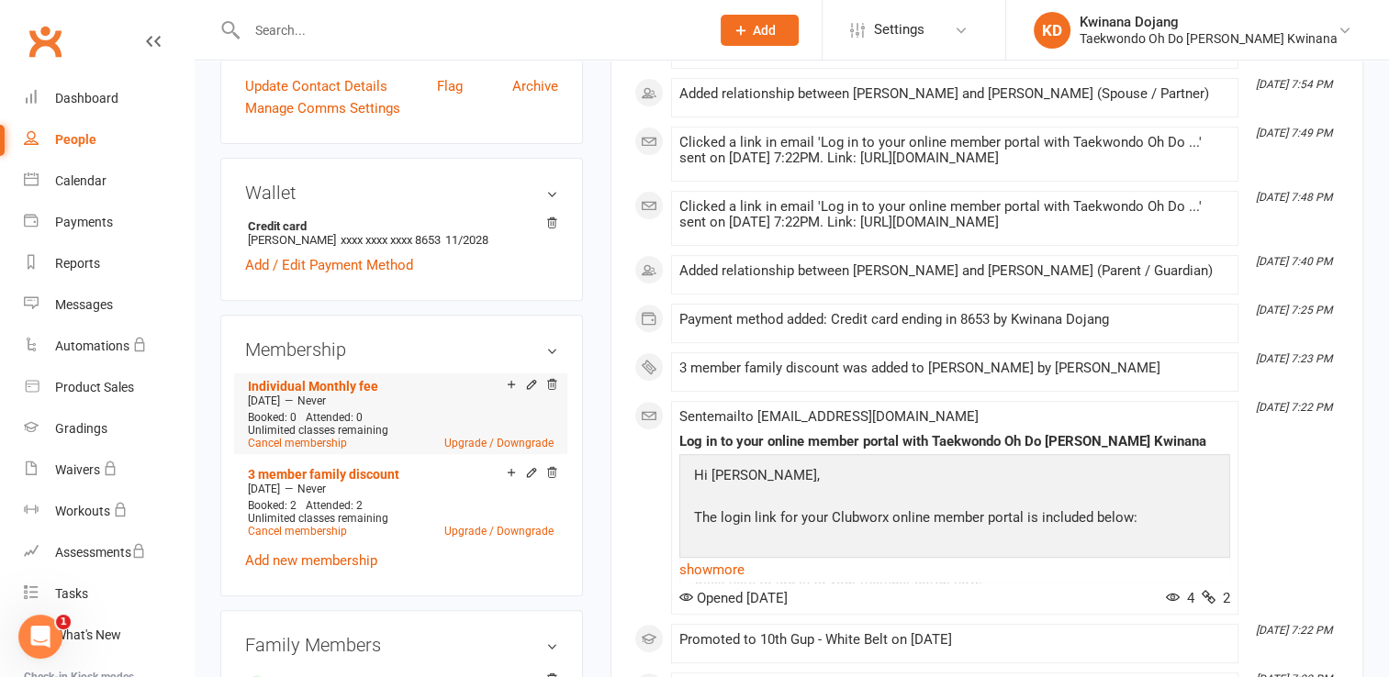
scroll to position [642, 0]
click at [556, 465] on icon at bounding box center [551, 471] width 13 height 13
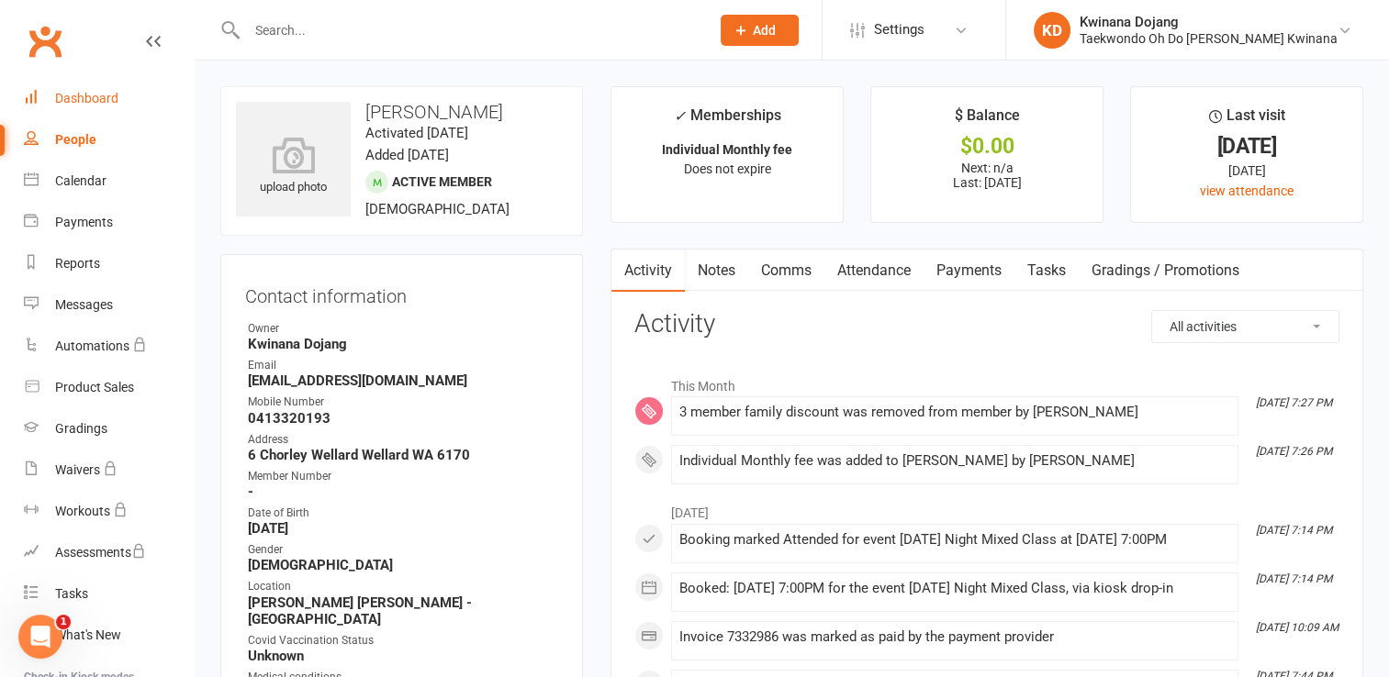
scroll to position [0, 0]
click at [84, 100] on div "Dashboard" at bounding box center [86, 98] width 63 height 15
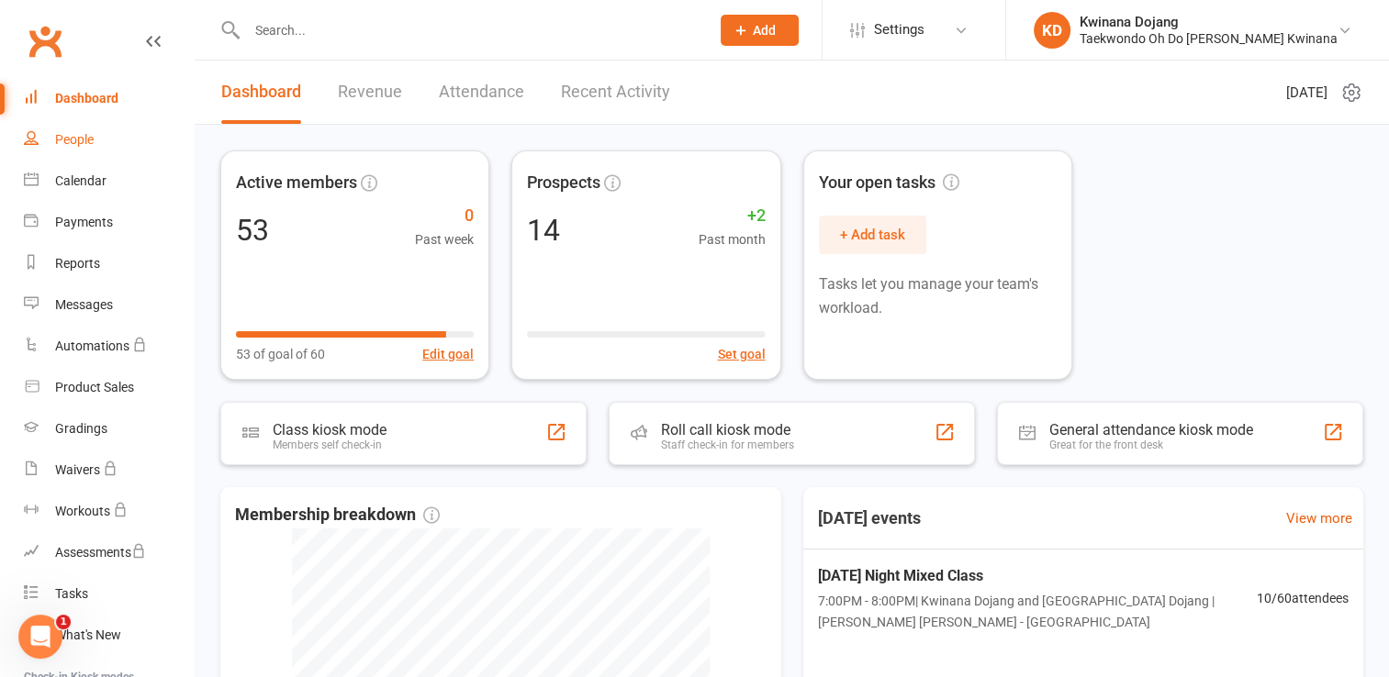
click at [88, 138] on div "People" at bounding box center [74, 139] width 39 height 15
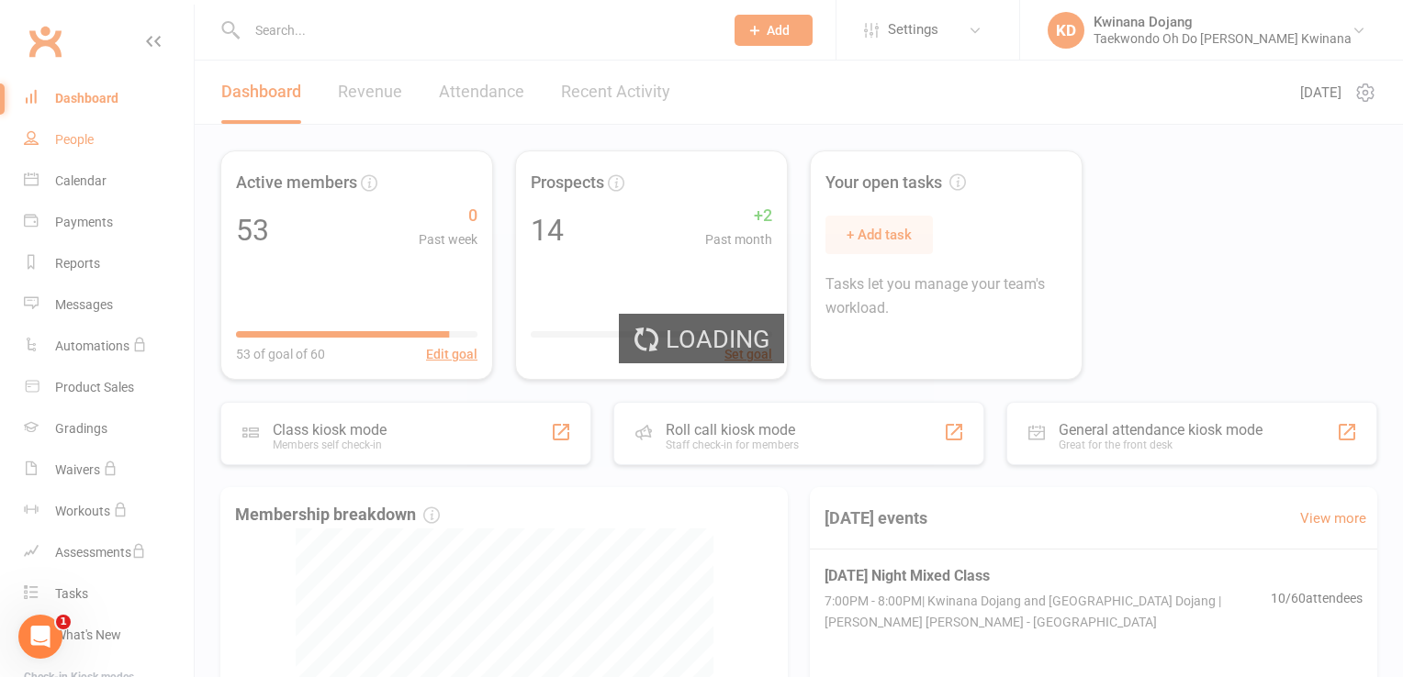
select select "100"
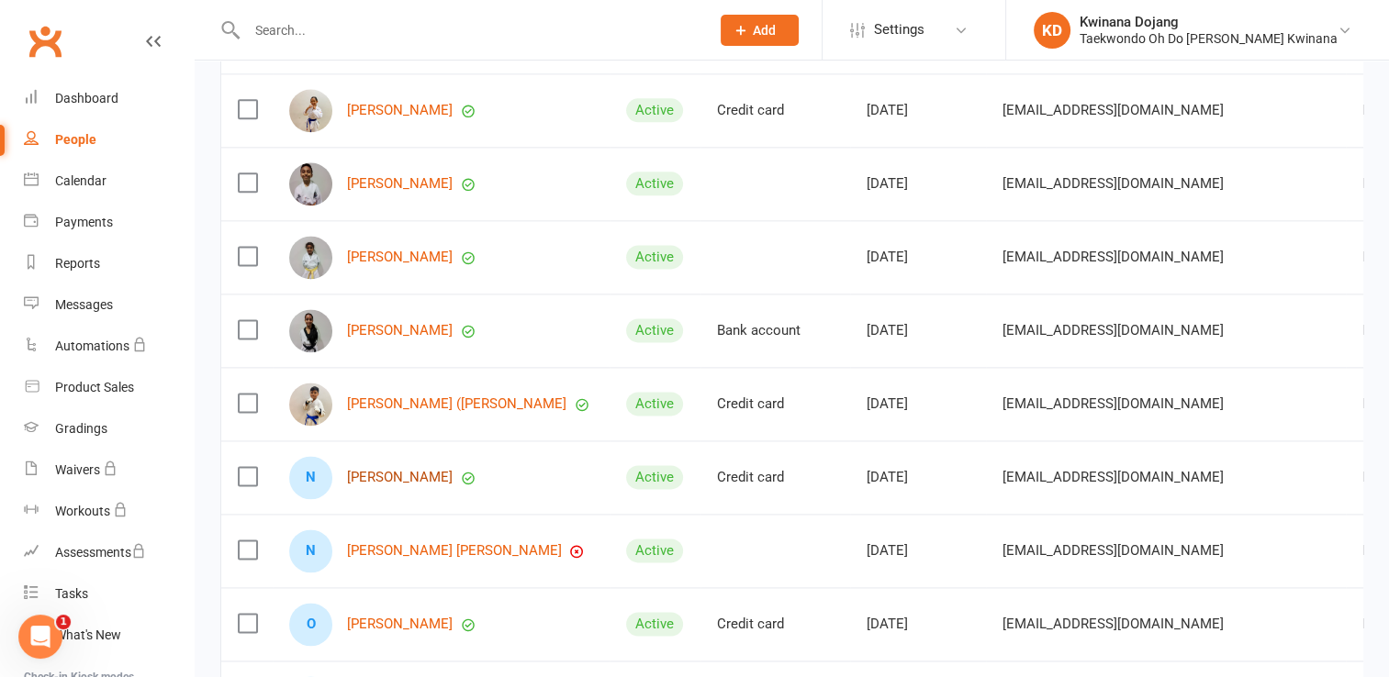
click at [367, 482] on link "Nicolas Espadilla" at bounding box center [400, 478] width 106 height 16
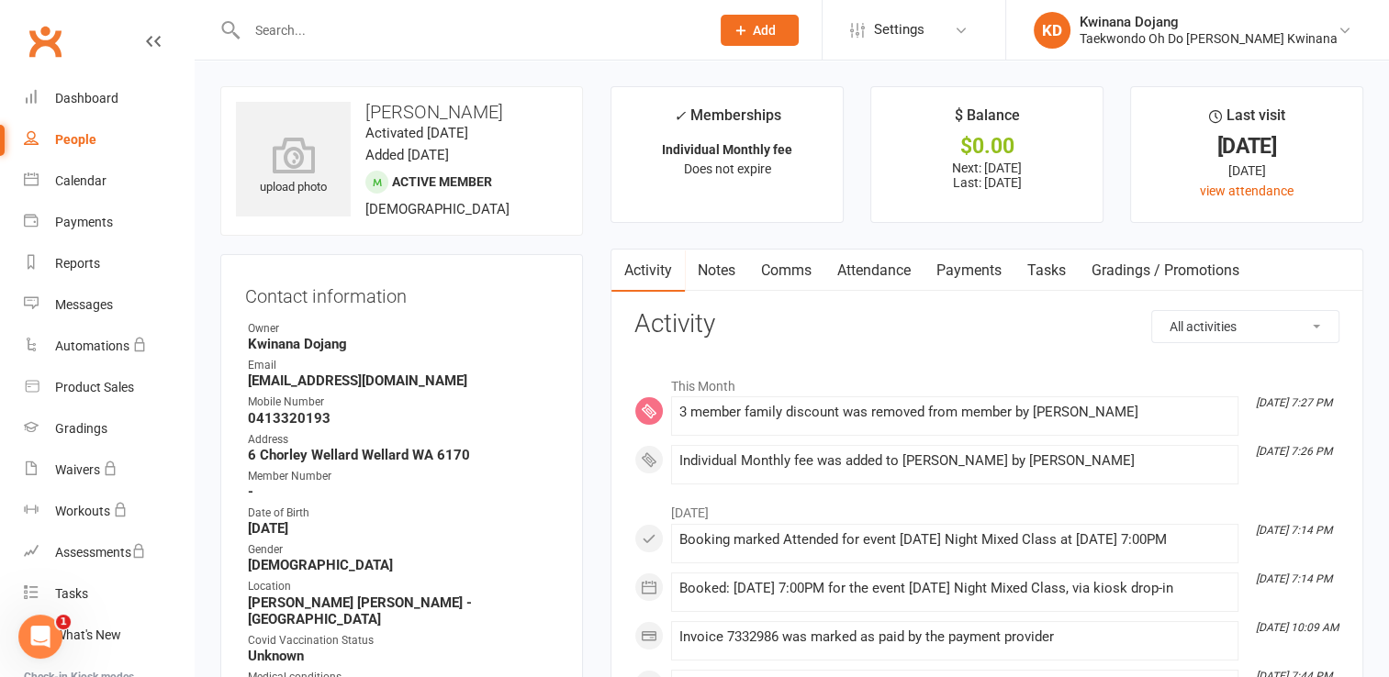
click at [949, 270] on link "Payments" at bounding box center [968, 271] width 91 height 42
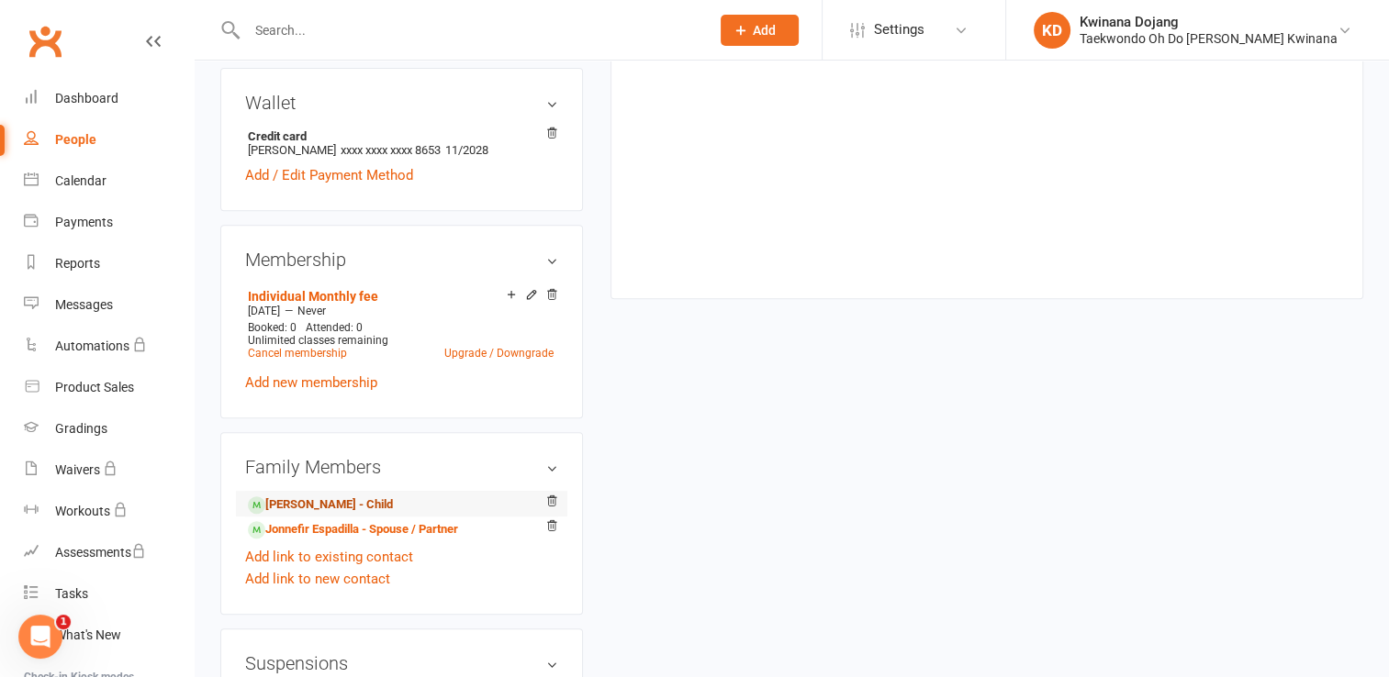
scroll to position [732, 0]
click at [316, 495] on link "Kobe Espadilla - Child" at bounding box center [320, 504] width 145 height 19
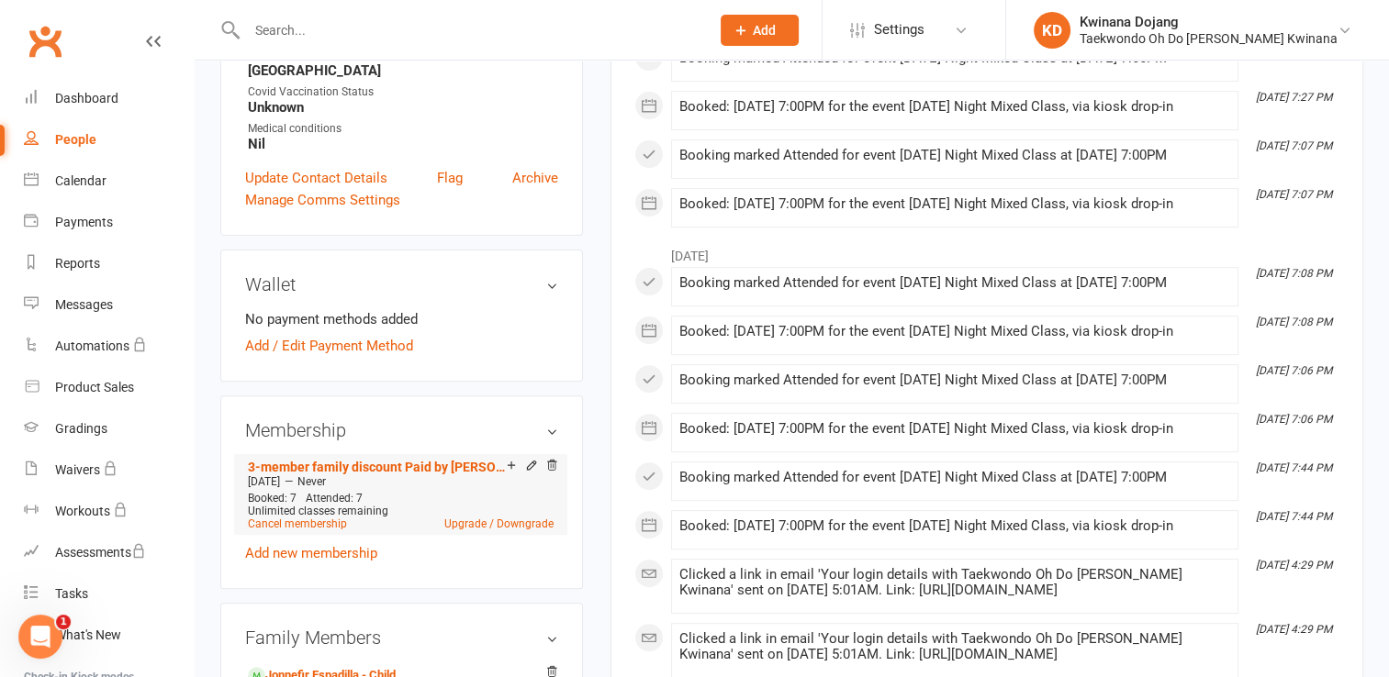
scroll to position [550, 0]
click at [319, 544] on link "Add new membership" at bounding box center [311, 552] width 132 height 17
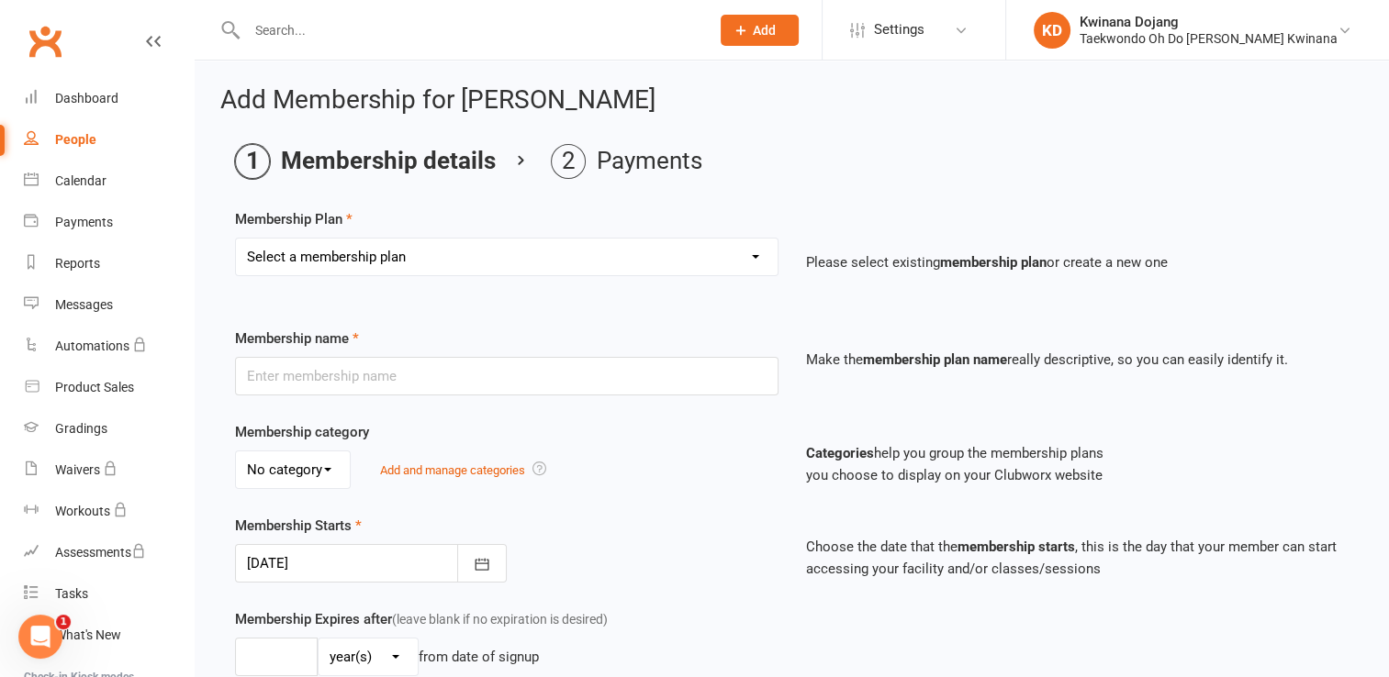
click at [330, 257] on select "Select a membership plan Create new Membership Plan Casual Member 2 member fami…" at bounding box center [507, 257] width 542 height 37
select select "5"
click at [236, 239] on select "Select a membership plan Create new Membership Plan Casual Member 2 member fami…" at bounding box center [507, 257] width 542 height 37
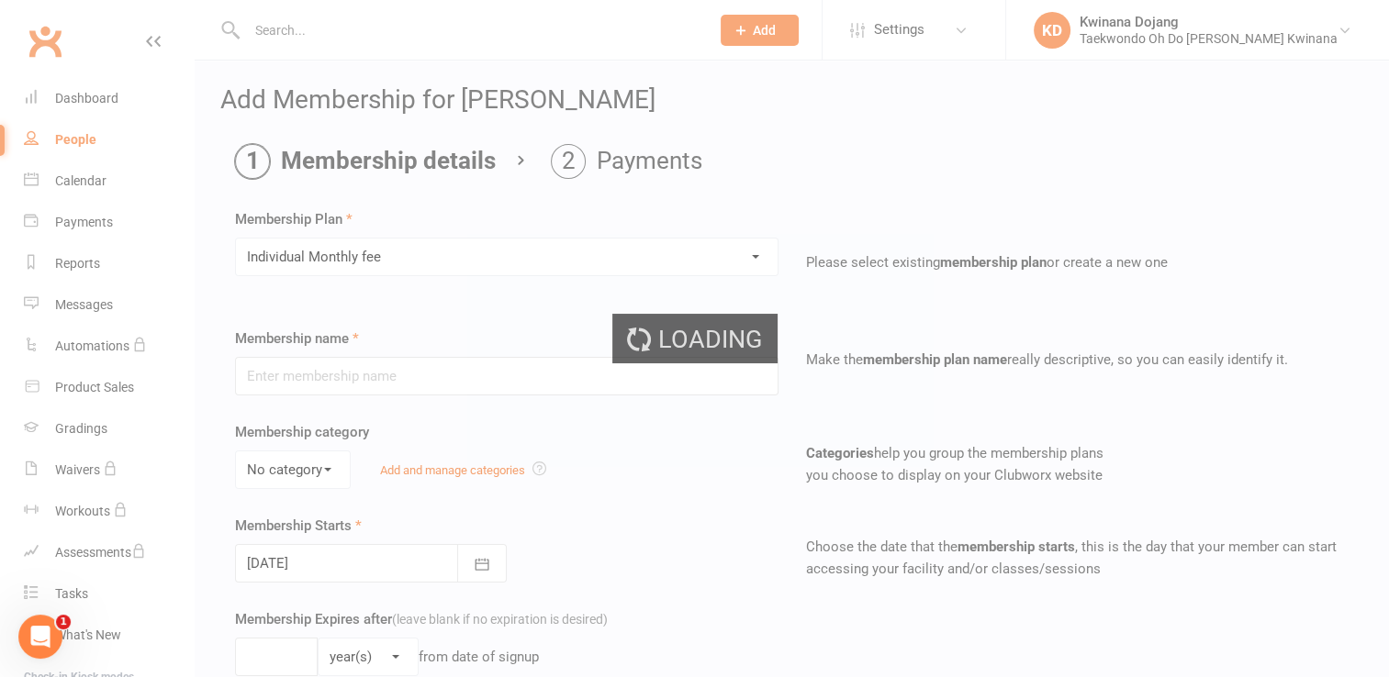
type input "Individual Monthly fee"
type input "0"
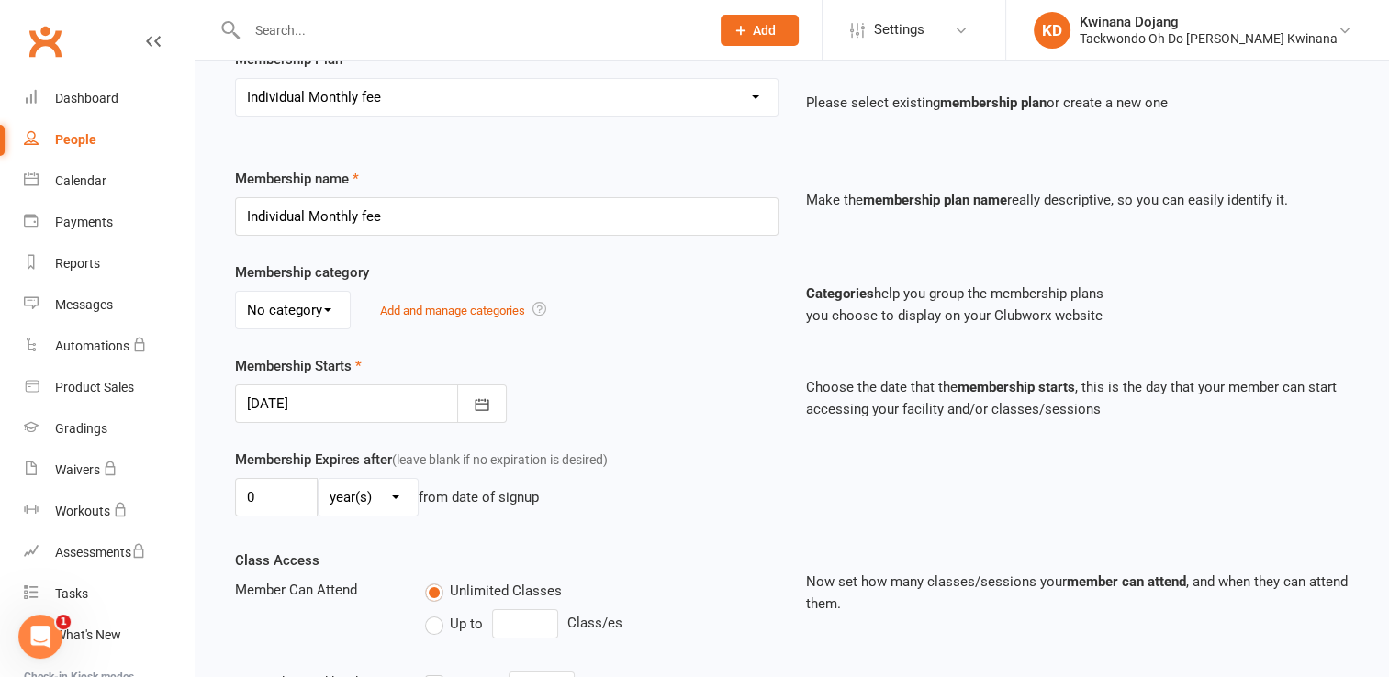
scroll to position [159, 0]
click at [479, 404] on icon "button" at bounding box center [482, 406] width 18 height 18
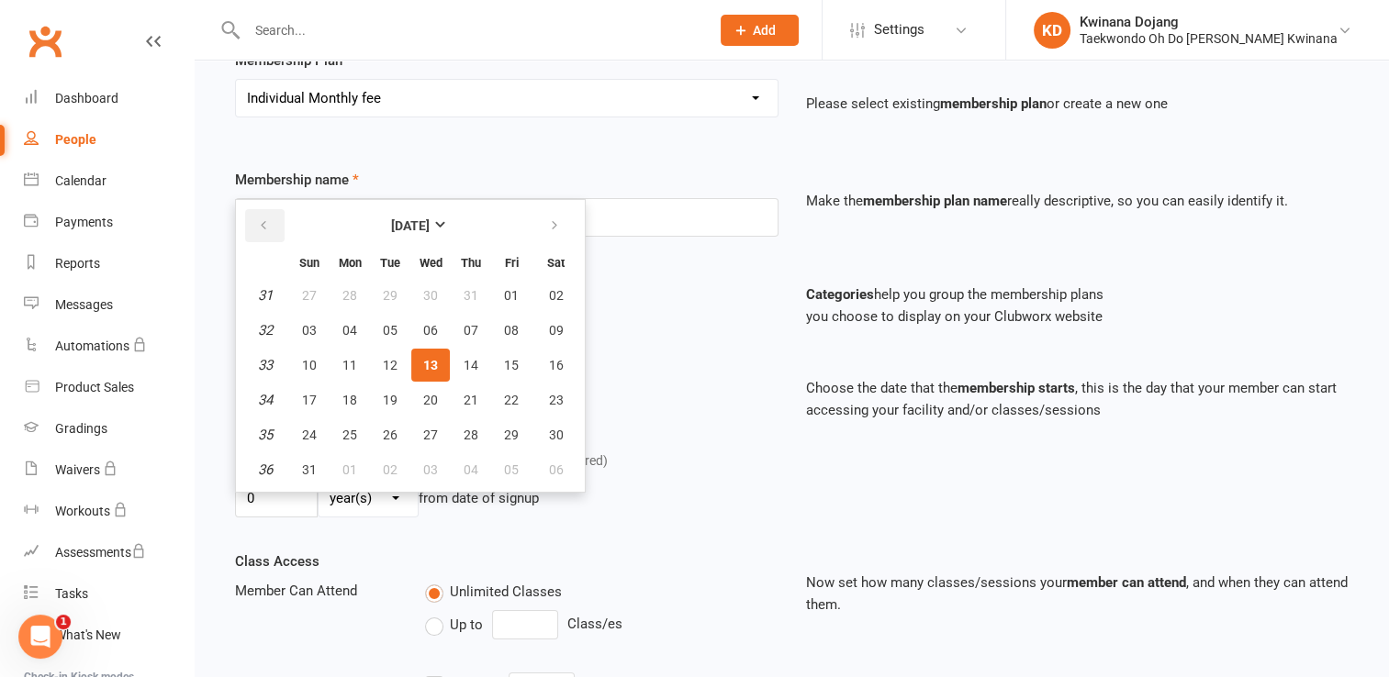
click at [270, 220] on button "button" at bounding box center [264, 225] width 39 height 33
click at [419, 393] on button "23" at bounding box center [430, 400] width 39 height 33
type input "23 Jul 2025"
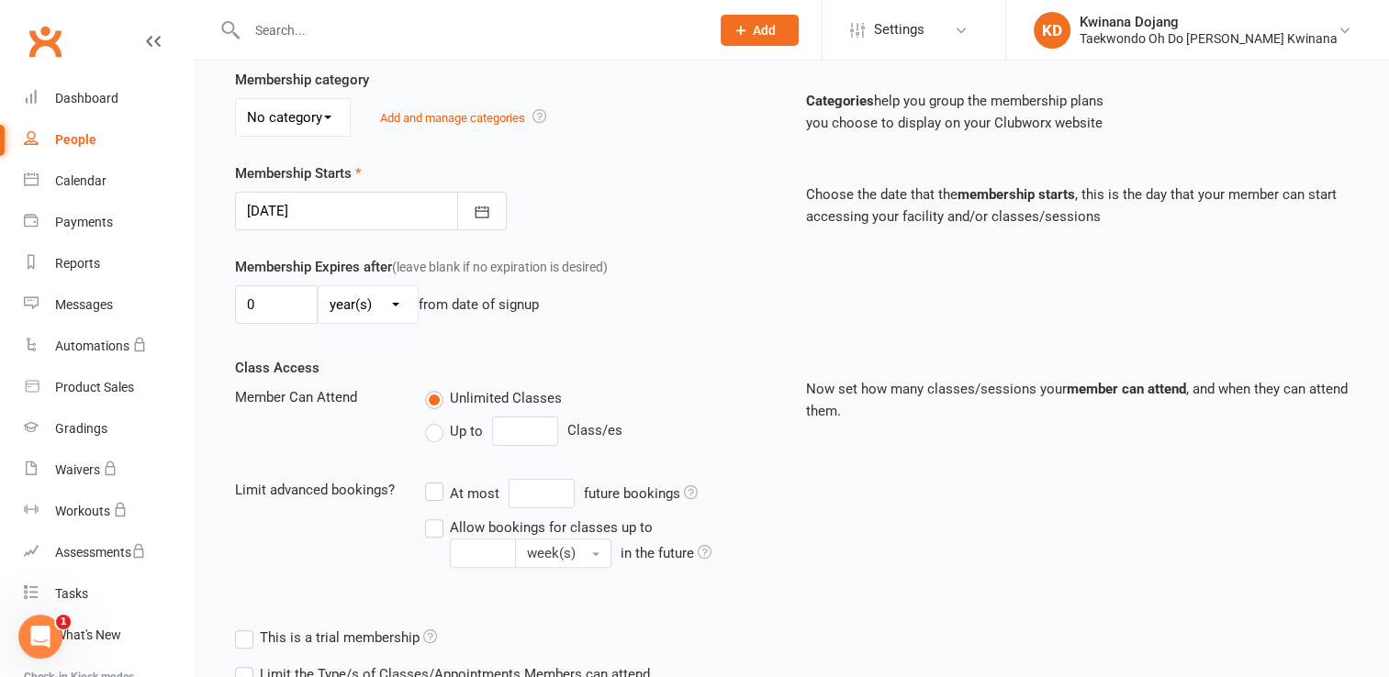
scroll to position [521, 0]
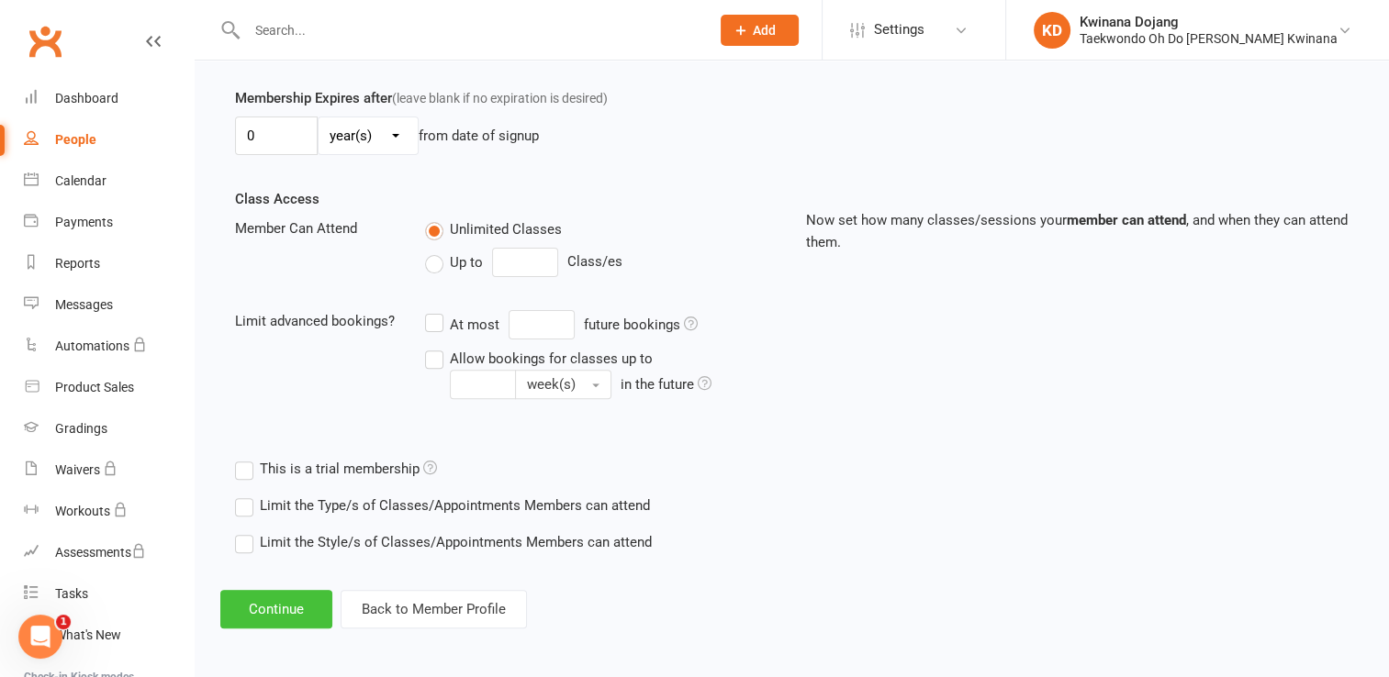
click at [283, 600] on button "Continue" at bounding box center [276, 609] width 112 height 39
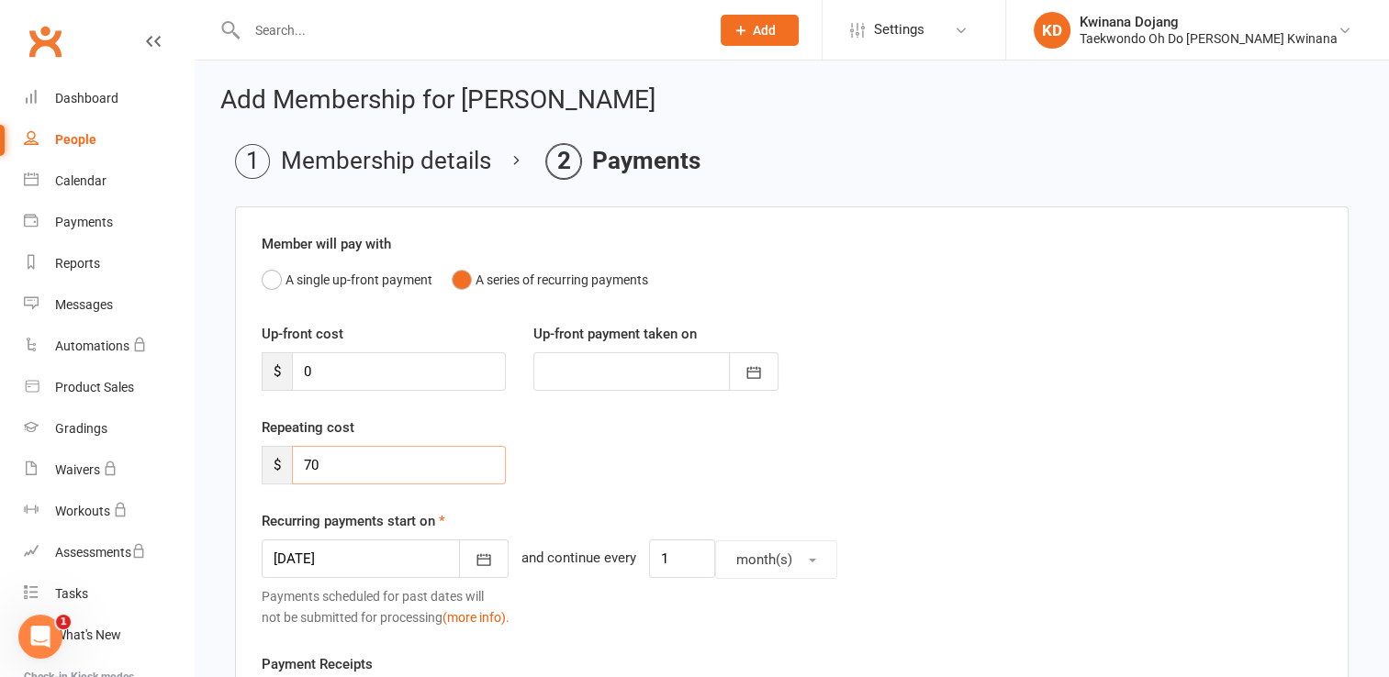
drag, startPoint x: 334, startPoint y: 472, endPoint x: 219, endPoint y: 479, distance: 115.0
click at [219, 479] on div "Add Membership for Kobe Espadilla Membership details Payments Member will pay w…" at bounding box center [792, 635] width 1194 height 1149
type input "0"
click at [475, 555] on icon "button" at bounding box center [484, 560] width 18 height 18
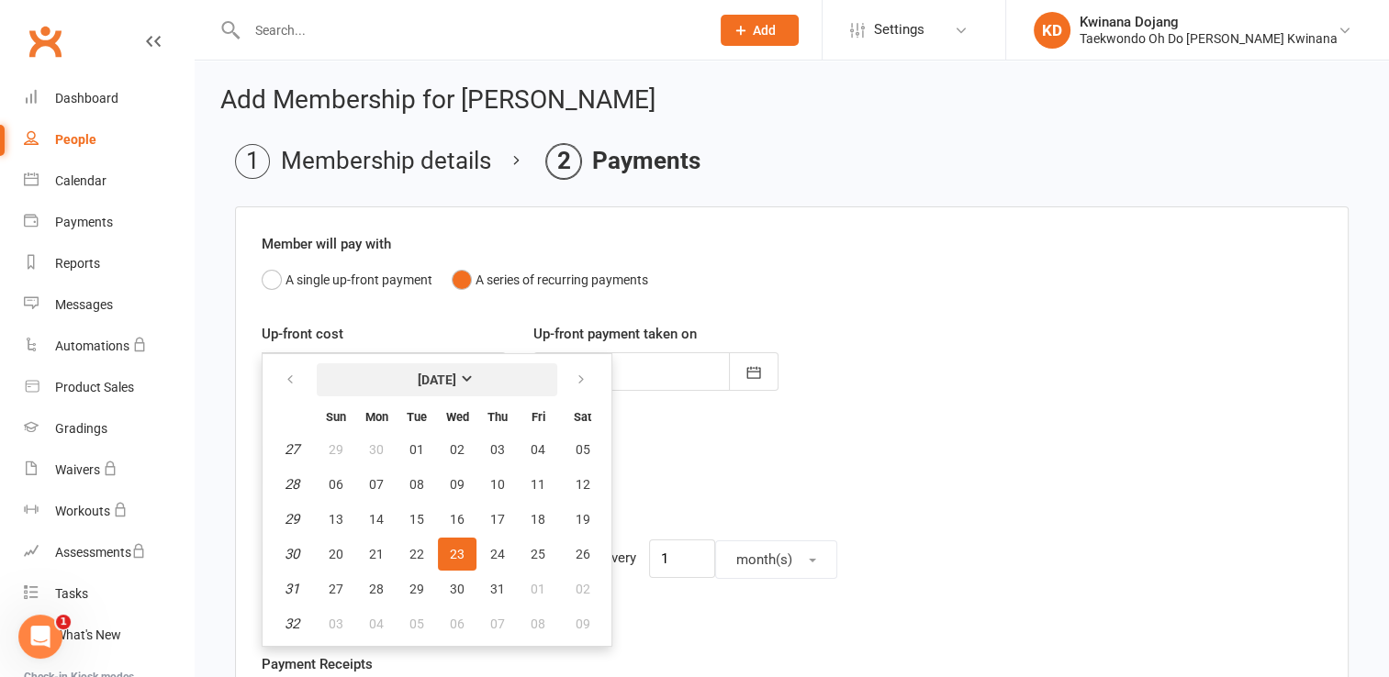
click at [480, 375] on button "July 2025" at bounding box center [437, 379] width 240 height 33
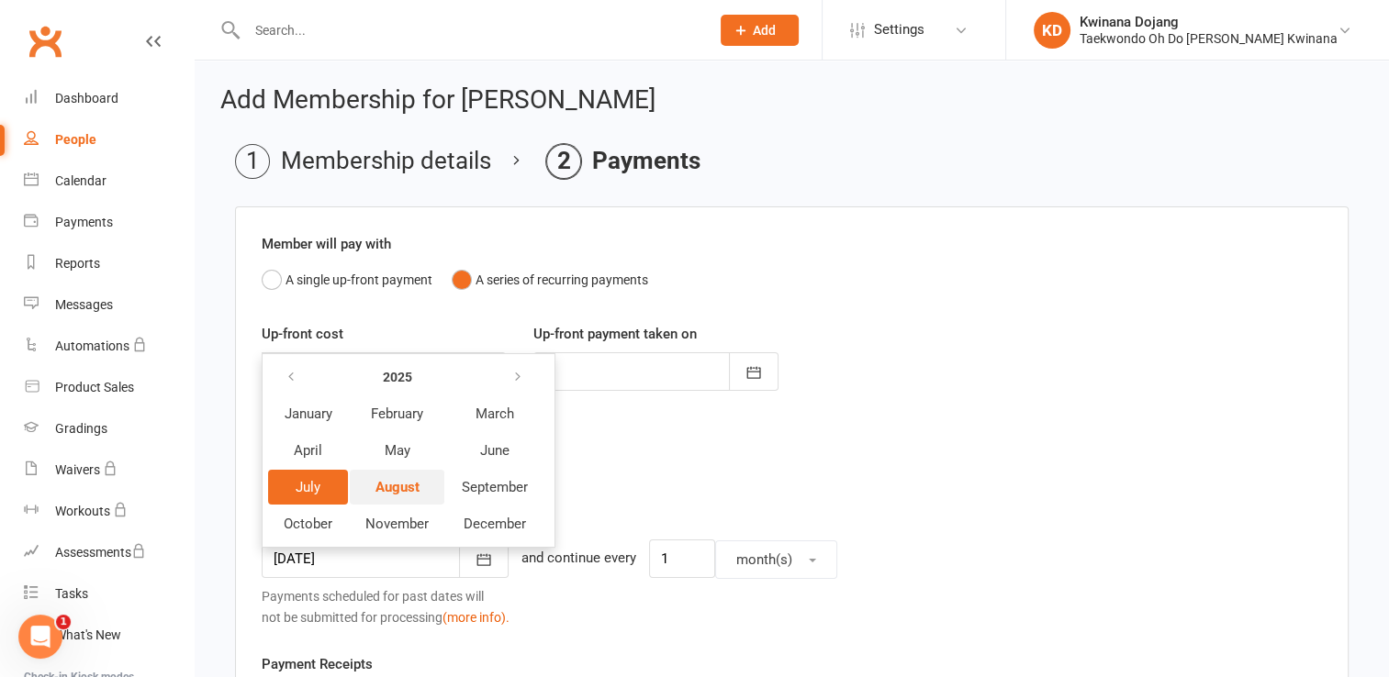
drag, startPoint x: 401, startPoint y: 483, endPoint x: 411, endPoint y: 490, distance: 12.5
click at [411, 490] on span "August" at bounding box center [397, 487] width 44 height 17
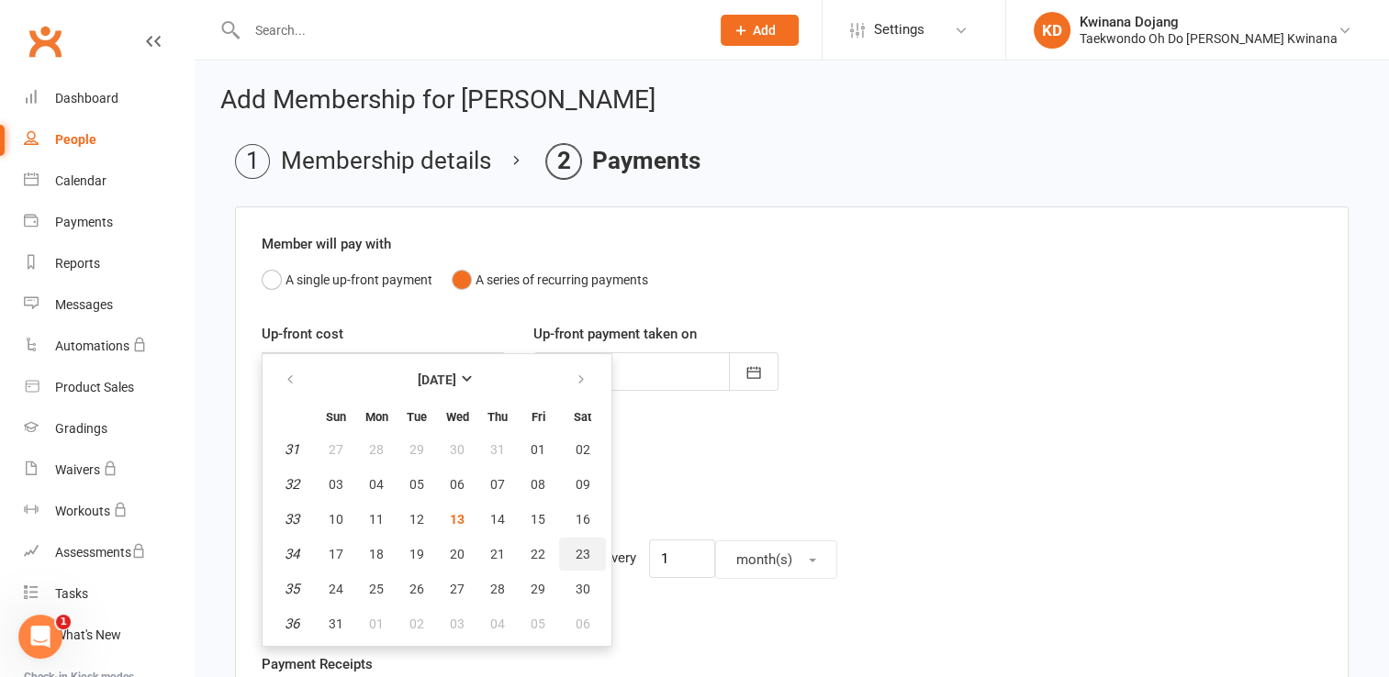
click at [578, 549] on span "23" at bounding box center [583, 554] width 15 height 15
type input "23 Aug 2025"
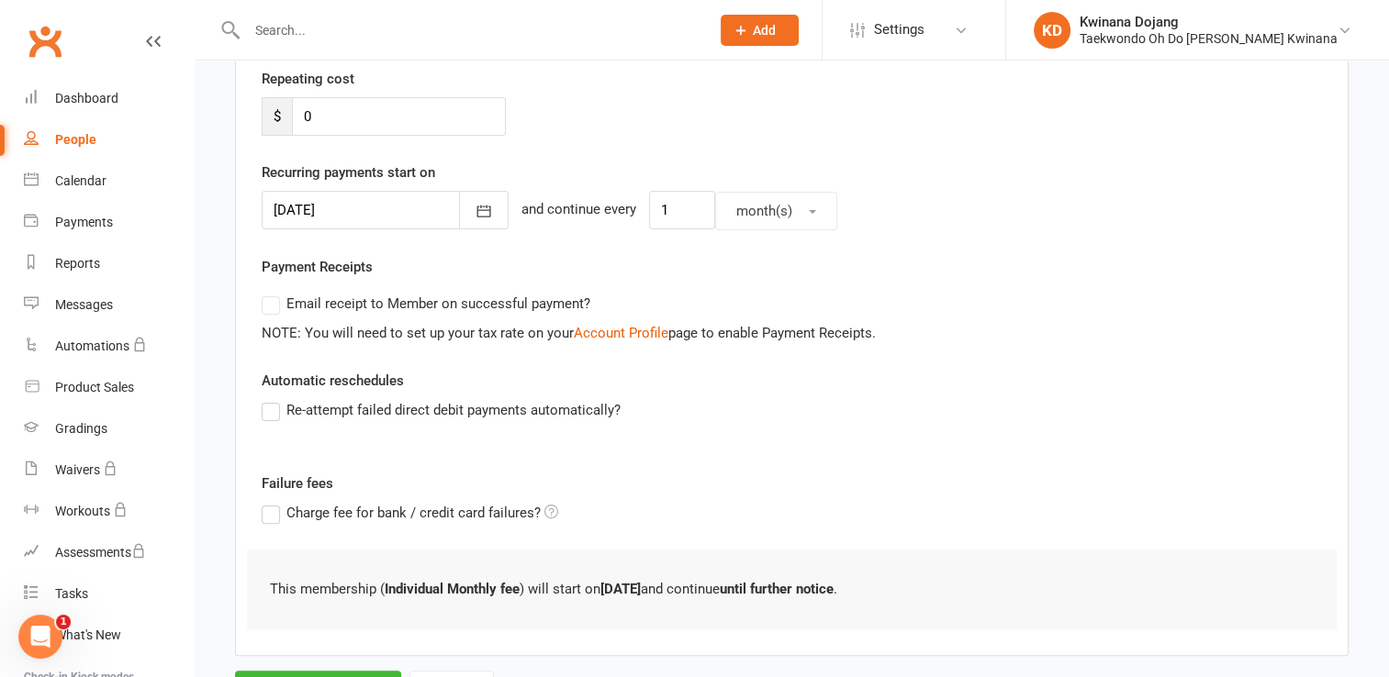
scroll to position [434, 0]
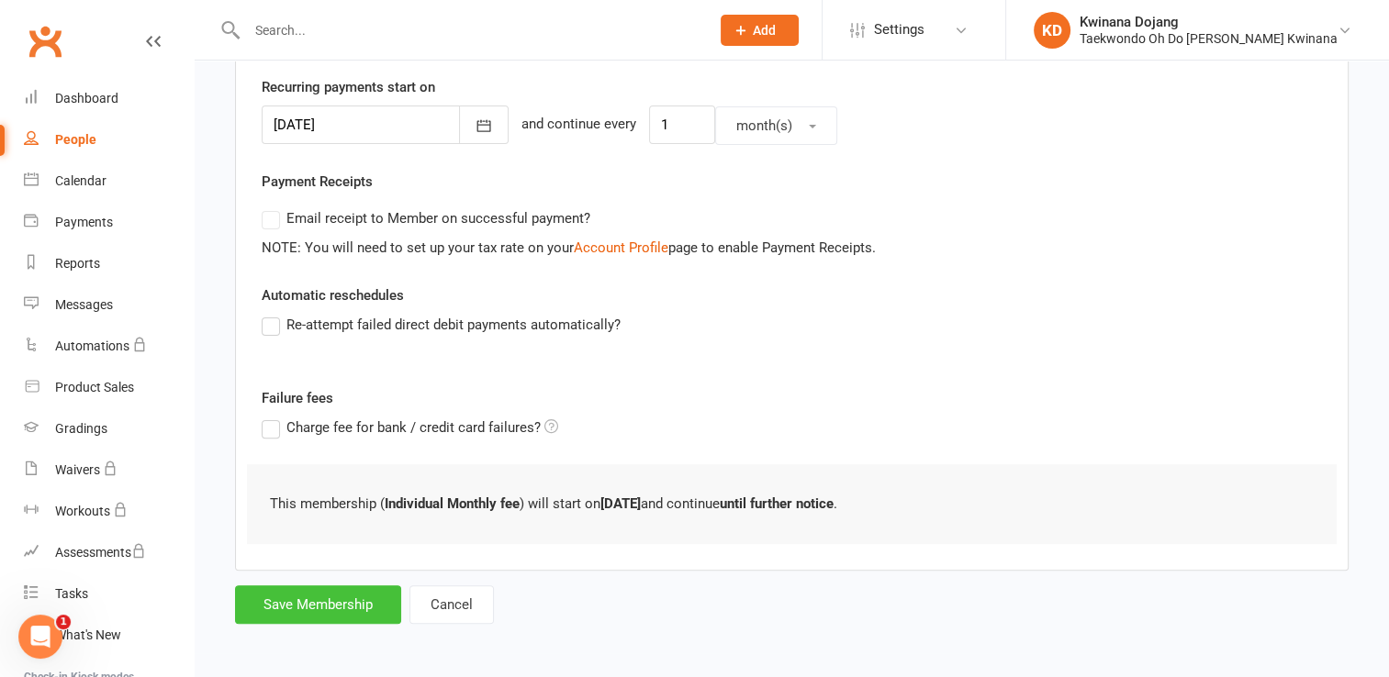
click at [351, 600] on button "Save Membership" at bounding box center [318, 605] width 166 height 39
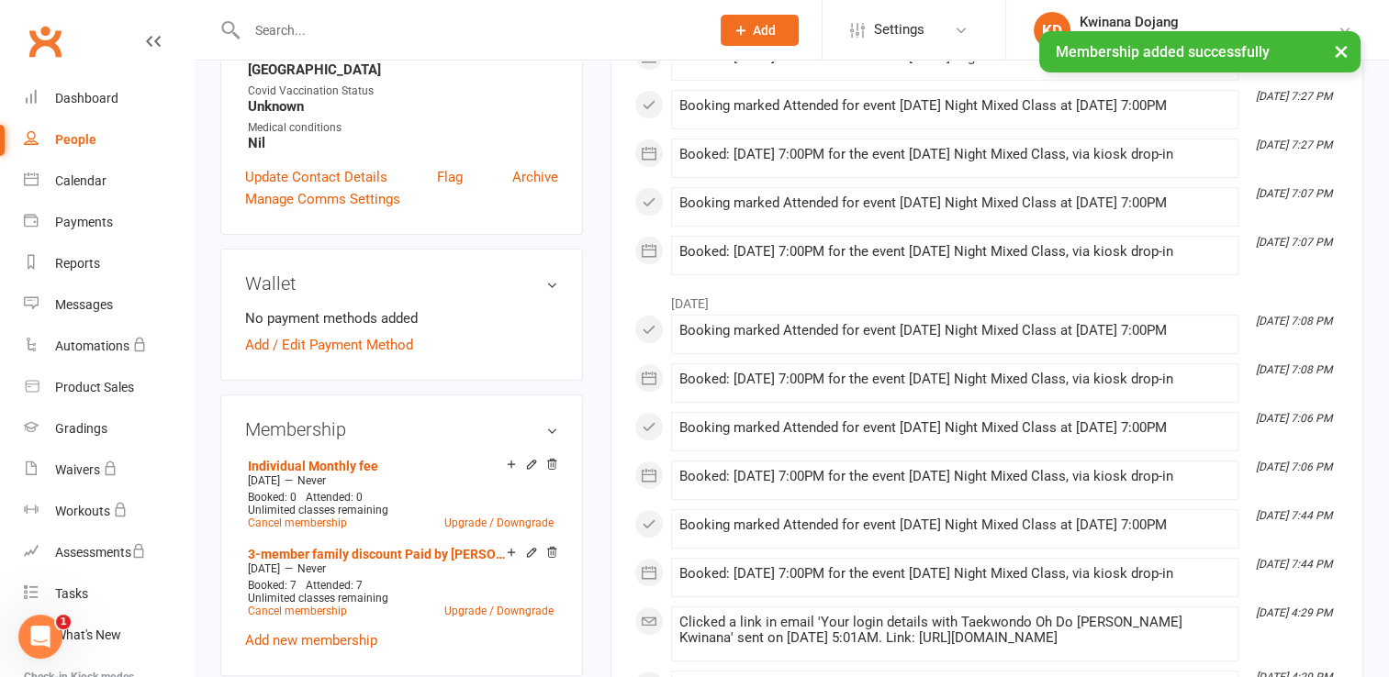
scroll to position [551, 0]
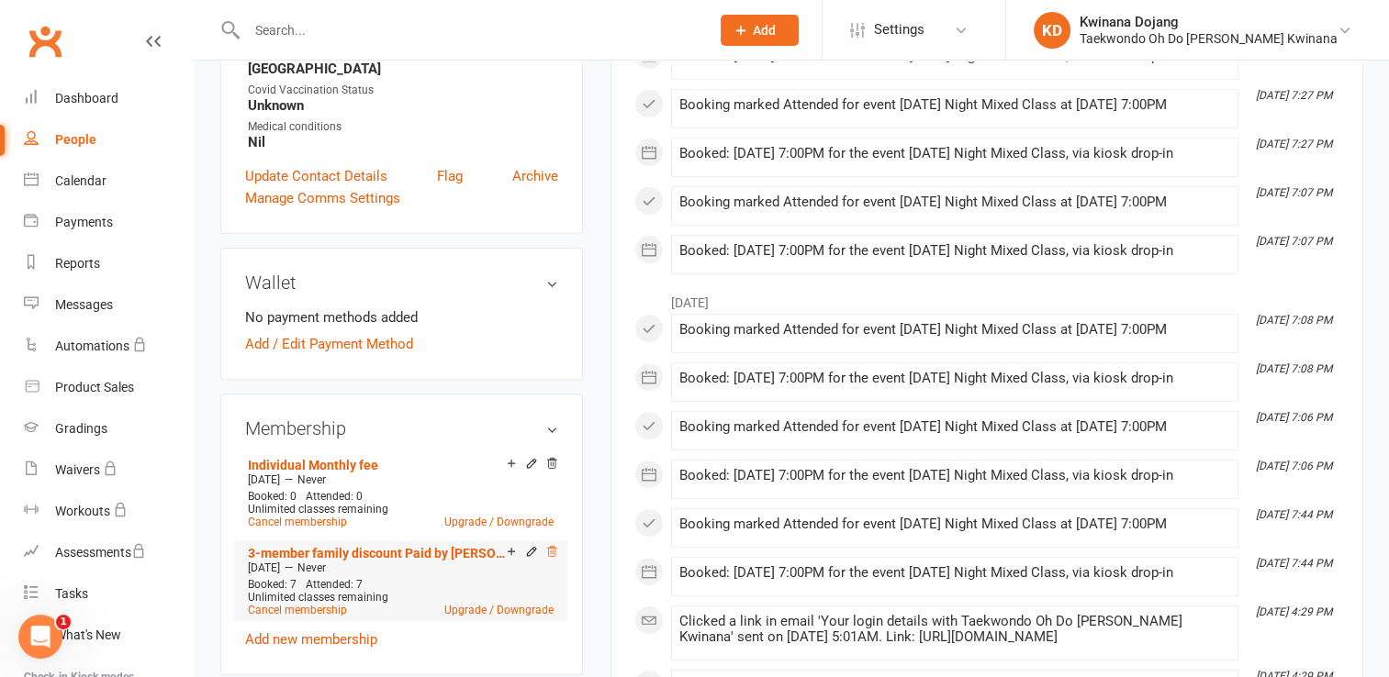
click at [551, 545] on icon at bounding box center [551, 551] width 13 height 13
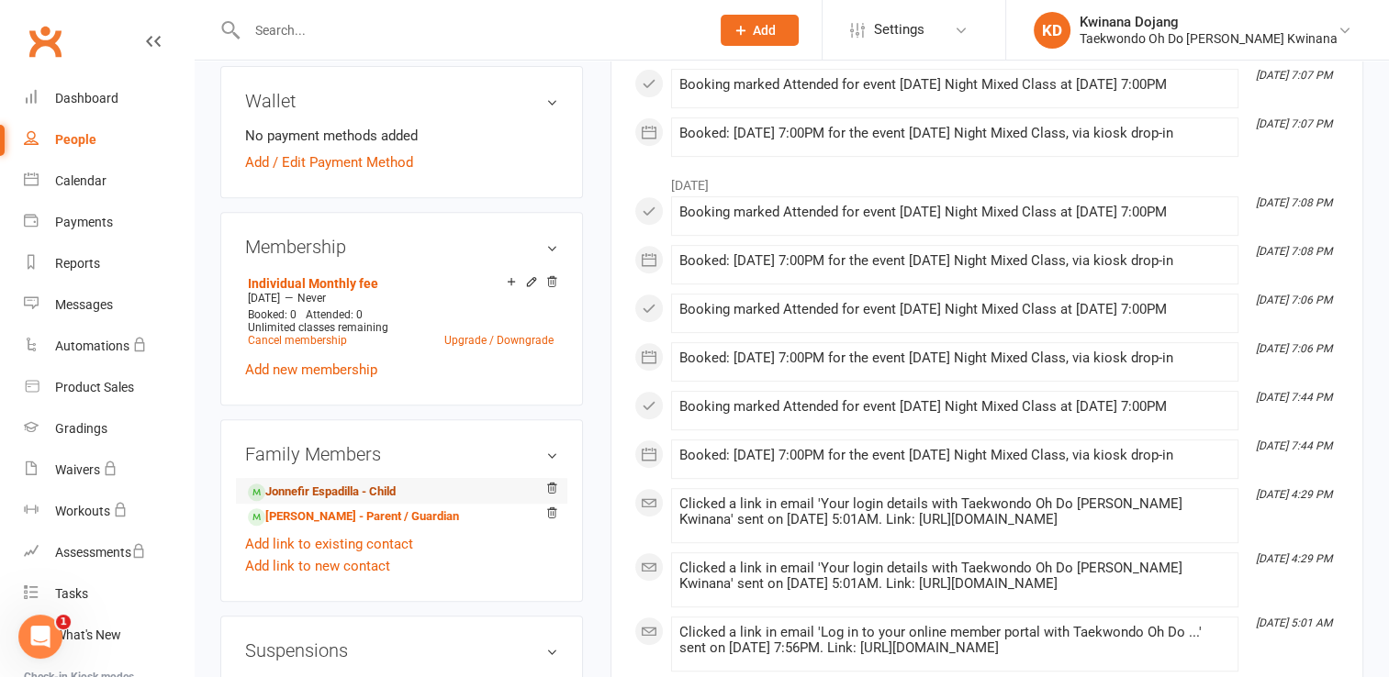
scroll to position [733, 0]
click at [285, 482] on link "Jonnefir Espadilla - Child" at bounding box center [322, 491] width 148 height 19
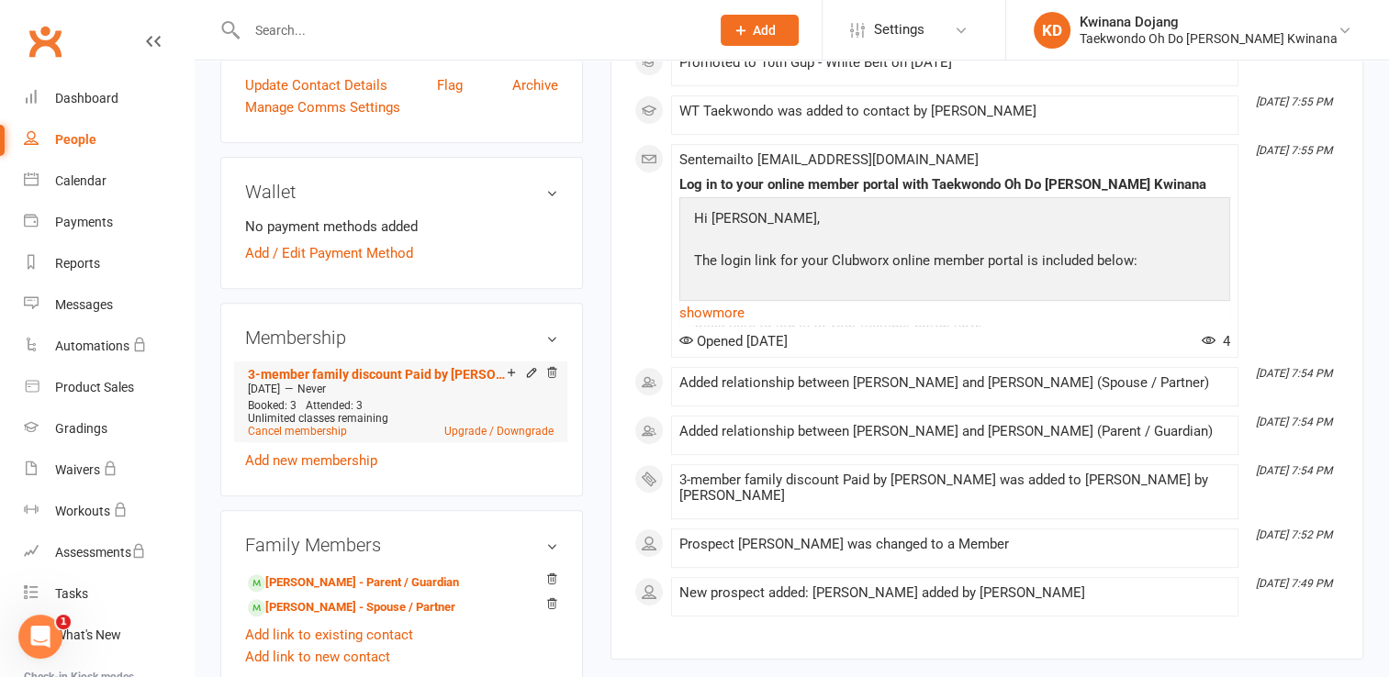
scroll to position [643, 0]
click at [338, 452] on link "Add new membership" at bounding box center [311, 460] width 132 height 17
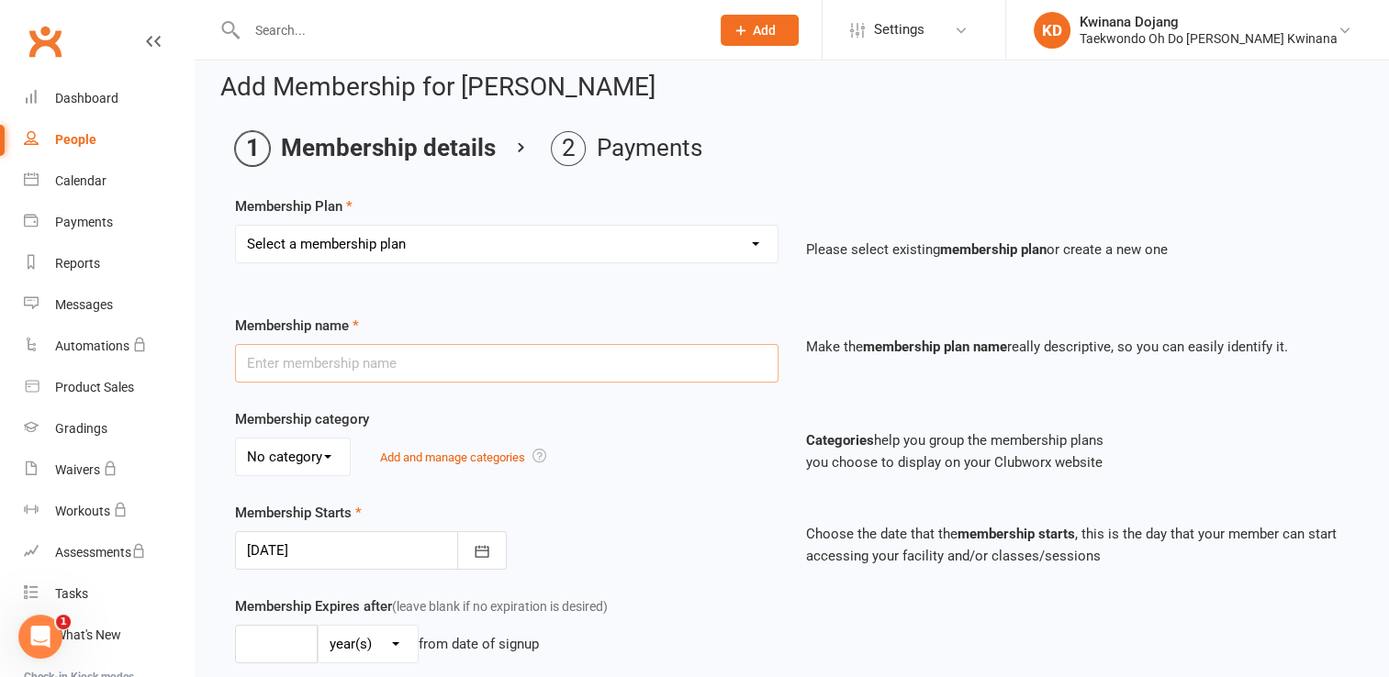
click at [571, 358] on input "text" at bounding box center [506, 363] width 543 height 39
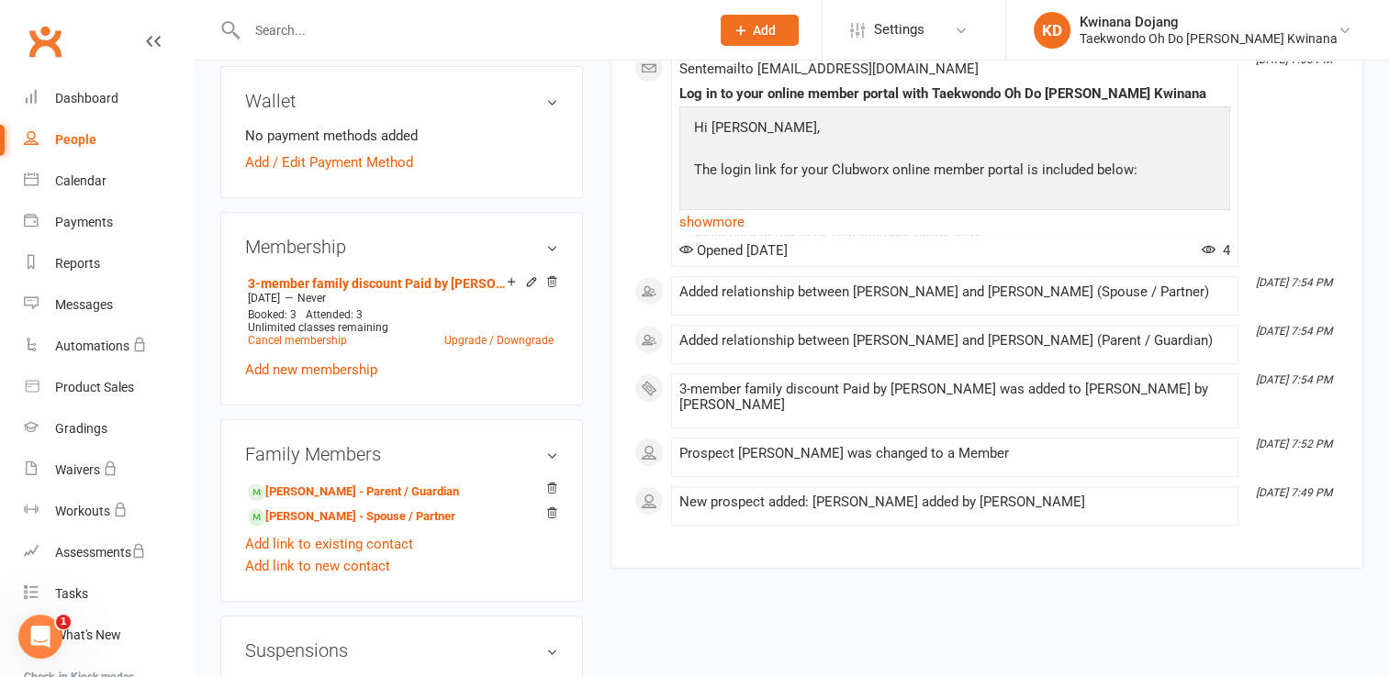
scroll to position [733, 0]
click at [323, 333] on link "Cancel membership" at bounding box center [297, 339] width 99 height 13
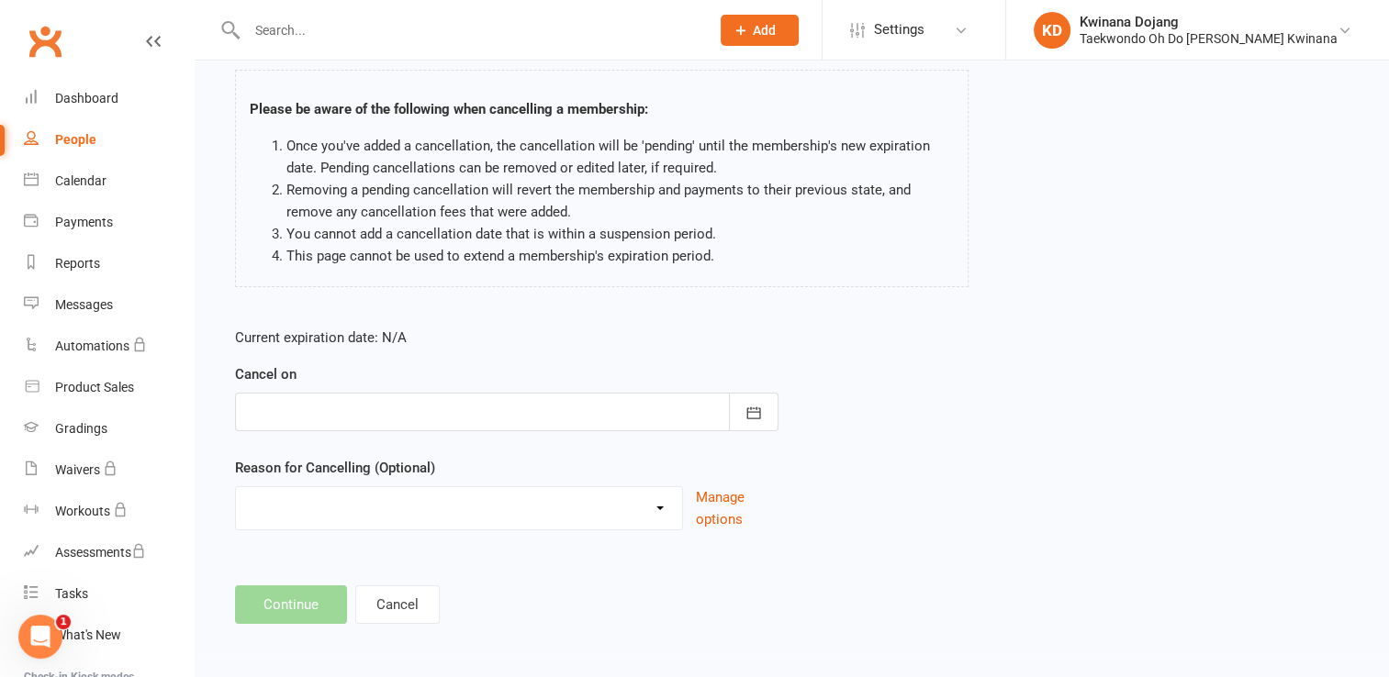
scroll to position [114, 0]
click at [659, 505] on select "Holiday Injury Other reason" at bounding box center [459, 504] width 446 height 37
click at [236, 486] on select "Holiday Injury Other reason" at bounding box center [459, 504] width 446 height 37
click at [351, 589] on input at bounding box center [506, 604] width 543 height 39
click at [658, 505] on select "Holiday Injury Other reason" at bounding box center [459, 504] width 446 height 37
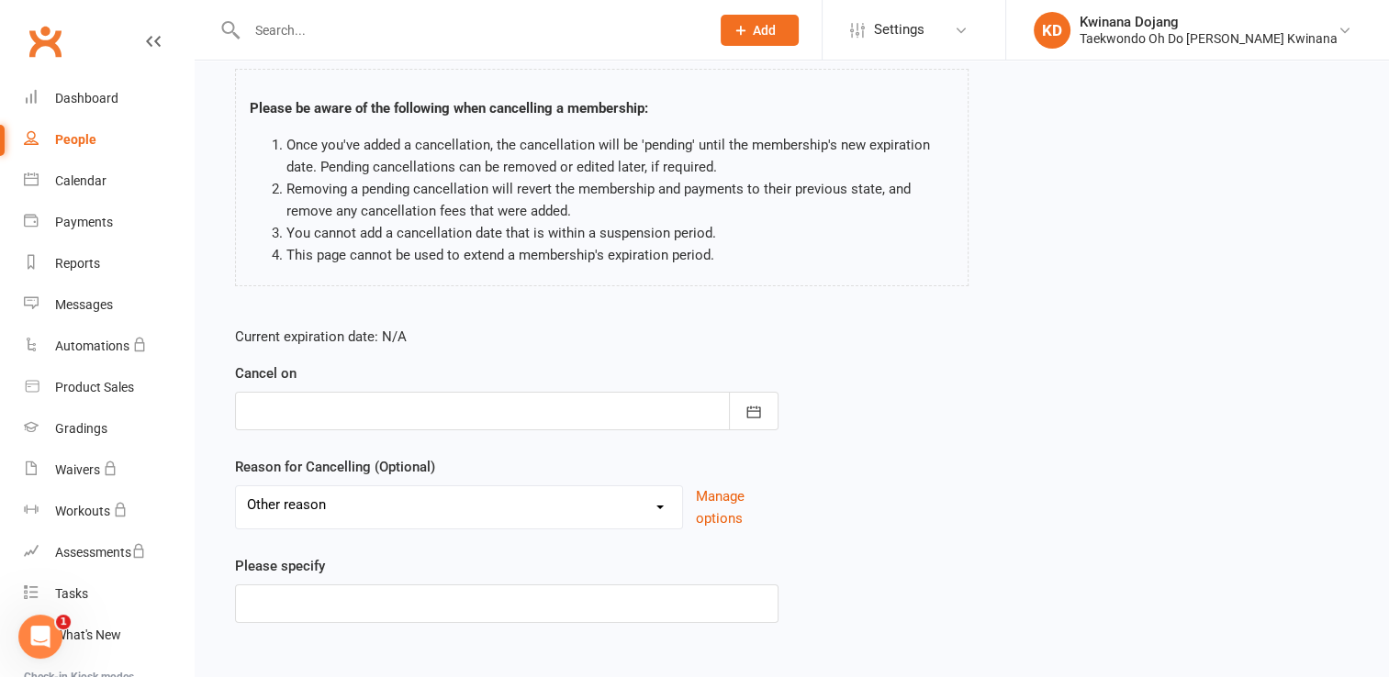
select select "1"
click at [236, 486] on select "Holiday Injury Other reason" at bounding box center [459, 504] width 446 height 37
click at [584, 549] on div "Current expiration date: N/A Cancel on August 2025 Sun Mon Tue Wed Thu Fri Sat …" at bounding box center [506, 433] width 571 height 243
click at [407, 606] on button "Cancel" at bounding box center [397, 604] width 84 height 39
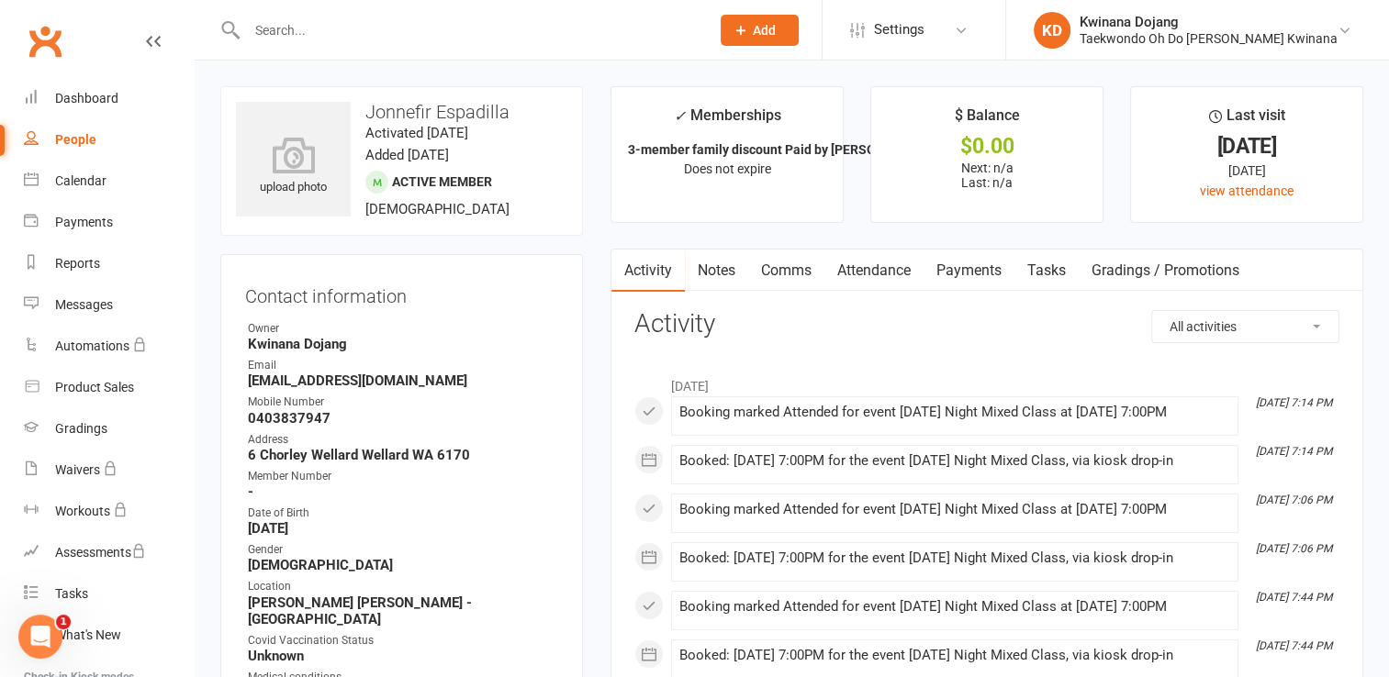
click at [986, 260] on link "Payments" at bounding box center [968, 271] width 91 height 42
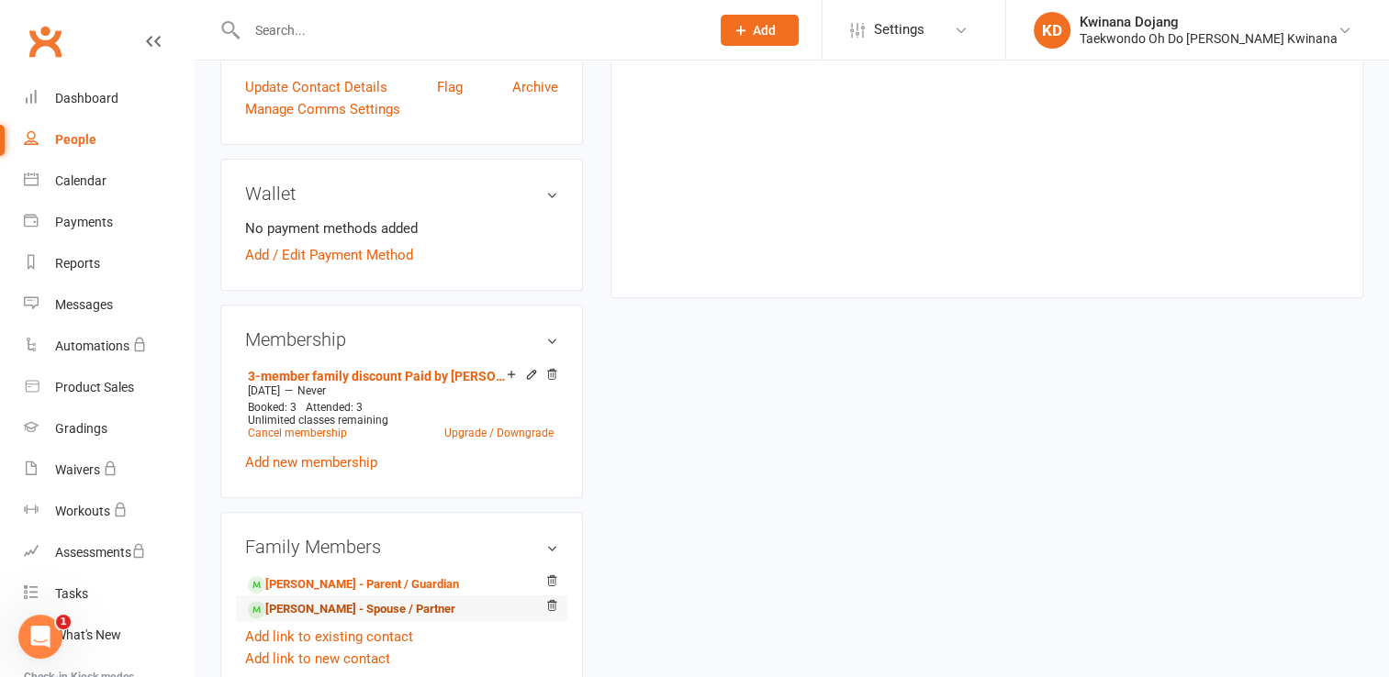
scroll to position [641, 0]
click at [332, 599] on link "Nicolas Espadilla - Spouse / Partner" at bounding box center [351, 608] width 207 height 19
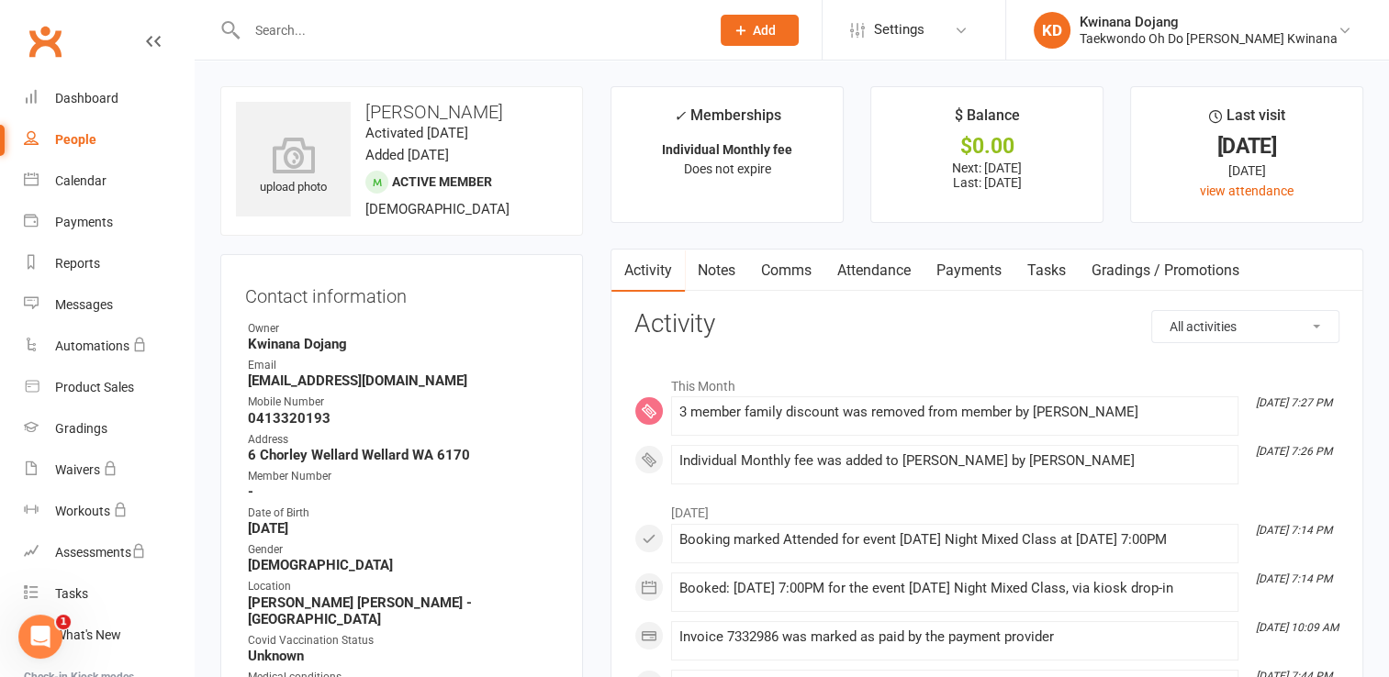
click at [948, 272] on link "Payments" at bounding box center [968, 271] width 91 height 42
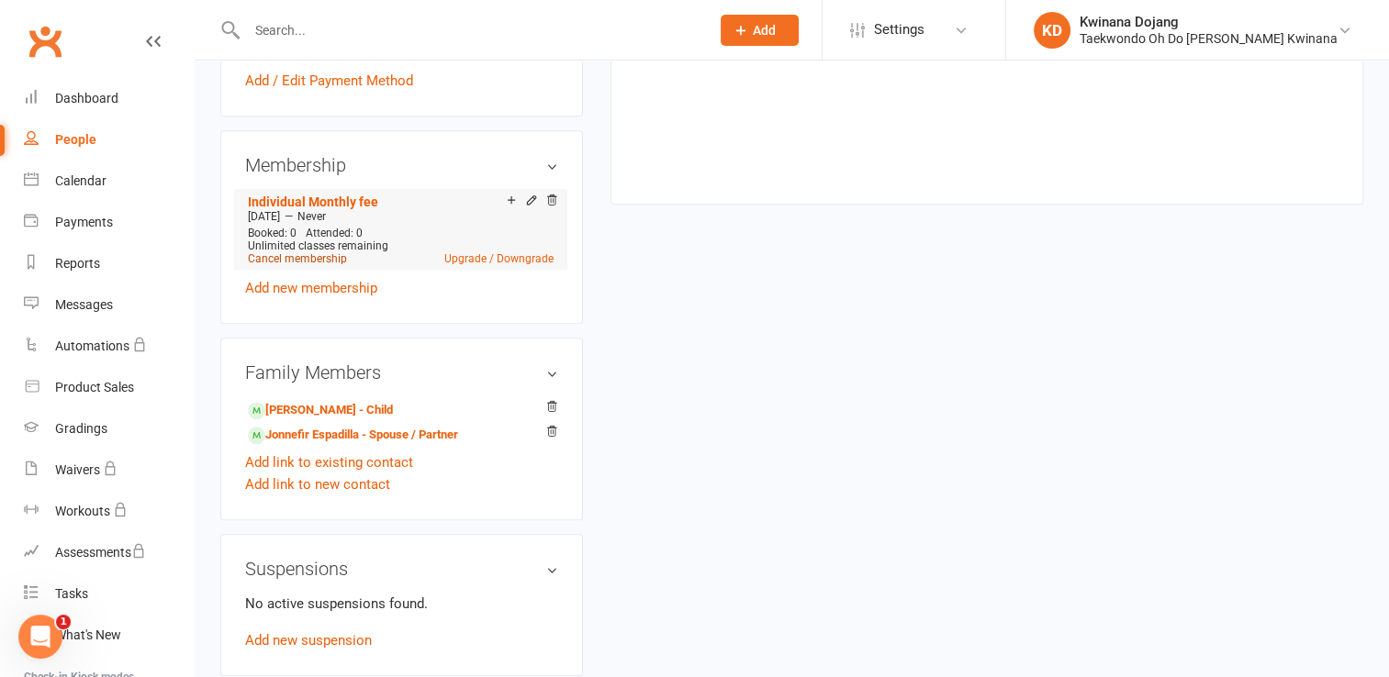
scroll to position [826, 0]
click at [316, 400] on link "Kobe Espadilla - Child" at bounding box center [320, 409] width 145 height 19
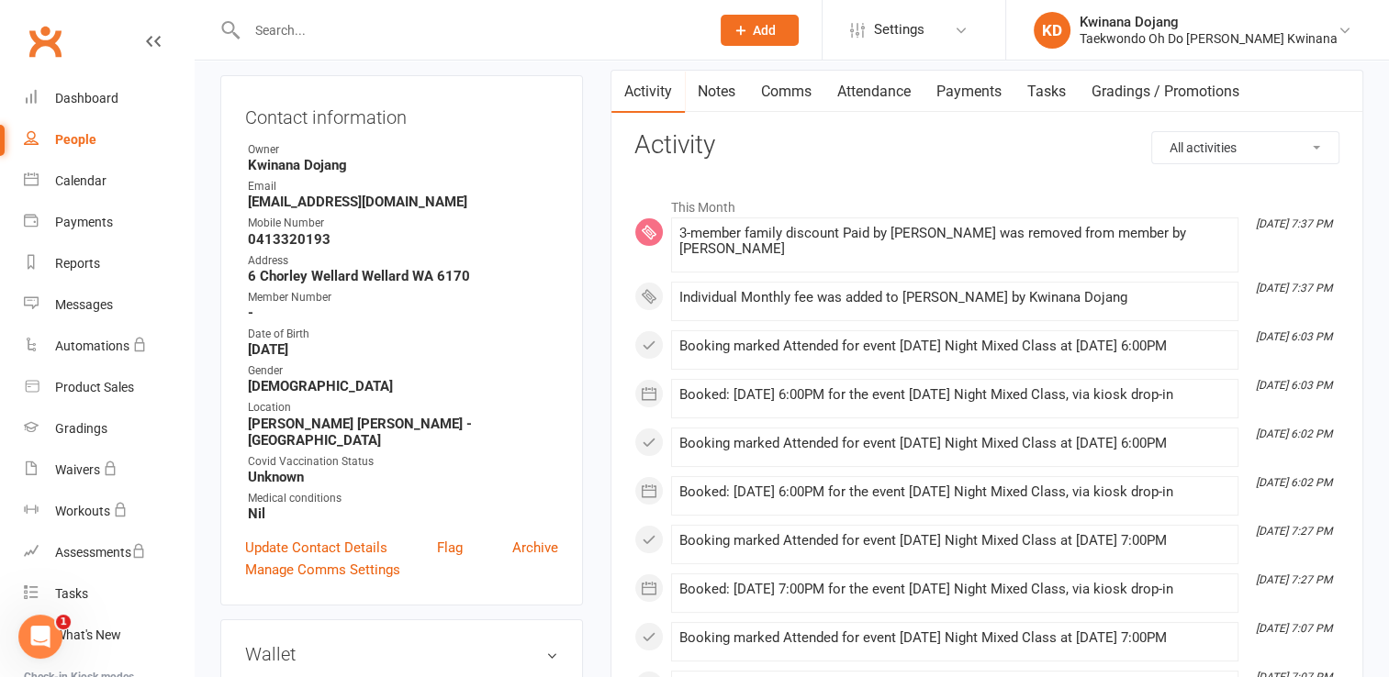
click at [969, 97] on link "Payments" at bounding box center [968, 92] width 91 height 42
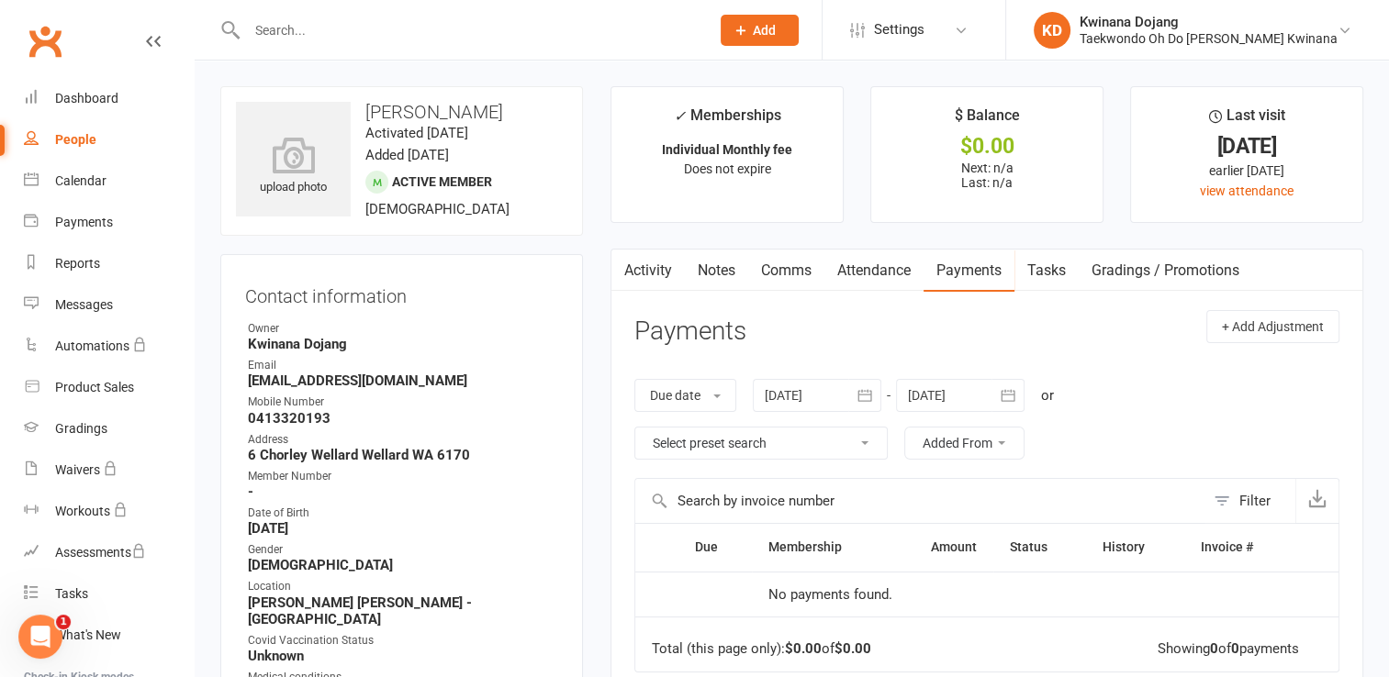
click at [66, 134] on div "People" at bounding box center [75, 139] width 41 height 15
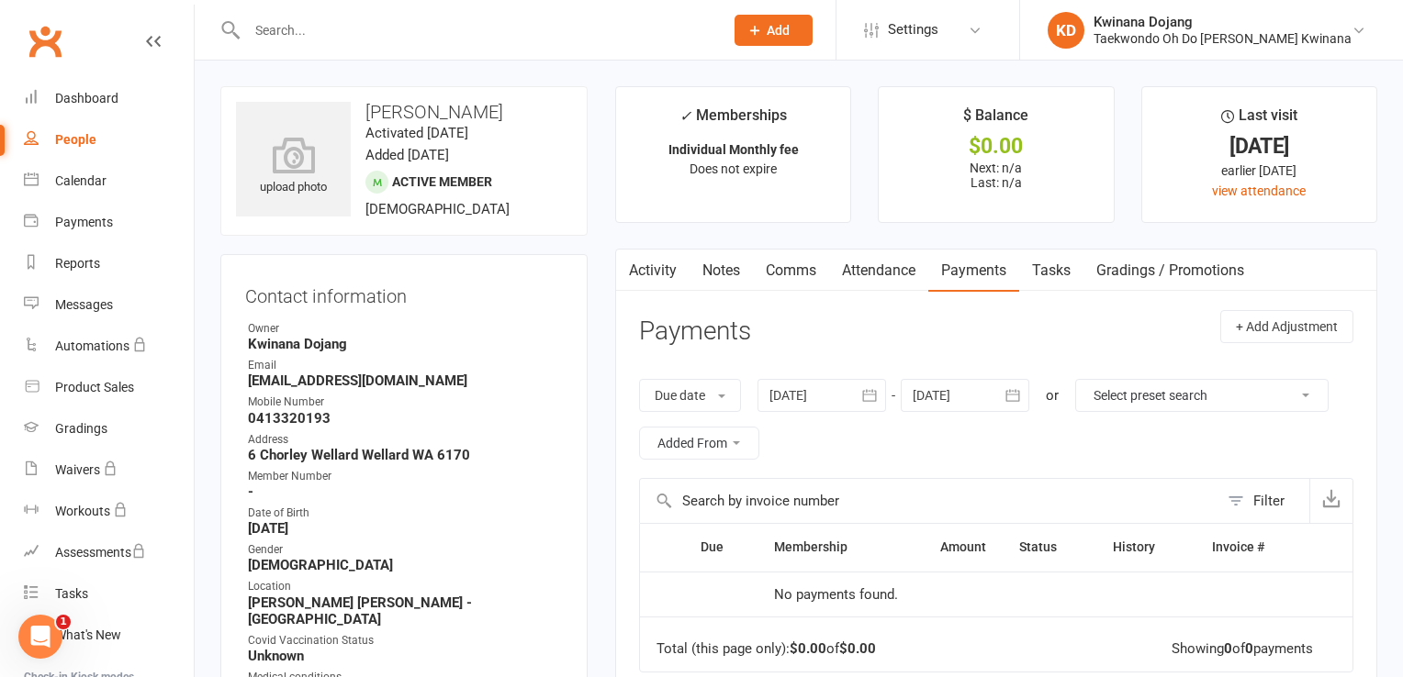
select select "100"
